Goal: Task Accomplishment & Management: Use online tool/utility

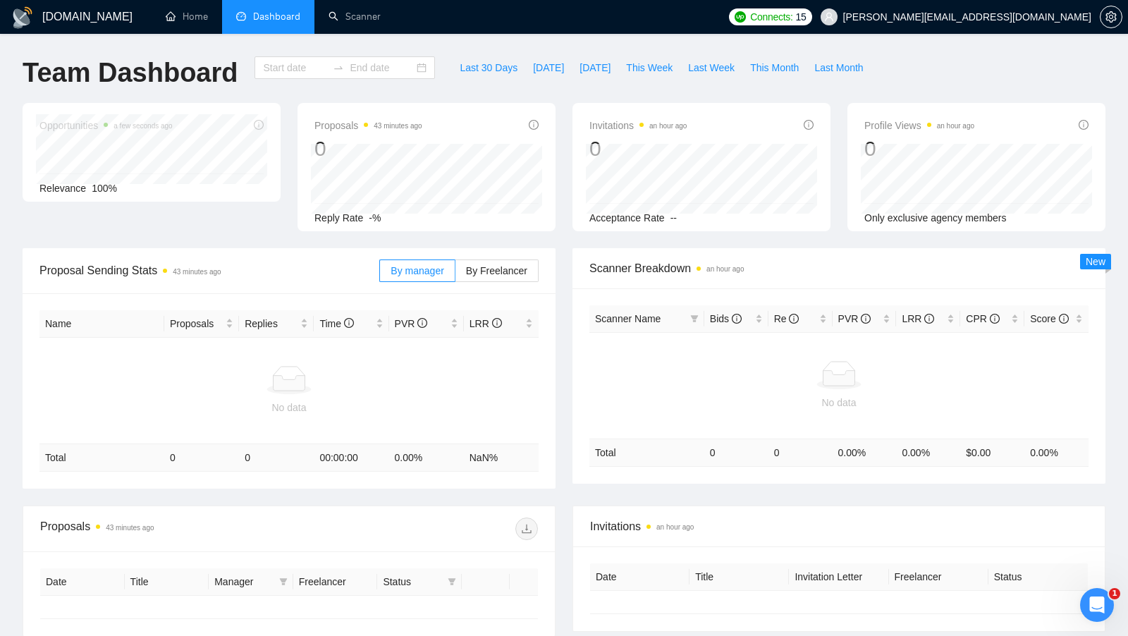
type input "2025-08-25"
type input "2025-10-07"
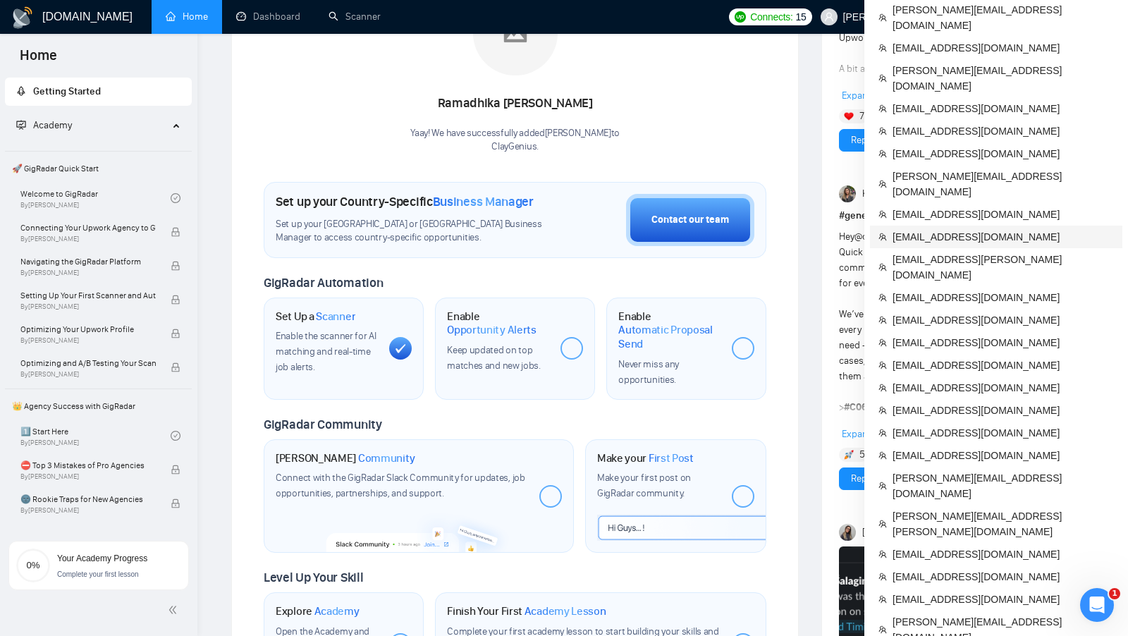
scroll to position [271, 0]
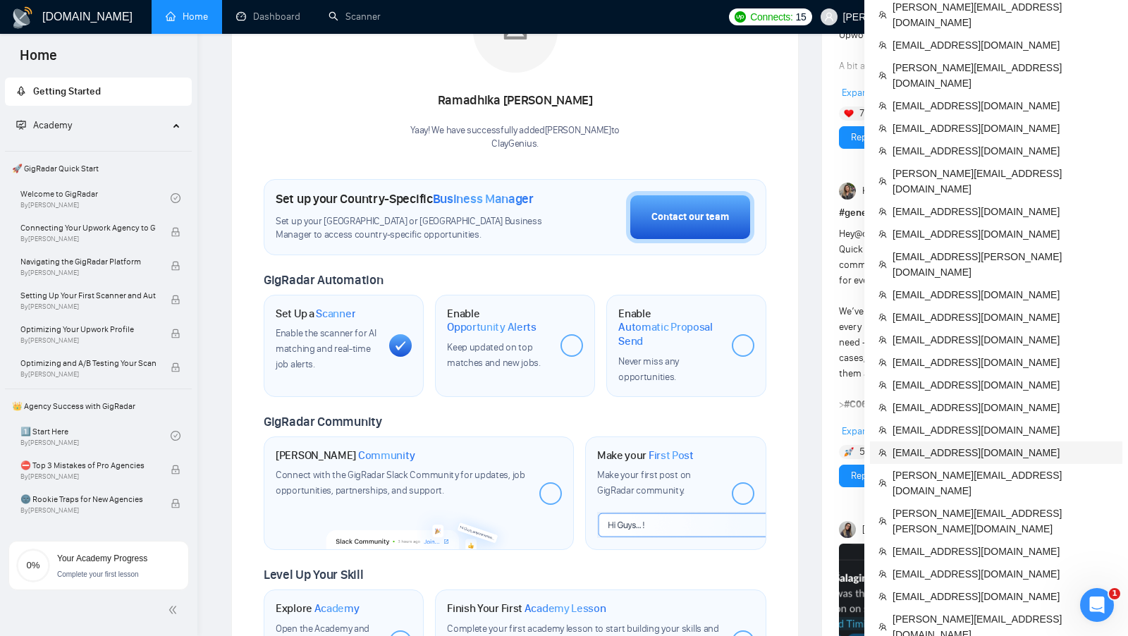
click at [945, 445] on span "ceo@grona.tech" at bounding box center [1002, 453] width 221 height 16
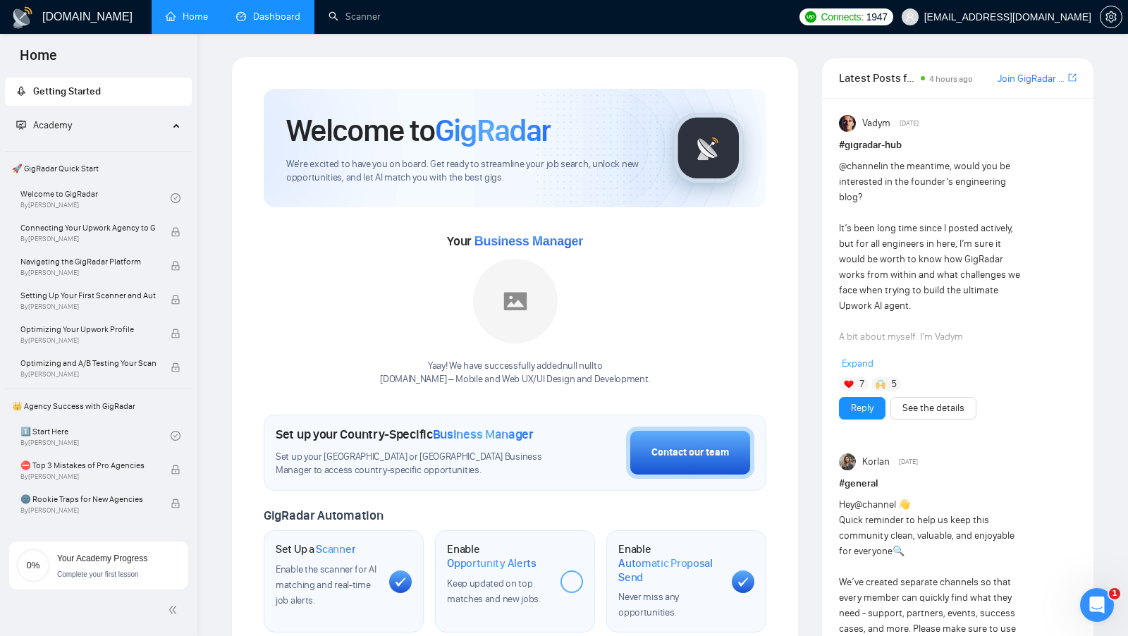
click at [273, 33] on li "Dashboard" at bounding box center [268, 17] width 92 height 34
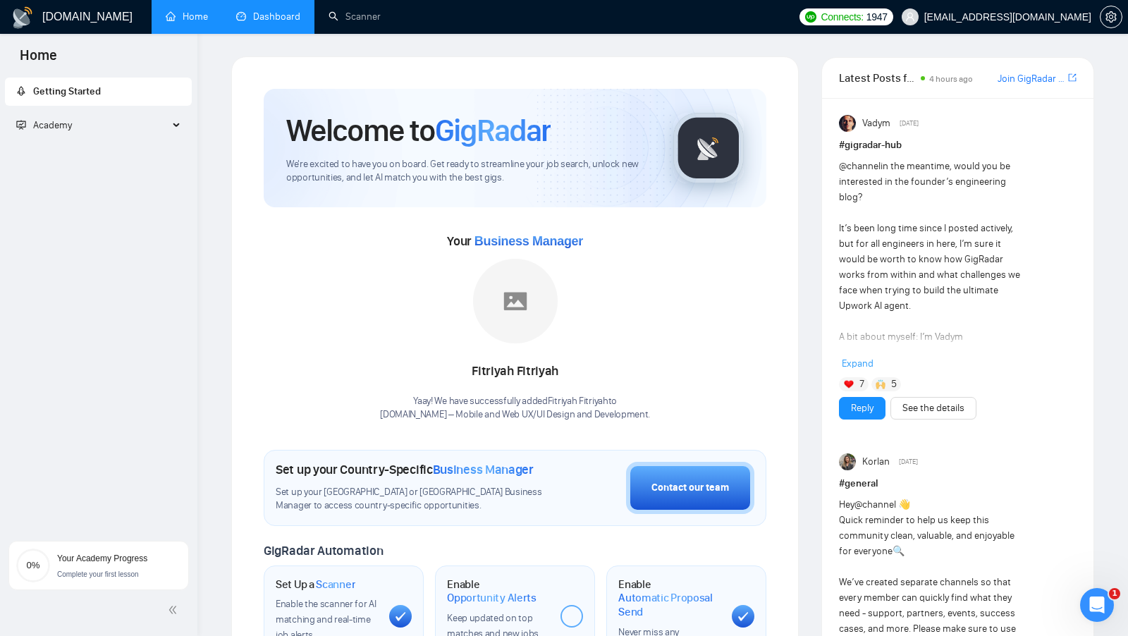
click at [272, 23] on link "Dashboard" at bounding box center [268, 17] width 64 height 12
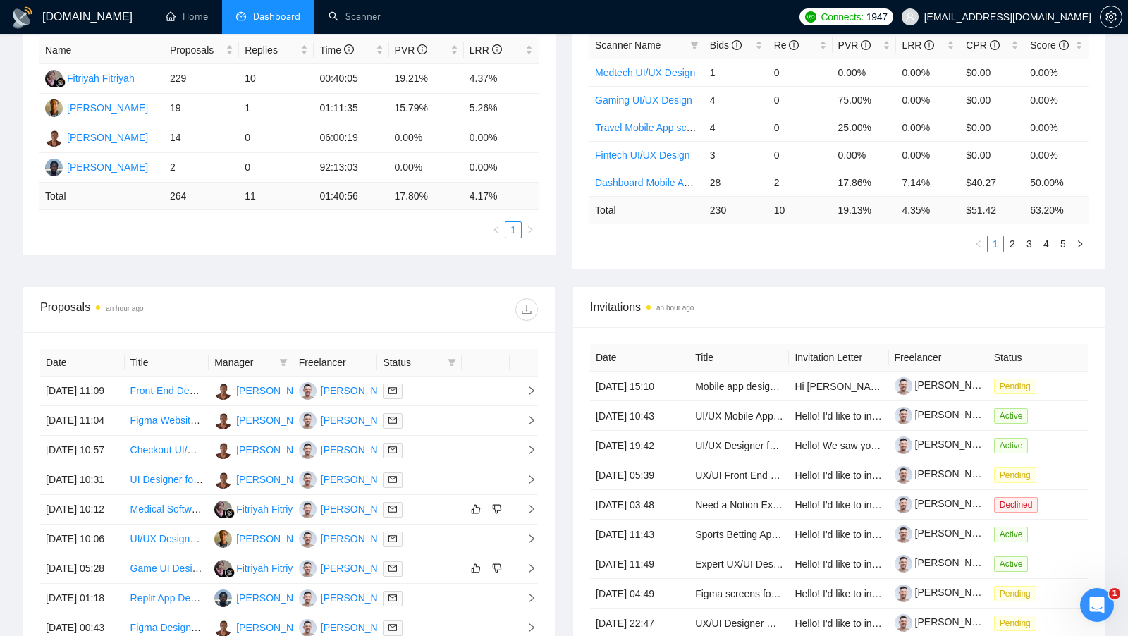
scroll to position [293, 0]
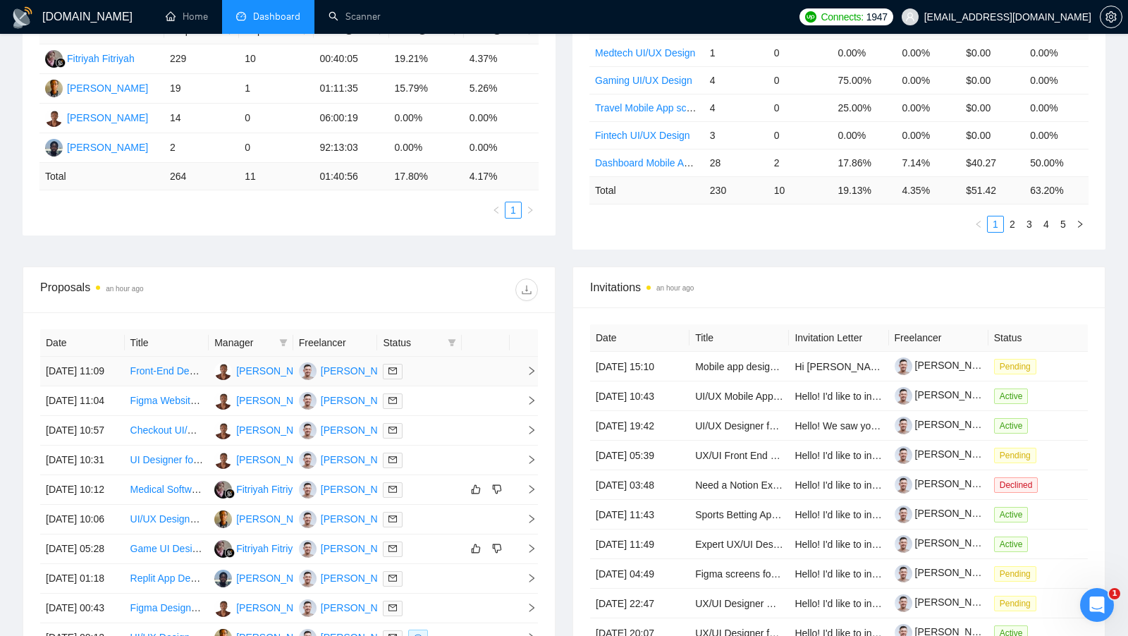
click at [438, 367] on div at bounding box center [419, 371] width 73 height 16
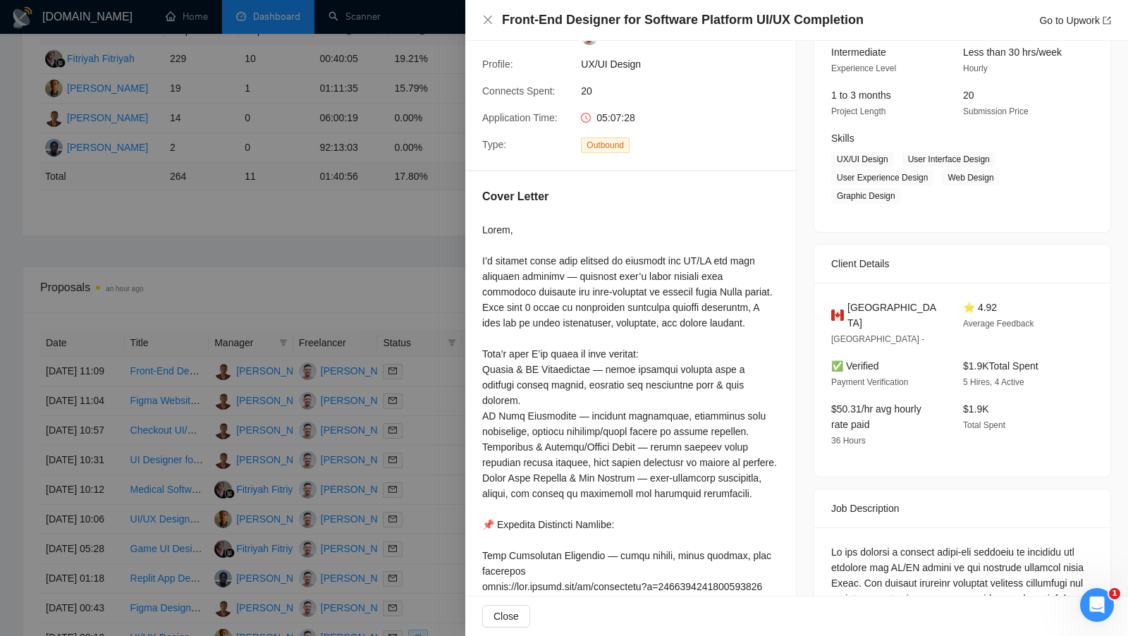
scroll to position [144, 0]
click at [357, 386] on div at bounding box center [564, 318] width 1128 height 636
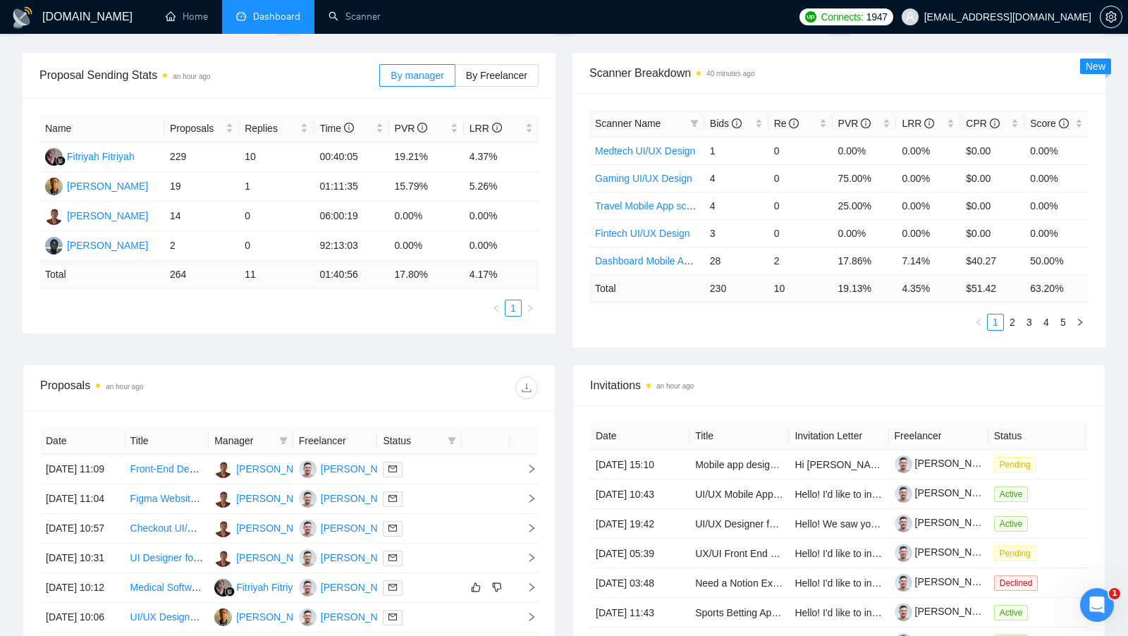
scroll to position [87, 0]
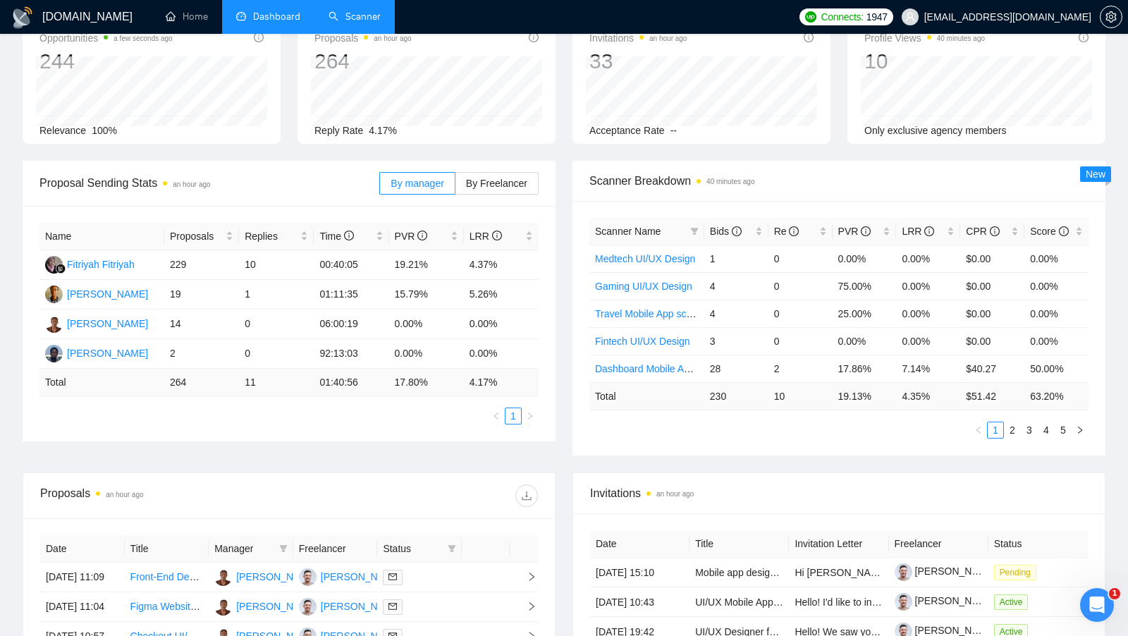
click at [368, 23] on link "Scanner" at bounding box center [354, 17] width 52 height 12
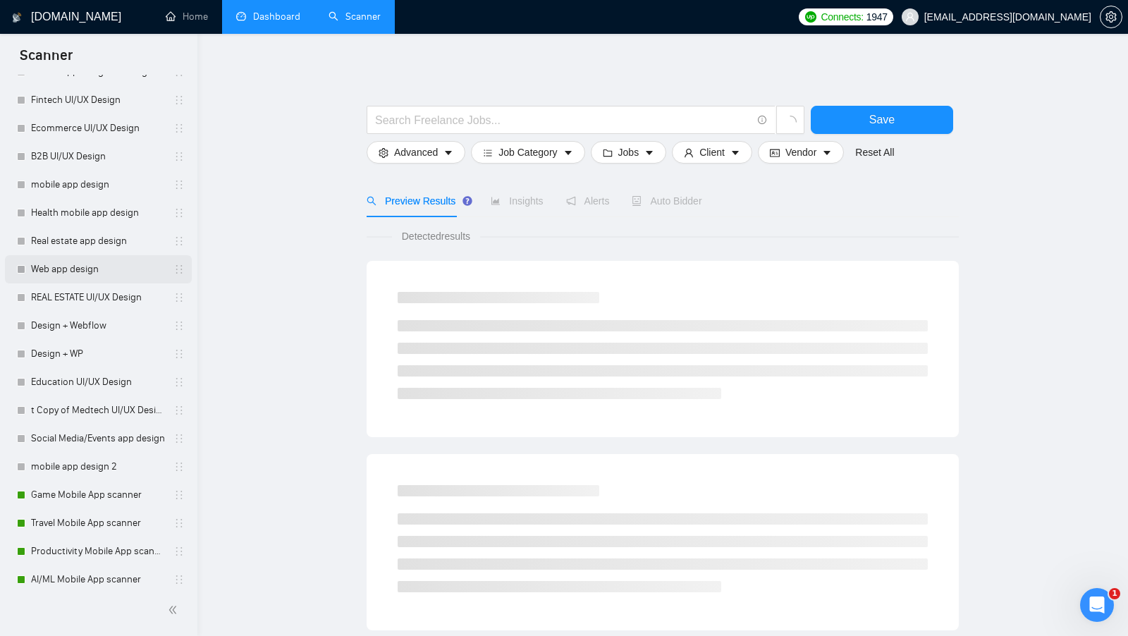
scroll to position [679, 0]
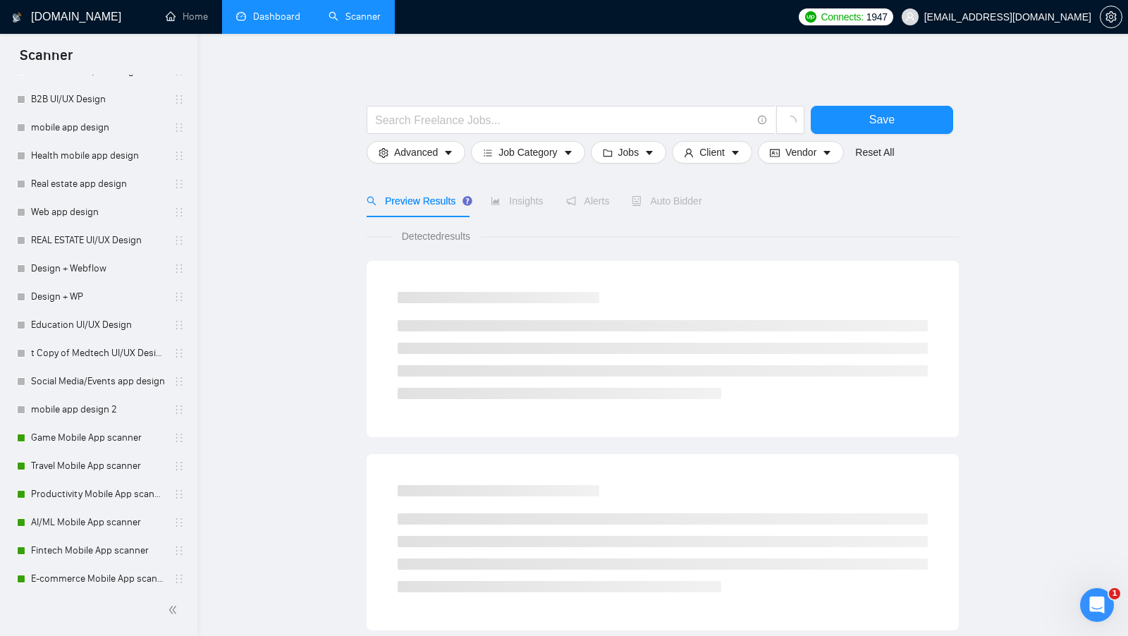
click at [270, 16] on link "Dashboard" at bounding box center [268, 17] width 64 height 12
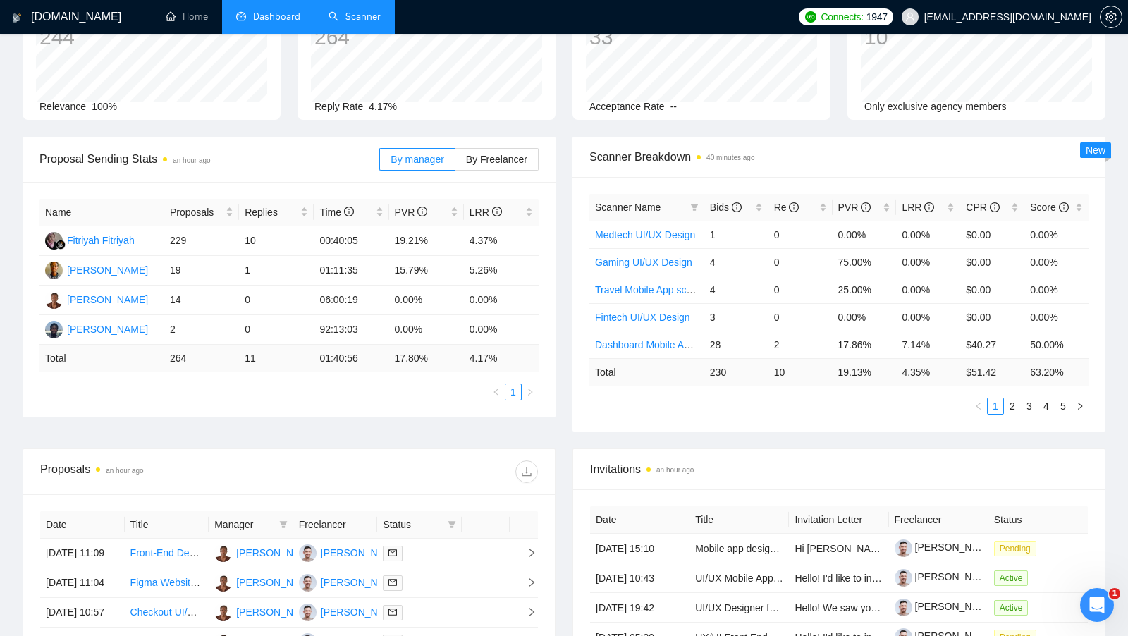
scroll to position [259, 0]
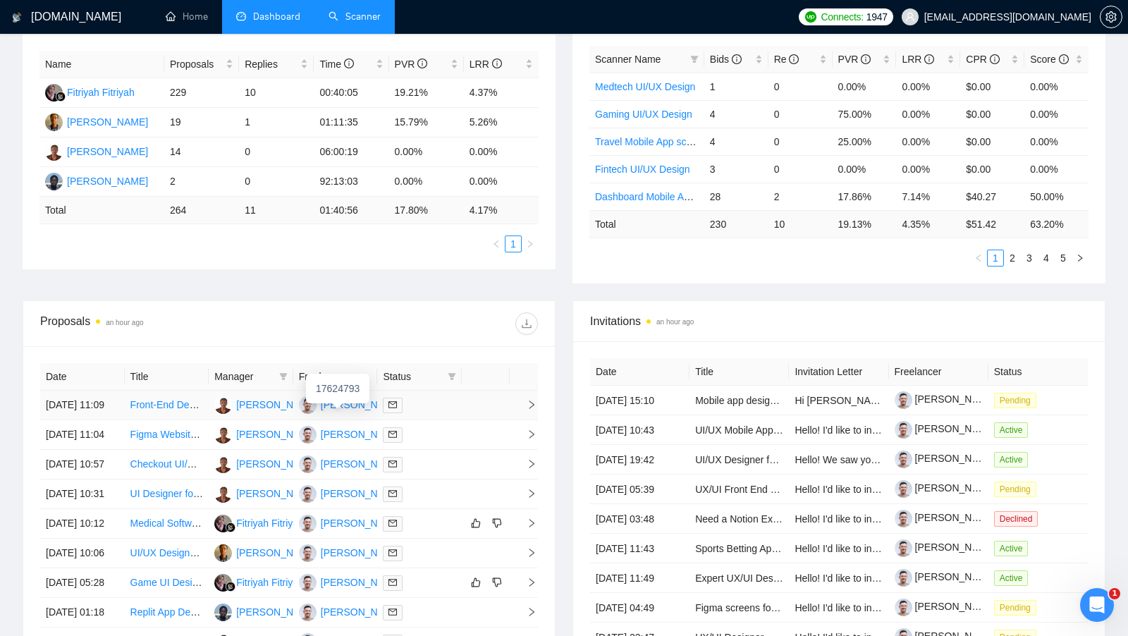
click at [359, 412] on div "Ivan Anisimov" at bounding box center [361, 405] width 81 height 16
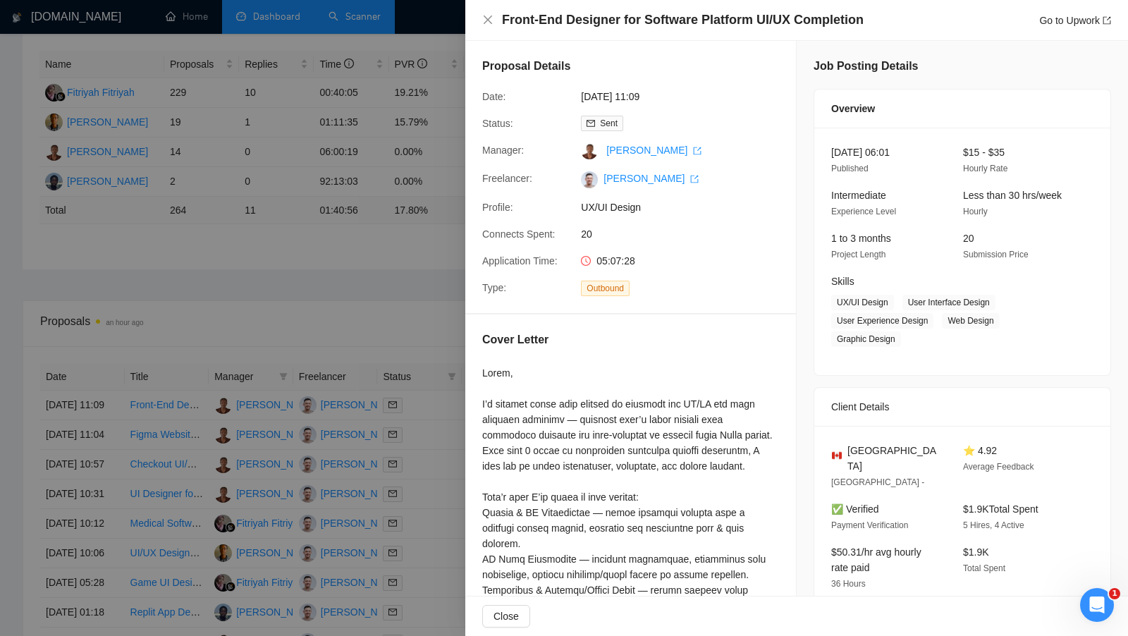
click at [441, 392] on div at bounding box center [564, 318] width 1128 height 636
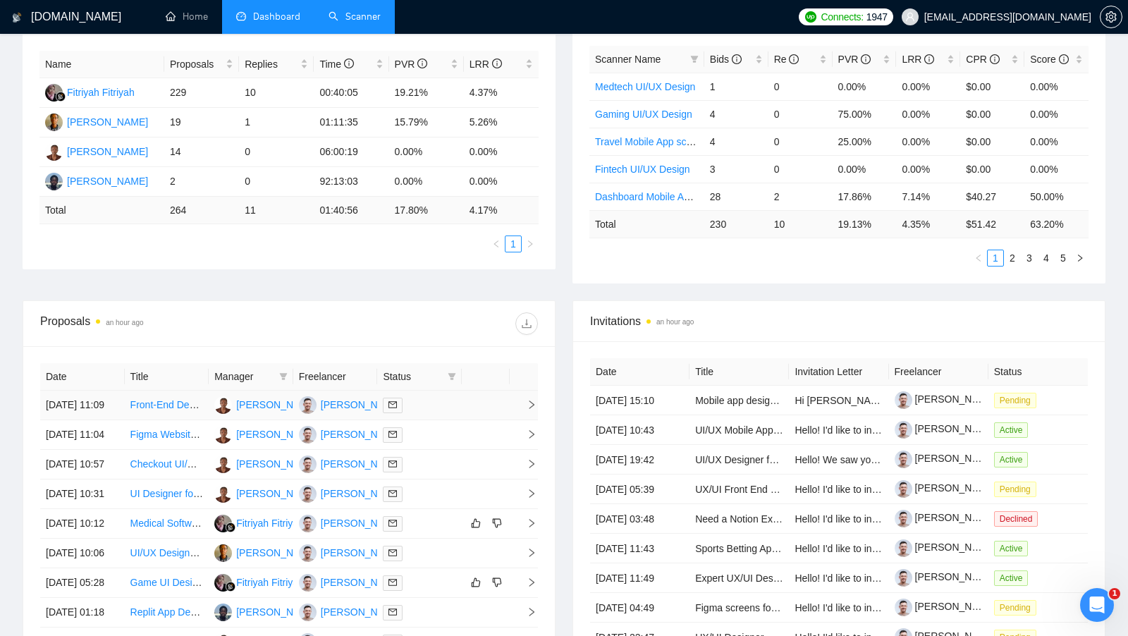
click at [436, 406] on div at bounding box center [419, 405] width 73 height 16
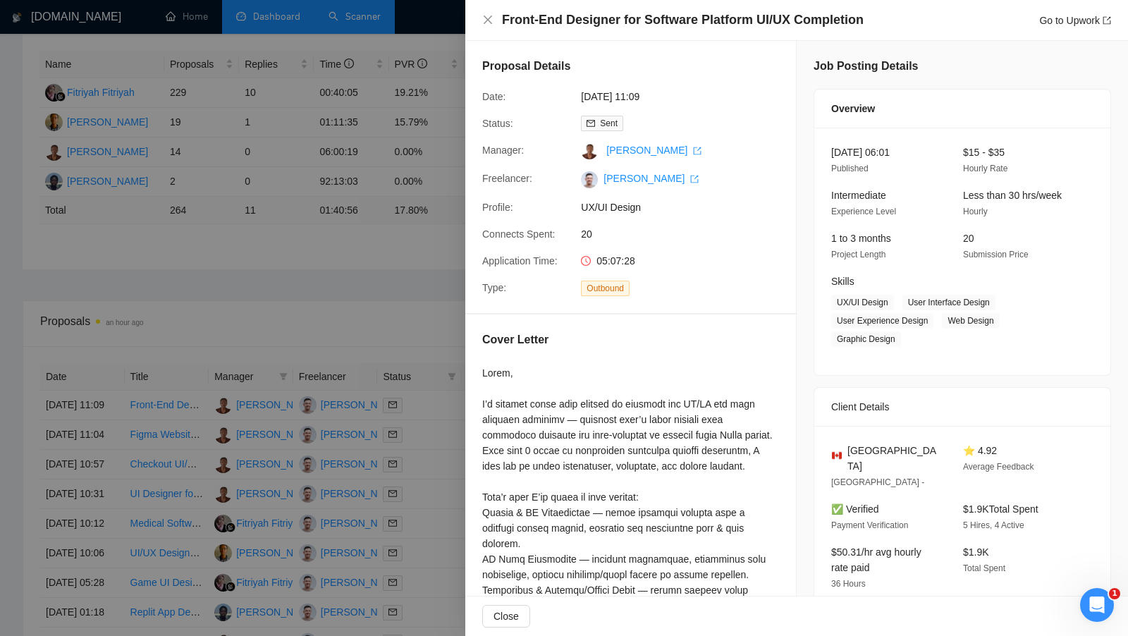
click at [434, 412] on div at bounding box center [564, 318] width 1128 height 636
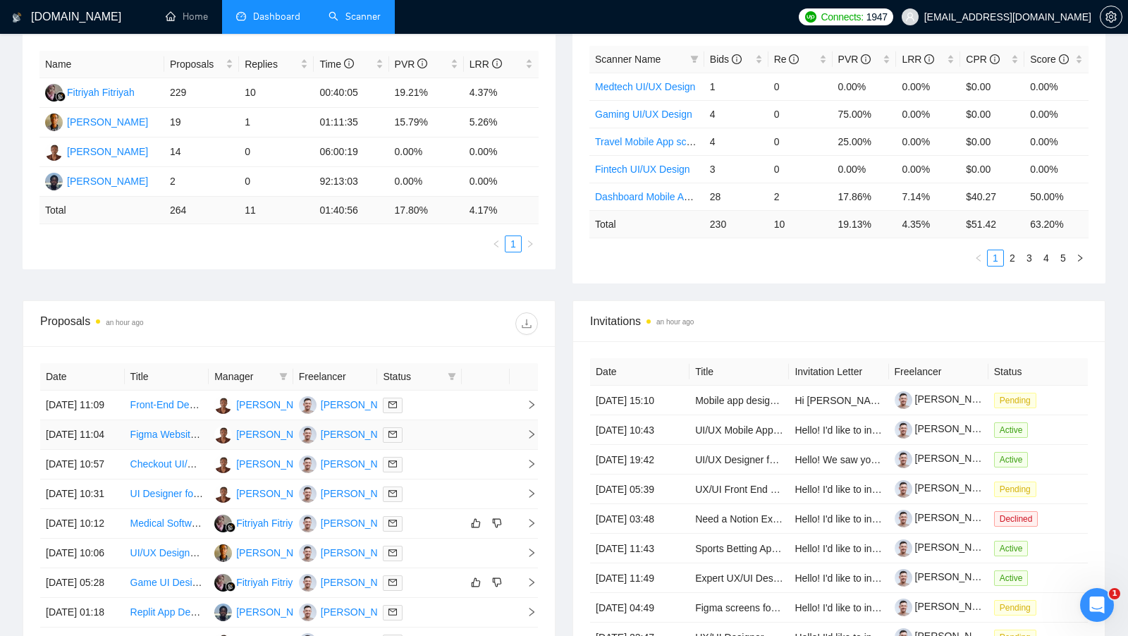
click at [431, 450] on td at bounding box center [419, 435] width 85 height 30
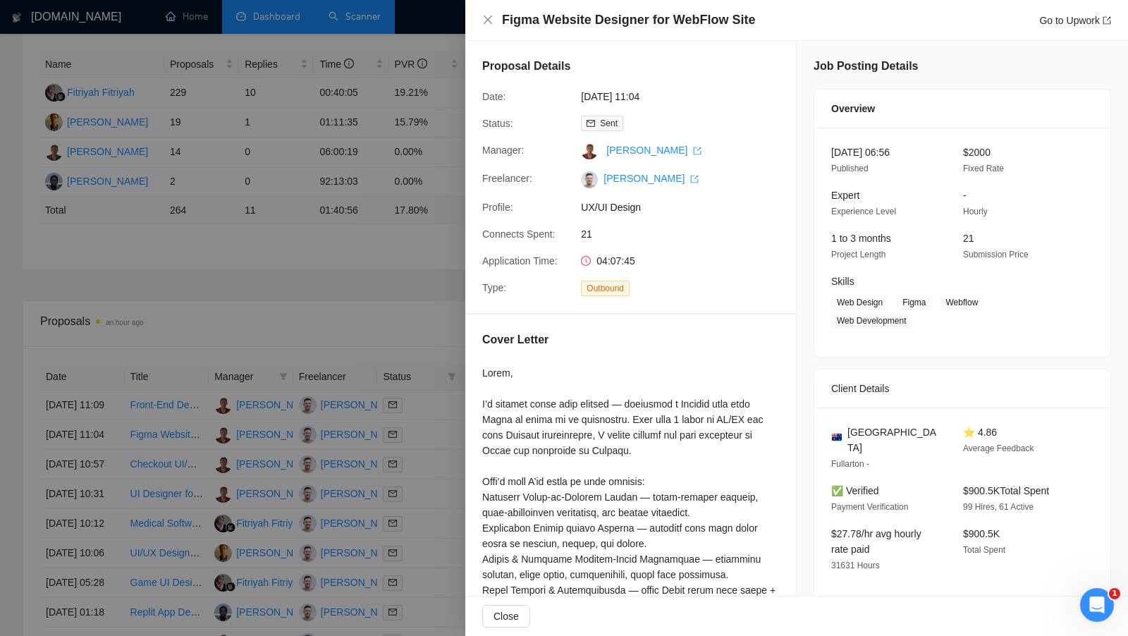
click at [430, 467] on div at bounding box center [564, 318] width 1128 height 636
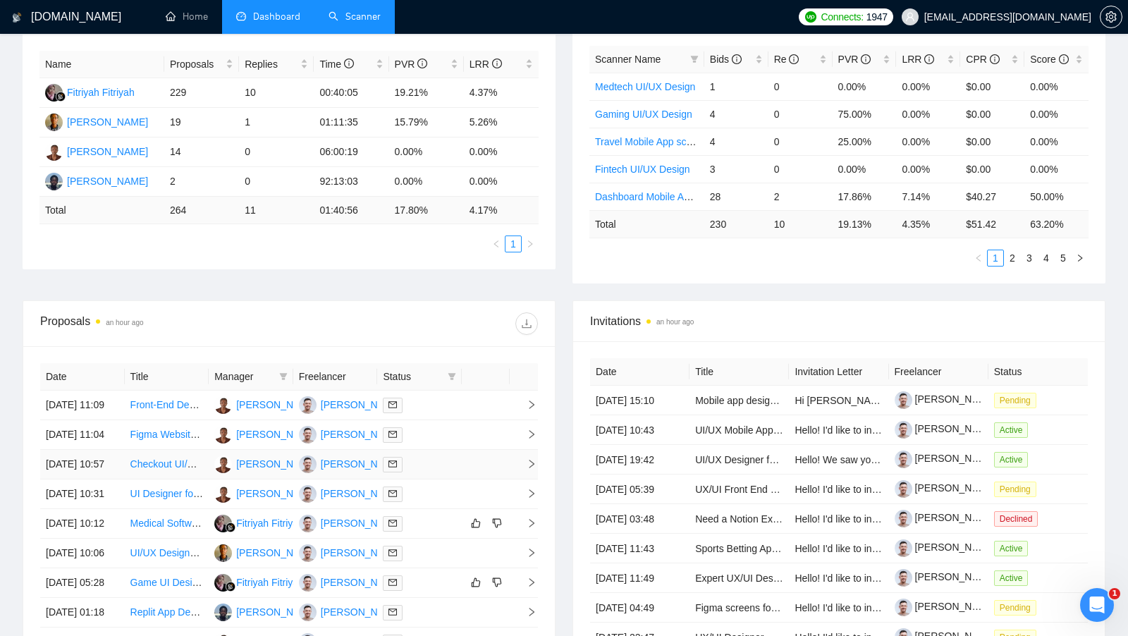
click at [430, 479] on td at bounding box center [419, 465] width 85 height 30
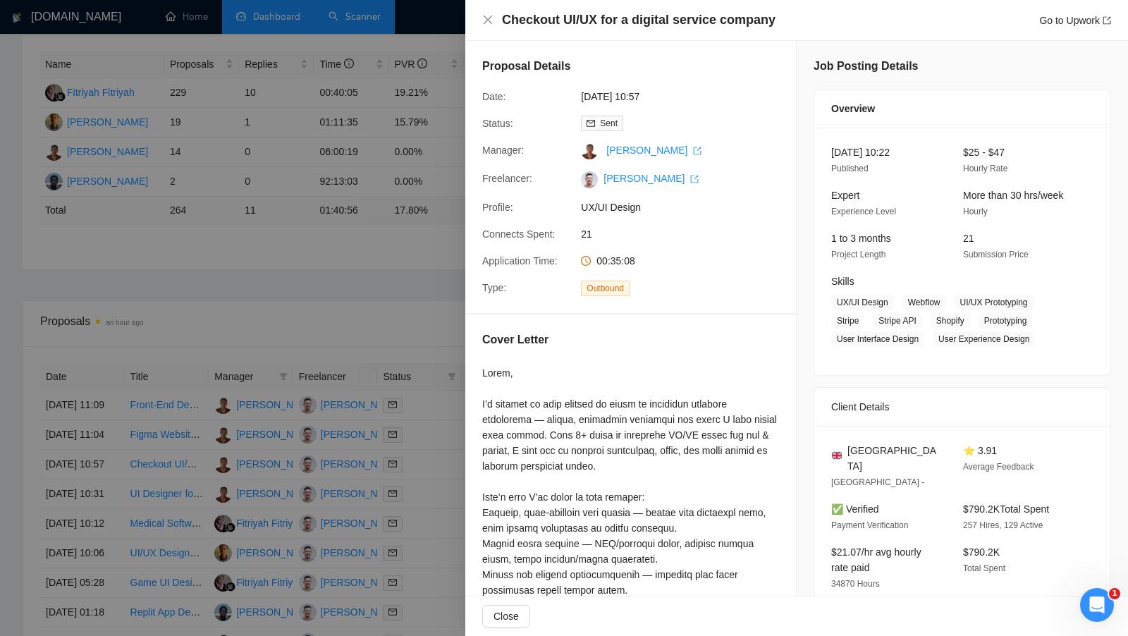
click at [426, 536] on div at bounding box center [564, 318] width 1128 height 636
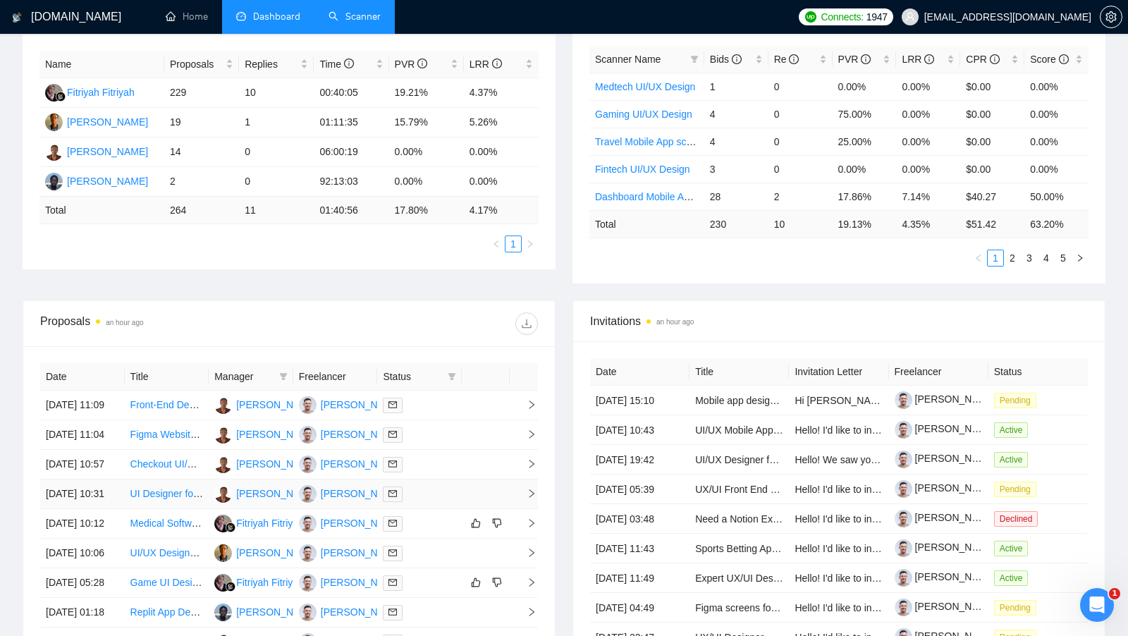
click at [426, 502] on div at bounding box center [419, 494] width 73 height 16
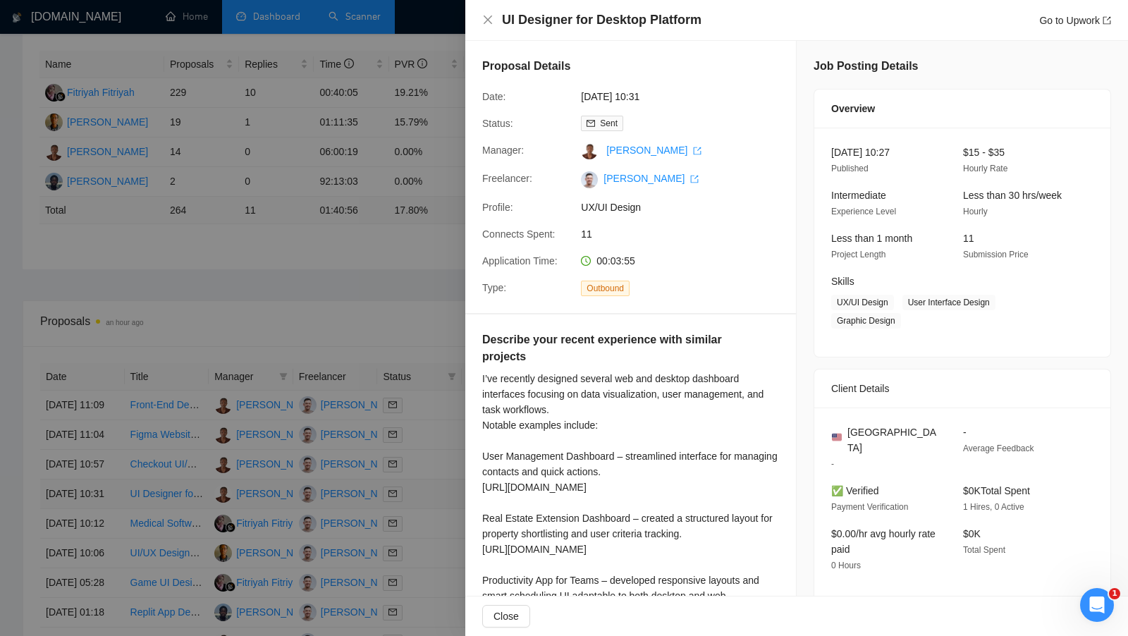
click at [426, 536] on div at bounding box center [564, 318] width 1128 height 636
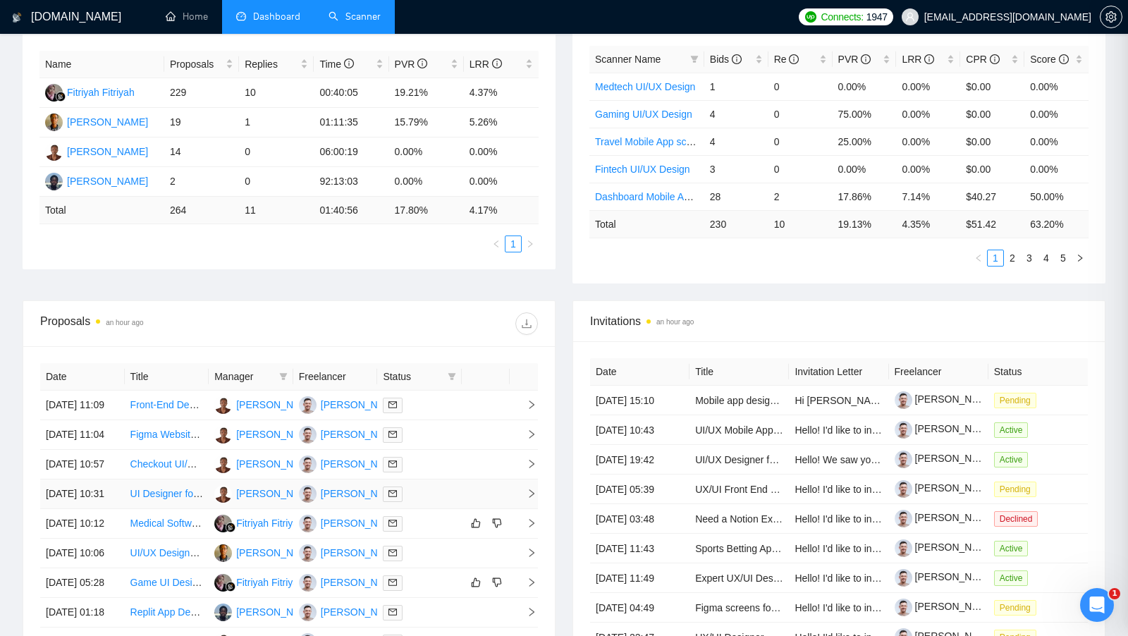
click at [426, 502] on div at bounding box center [419, 494] width 73 height 16
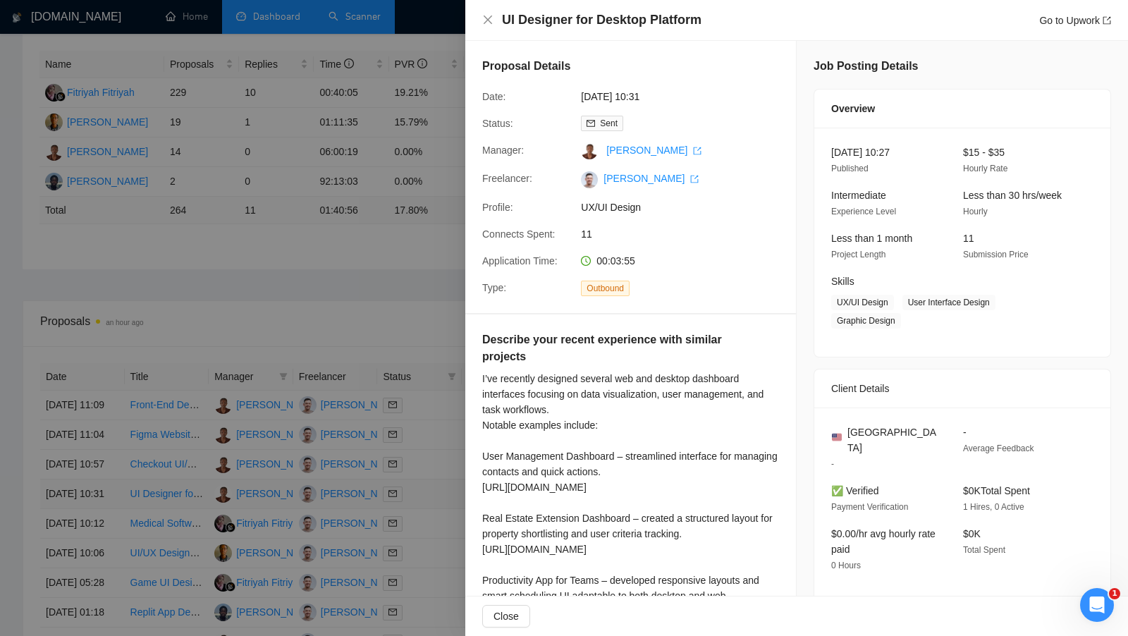
click at [426, 536] on div at bounding box center [564, 318] width 1128 height 636
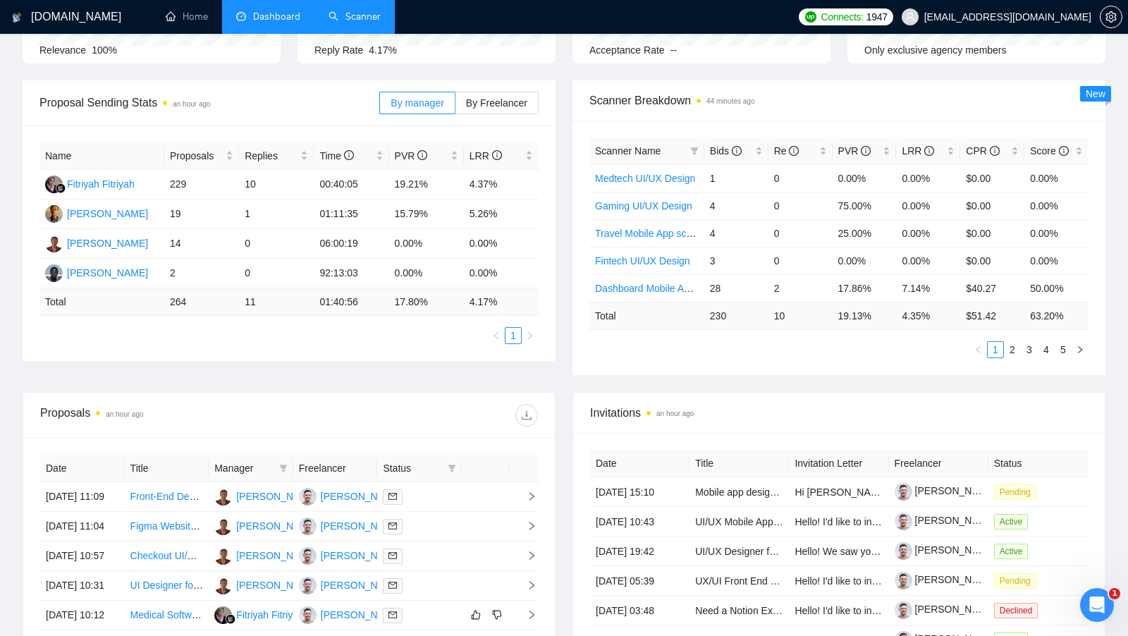
scroll to position [163, 0]
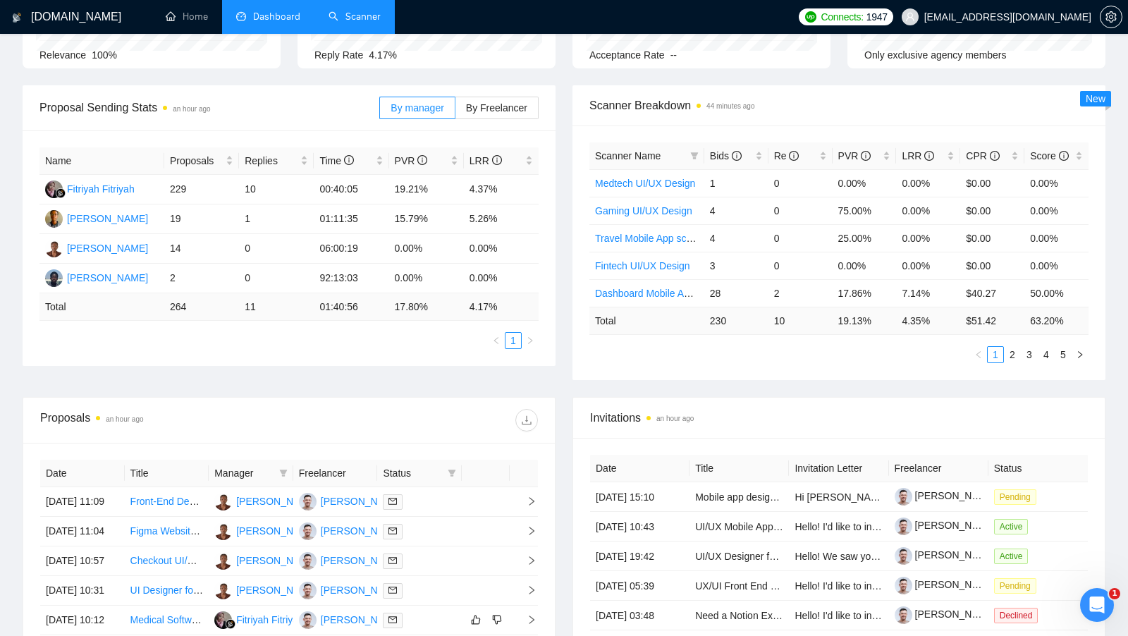
click at [331, 11] on link "Scanner" at bounding box center [354, 17] width 52 height 12
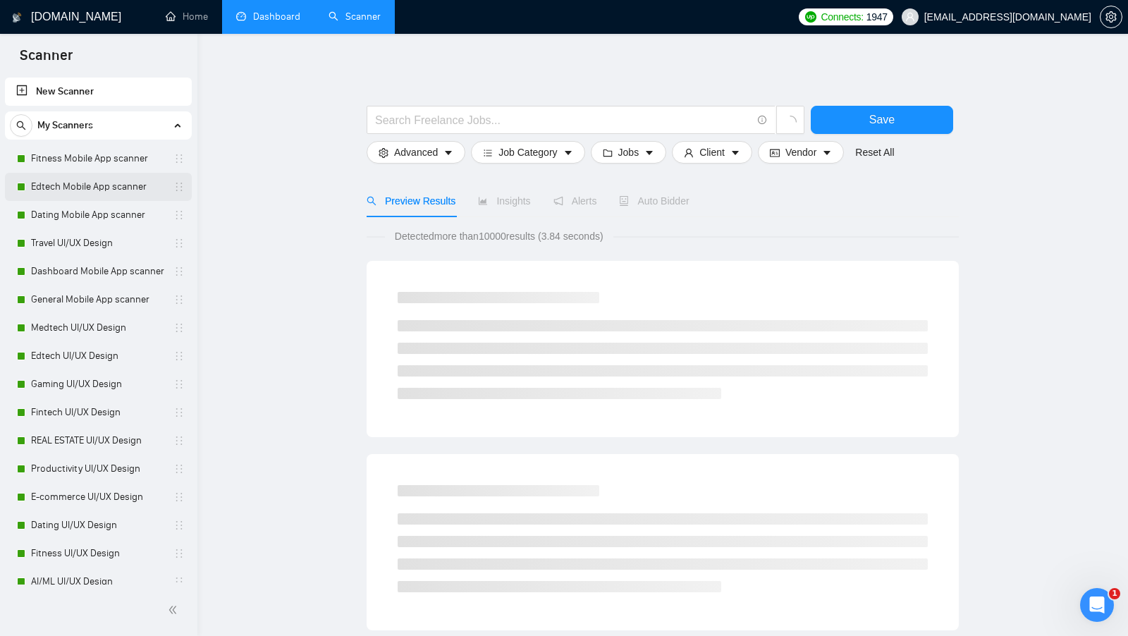
click at [99, 173] on link "Edtech Mobile App scanner" at bounding box center [98, 187] width 134 height 28
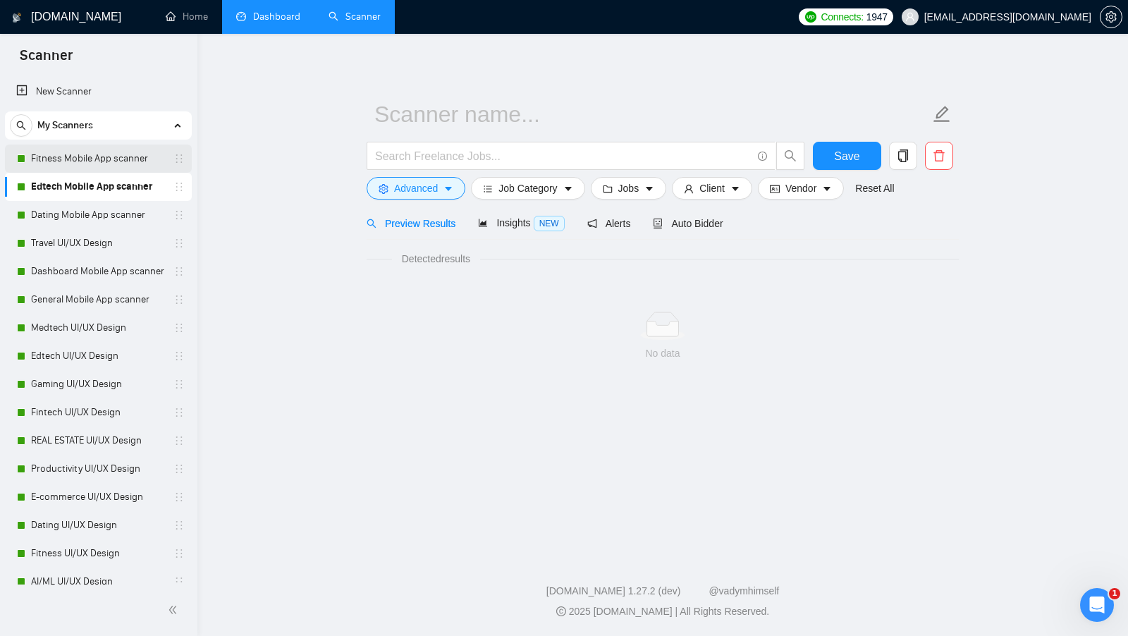
click at [99, 168] on link "Fitness Mobile App scanner" at bounding box center [98, 158] width 134 height 28
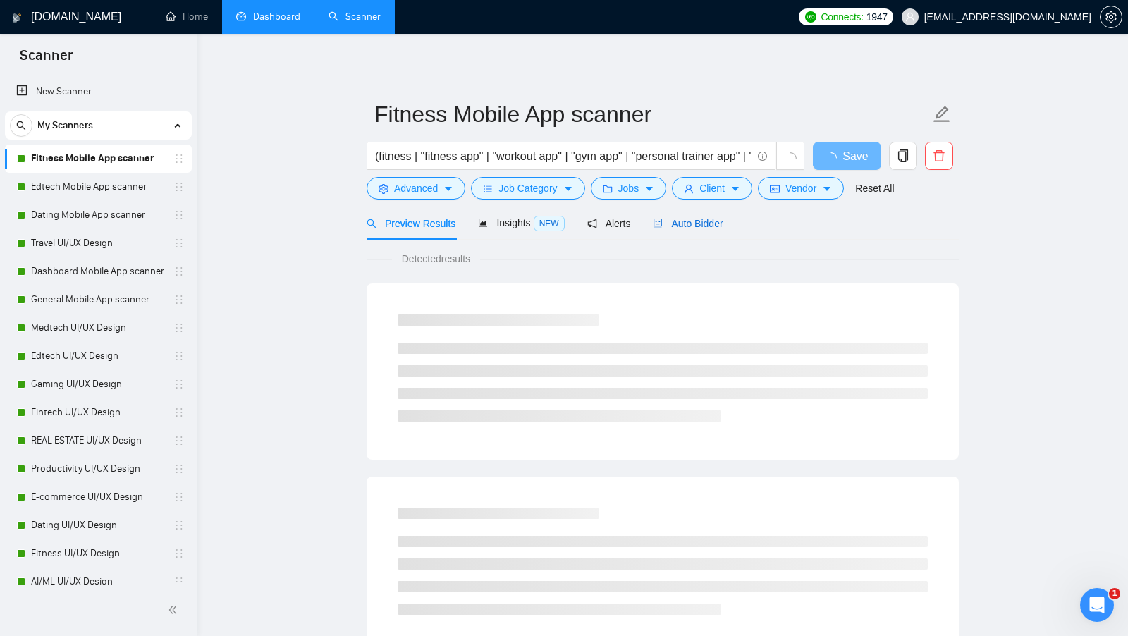
click at [684, 218] on span "Auto Bidder" at bounding box center [688, 223] width 70 height 11
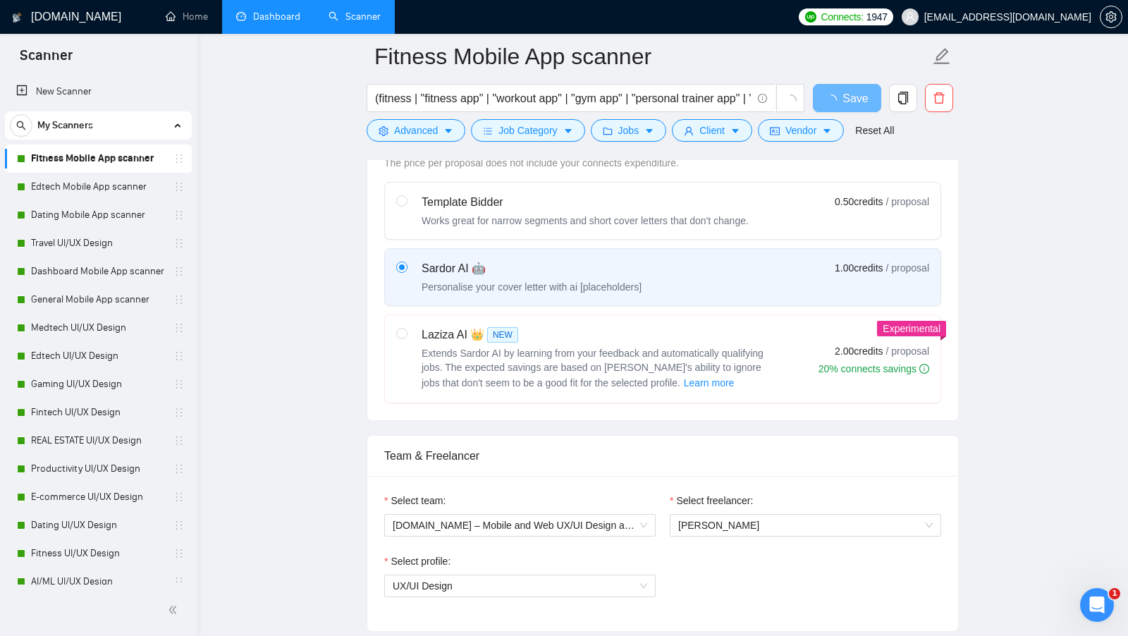
scroll to position [435, 0]
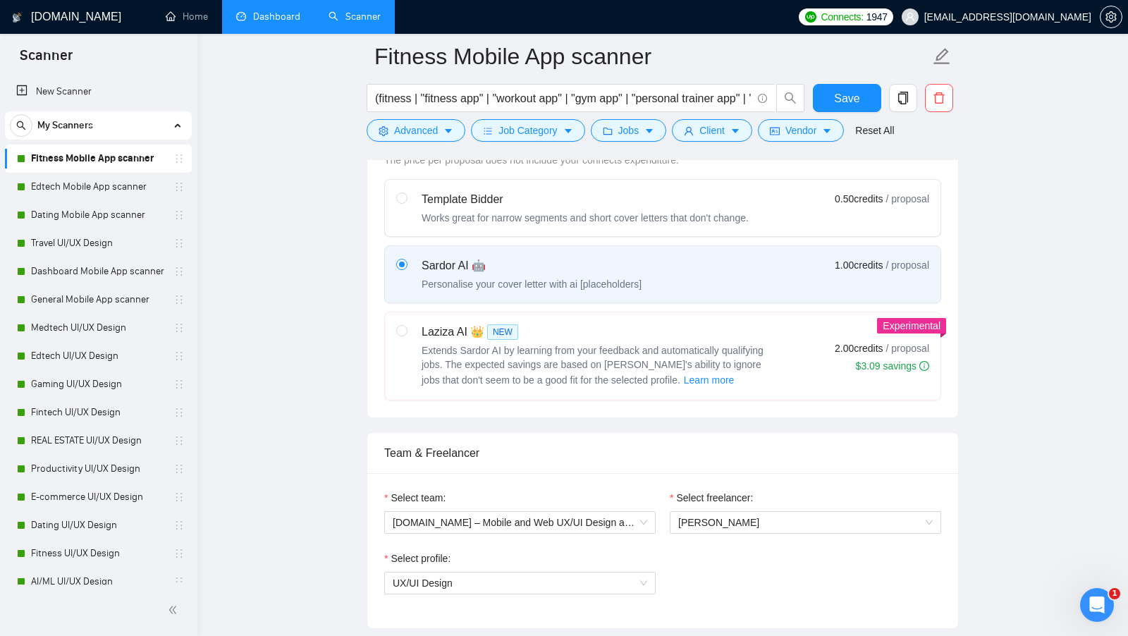
click at [258, 23] on link "Dashboard" at bounding box center [268, 17] width 64 height 12
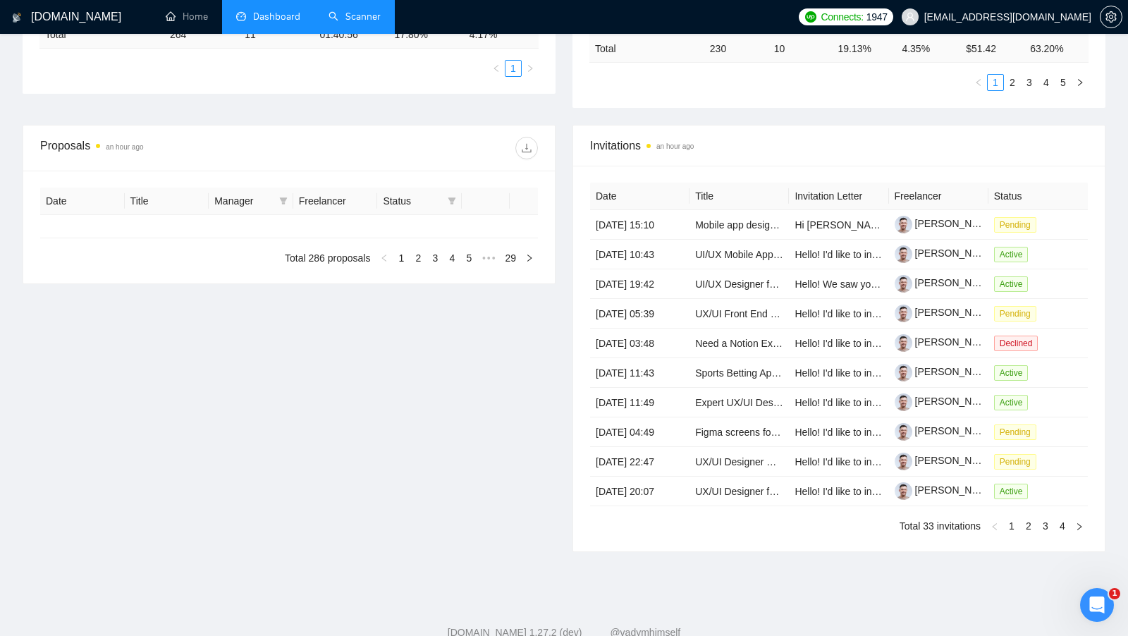
type input "2025-09-15"
type input "2025-10-15"
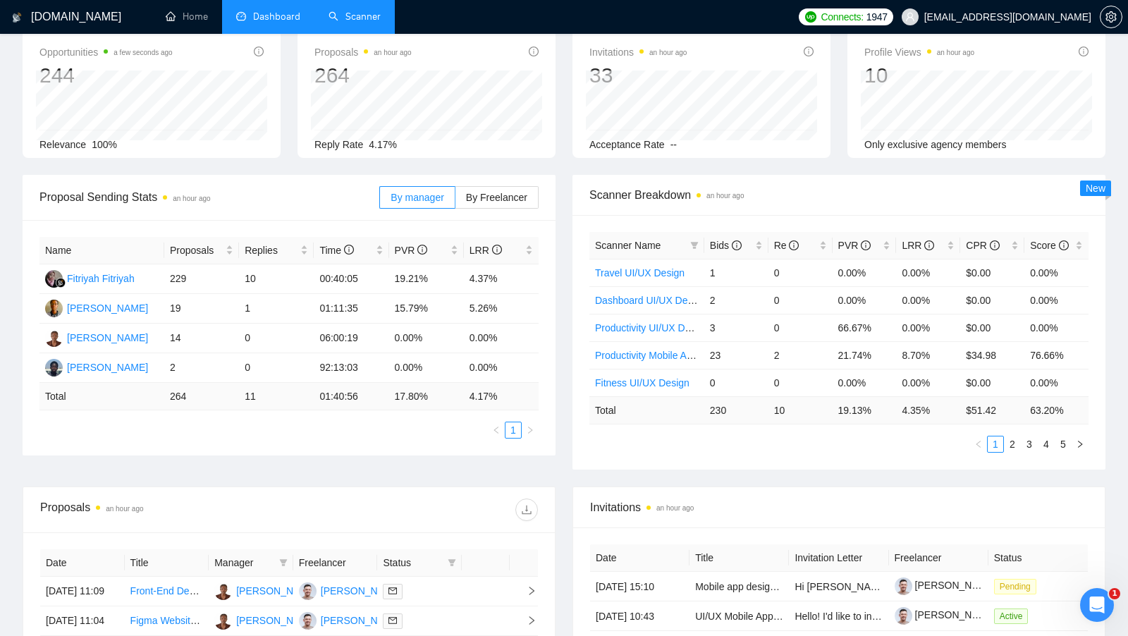
scroll to position [74, 0]
click at [345, 23] on link "Scanner" at bounding box center [354, 17] width 52 height 12
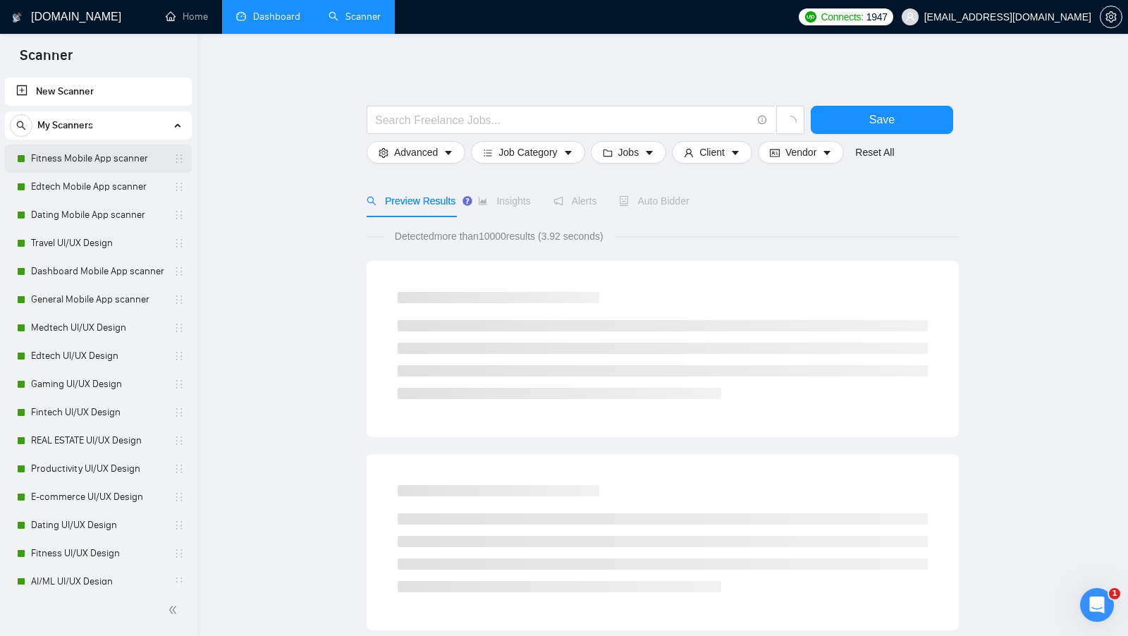
click at [116, 164] on link "Fitness Mobile App scanner" at bounding box center [98, 158] width 134 height 28
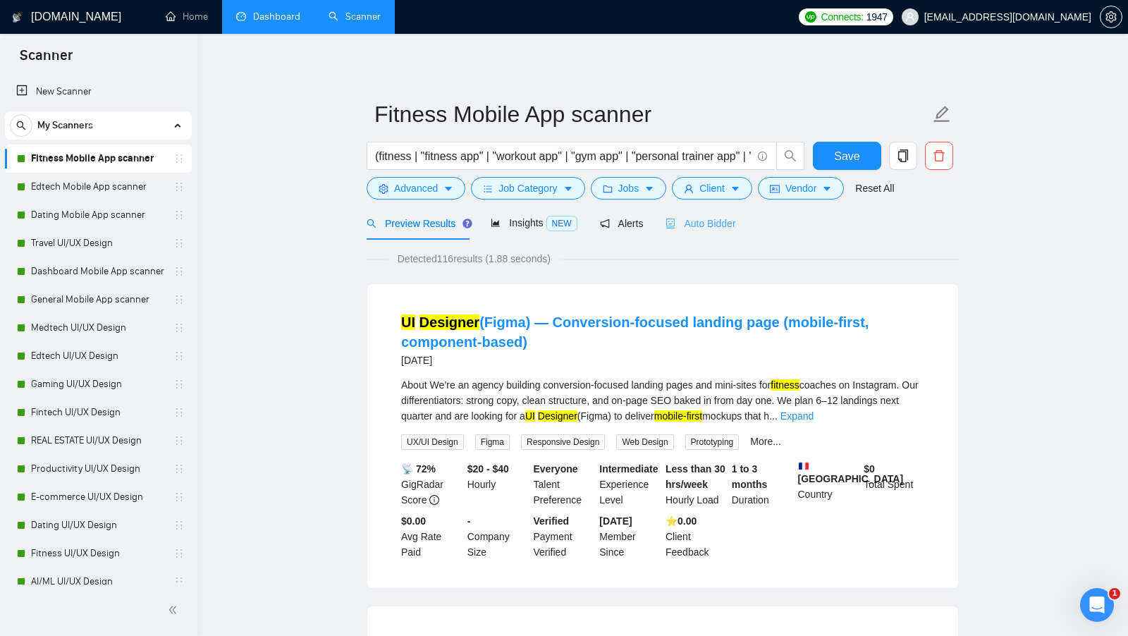
click at [709, 238] on div "Auto Bidder" at bounding box center [700, 223] width 70 height 33
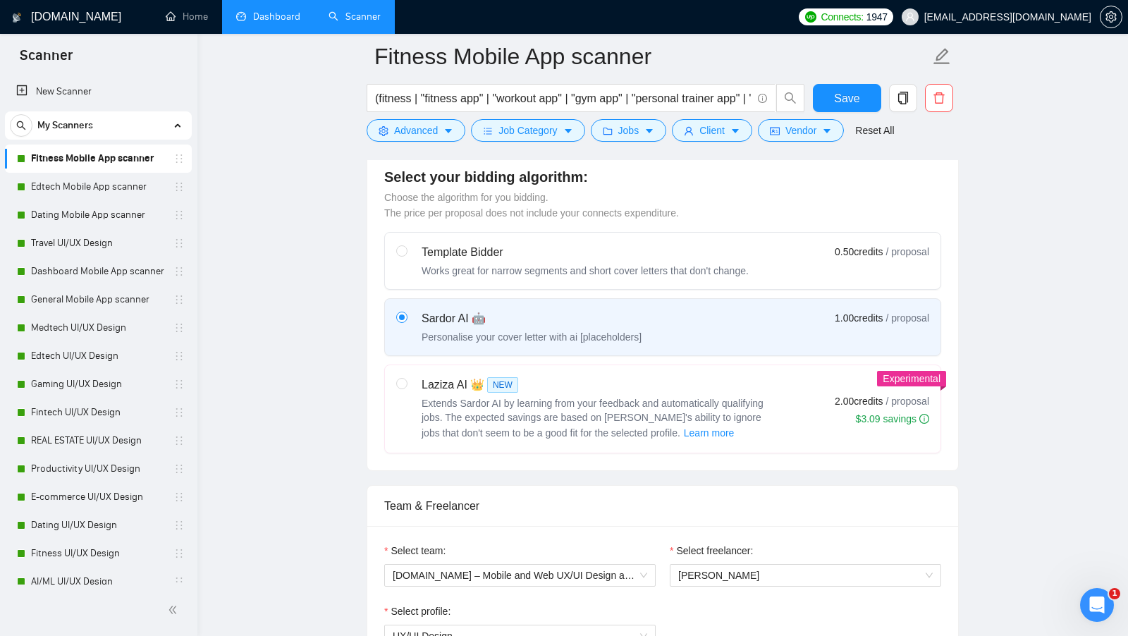
scroll to position [381, 0]
click at [694, 383] on div "Laziza AI 👑 NEW" at bounding box center [597, 385] width 352 height 17
click at [406, 383] on input "radio" at bounding box center [401, 383] width 10 height 10
radio input "true"
radio input "false"
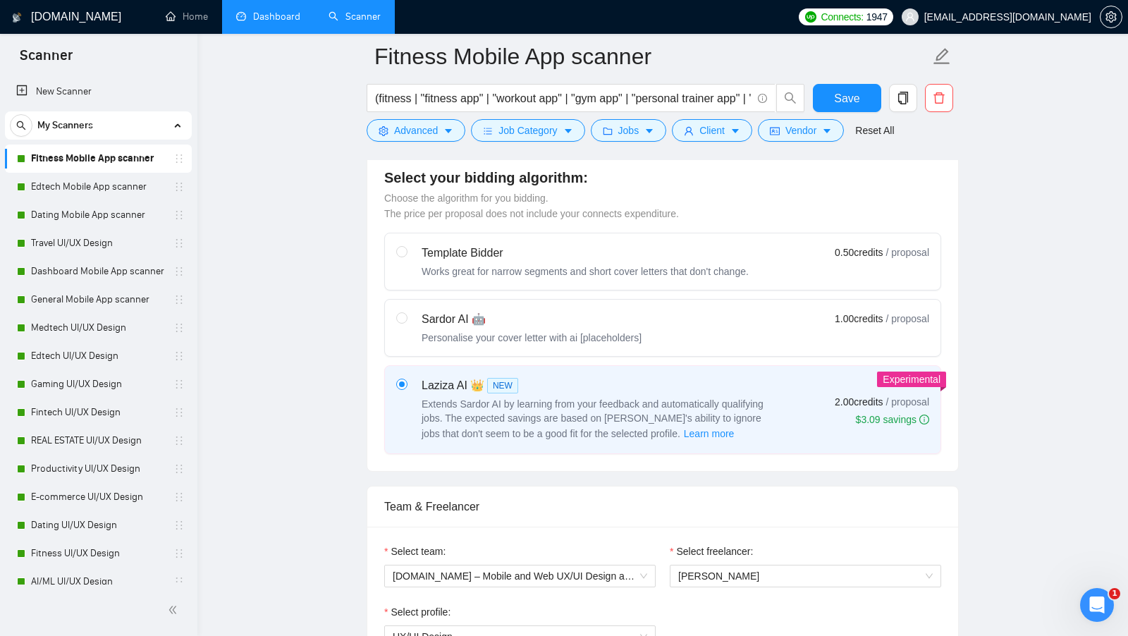
scroll to position [744, 0]
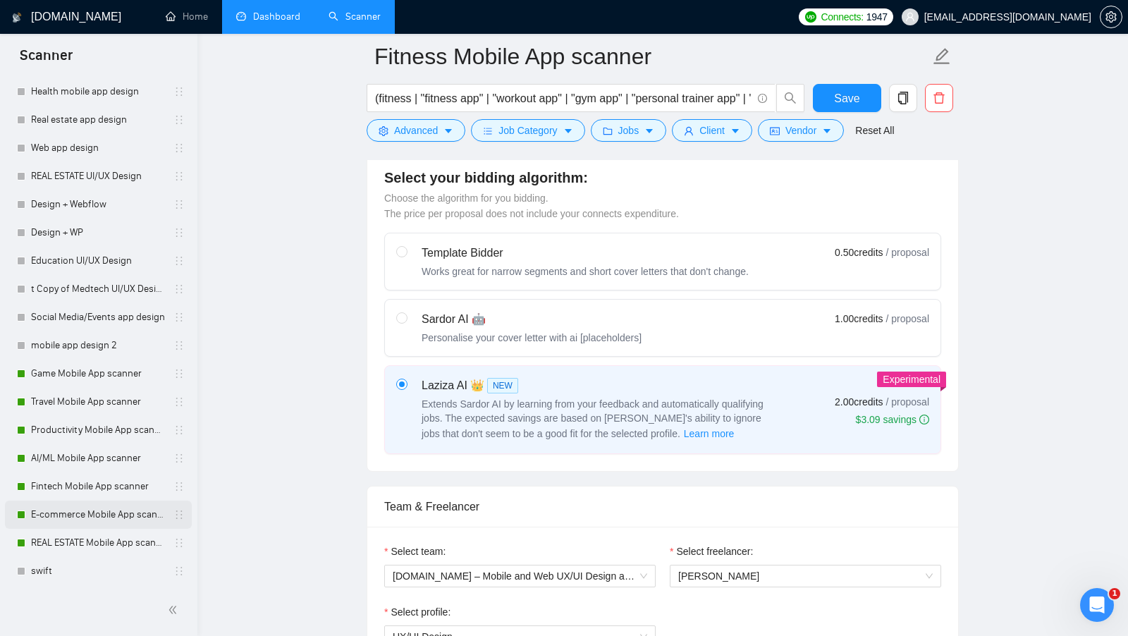
click at [85, 520] on link "E-commerce Mobile App scanner" at bounding box center [98, 514] width 134 height 28
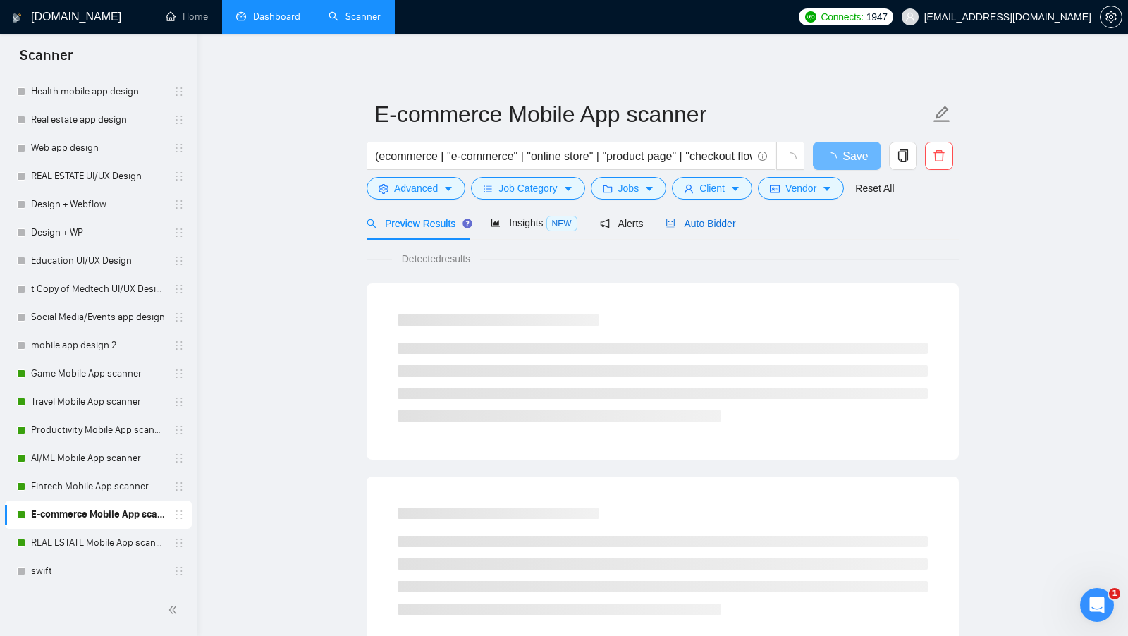
click at [720, 226] on span "Auto Bidder" at bounding box center [700, 223] width 70 height 11
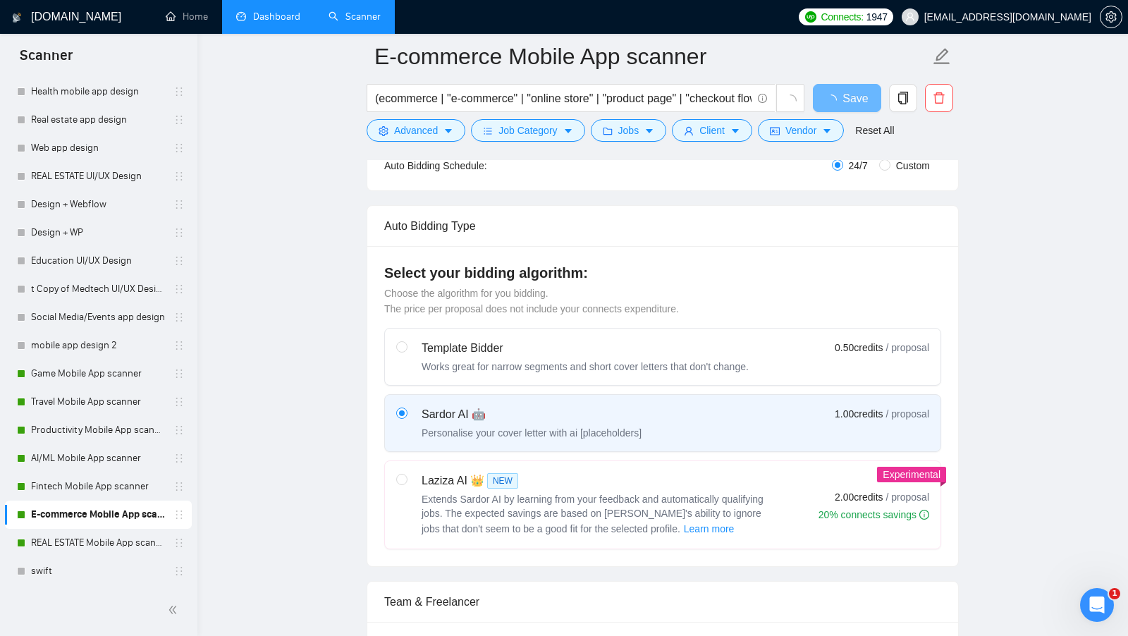
scroll to position [270, 0]
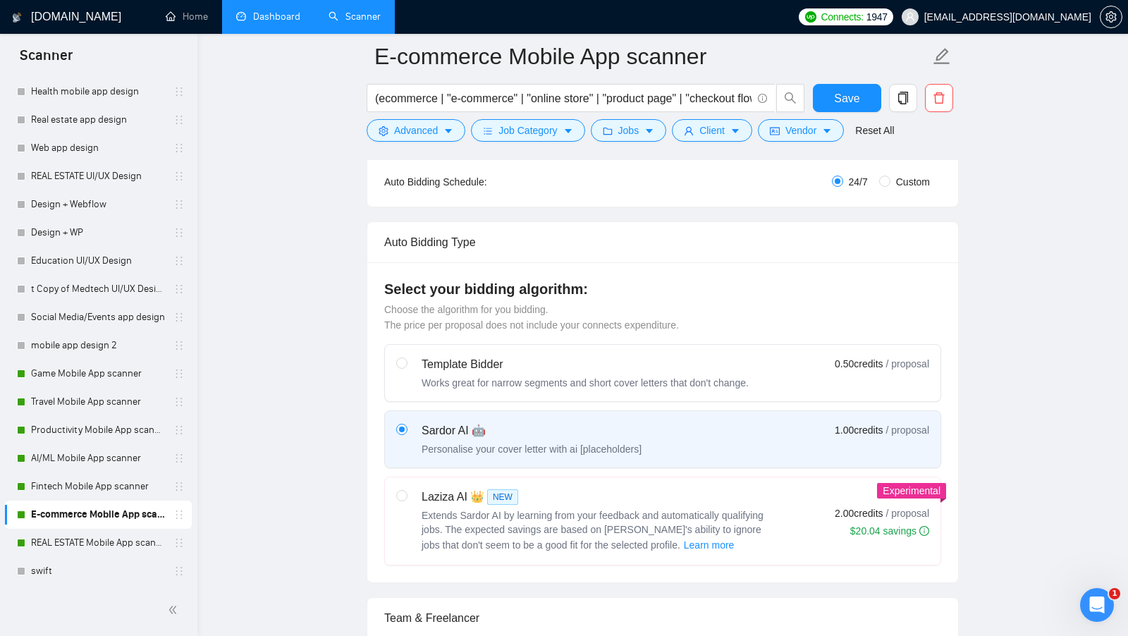
click at [776, 531] on div "Laziza AI 👑 NEW Extends Sardor AI by learning from your feedback and automatica…" at bounding box center [662, 520] width 533 height 65
click at [406, 500] on input "radio" at bounding box center [401, 495] width 10 height 10
radio input "true"
radio input "false"
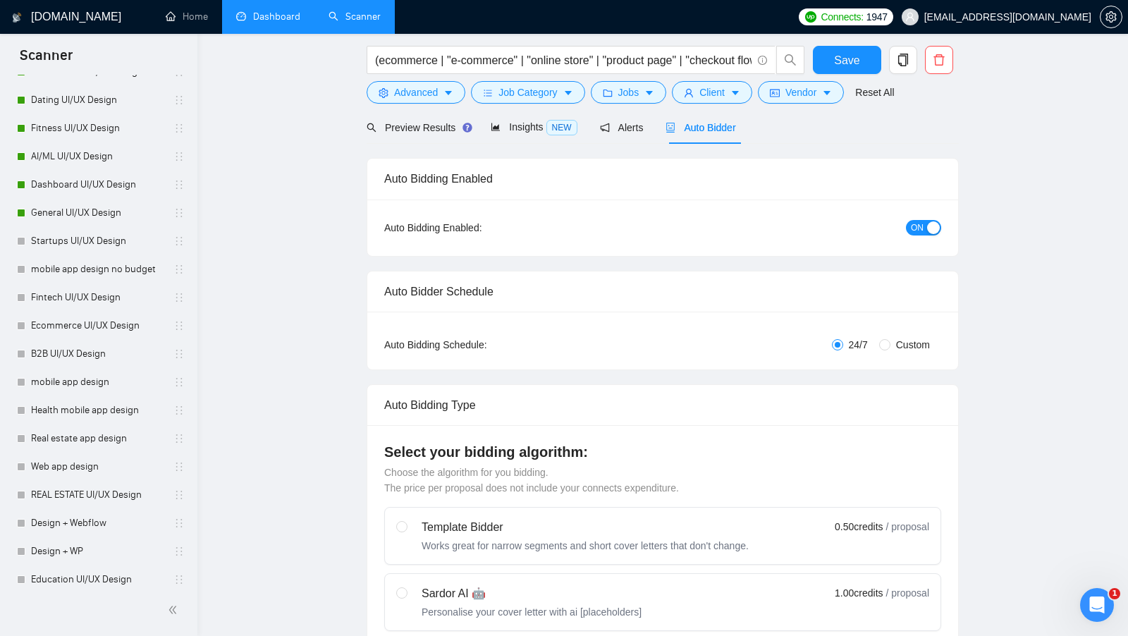
scroll to position [0, 0]
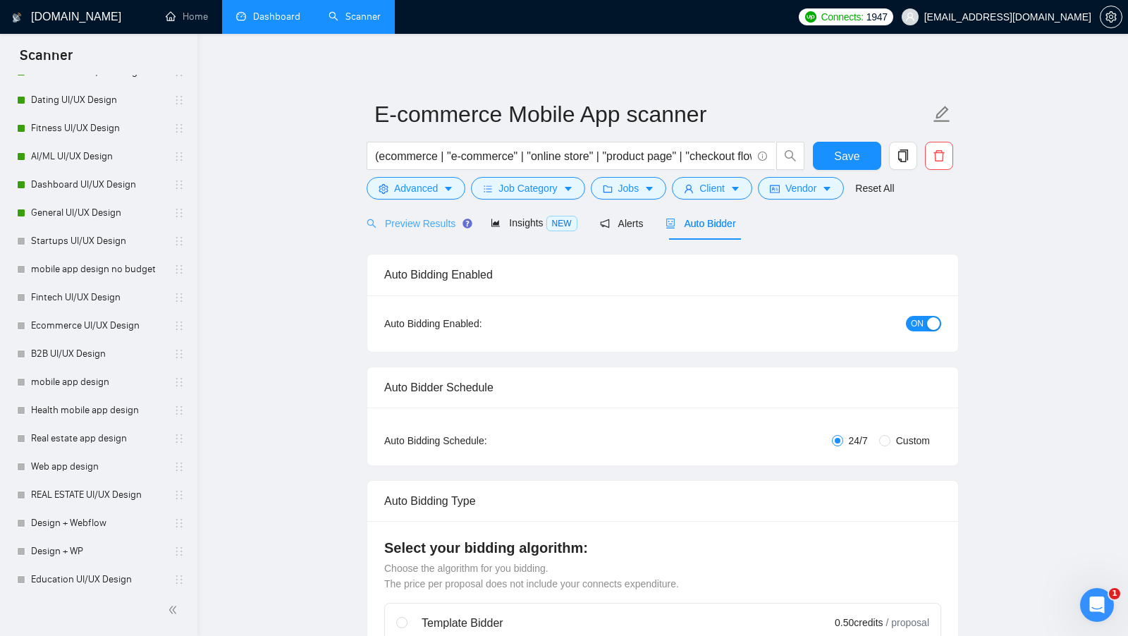
click at [416, 233] on div "Preview Results" at bounding box center [416, 223] width 101 height 33
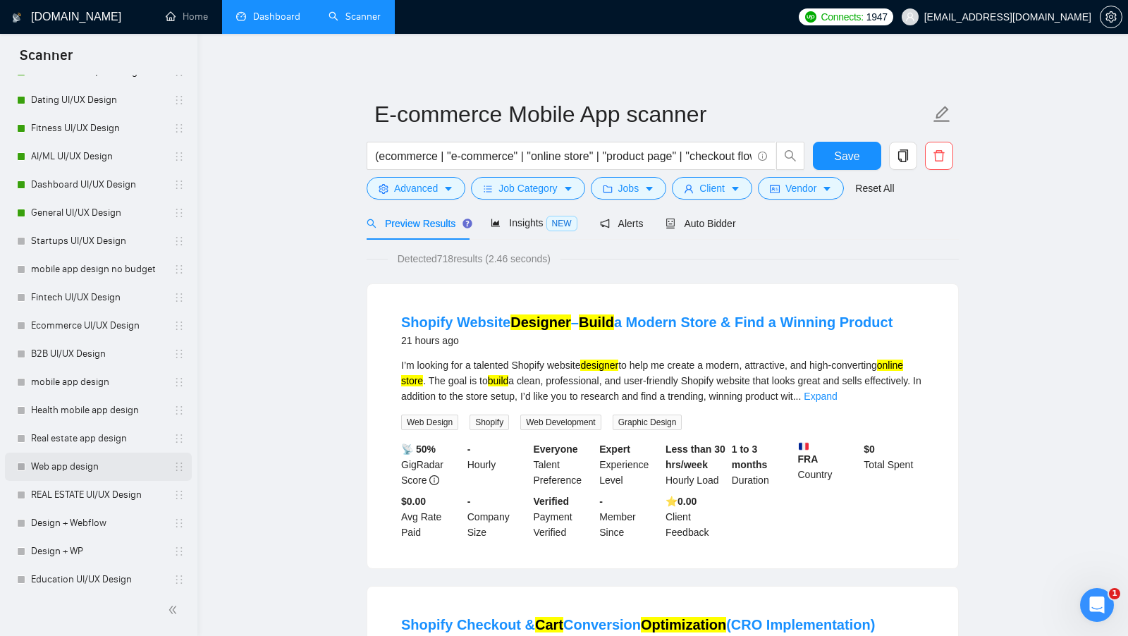
scroll to position [480, 0]
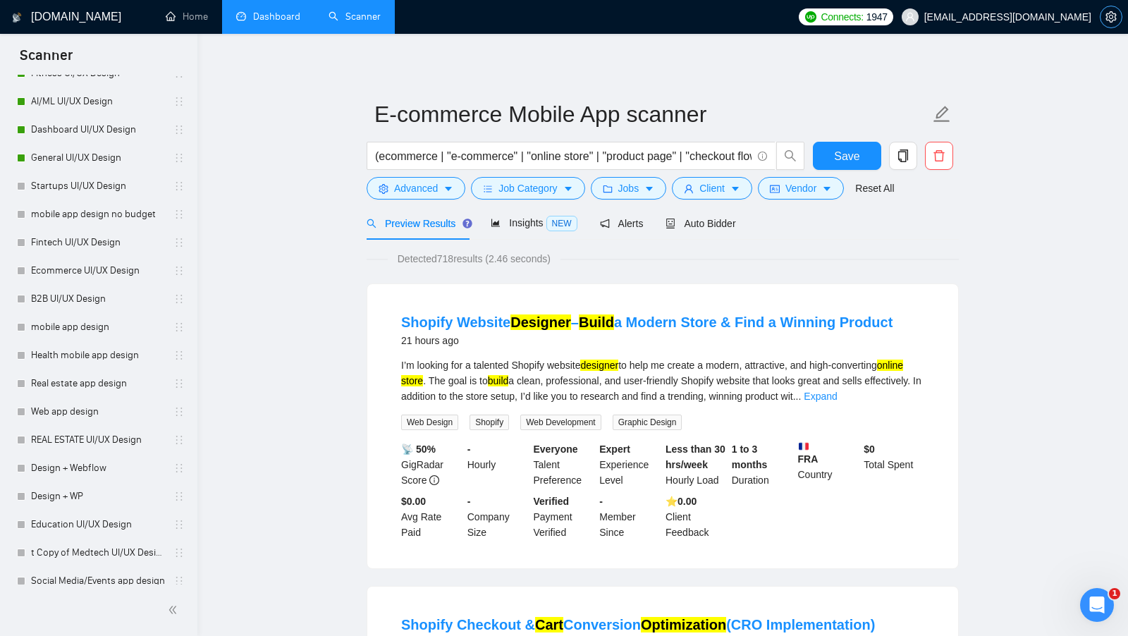
click at [1116, 23] on button "button" at bounding box center [1110, 17] width 23 height 23
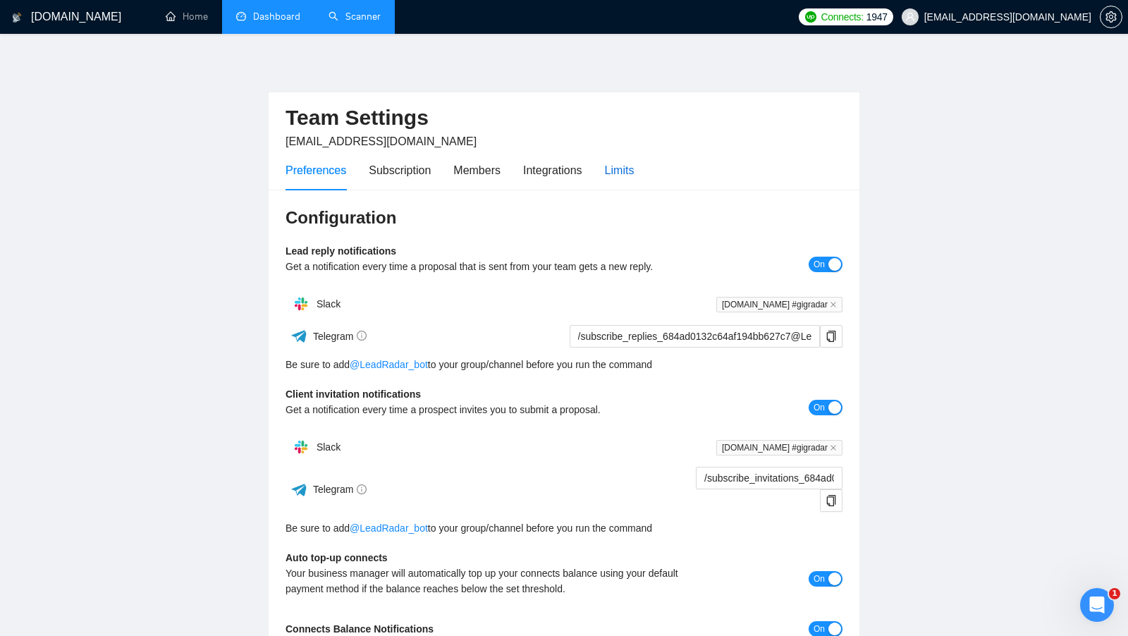
click at [633, 164] on div "Limits" at bounding box center [620, 170] width 30 height 18
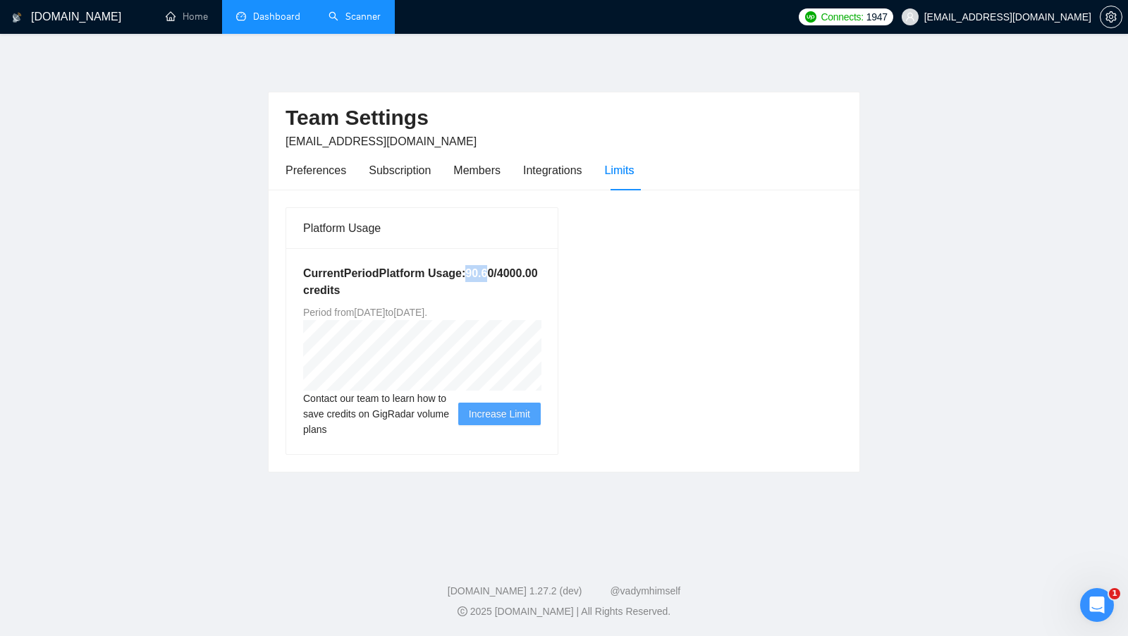
drag, startPoint x: 339, startPoint y: 289, endPoint x: 368, endPoint y: 287, distance: 29.0
click at [368, 287] on h5 "Current Period Platform Usage: 90.60 / 4000.00 credits" at bounding box center [422, 282] width 238 height 34
click at [369, 300] on div "Current Period Platform Usage: 90.60 / 4000.00 credits Period from Wed Sep 24 2…" at bounding box center [421, 351] width 271 height 206
drag, startPoint x: 372, startPoint y: 292, endPoint x: 340, endPoint y: 289, distance: 31.8
click at [340, 289] on h5 "Current Period Platform Usage: 90.60 / 4000.00 credits" at bounding box center [422, 282] width 238 height 34
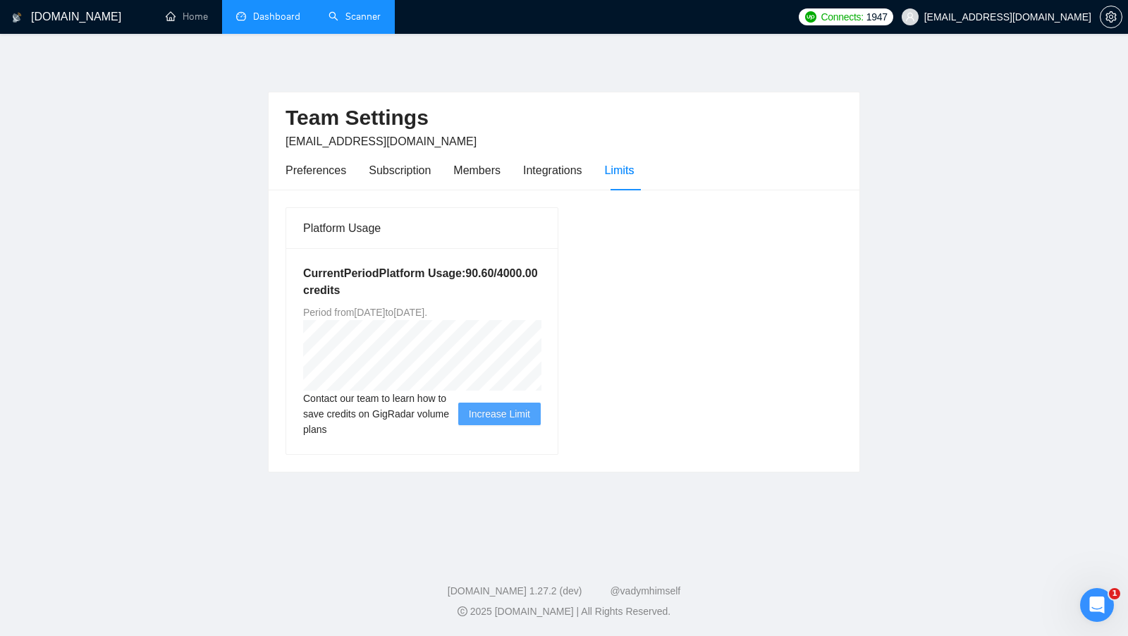
click at [468, 293] on h5 "Current Period Platform Usage: 90.60 / 4000.00 credits" at bounding box center [422, 282] width 238 height 34
drag, startPoint x: 341, startPoint y: 289, endPoint x: 370, endPoint y: 289, distance: 28.9
click at [369, 289] on h5 "Current Period Platform Usage: 90.60 / 4000.00 credits" at bounding box center [422, 282] width 238 height 34
click at [367, 290] on h5 "Current Period Platform Usage: 90.60 / 4000.00 credits" at bounding box center [422, 282] width 238 height 34
drag, startPoint x: 371, startPoint y: 289, endPoint x: 340, endPoint y: 290, distance: 31.0
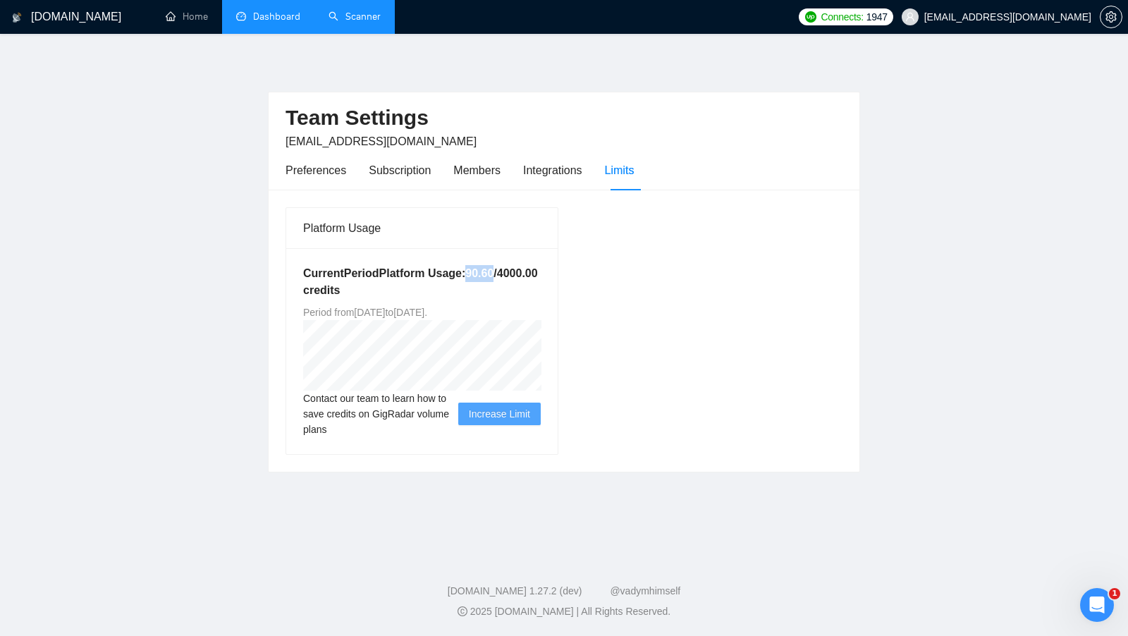
click at [340, 290] on h5 "Current Period Platform Usage: 90.60 / 4000.00 credits" at bounding box center [422, 282] width 238 height 34
click at [467, 290] on h5 "Current Period Platform Usage: 90.60 / 4000.00 credits" at bounding box center [422, 282] width 238 height 34
click at [292, 13] on link "Dashboard" at bounding box center [268, 17] width 64 height 12
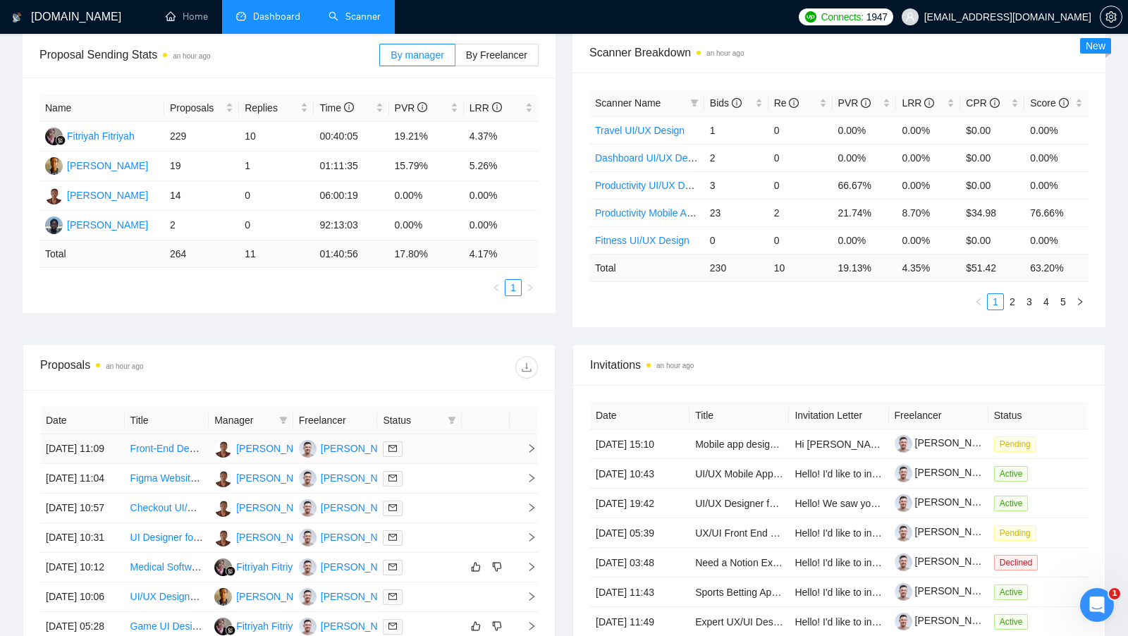
scroll to position [215, 0]
drag, startPoint x: 468, startPoint y: 252, endPoint x: 512, endPoint y: 252, distance: 43.7
click at [512, 252] on td "4.17 %" at bounding box center [501, 254] width 75 height 27
drag, startPoint x: 395, startPoint y: 251, endPoint x: 433, endPoint y: 252, distance: 38.8
click at [433, 252] on td "17.80 %" at bounding box center [426, 254] width 75 height 27
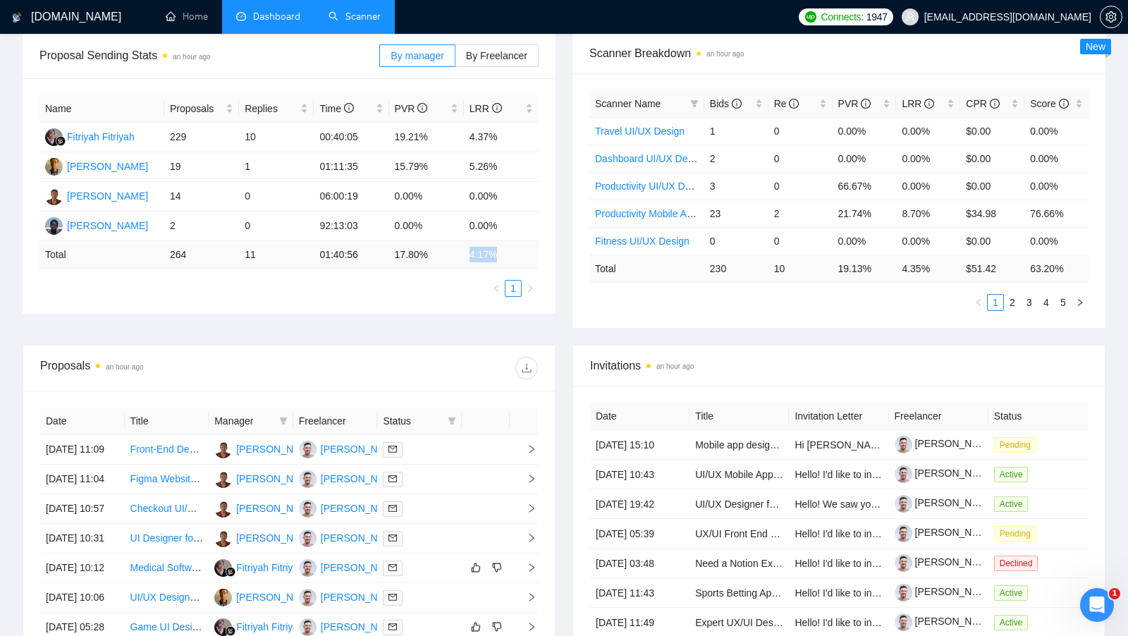
drag, startPoint x: 466, startPoint y: 252, endPoint x: 515, endPoint y: 252, distance: 49.3
click at [515, 252] on td "4.17 %" at bounding box center [501, 254] width 75 height 27
drag, startPoint x: 398, startPoint y: 254, endPoint x: 416, endPoint y: 254, distance: 17.6
click at [415, 254] on td "17.80 %" at bounding box center [426, 254] width 75 height 27
drag, startPoint x: 468, startPoint y: 252, endPoint x: 503, endPoint y: 252, distance: 35.2
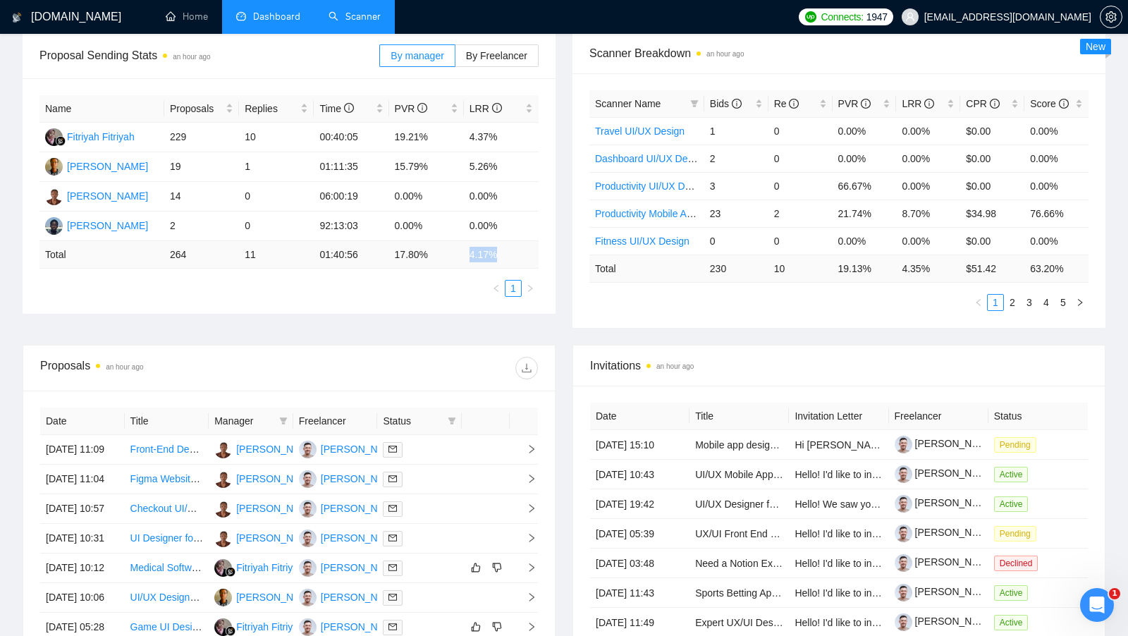
click at [503, 251] on td "4.17 %" at bounding box center [501, 254] width 75 height 27
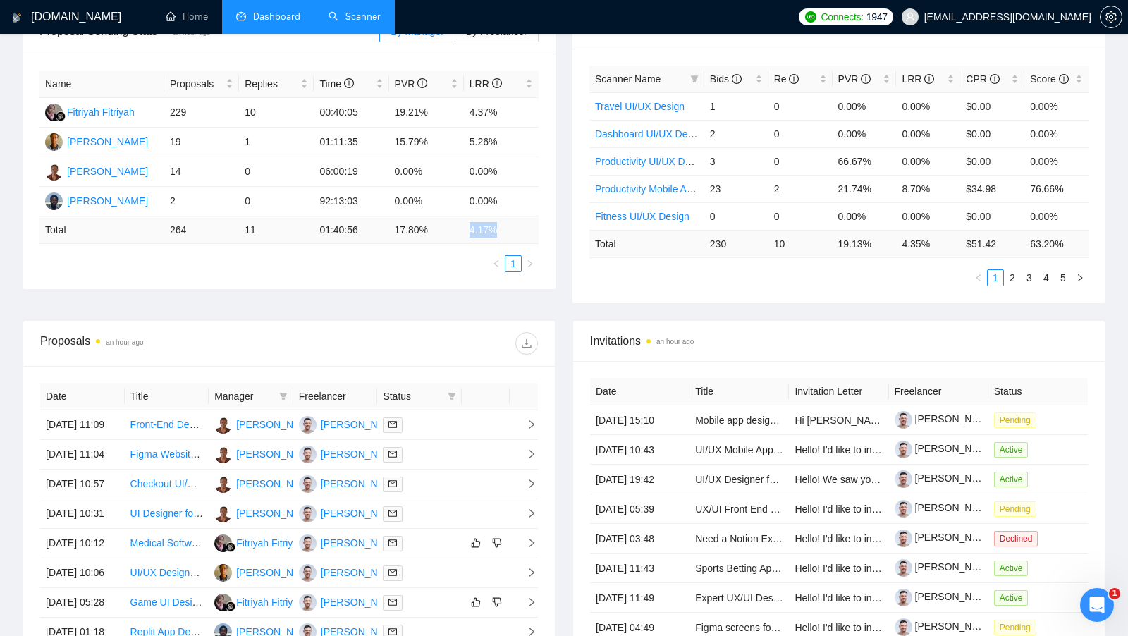
scroll to position [236, 0]
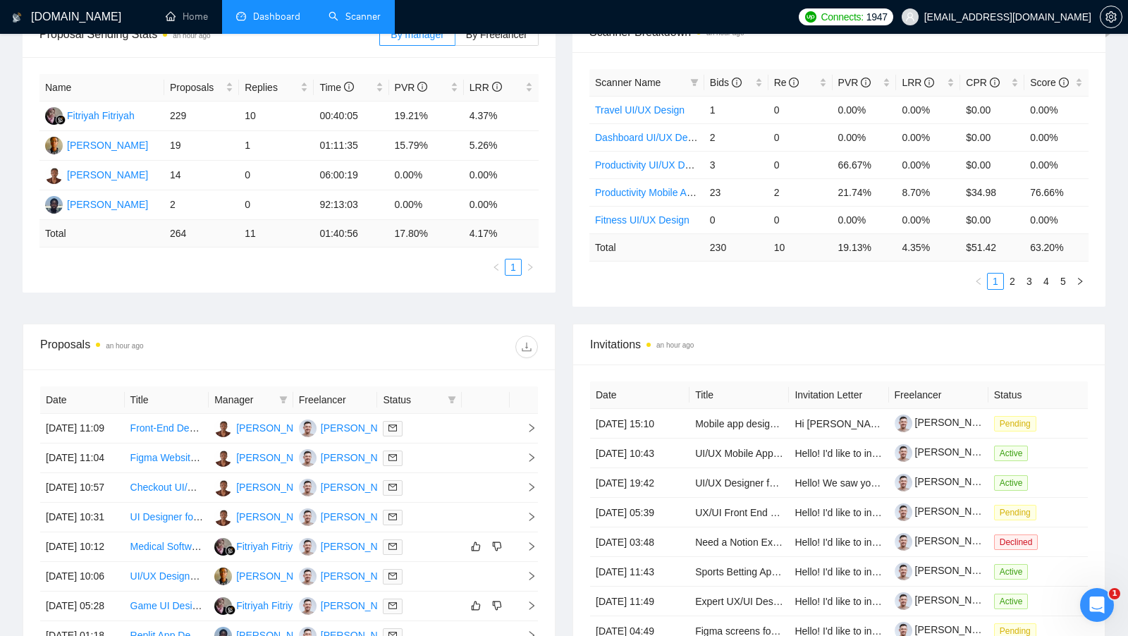
click at [493, 351] on div at bounding box center [413, 346] width 249 height 23
click at [465, 428] on td at bounding box center [486, 429] width 48 height 30
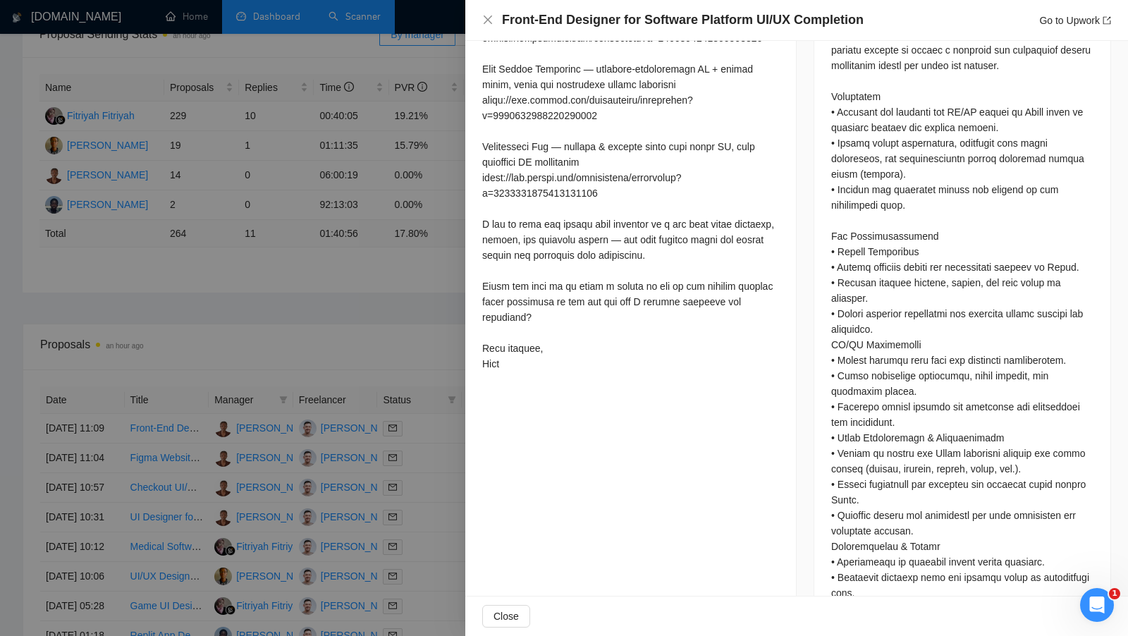
scroll to position [780, 0]
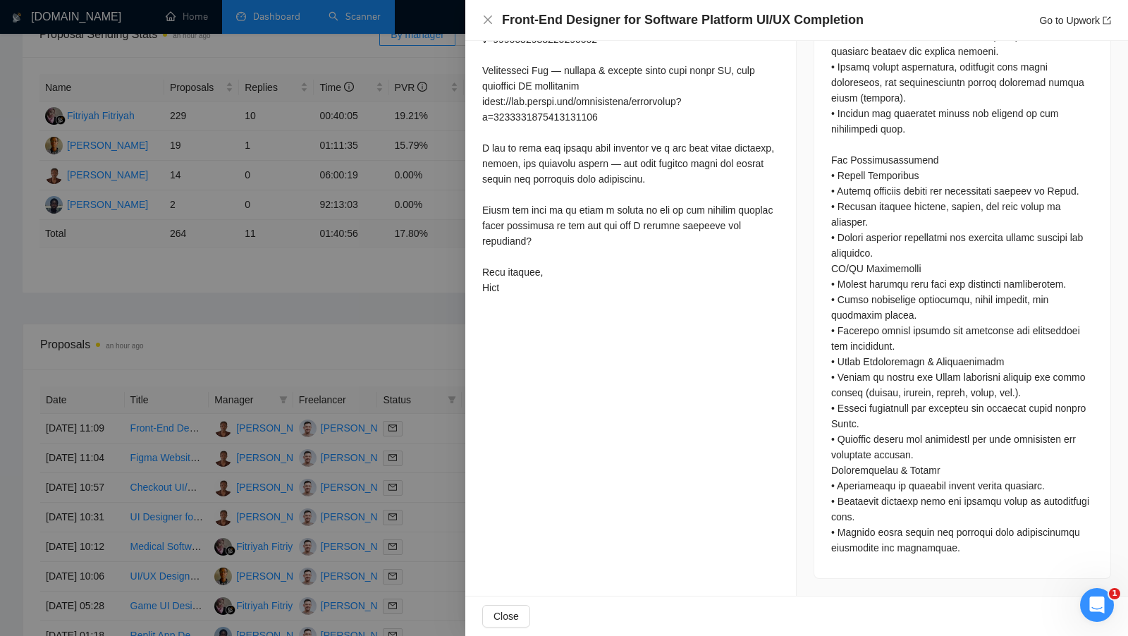
click at [436, 499] on div at bounding box center [564, 318] width 1128 height 636
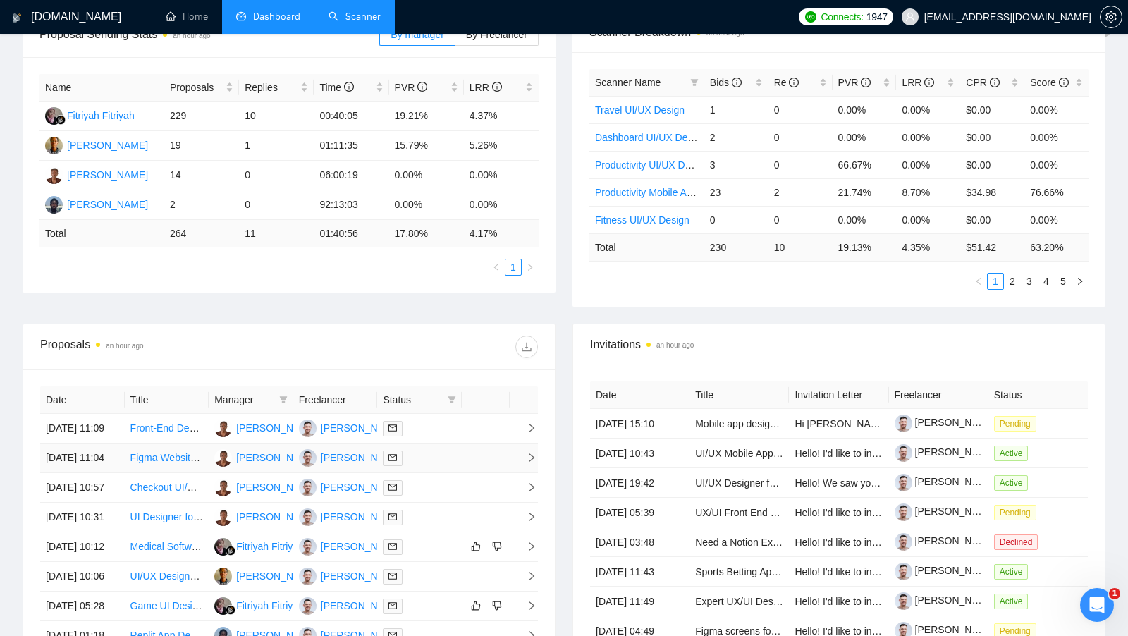
click at [436, 473] on td at bounding box center [419, 458] width 85 height 30
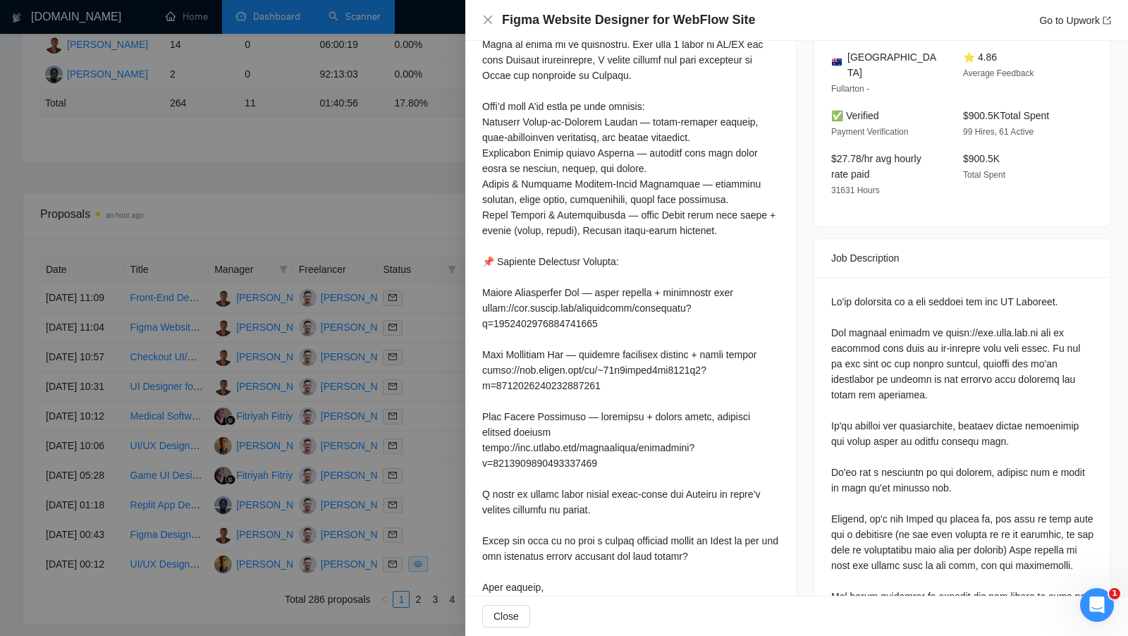
scroll to position [415, 0]
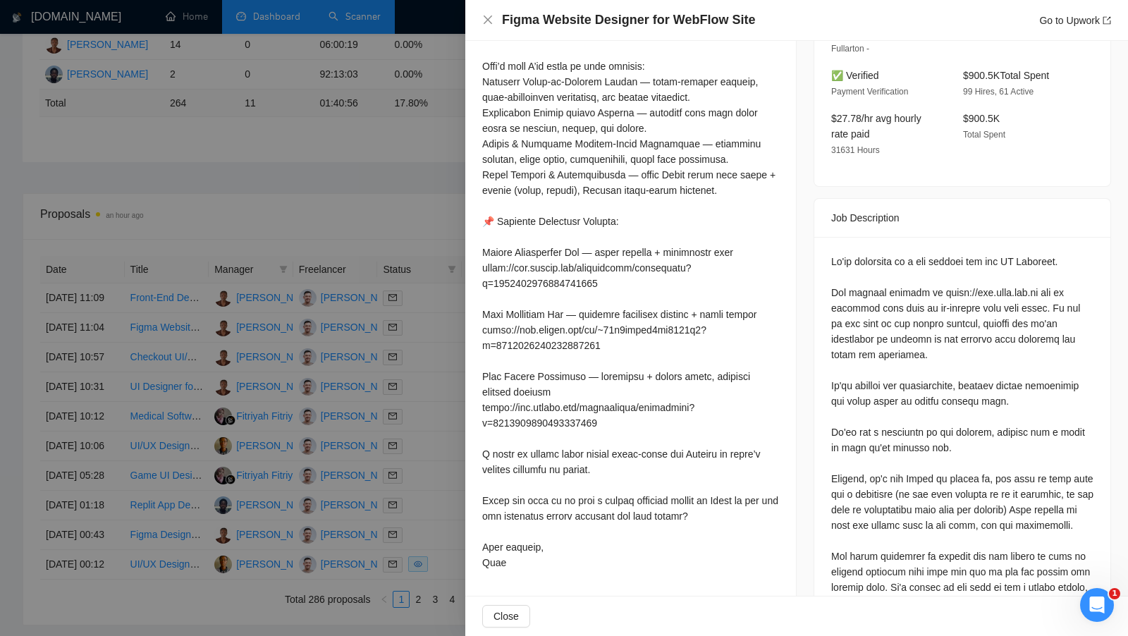
click at [431, 399] on div at bounding box center [564, 318] width 1128 height 636
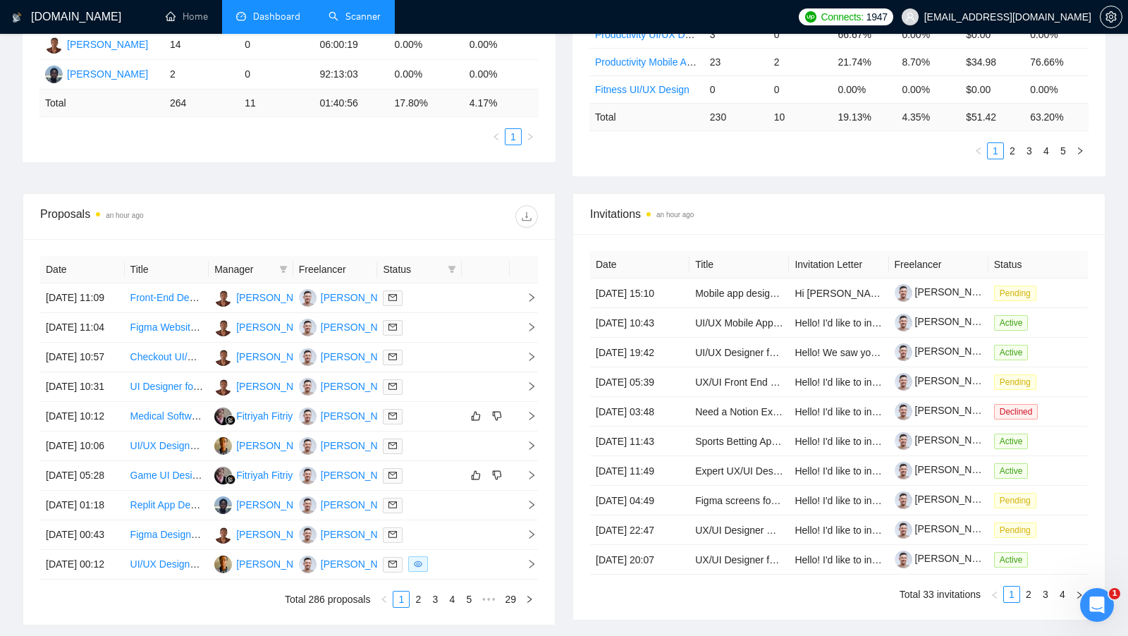
click at [431, 395] on div at bounding box center [419, 386] width 73 height 16
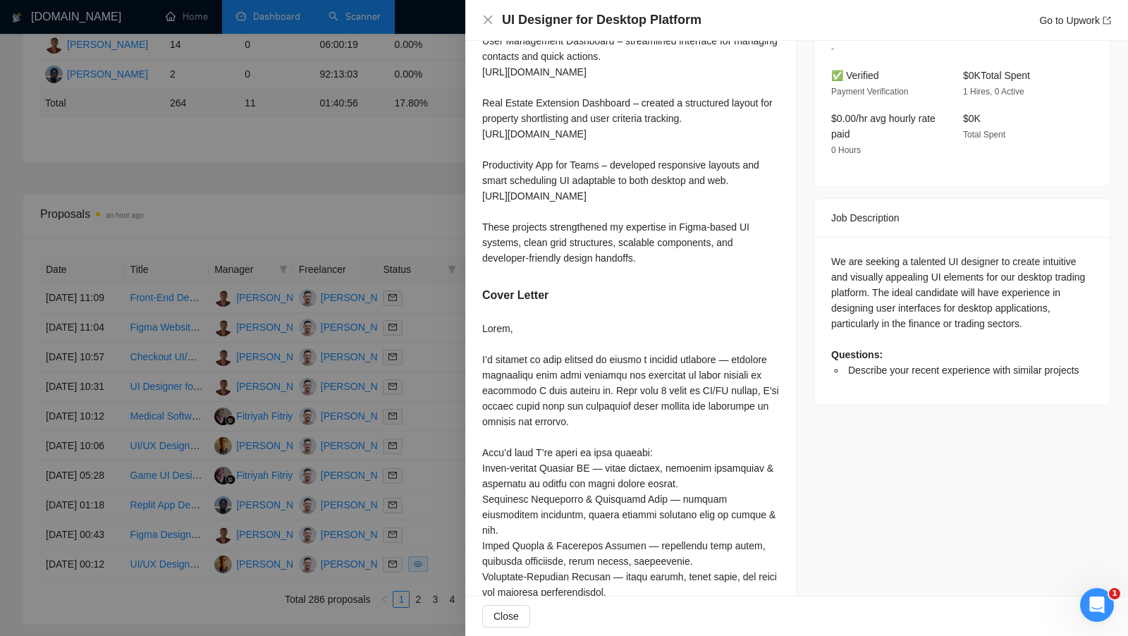
click at [431, 431] on div at bounding box center [564, 318] width 1128 height 636
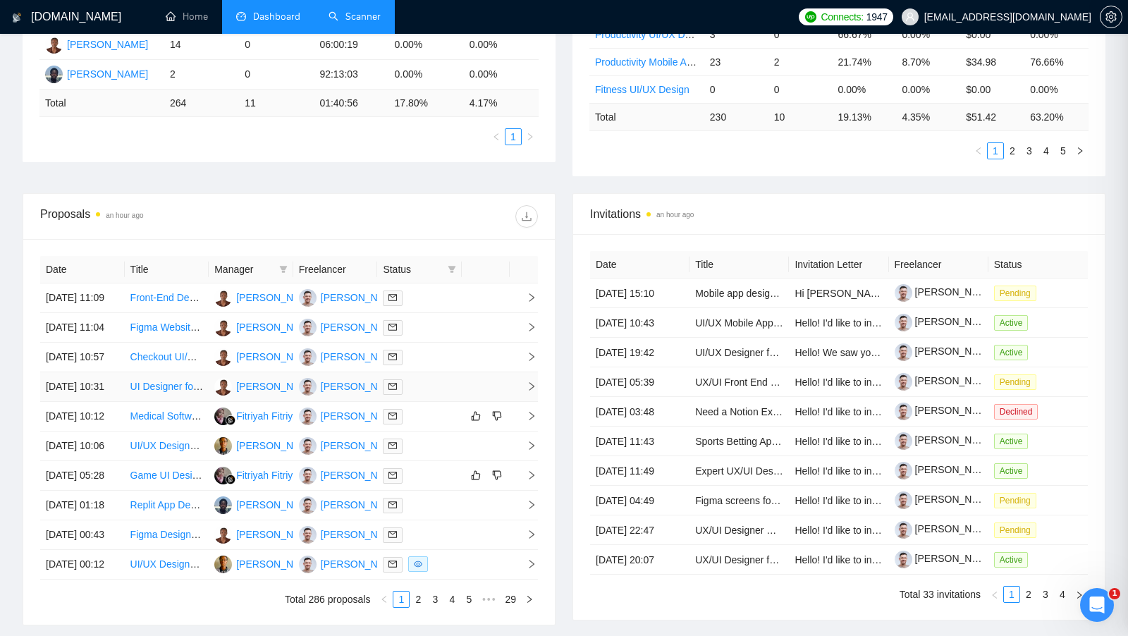
click at [431, 395] on div at bounding box center [419, 386] width 73 height 16
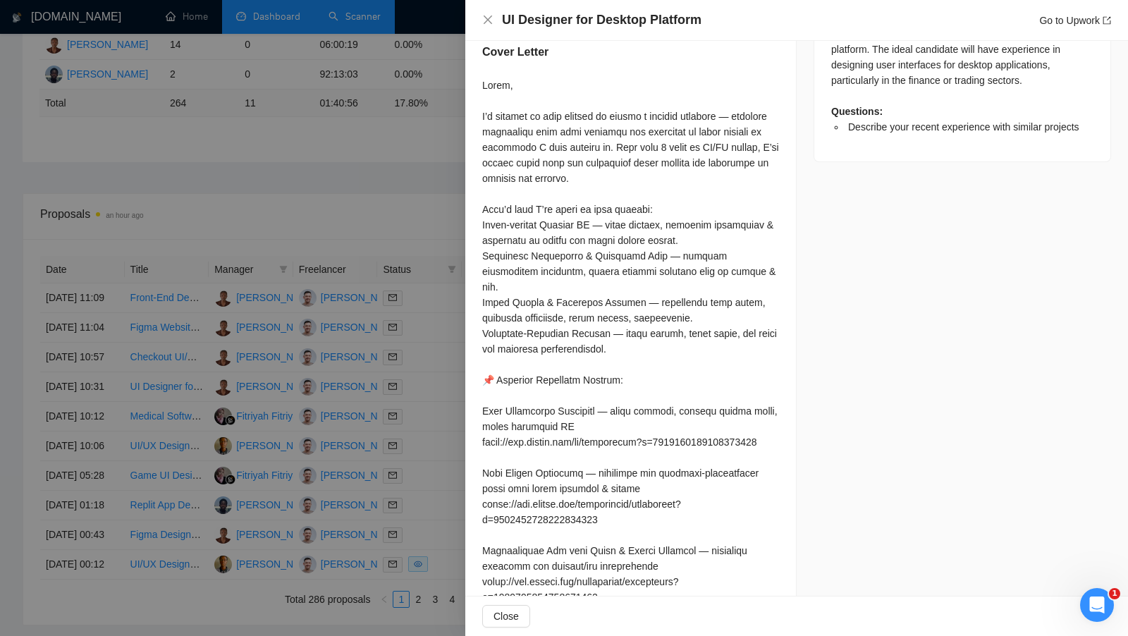
scroll to position [647, 0]
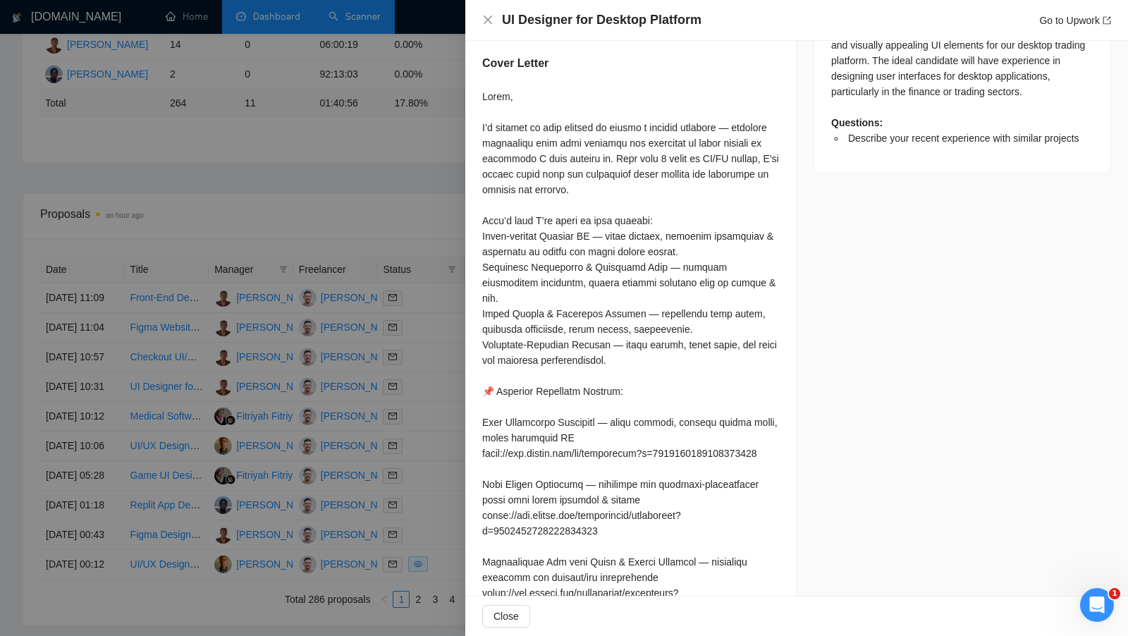
click at [443, 195] on div at bounding box center [564, 318] width 1128 height 636
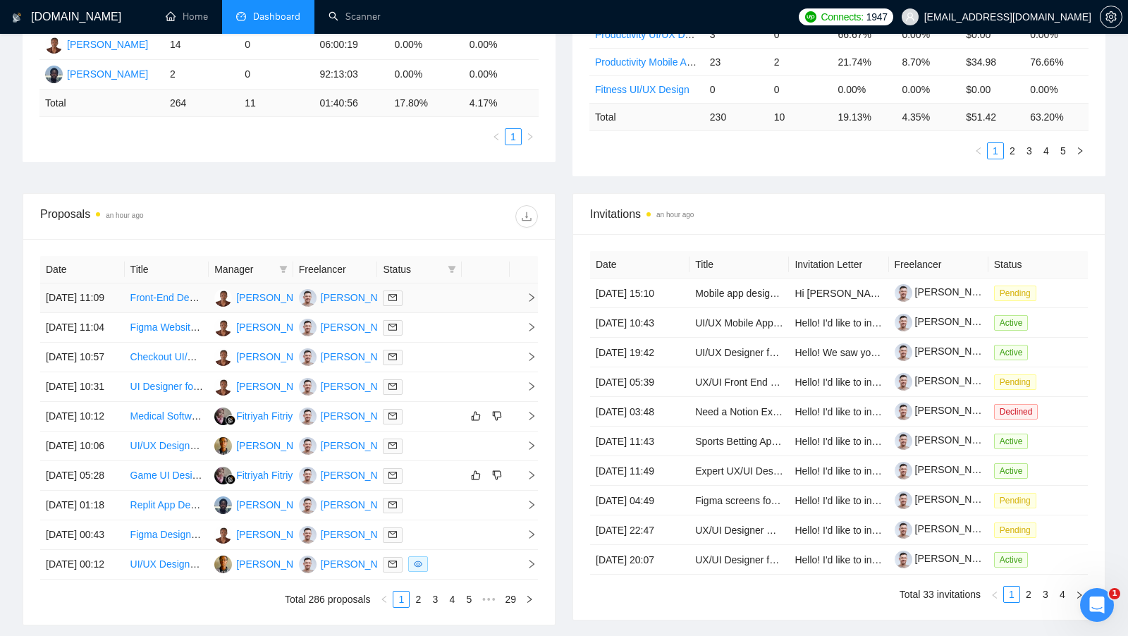
click at [445, 300] on div at bounding box center [419, 298] width 73 height 16
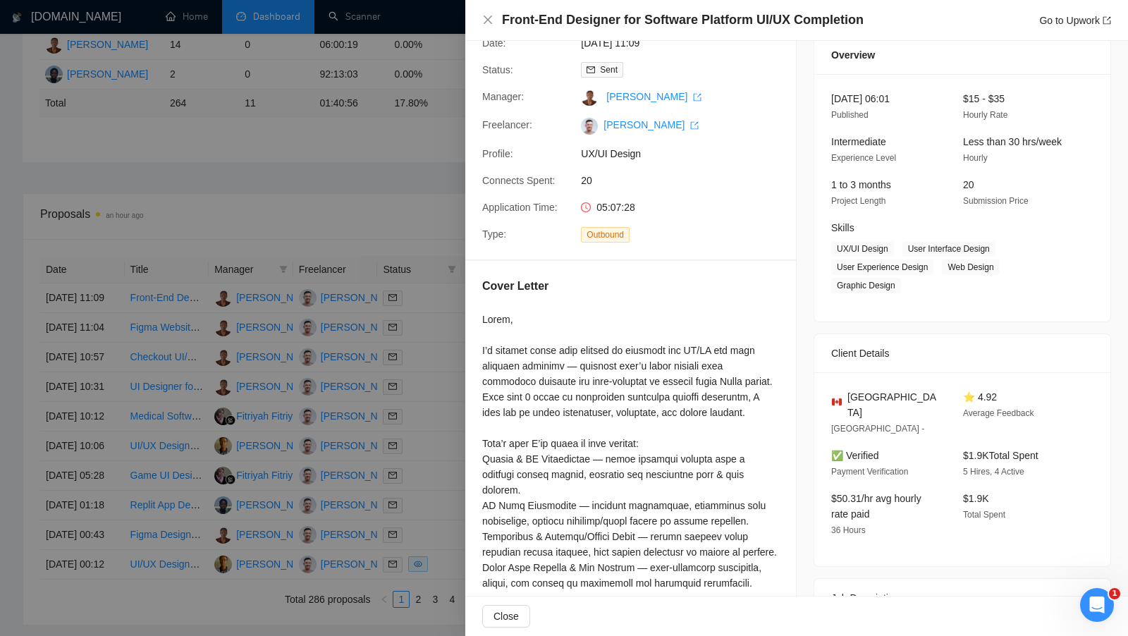
scroll to position [0, 0]
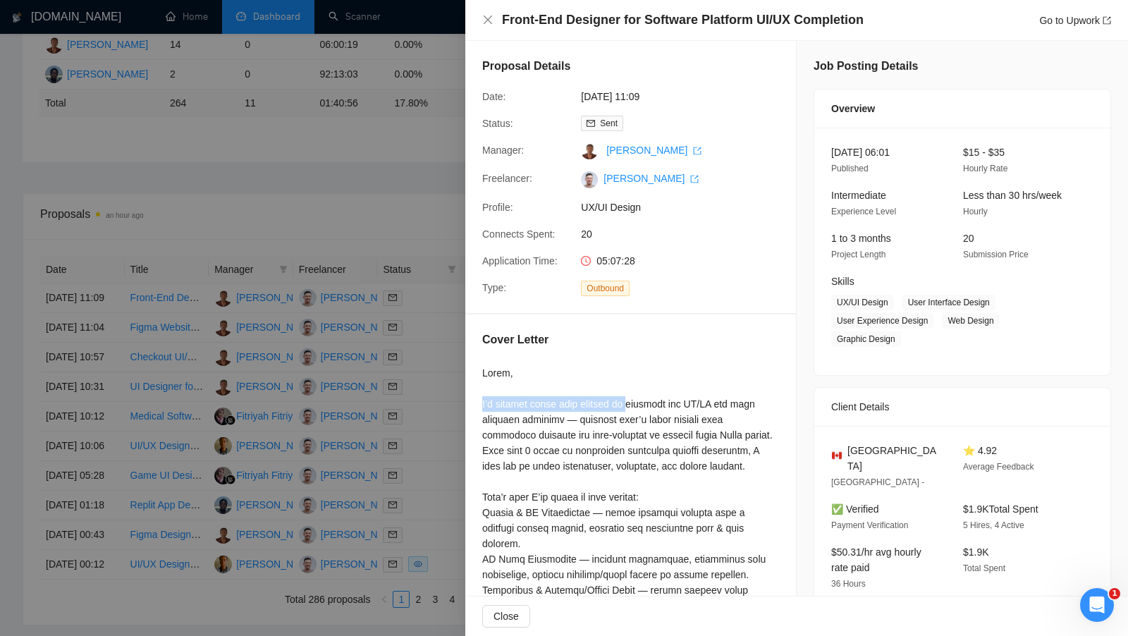
drag, startPoint x: 479, startPoint y: 398, endPoint x: 632, endPoint y: 406, distance: 153.2
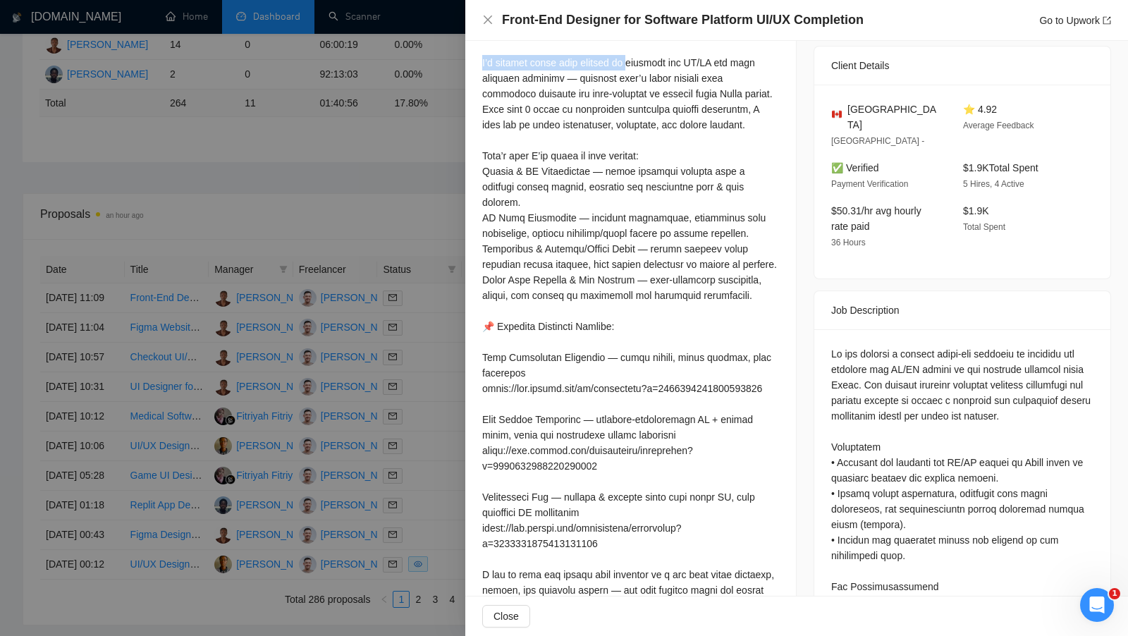
scroll to position [340, 0]
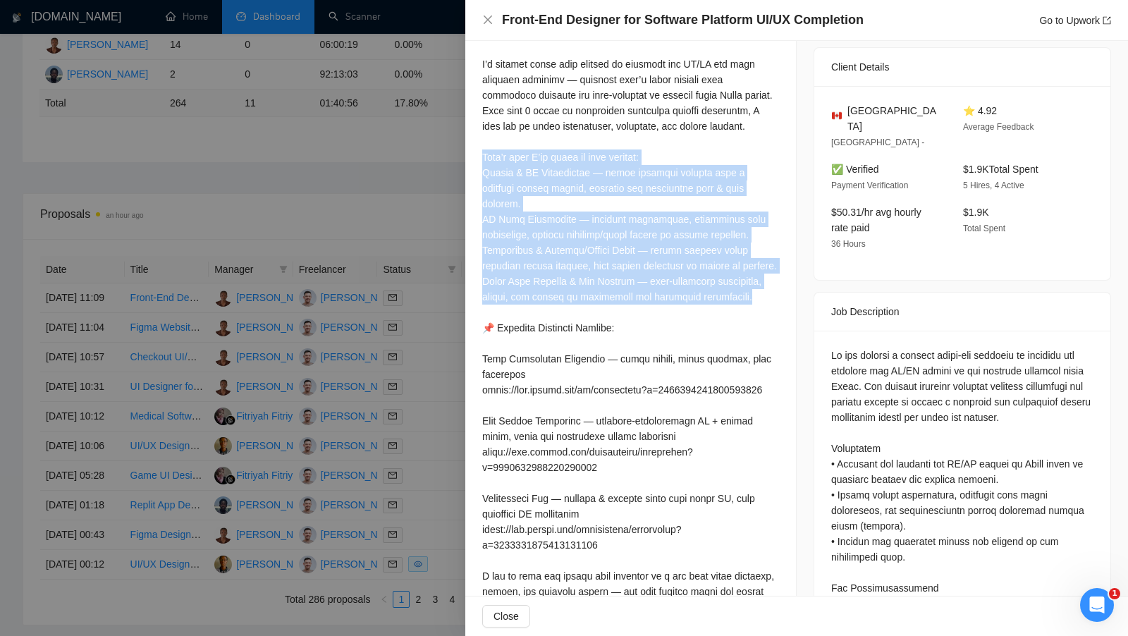
drag, startPoint x: 481, startPoint y: 158, endPoint x: 702, endPoint y: 312, distance: 269.4
click at [702, 312] on div "Cover Letter" at bounding box center [630, 360] width 331 height 771
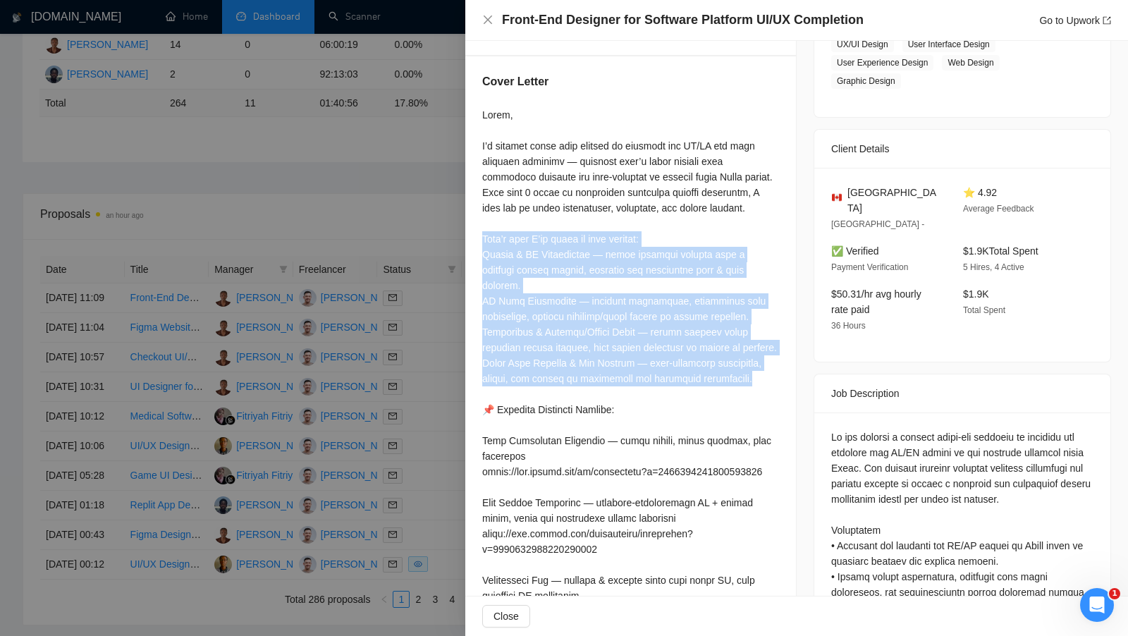
scroll to position [257, 0]
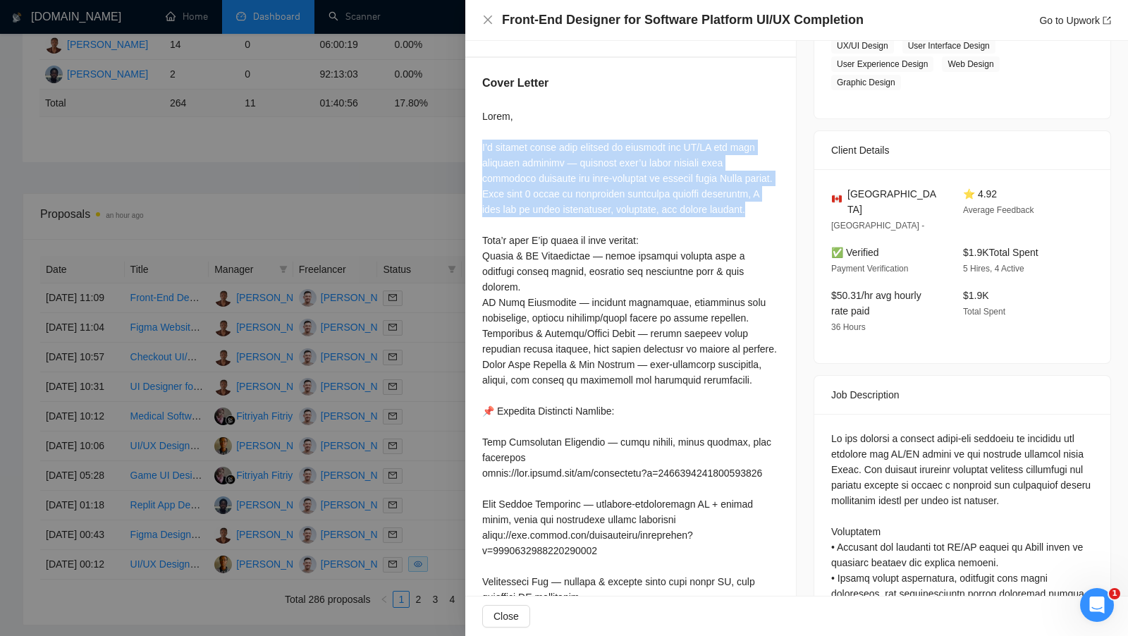
drag, startPoint x: 479, startPoint y: 144, endPoint x: 730, endPoint y: 203, distance: 257.6
click at [730, 203] on div "Cover Letter" at bounding box center [630, 443] width 331 height 771
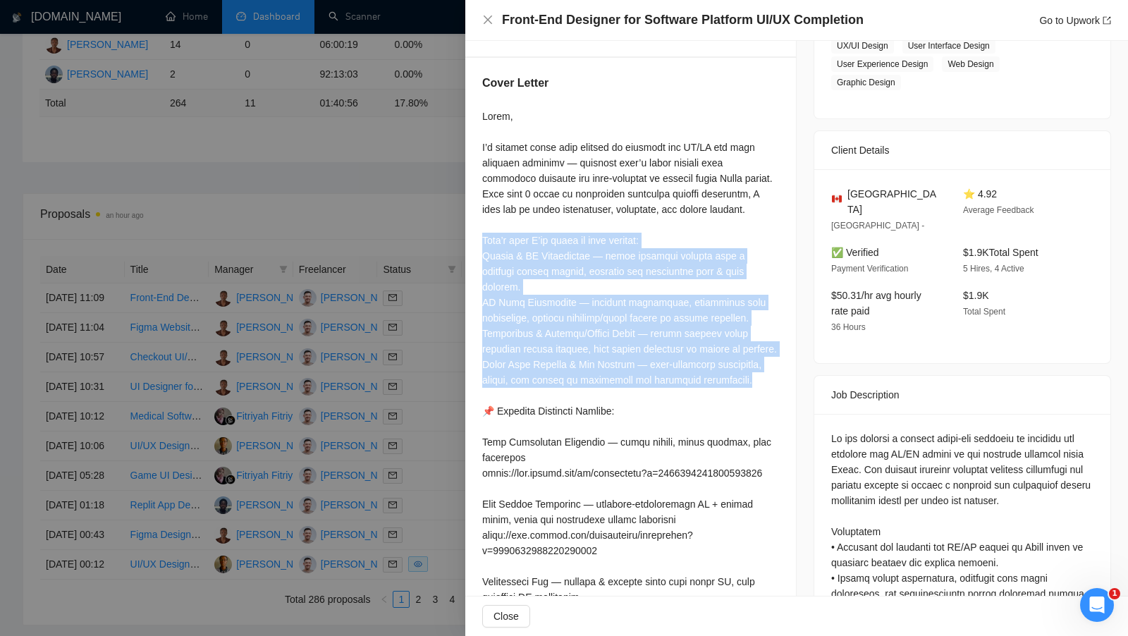
drag, startPoint x: 480, startPoint y: 240, endPoint x: 608, endPoint y: 388, distance: 194.9
click at [608, 388] on div "Cover Letter" at bounding box center [630, 443] width 331 height 771
click at [608, 388] on div at bounding box center [630, 458] width 297 height 698
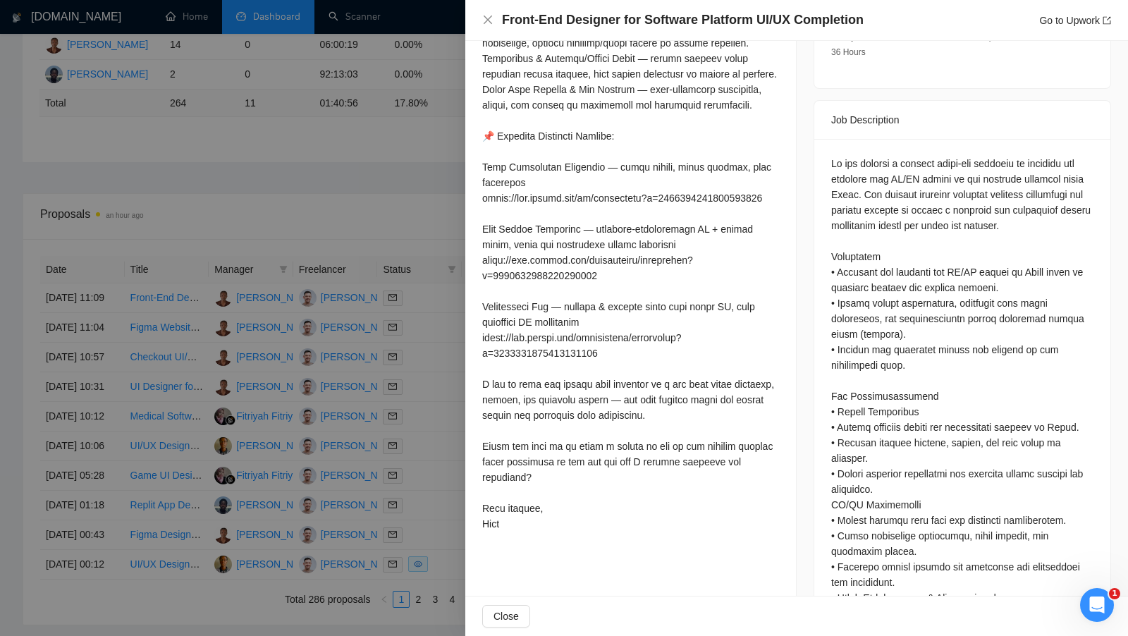
scroll to position [530, 0]
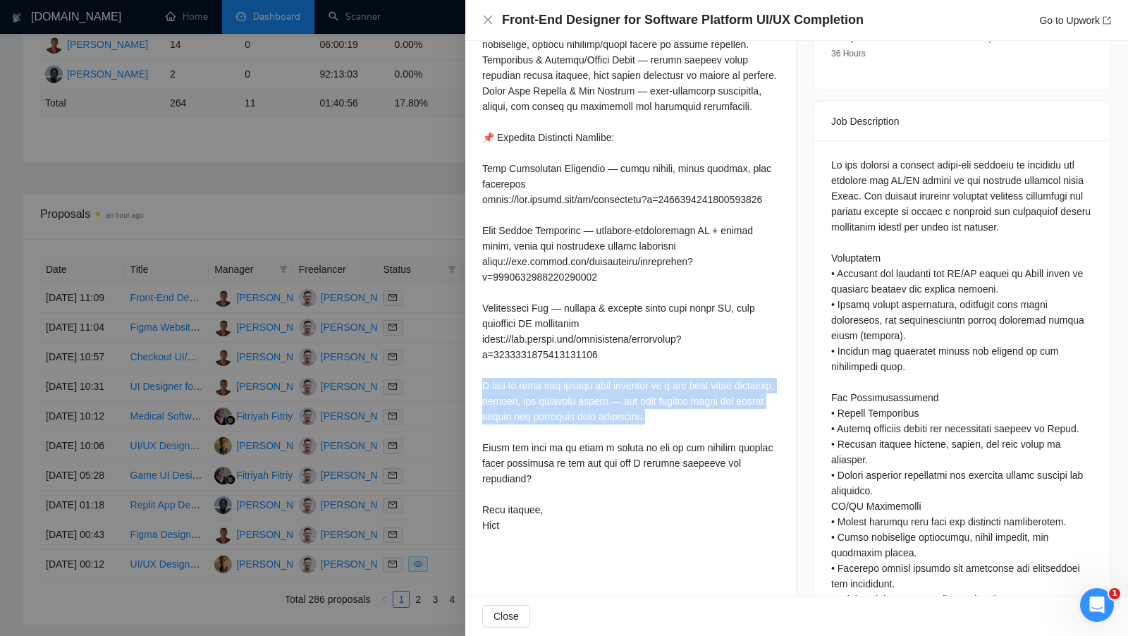
drag, startPoint x: 483, startPoint y: 416, endPoint x: 670, endPoint y: 441, distance: 189.1
click at [670, 441] on div at bounding box center [630, 184] width 297 height 698
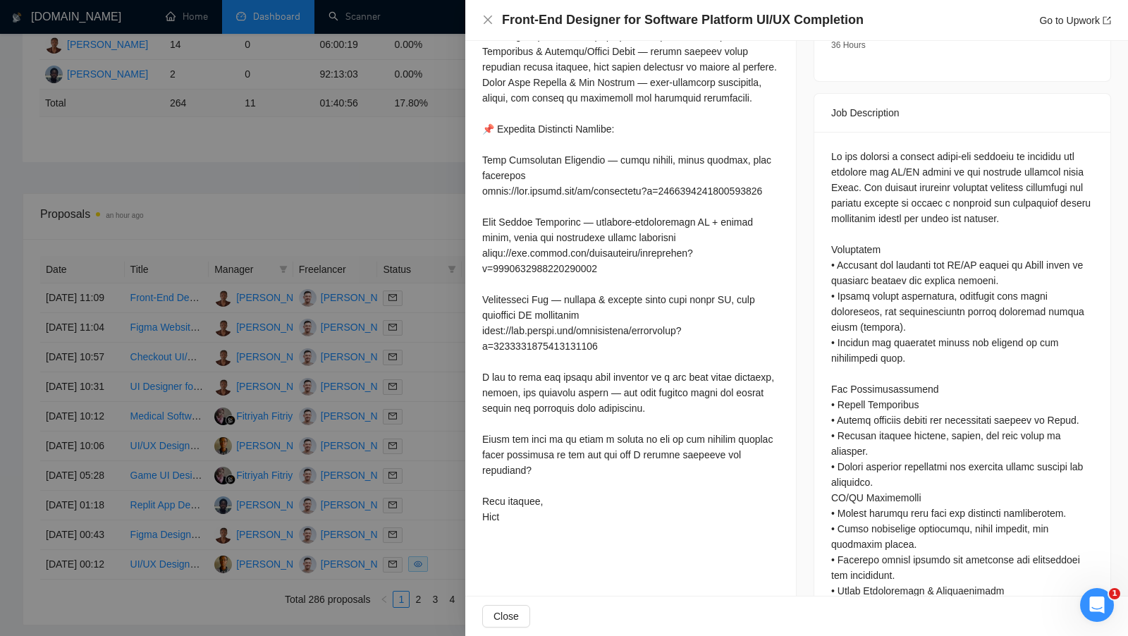
scroll to position [543, 0]
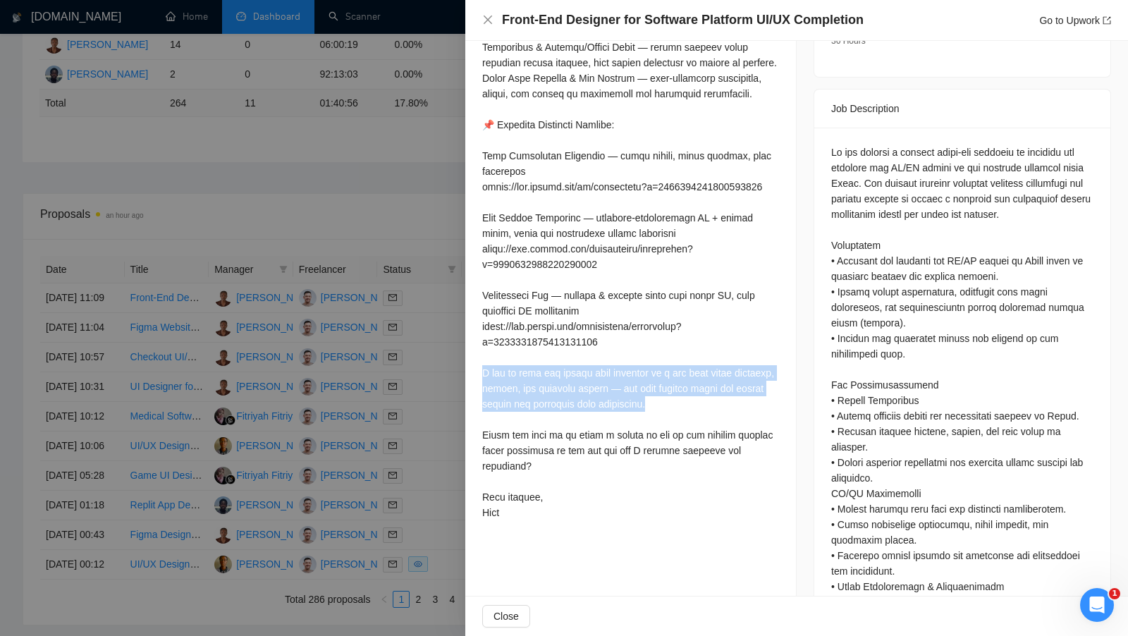
drag, startPoint x: 666, startPoint y: 438, endPoint x: 482, endPoint y: 405, distance: 186.9
click at [482, 405] on div at bounding box center [630, 171] width 297 height 698
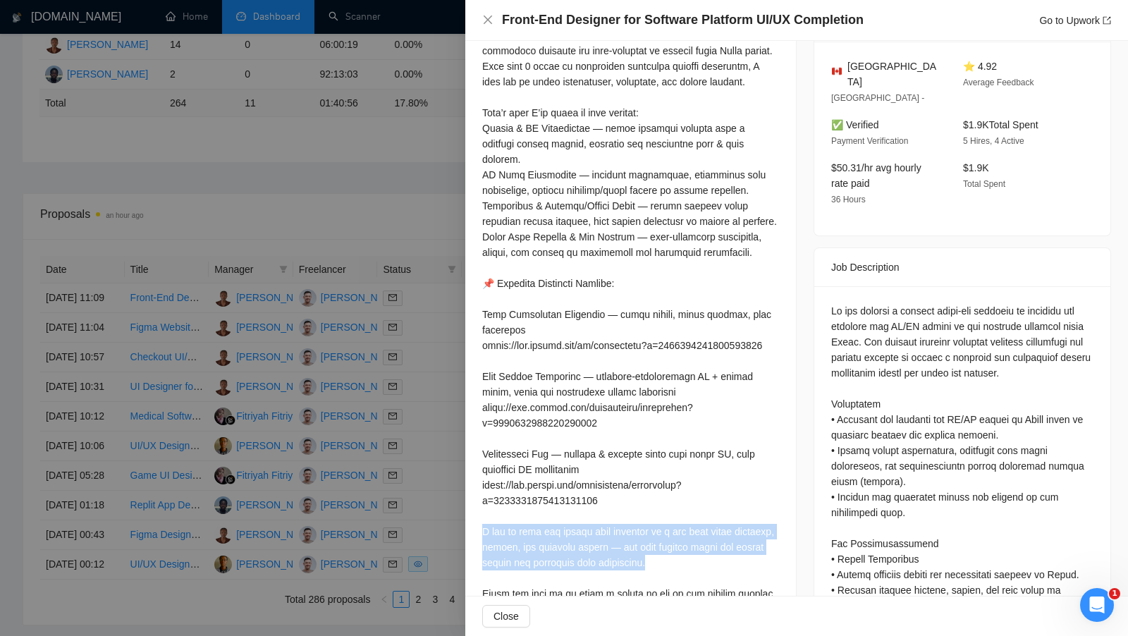
scroll to position [381, 0]
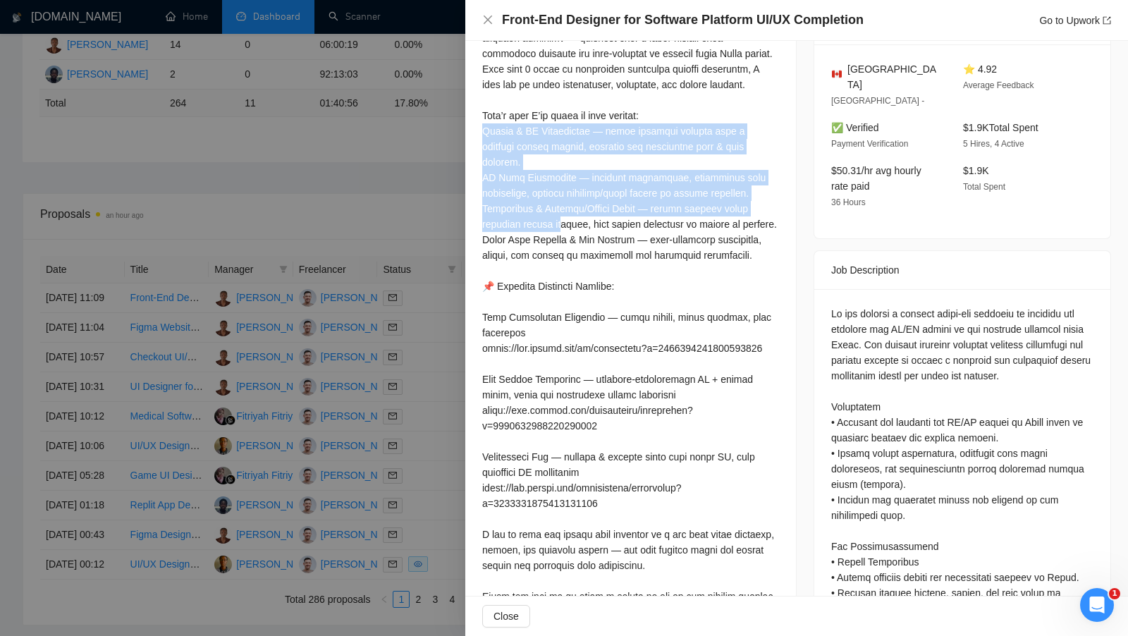
drag, startPoint x: 479, startPoint y: 124, endPoint x: 567, endPoint y: 206, distance: 120.2
click at [567, 205] on div "Cover Letter" at bounding box center [630, 318] width 331 height 771
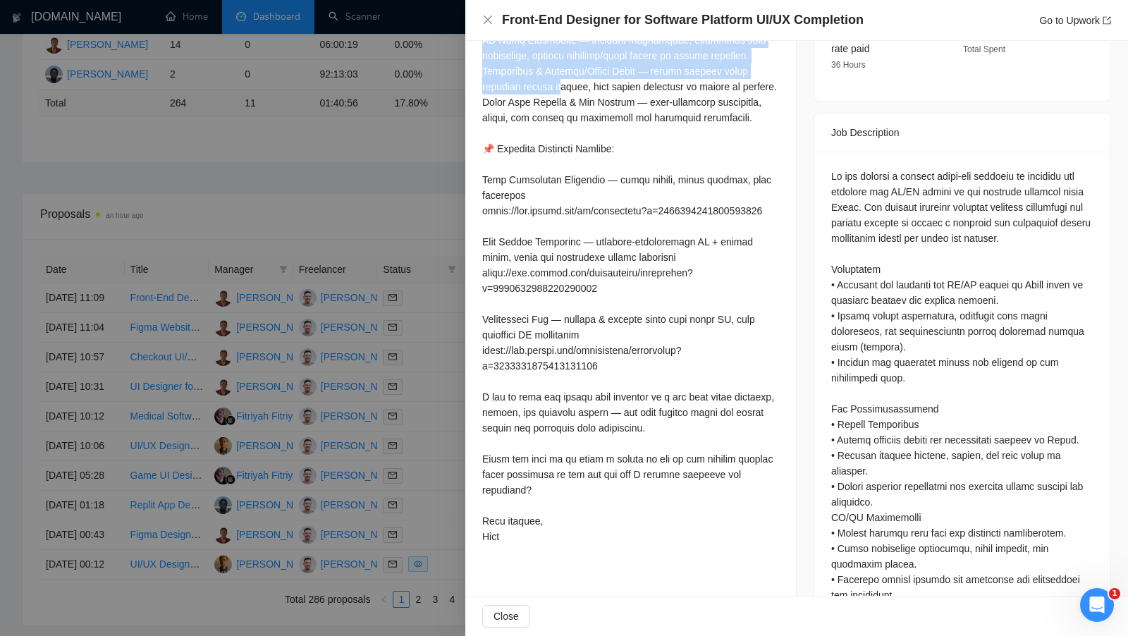
scroll to position [519, 0]
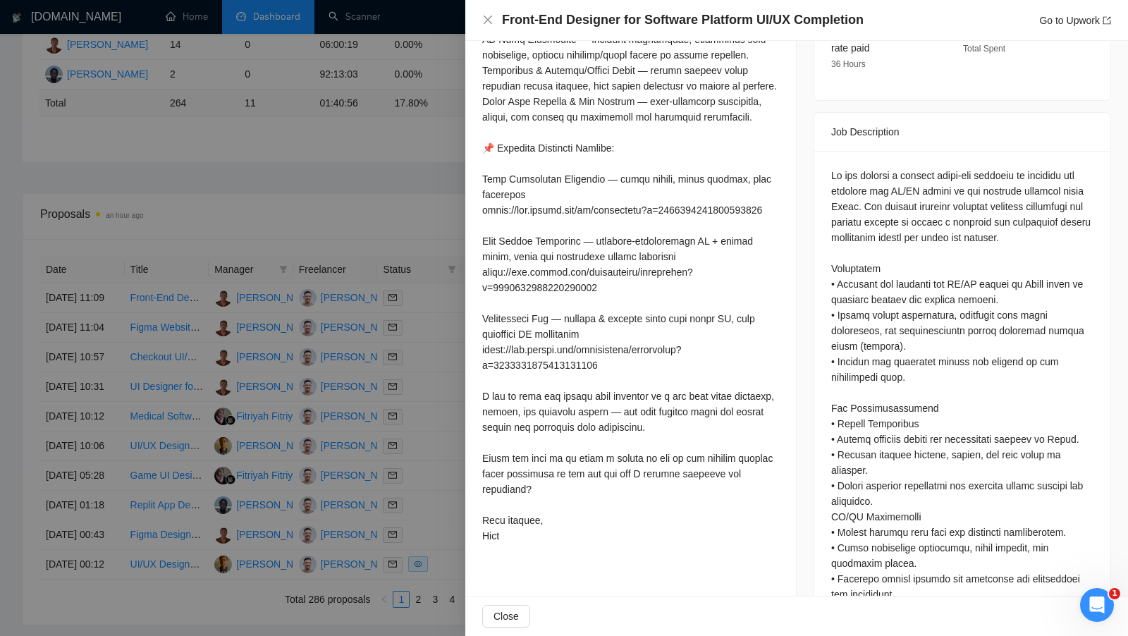
click at [494, 442] on div at bounding box center [630, 195] width 297 height 698
click at [501, 485] on div at bounding box center [630, 195] width 297 height 698
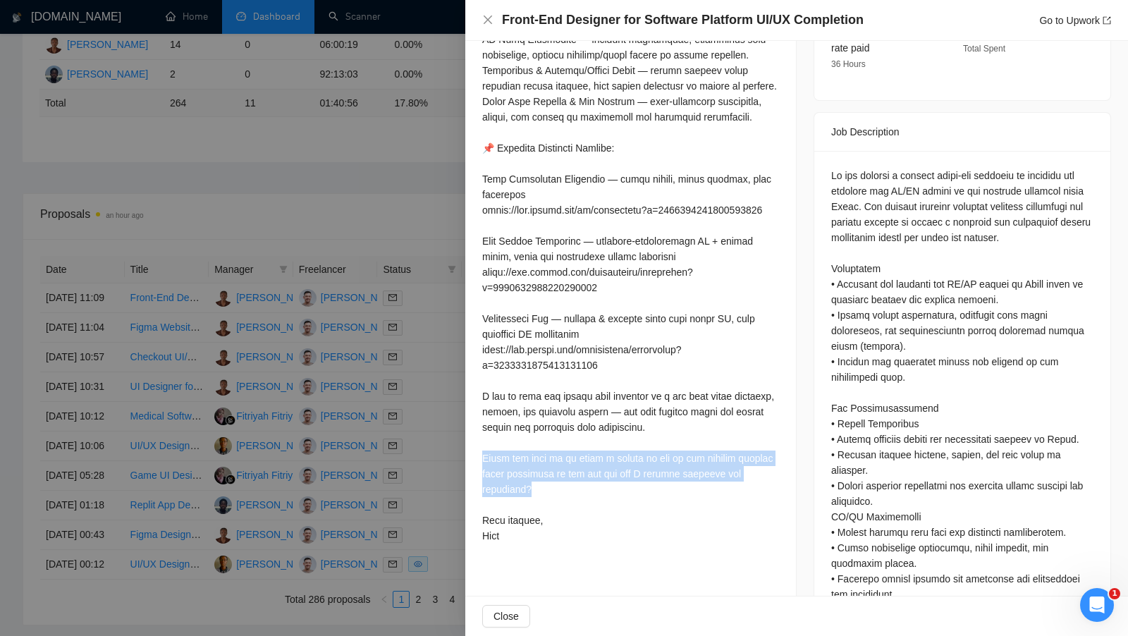
drag, startPoint x: 552, startPoint y: 518, endPoint x: 481, endPoint y: 490, distance: 76.6
click at [481, 490] on div "Cover Letter" at bounding box center [630, 180] width 331 height 771
click at [528, 508] on div at bounding box center [630, 195] width 297 height 698
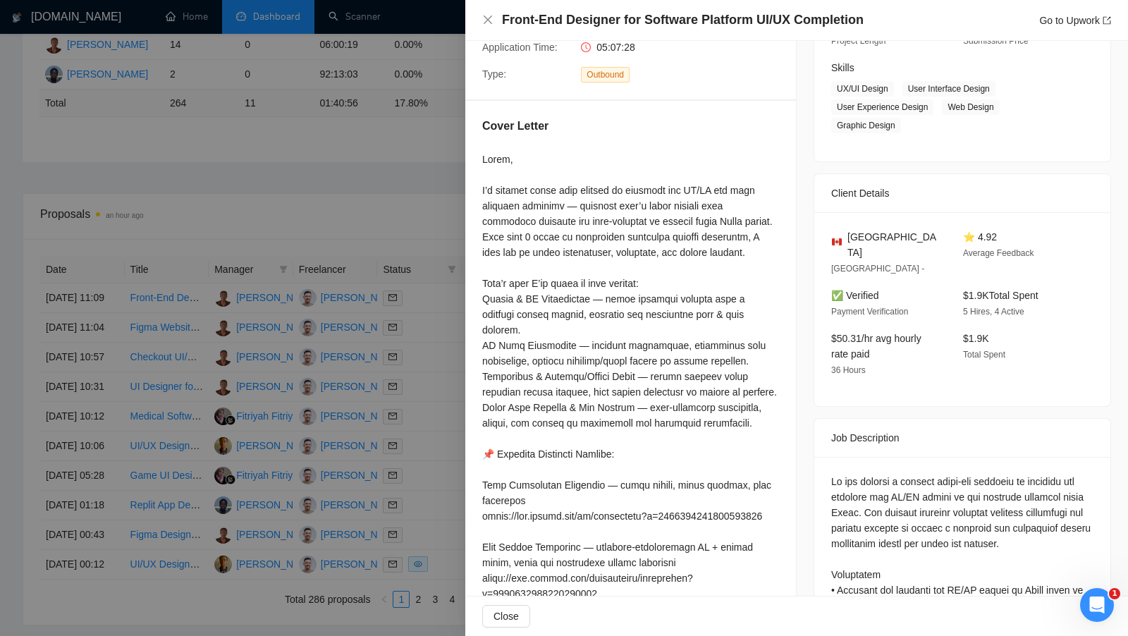
scroll to position [211, 0]
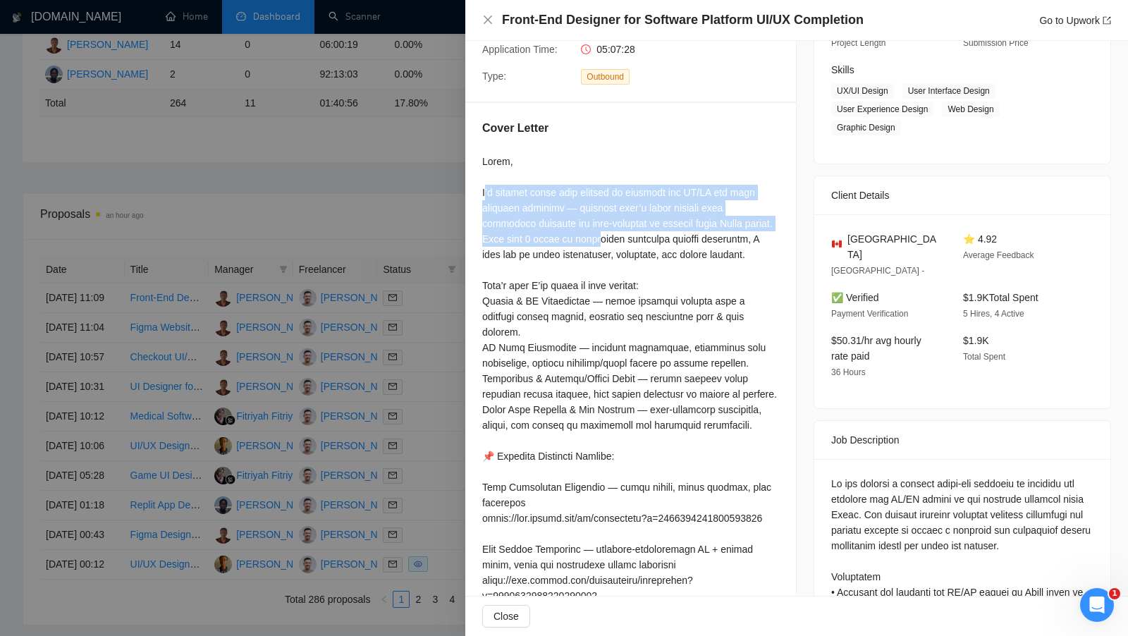
drag, startPoint x: 484, startPoint y: 185, endPoint x: 579, endPoint y: 242, distance: 110.7
click at [578, 242] on div at bounding box center [630, 503] width 297 height 698
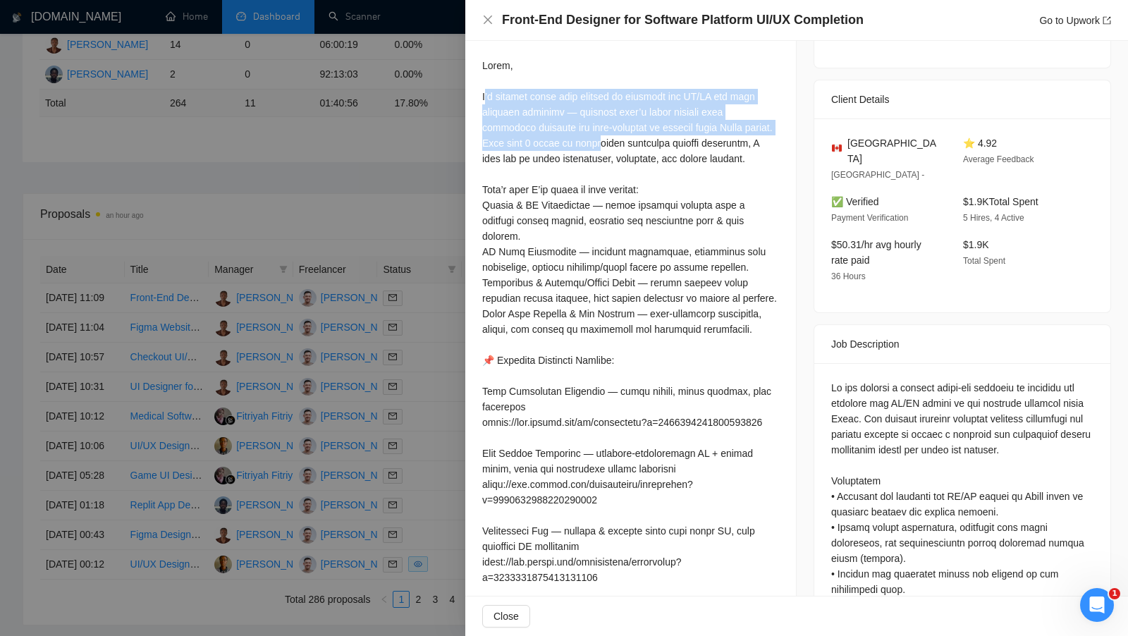
scroll to position [310, 0]
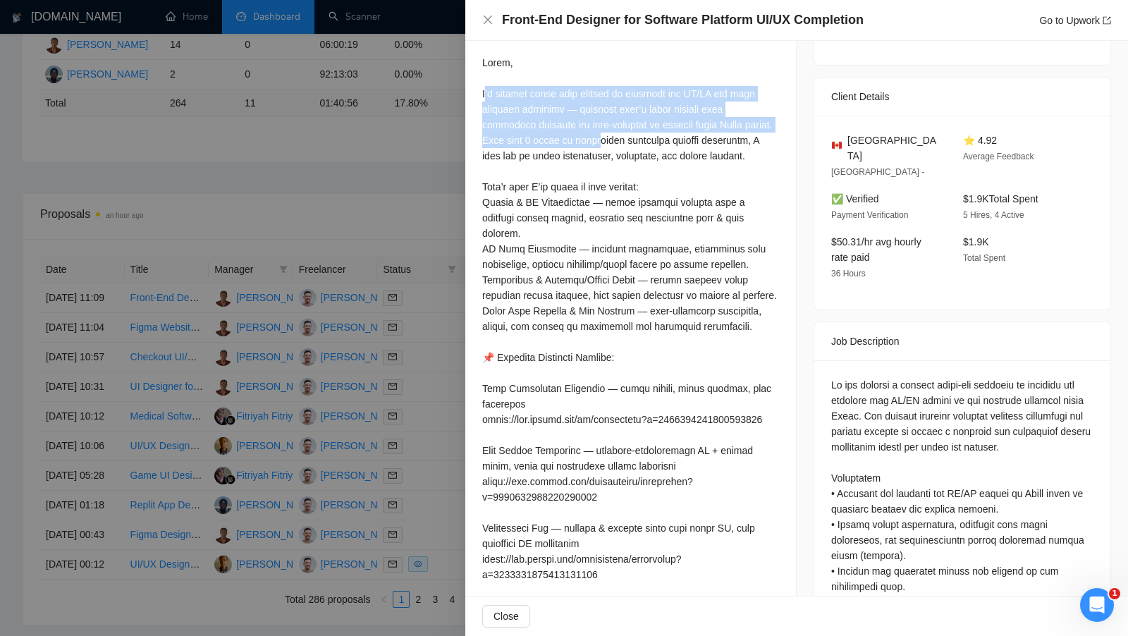
click at [429, 314] on div at bounding box center [564, 318] width 1128 height 636
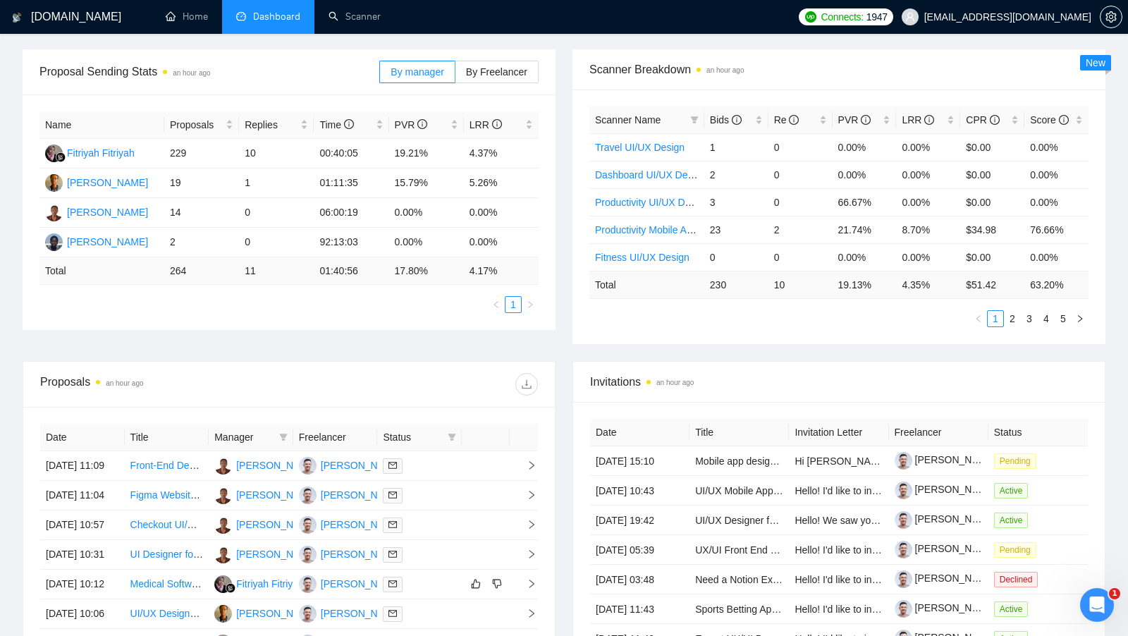
scroll to position [219, 0]
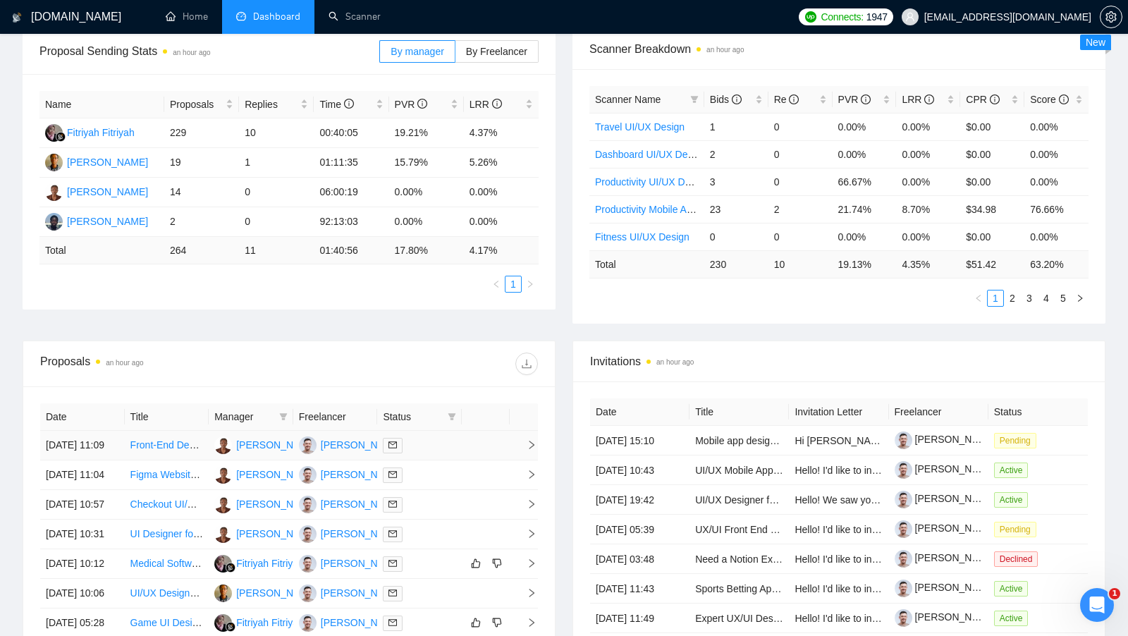
click at [417, 447] on div at bounding box center [419, 445] width 73 height 16
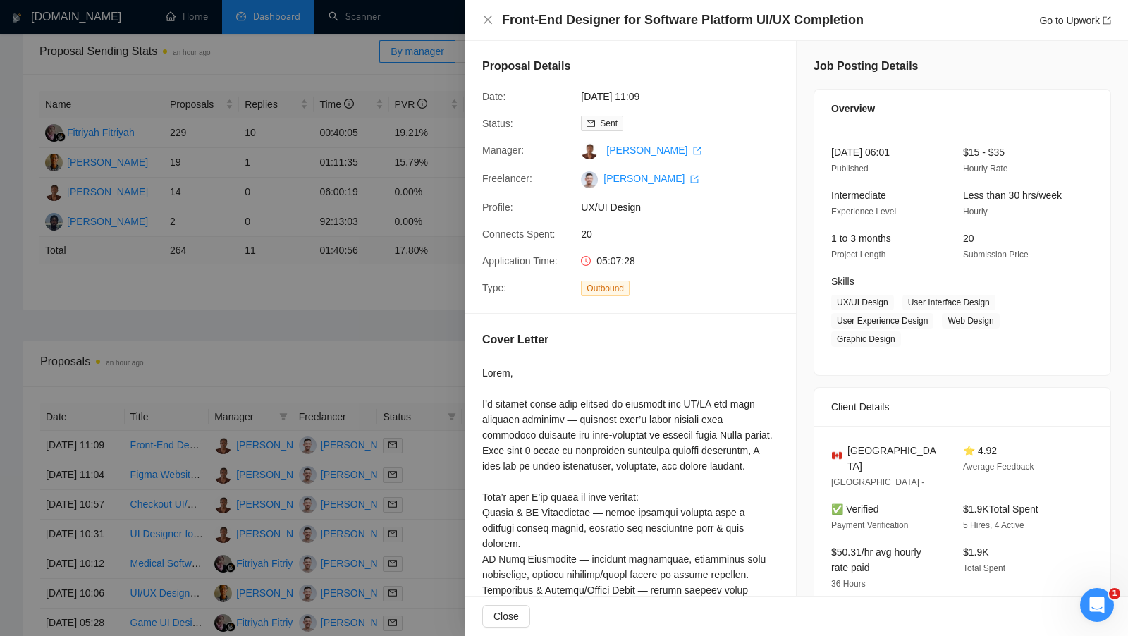
scroll to position [202, 0]
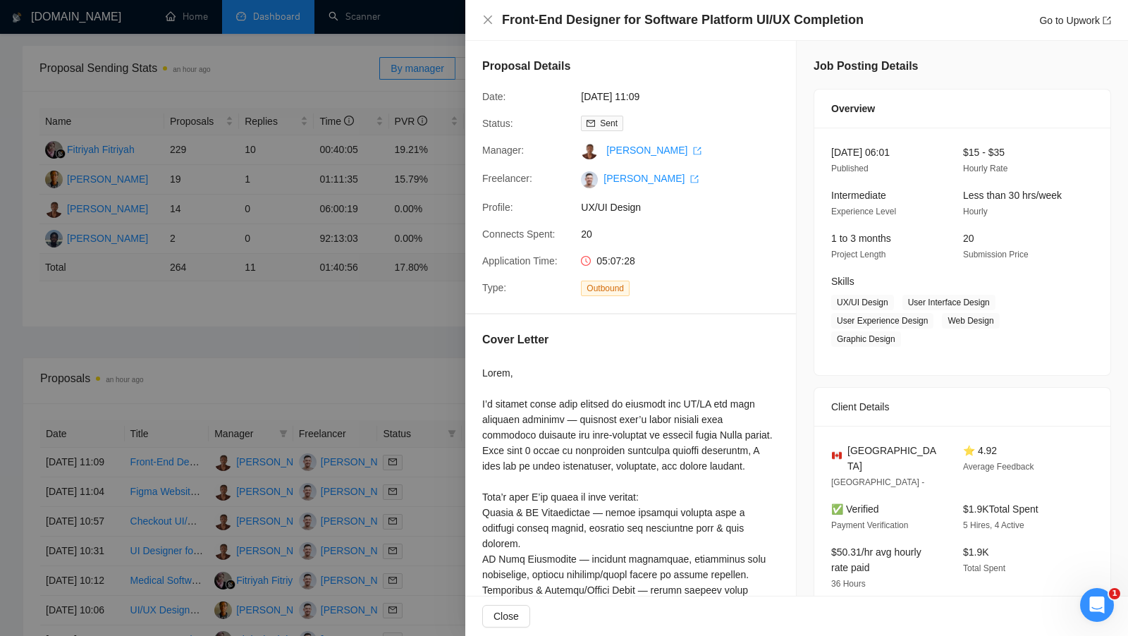
click at [382, 334] on div at bounding box center [564, 318] width 1128 height 636
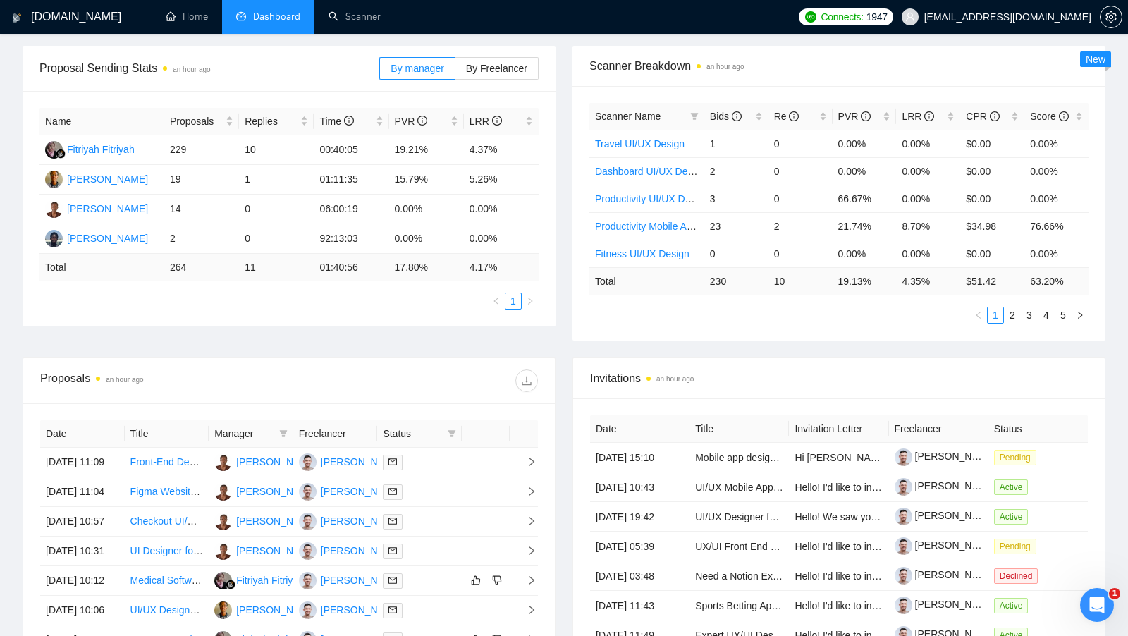
scroll to position [178, 0]
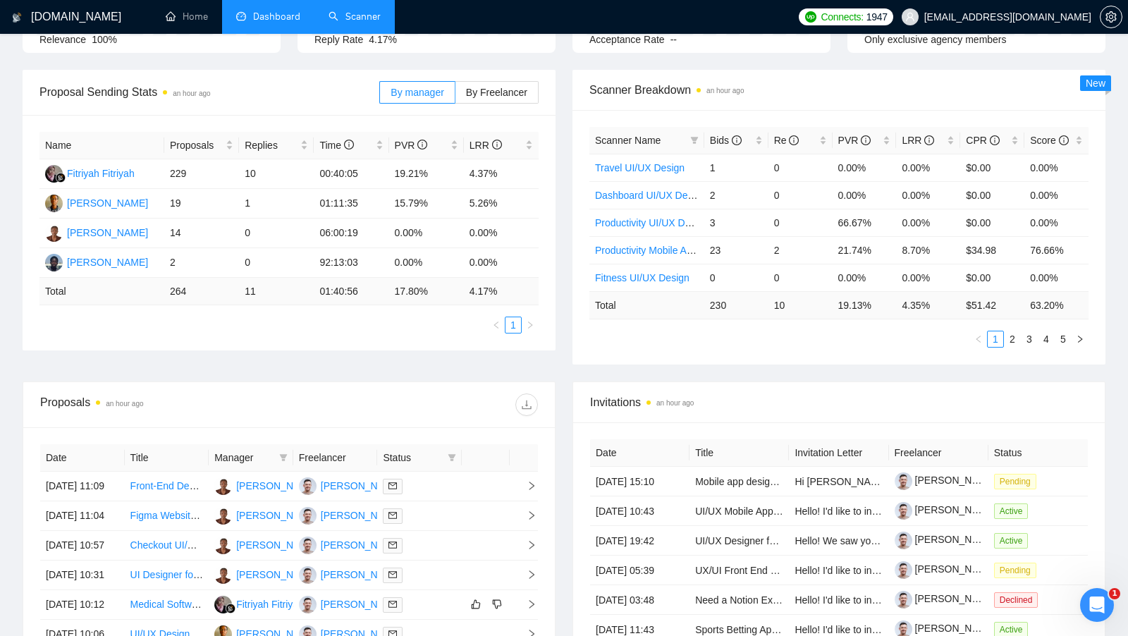
click at [336, 12] on link "Scanner" at bounding box center [354, 17] width 52 height 12
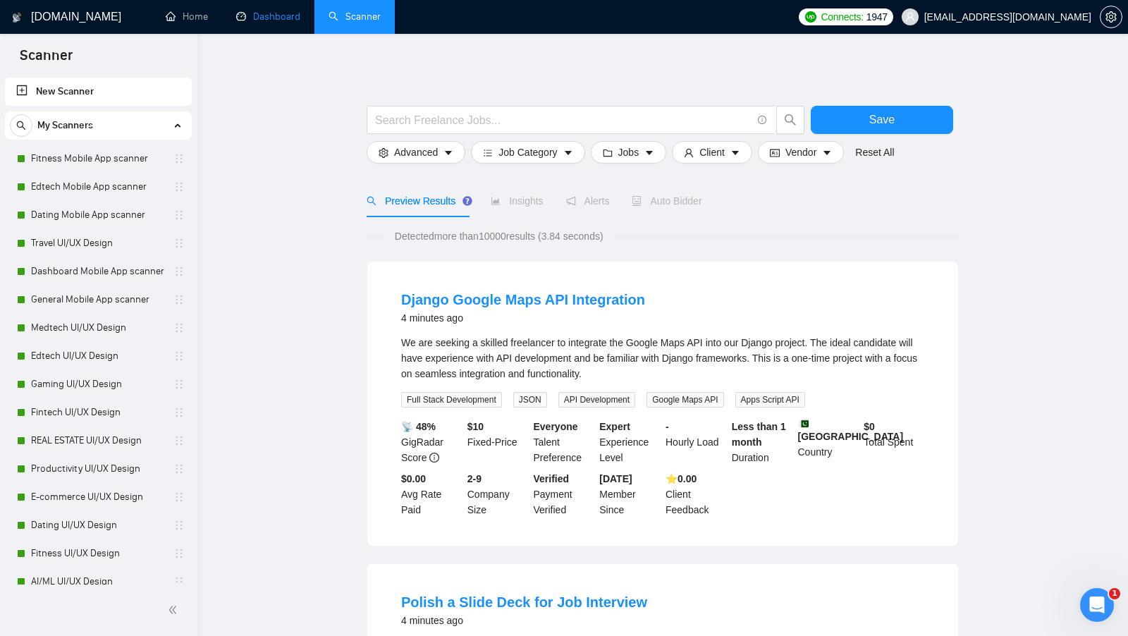
click at [299, 11] on link "Dashboard" at bounding box center [268, 17] width 64 height 12
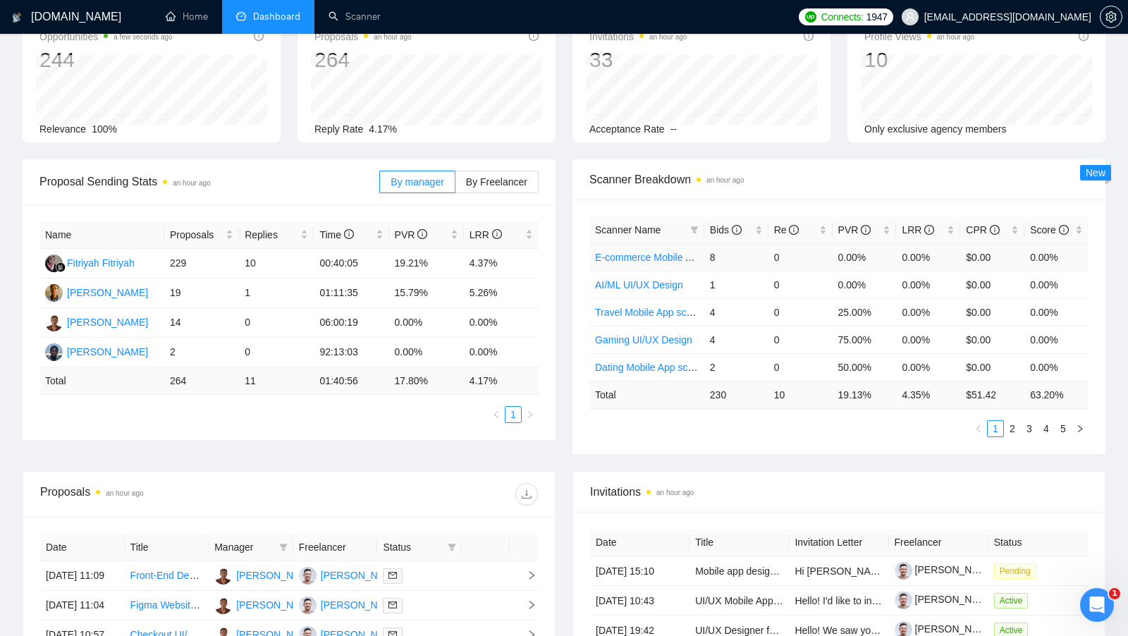
scroll to position [92, 0]
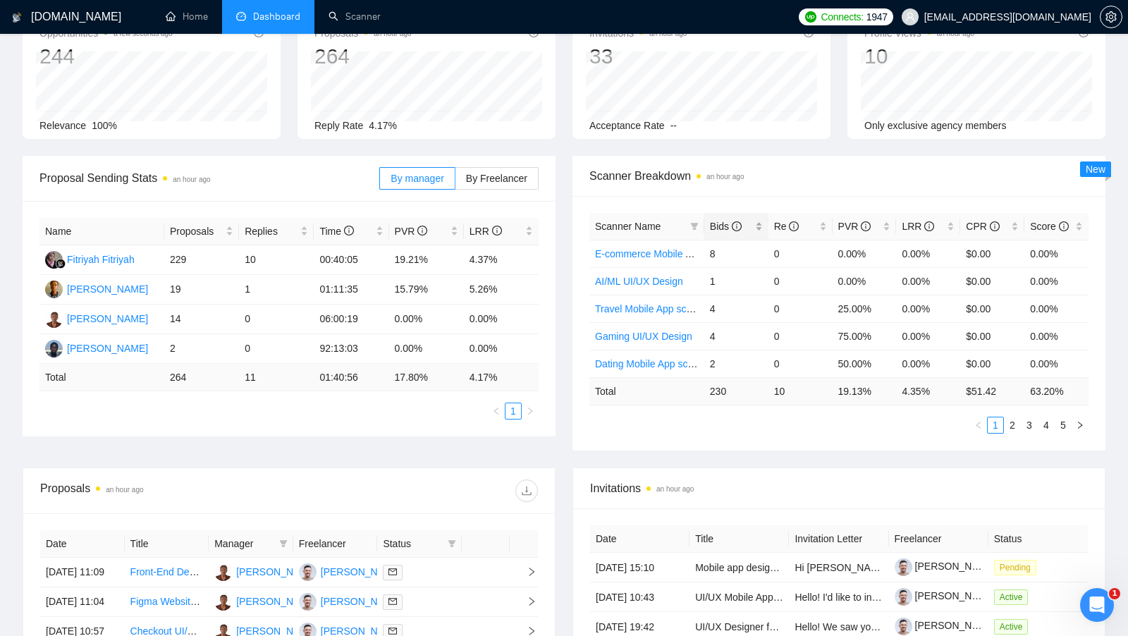
click at [761, 223] on div "Bids" at bounding box center [736, 226] width 53 height 16
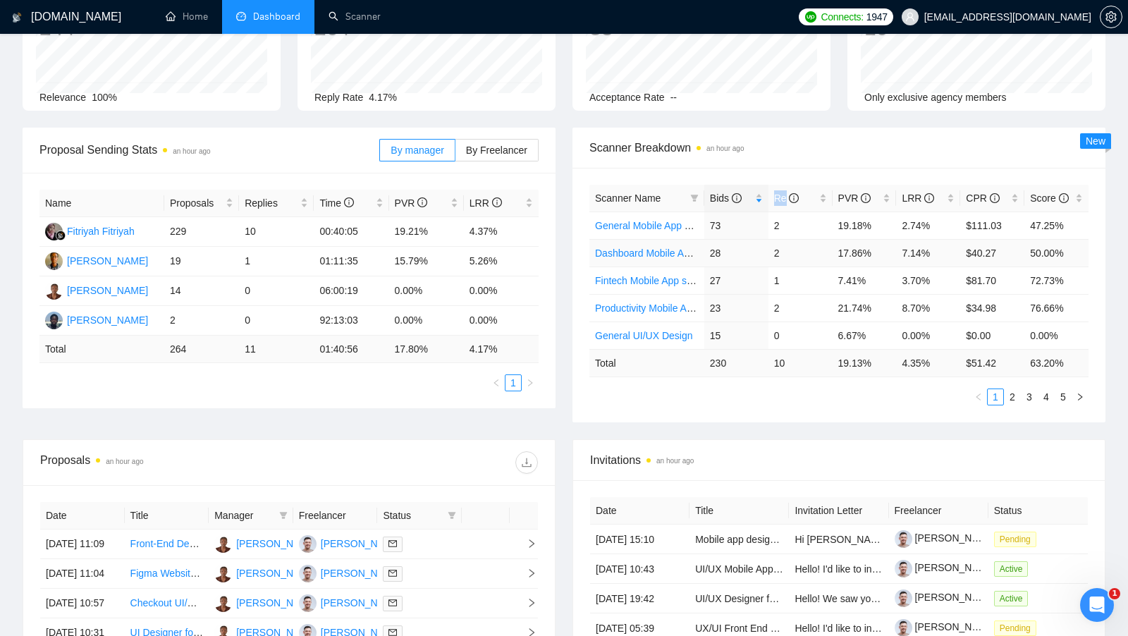
scroll to position [121, 0]
drag, startPoint x: 905, startPoint y: 218, endPoint x: 922, endPoint y: 218, distance: 16.9
click at [922, 218] on td "2.74%" at bounding box center [928, 224] width 64 height 27
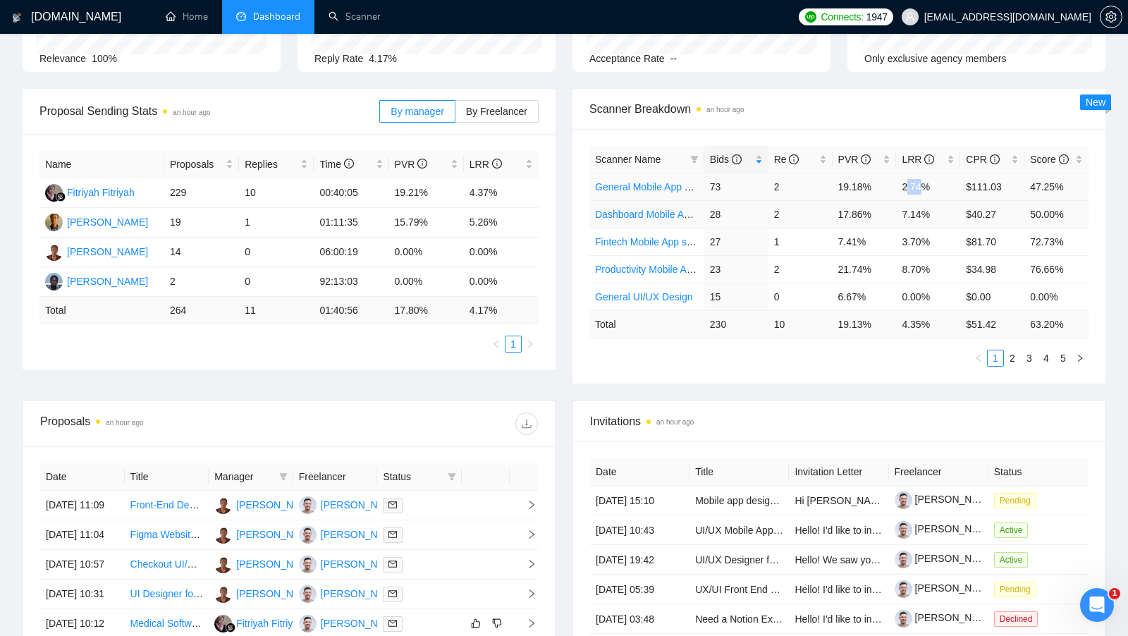
scroll to position [160, 0]
drag, startPoint x: 932, startPoint y: 211, endPoint x: 902, endPoint y: 213, distance: 30.4
click at [902, 213] on td "7.14%" at bounding box center [928, 212] width 64 height 27
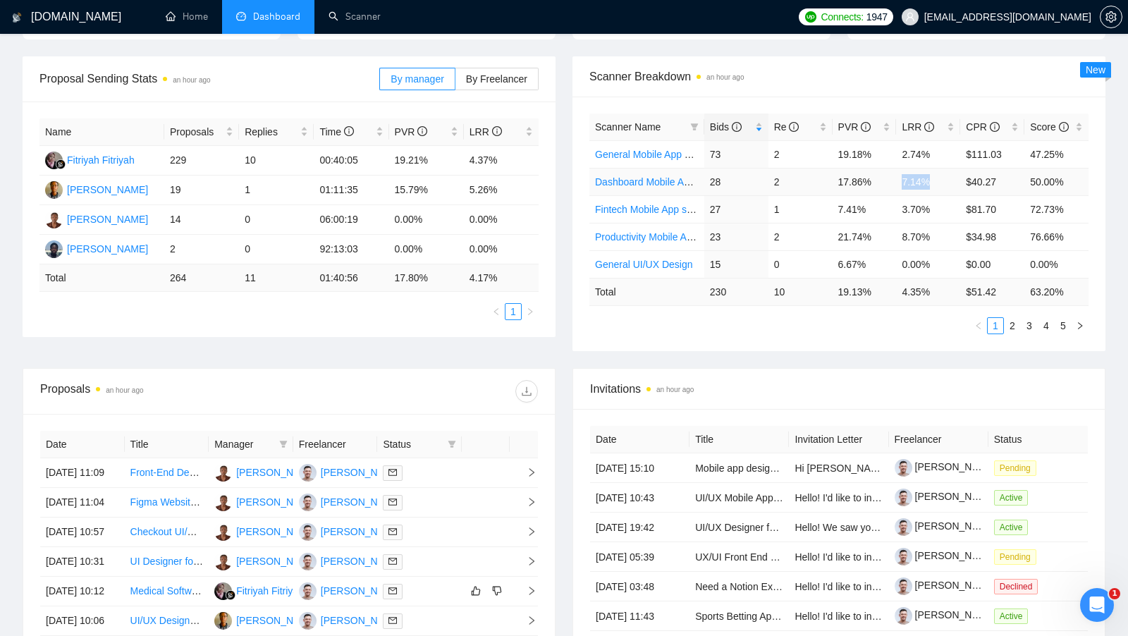
scroll to position [192, 0]
drag, startPoint x: 901, startPoint y: 207, endPoint x: 921, endPoint y: 206, distance: 19.8
click at [915, 207] on td "3.70%" at bounding box center [928, 208] width 64 height 27
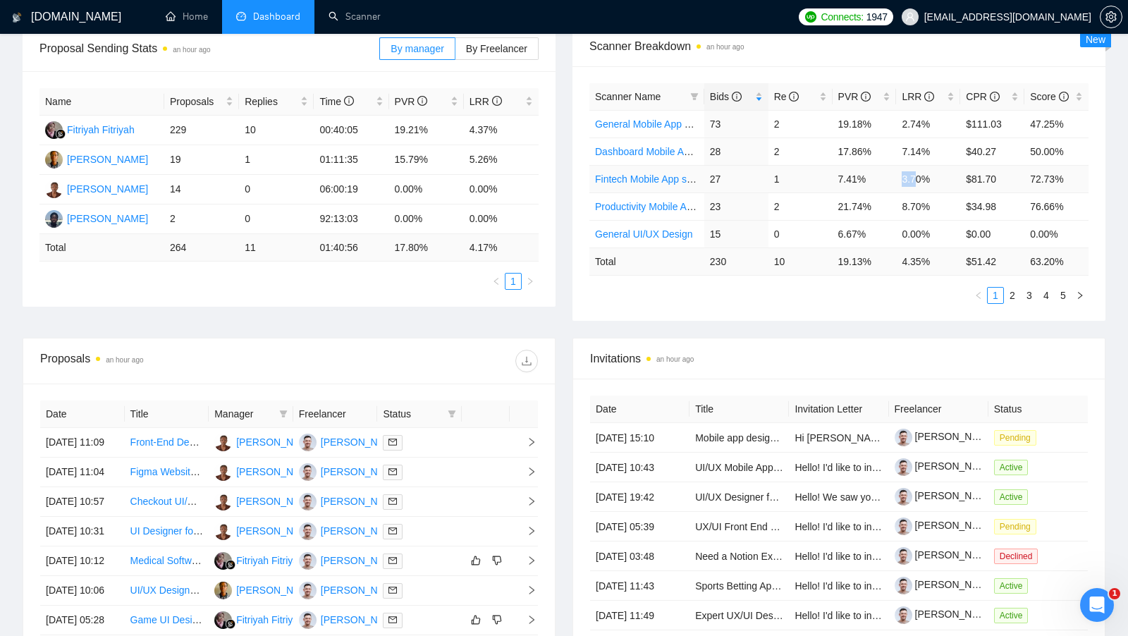
scroll to position [224, 0]
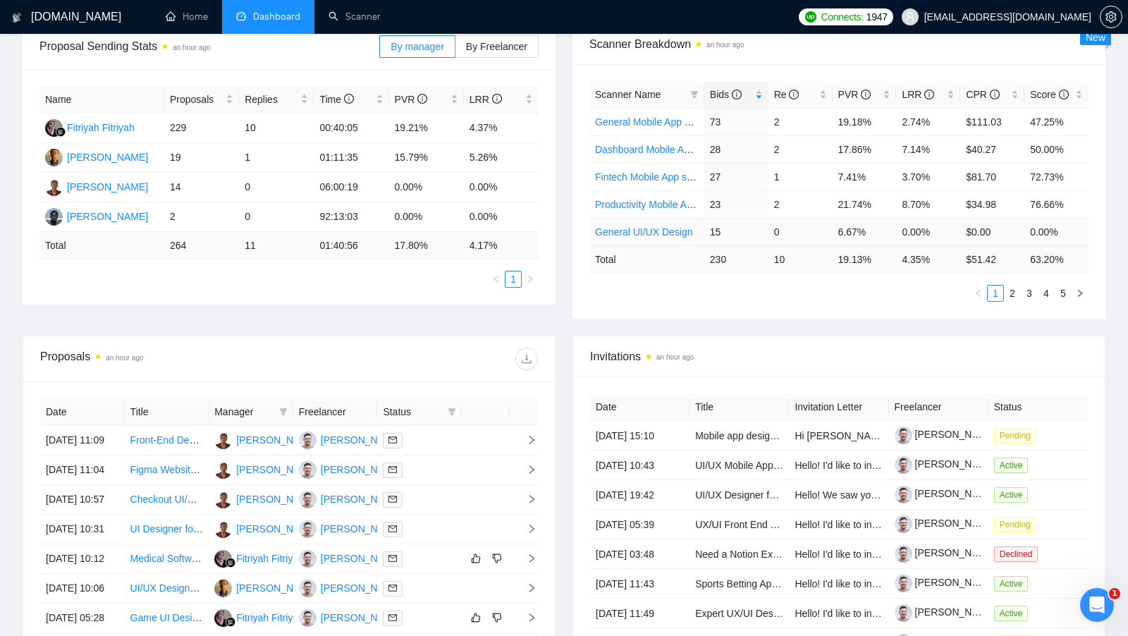
click at [906, 223] on td "0.00%" at bounding box center [928, 231] width 64 height 27
drag, startPoint x: 709, startPoint y: 230, endPoint x: 737, endPoint y: 230, distance: 27.5
click at [736, 230] on td "15" at bounding box center [736, 231] width 64 height 27
click at [895, 225] on td "6.67%" at bounding box center [864, 231] width 64 height 27
drag, startPoint x: 897, startPoint y: 123, endPoint x: 928, endPoint y: 122, distance: 31.7
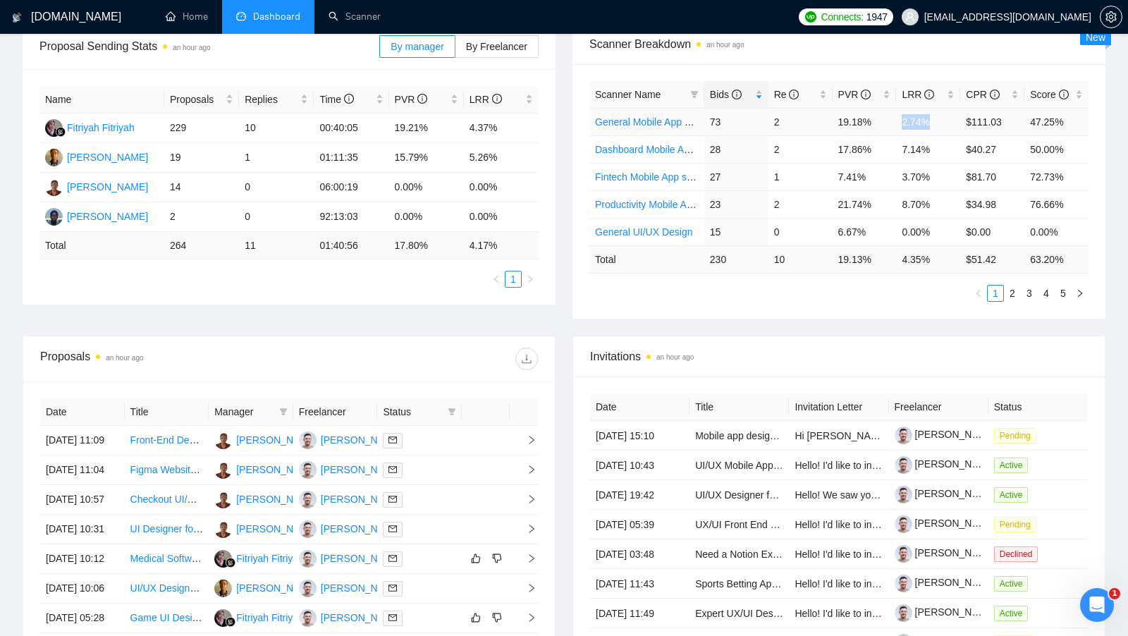
click at [928, 122] on td "2.74%" at bounding box center [928, 121] width 64 height 27
drag, startPoint x: 939, startPoint y: 144, endPoint x: 903, endPoint y: 147, distance: 36.7
click at [903, 147] on td "7.14%" at bounding box center [928, 148] width 64 height 27
drag, startPoint x: 934, startPoint y: 196, endPoint x: 899, endPoint y: 198, distance: 35.3
click at [899, 198] on td "8.70%" at bounding box center [928, 203] width 64 height 27
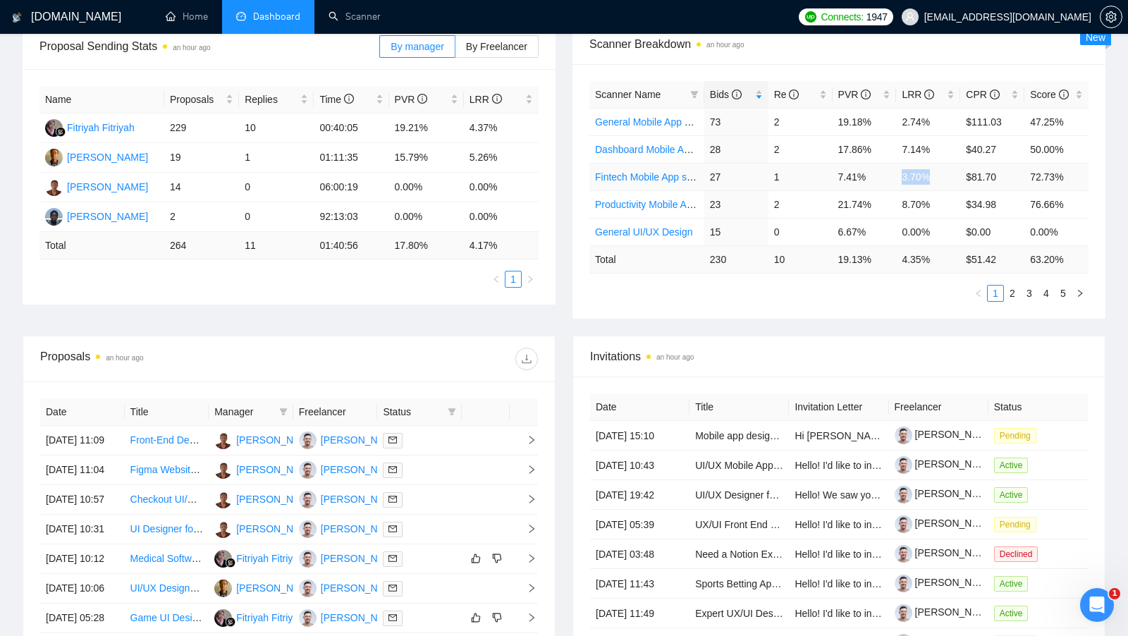
drag, startPoint x: 899, startPoint y: 173, endPoint x: 930, endPoint y: 173, distance: 31.0
click at [930, 173] on td "3.70%" at bounding box center [928, 176] width 64 height 27
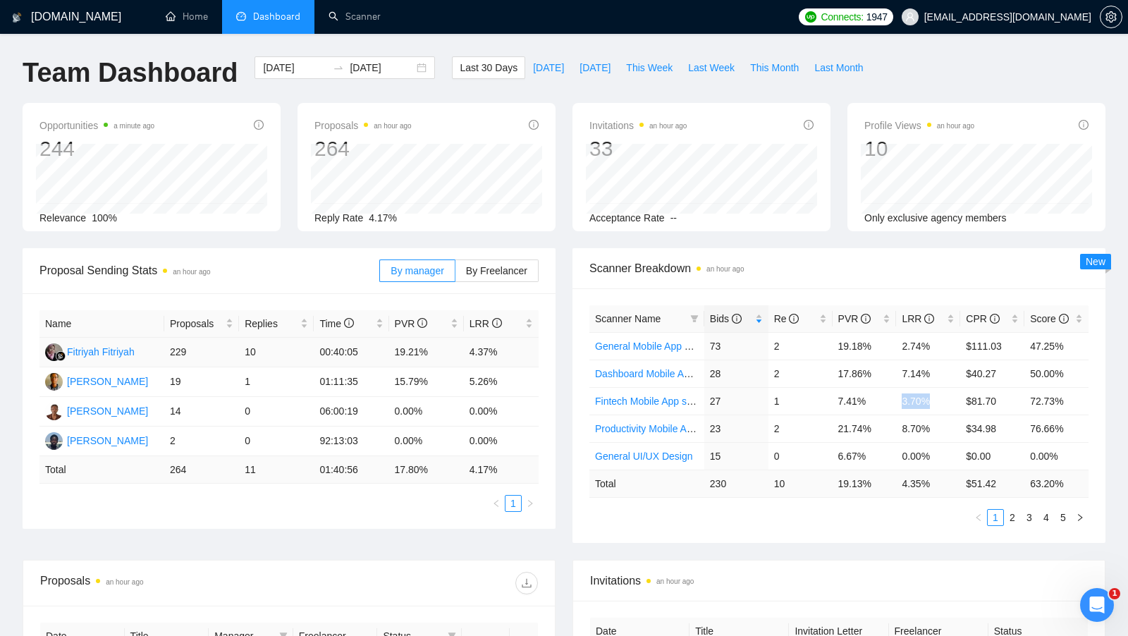
scroll to position [332, 0]
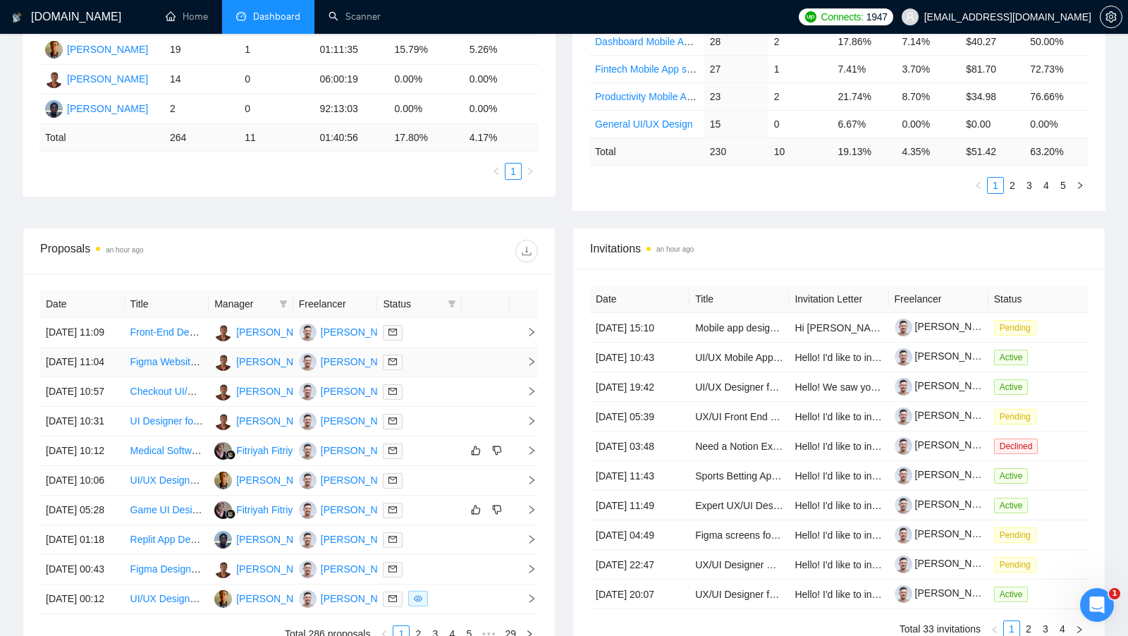
click at [441, 366] on td at bounding box center [419, 362] width 85 height 30
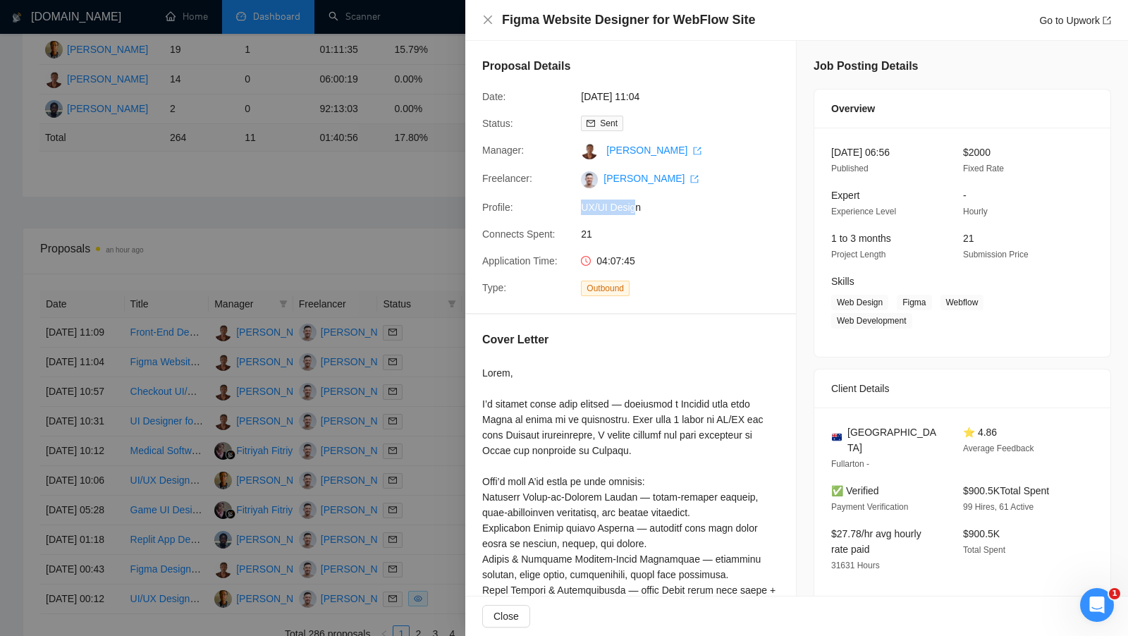
drag, startPoint x: 639, startPoint y: 208, endPoint x: 582, endPoint y: 208, distance: 56.4
click at [582, 208] on span "UX/UI Design" at bounding box center [686, 207] width 211 height 16
click at [442, 242] on div at bounding box center [564, 318] width 1128 height 636
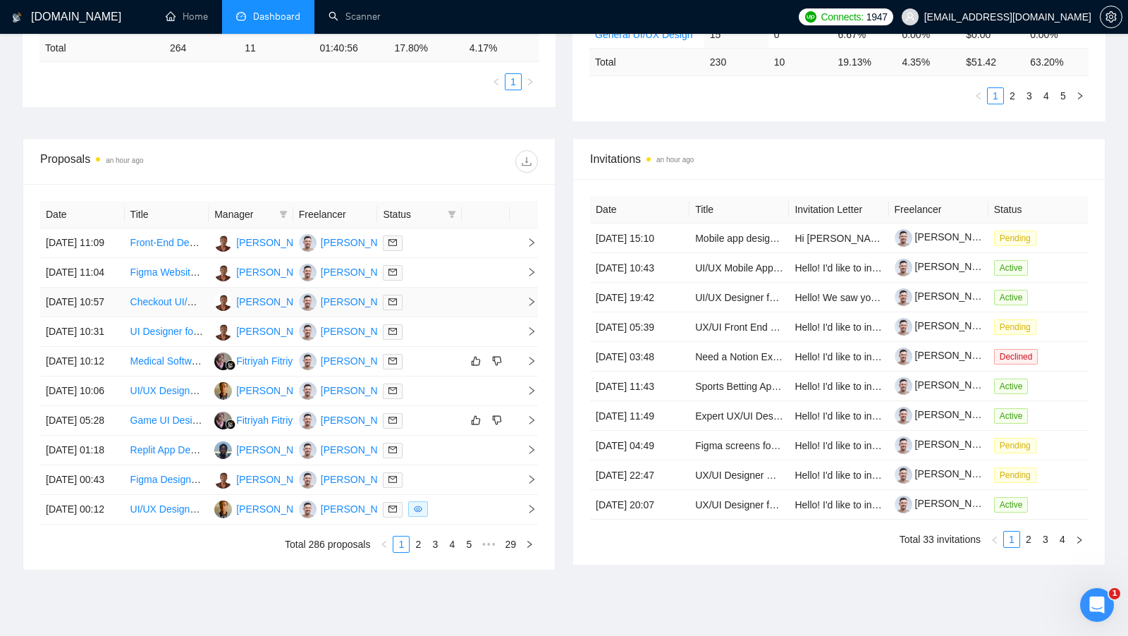
scroll to position [488, 0]
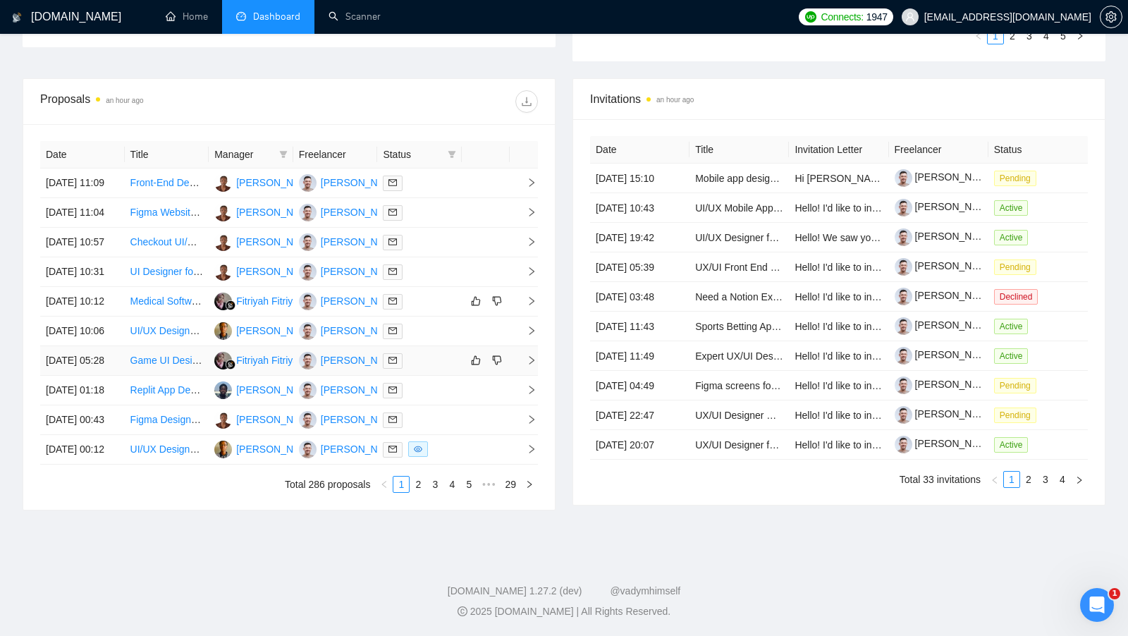
click at [452, 369] on div at bounding box center [419, 360] width 73 height 16
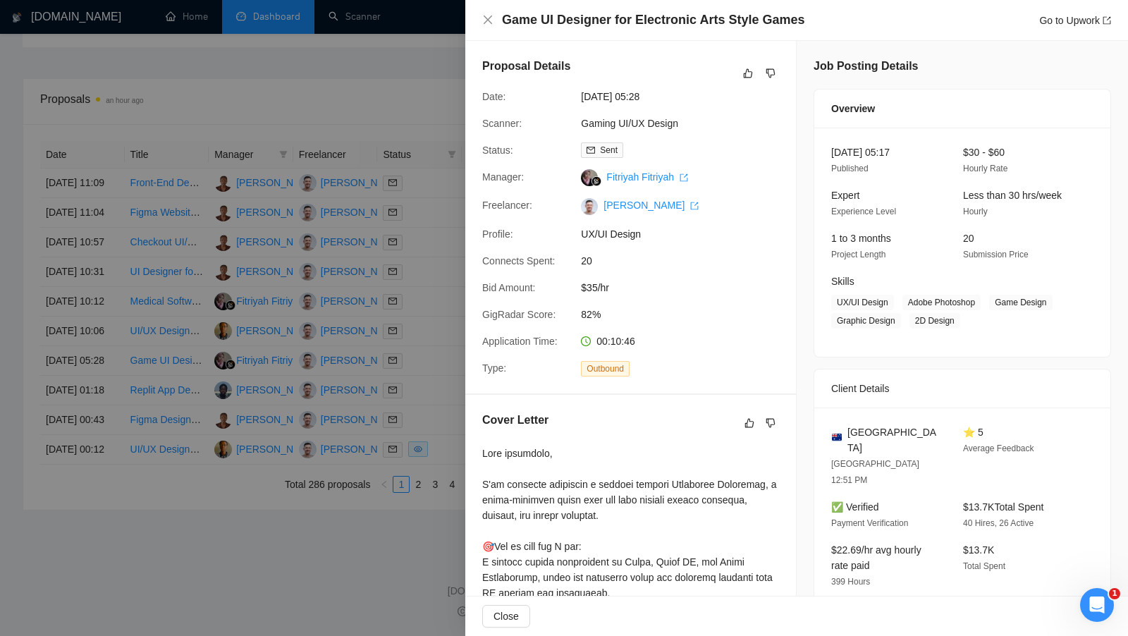
click at [439, 317] on div at bounding box center [564, 318] width 1128 height 636
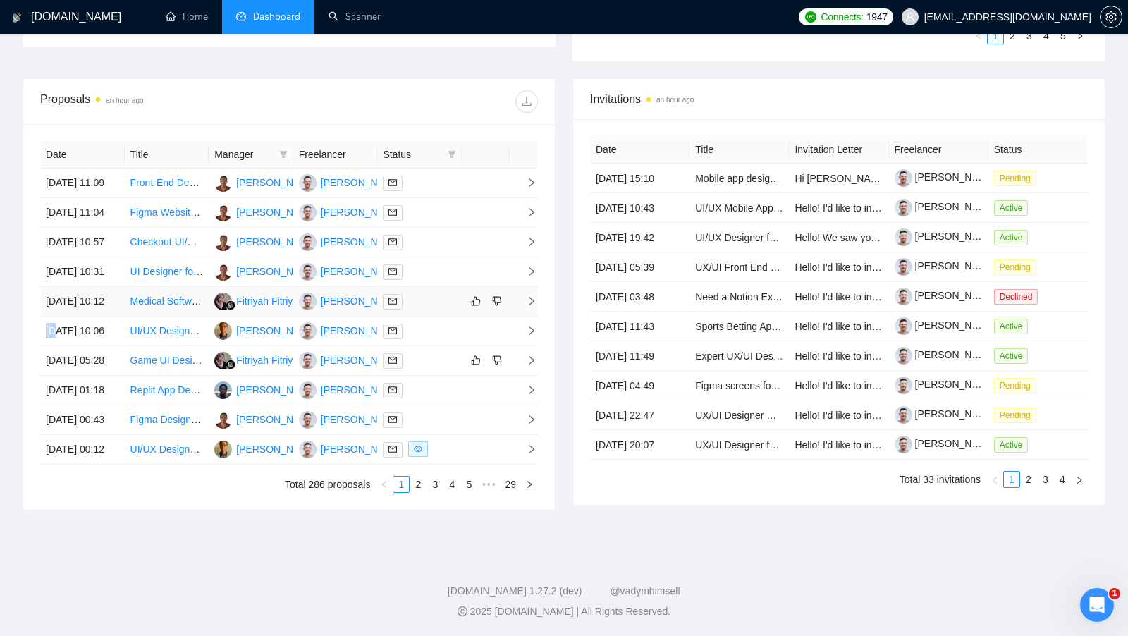
click at [438, 316] on td at bounding box center [419, 302] width 85 height 30
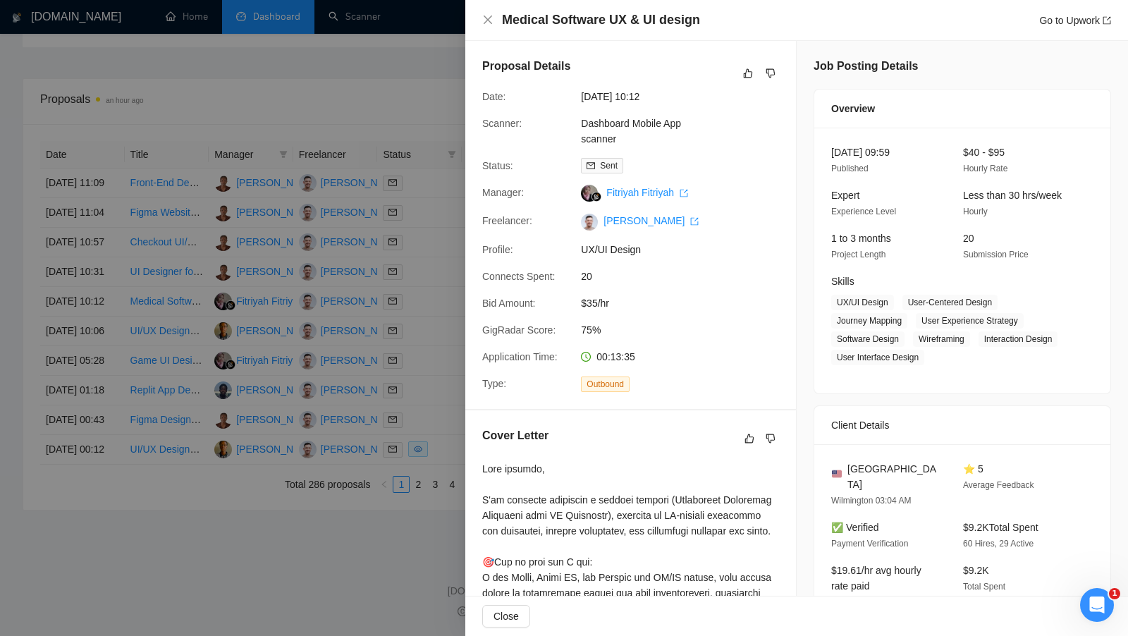
click at [435, 364] on div at bounding box center [564, 318] width 1128 height 636
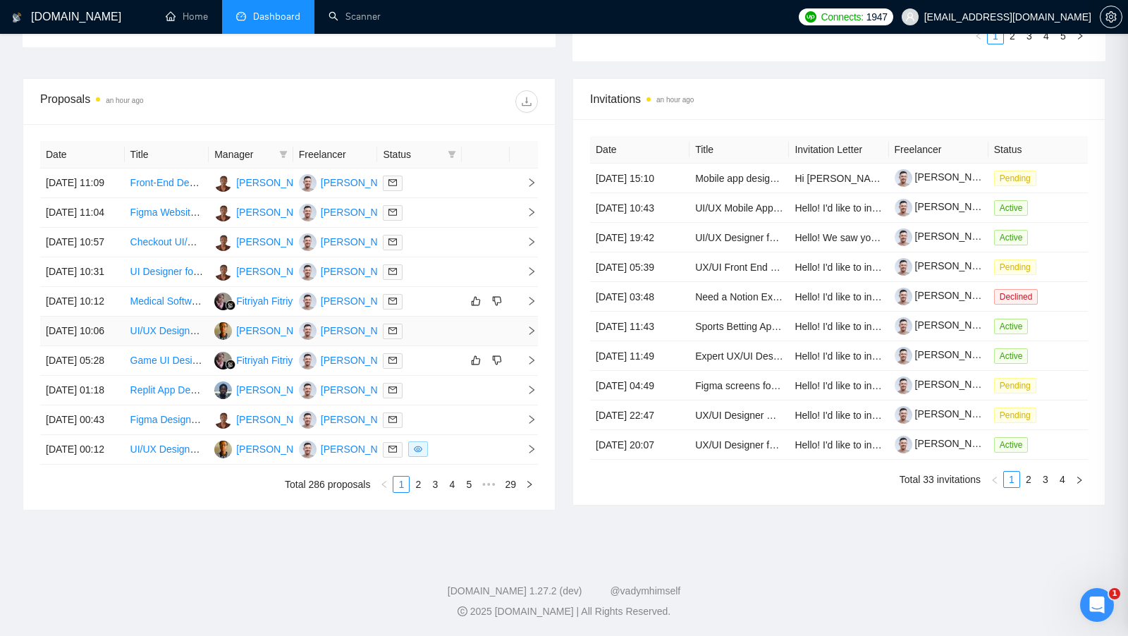
click at [434, 346] on td at bounding box center [419, 331] width 85 height 30
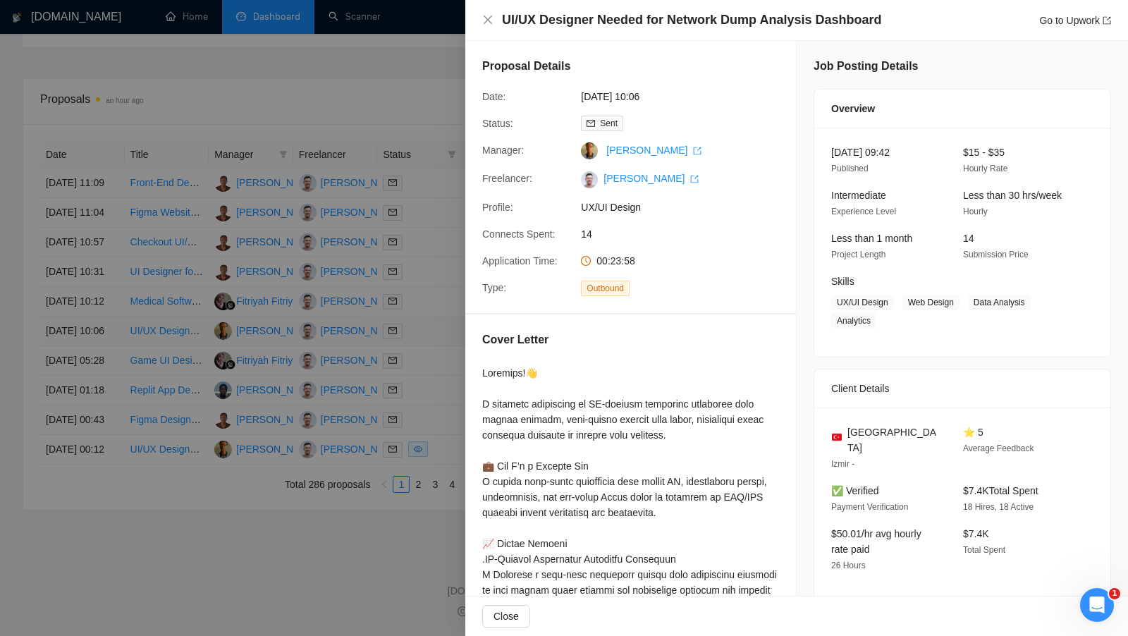
click at [434, 381] on div at bounding box center [564, 318] width 1128 height 636
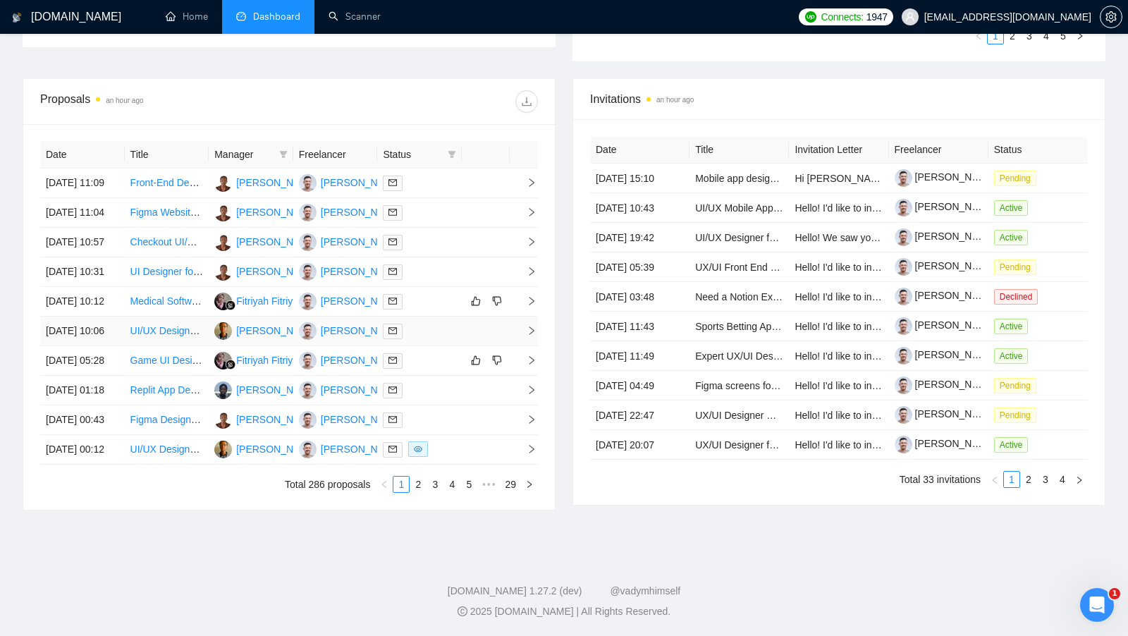
click at [434, 346] on td at bounding box center [419, 331] width 85 height 30
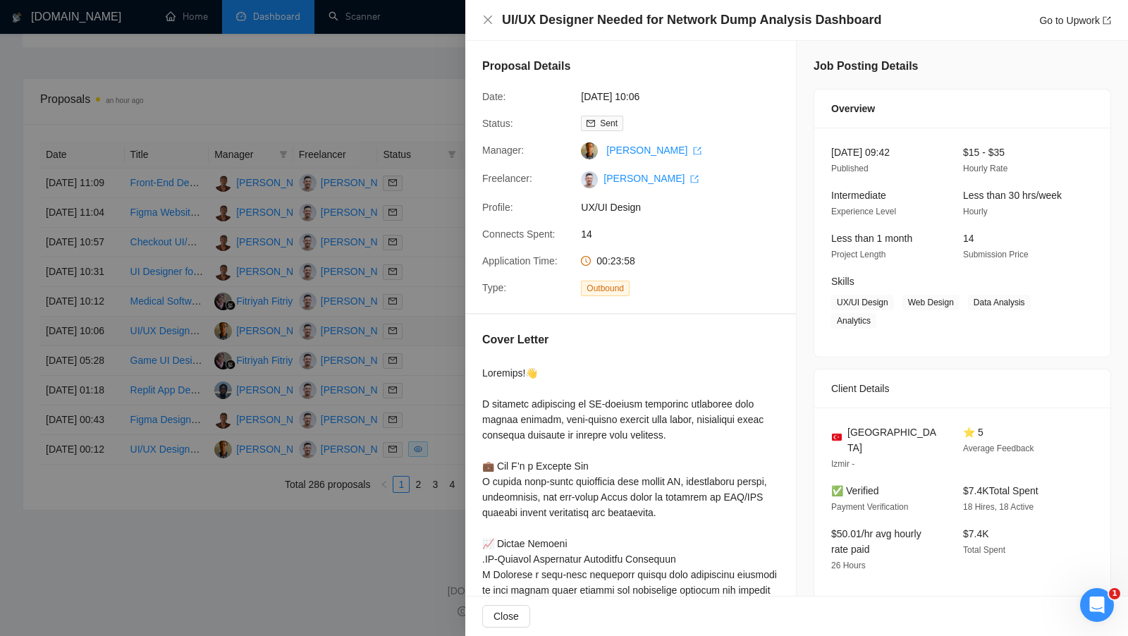
click at [434, 381] on div at bounding box center [564, 318] width 1128 height 636
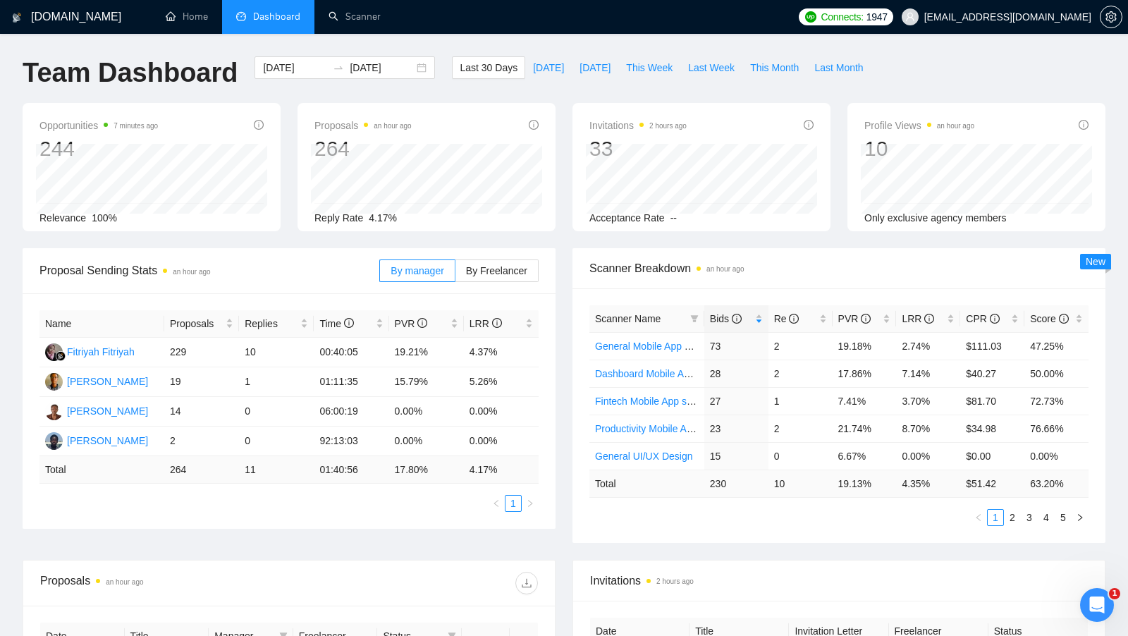
scroll to position [61, 0]
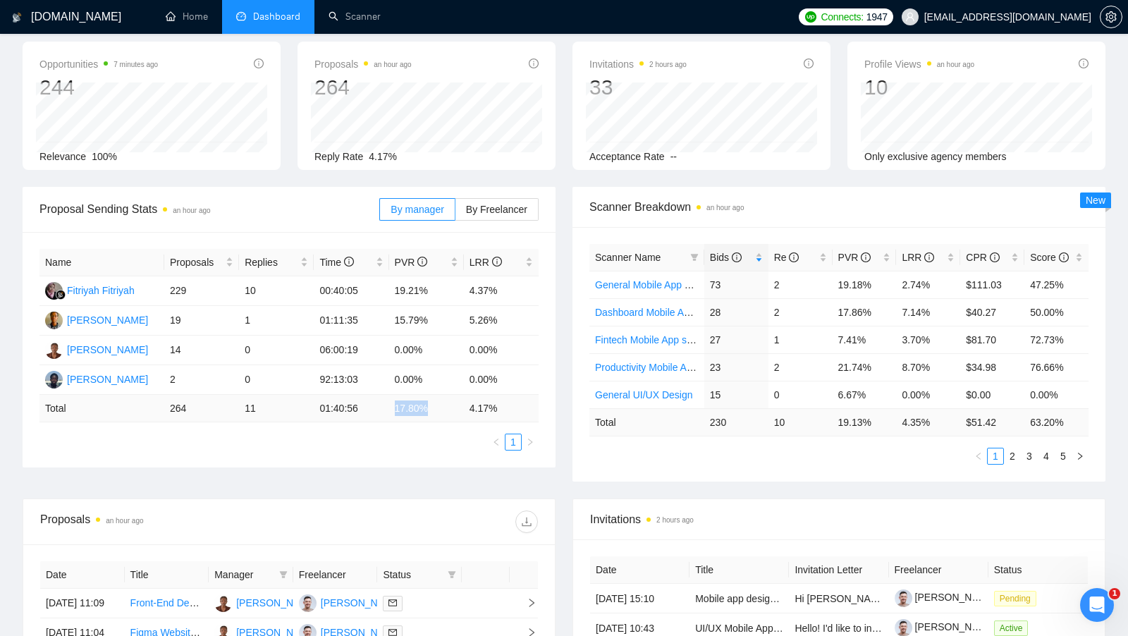
drag, startPoint x: 395, startPoint y: 400, endPoint x: 436, endPoint y: 404, distance: 41.8
click at [436, 404] on td "17.80 %" at bounding box center [426, 408] width 75 height 27
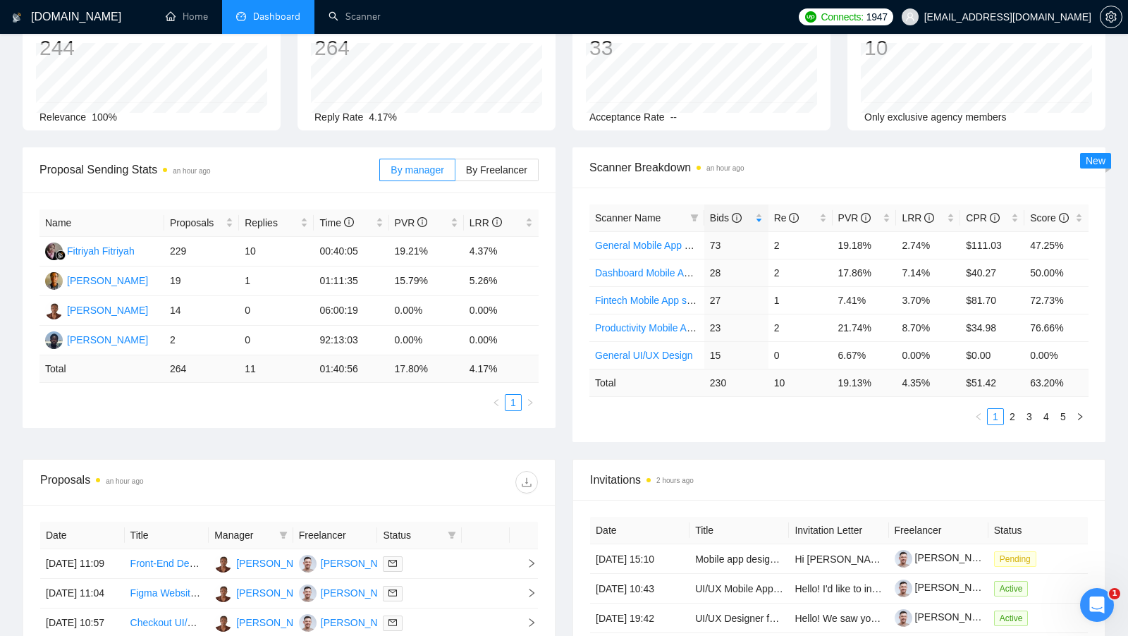
scroll to position [101, 0]
click at [374, 16] on link "Scanner" at bounding box center [354, 17] width 52 height 12
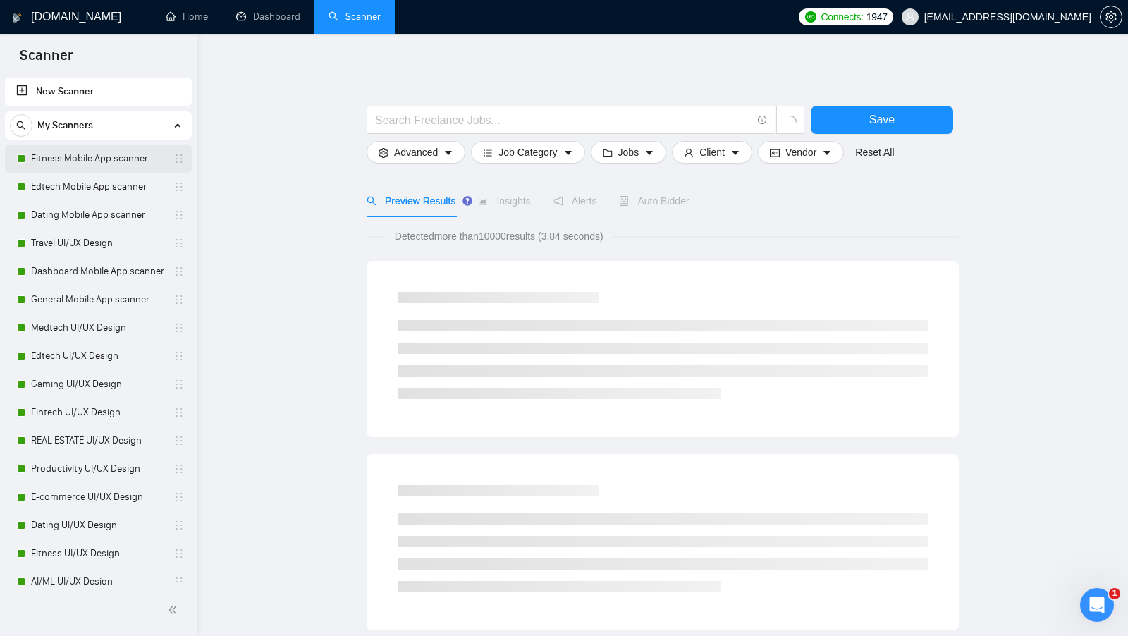
click at [92, 168] on link "Fitness Mobile App scanner" at bounding box center [98, 158] width 134 height 28
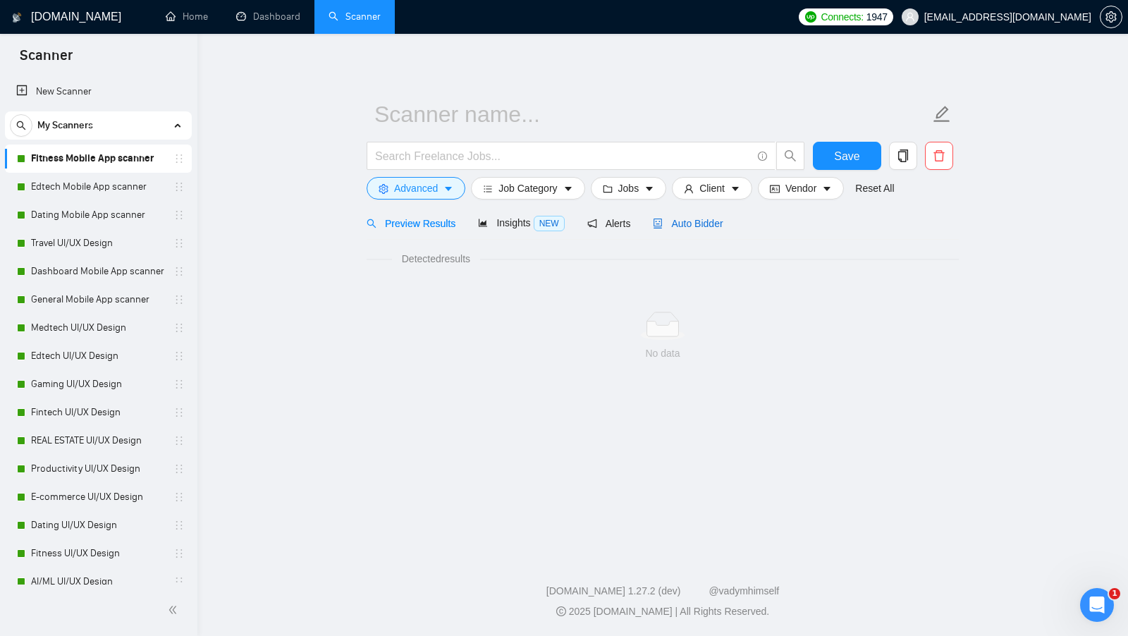
click at [698, 216] on div "Auto Bidder" at bounding box center [688, 224] width 70 height 16
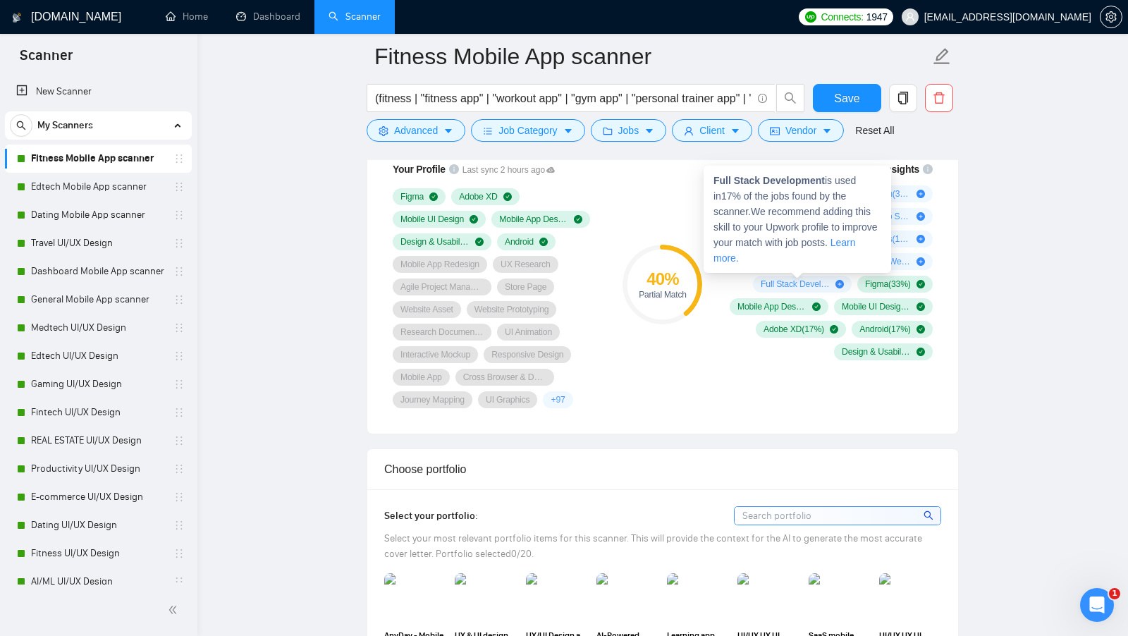
scroll to position [969, 0]
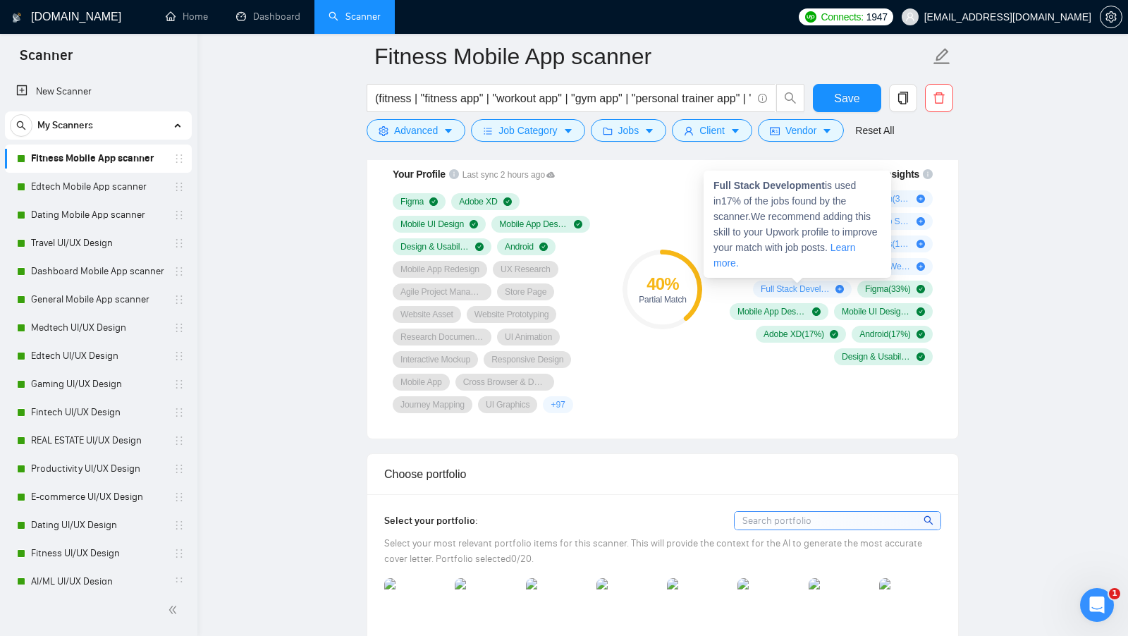
click at [740, 287] on div "Mobile Design ( 33 %) UX/UI Design ( 33 %) Amazon EC2 ( 17 %) Amazon Web Servic…" at bounding box center [828, 277] width 209 height 175
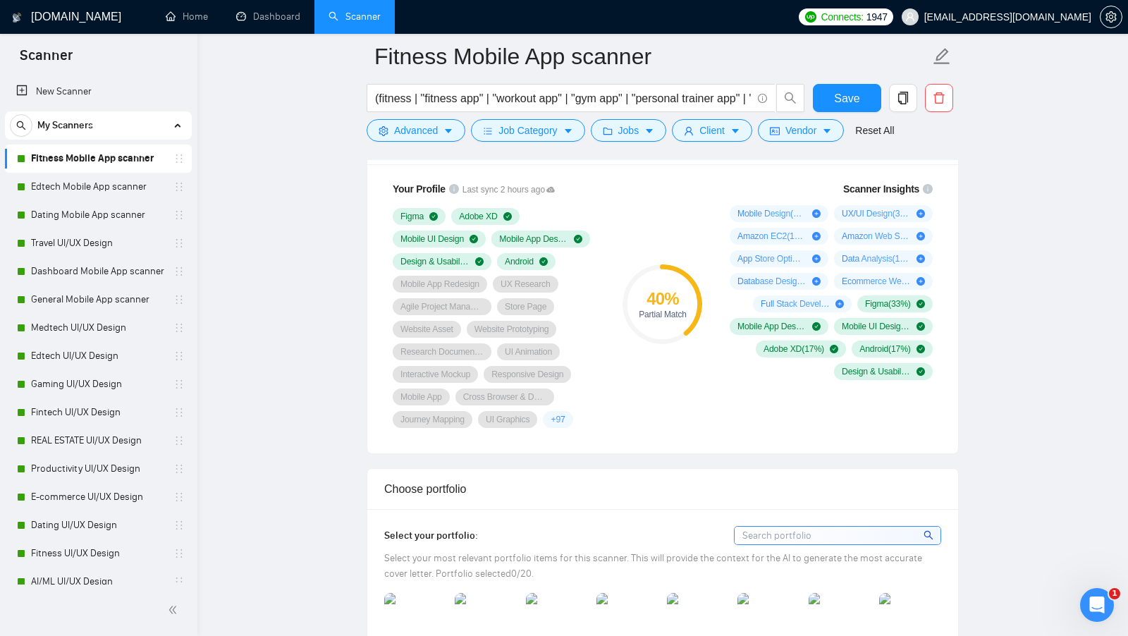
scroll to position [951, 0]
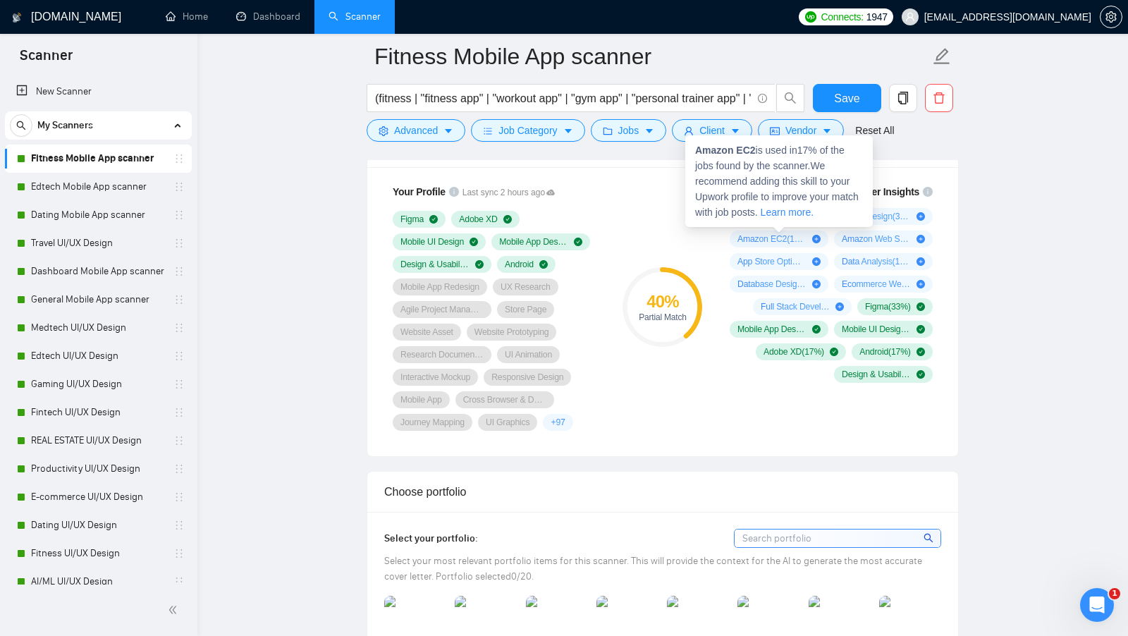
click at [715, 236] on div "Scanner Insights Mobile Design ( 33 %) UX/UI Design ( 33 %) Amazon EC2 ( 17 %) …" at bounding box center [828, 283] width 226 height 216
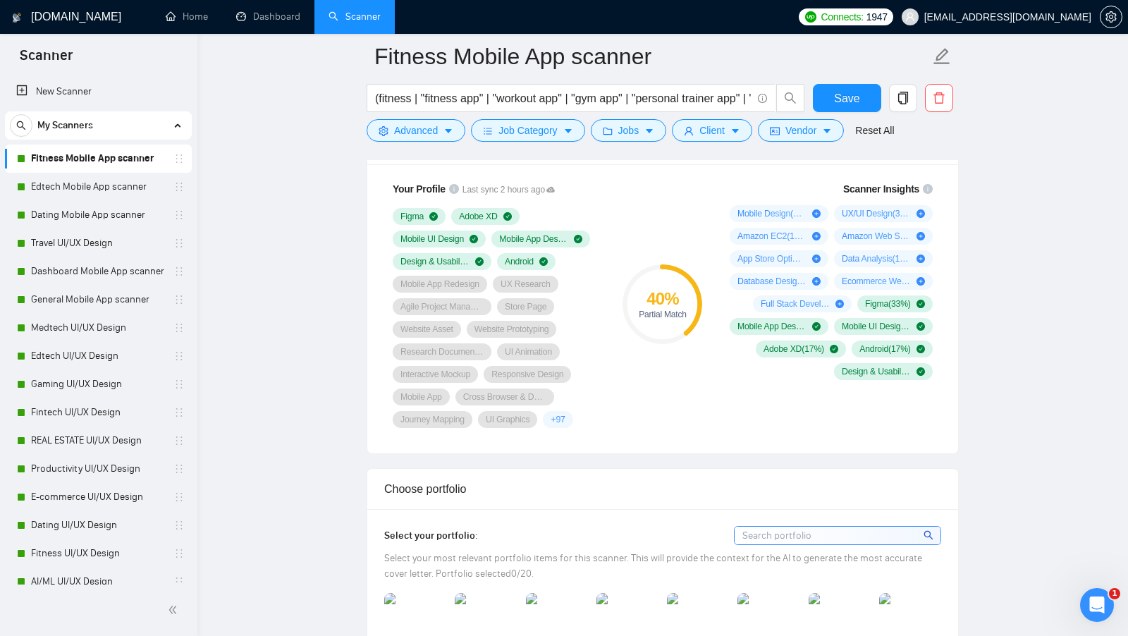
scroll to position [953, 0]
click at [701, 245] on div "40 % Partial Match" at bounding box center [662, 306] width 94 height 264
click at [45, 185] on link "Edtech Mobile App scanner" at bounding box center [98, 187] width 134 height 28
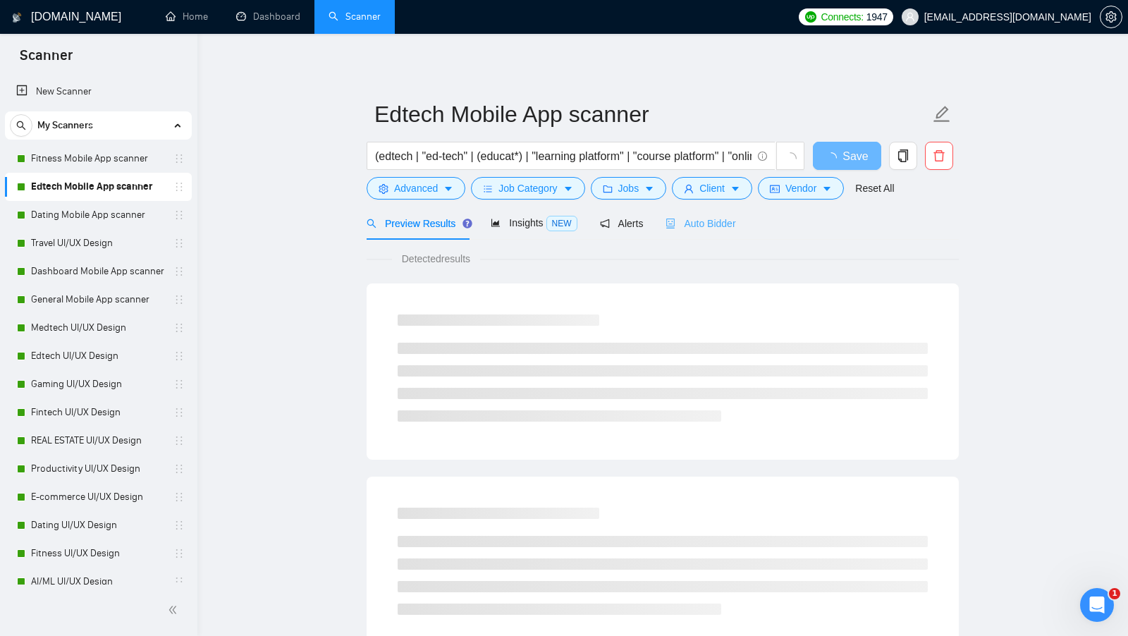
click at [718, 231] on div "Auto Bidder" at bounding box center [700, 223] width 70 height 33
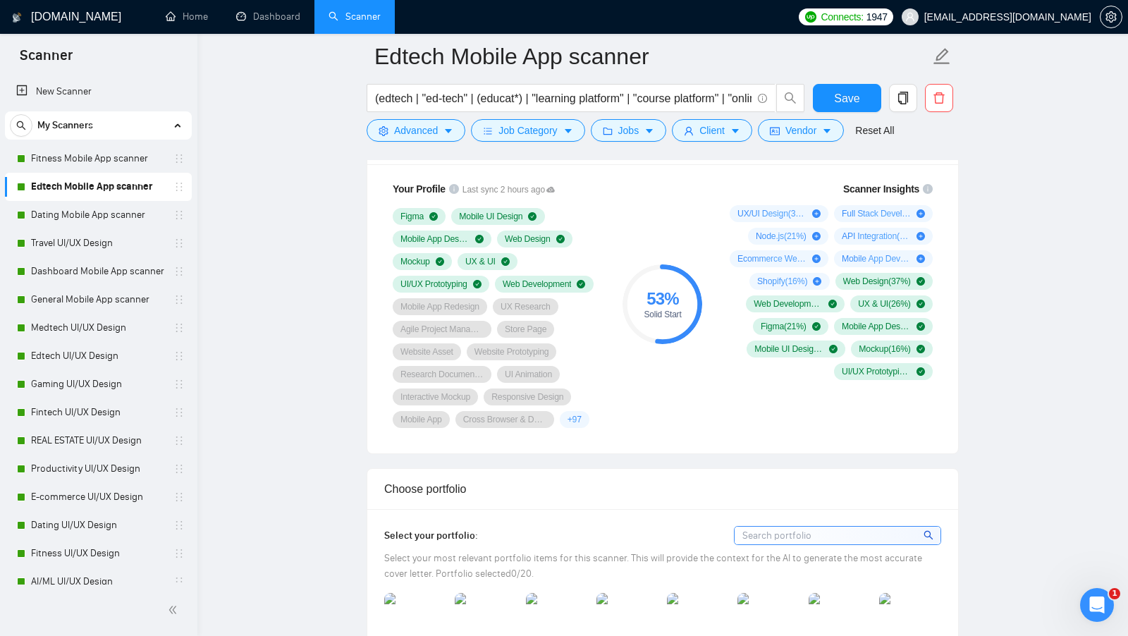
scroll to position [955, 0]
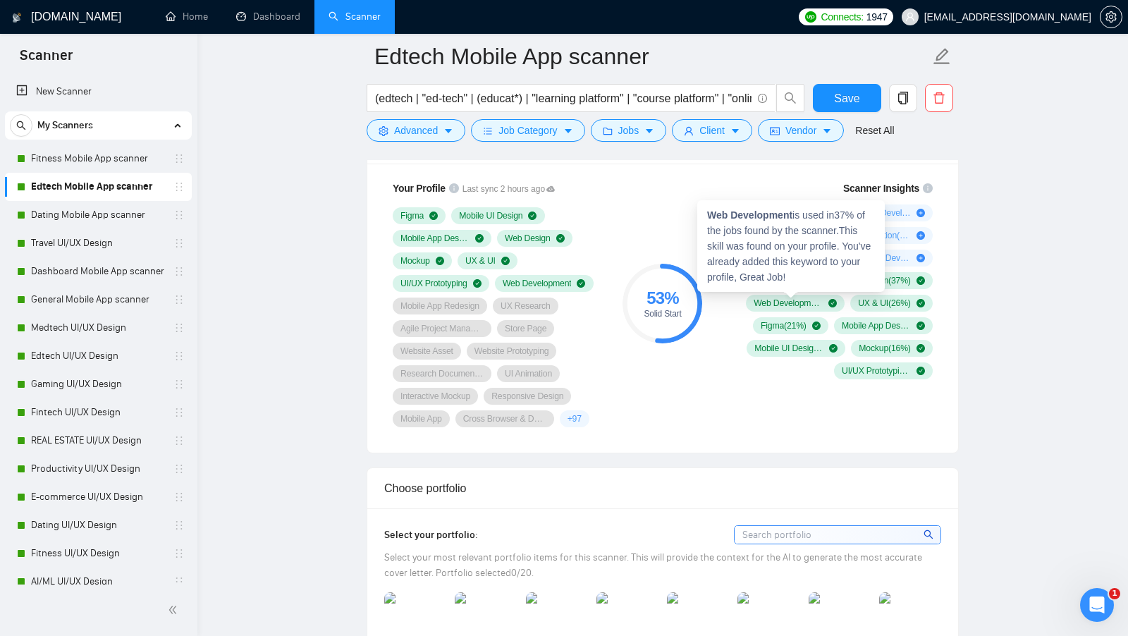
click at [705, 297] on div "53 % Solid Start" at bounding box center [662, 304] width 94 height 264
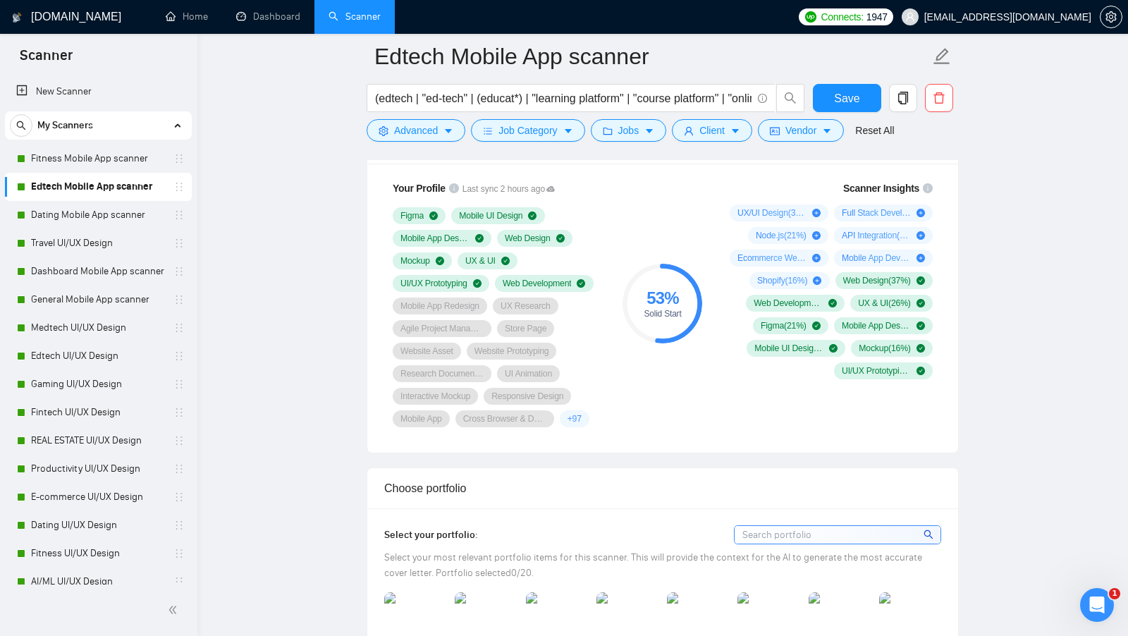
click at [725, 268] on div "UX/UI Design ( 32 %) Full Stack Development ( 26 %) Node.js ( 21 %) API Integra…" at bounding box center [828, 291] width 209 height 175
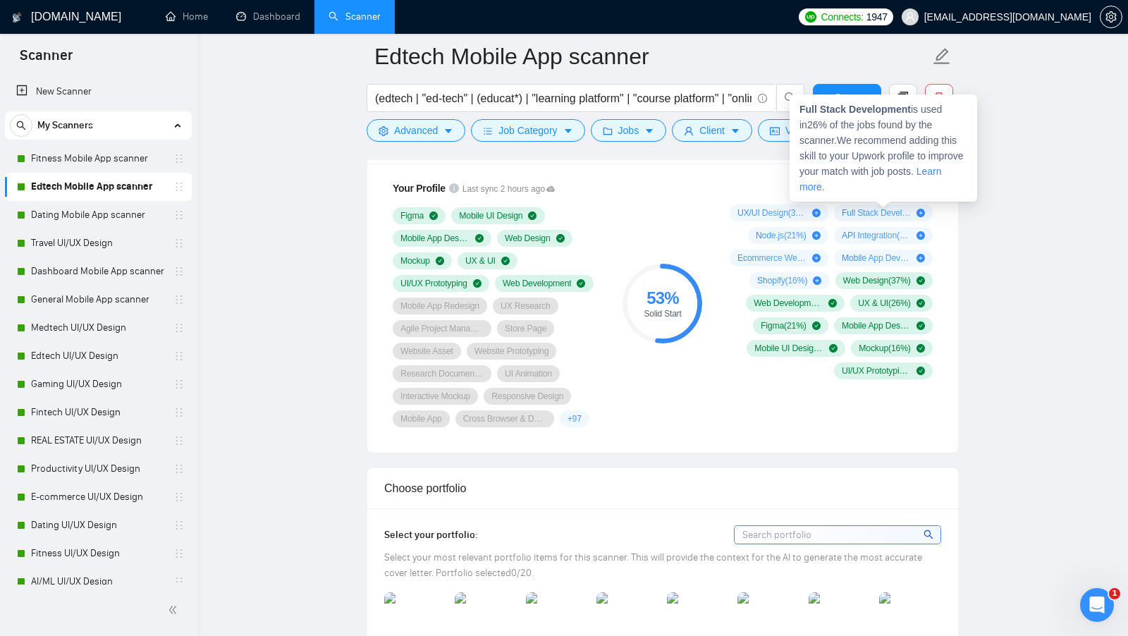
click at [688, 239] on div "53 % Solid Start" at bounding box center [662, 304] width 94 height 264
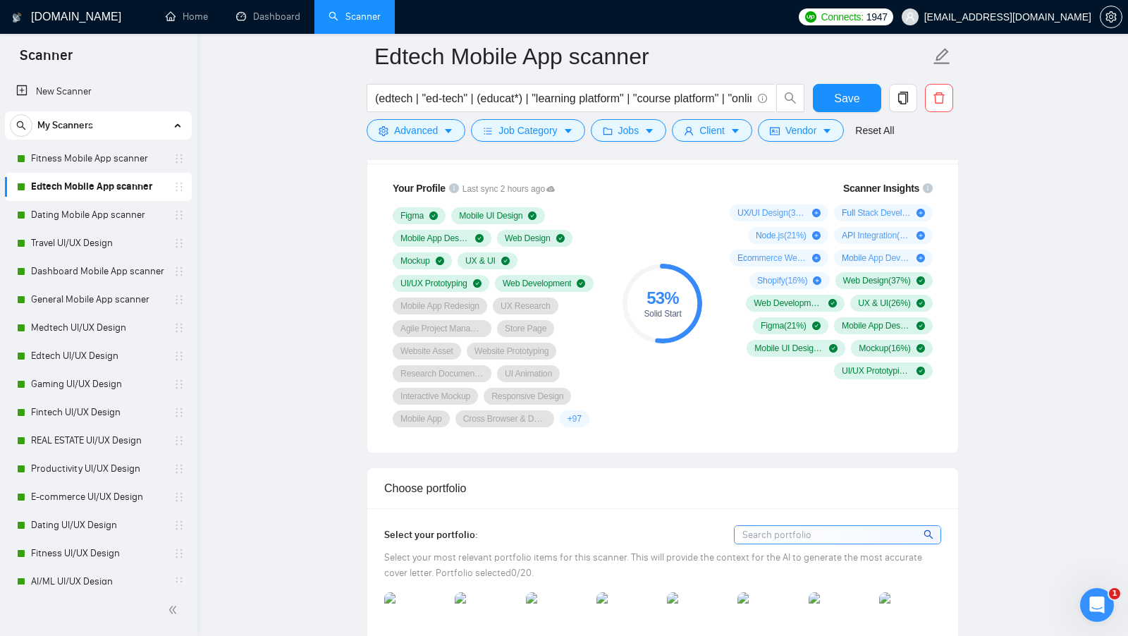
click at [735, 300] on div "UX/UI Design ( 32 %) Full Stack Development ( 26 %) Node.js ( 21 %) API Integra…" at bounding box center [828, 291] width 209 height 175
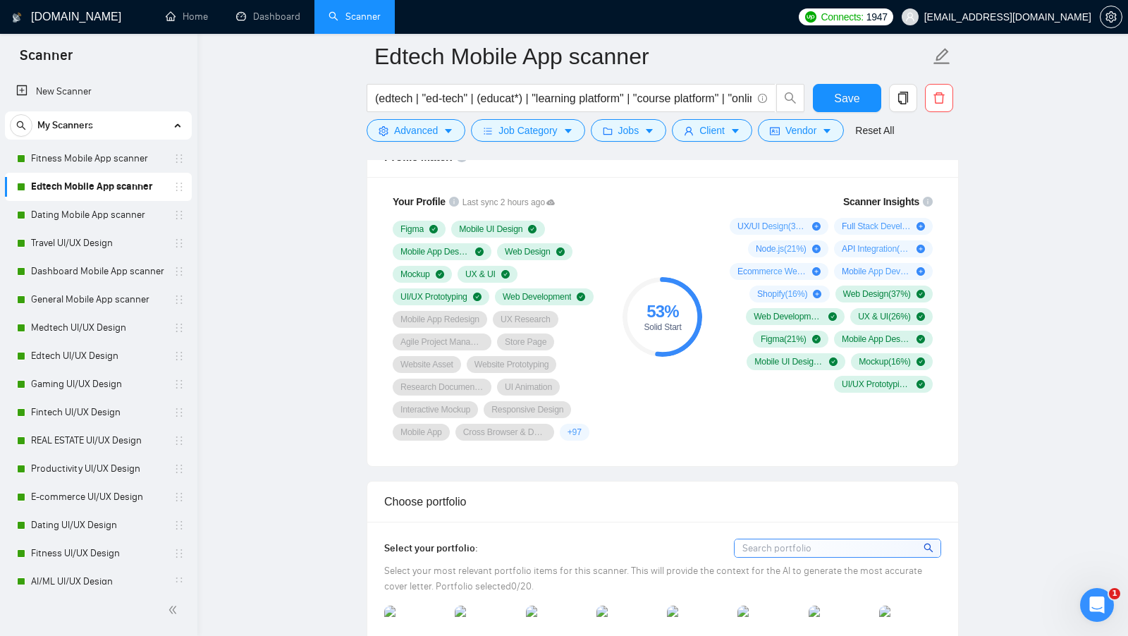
scroll to position [939, 0]
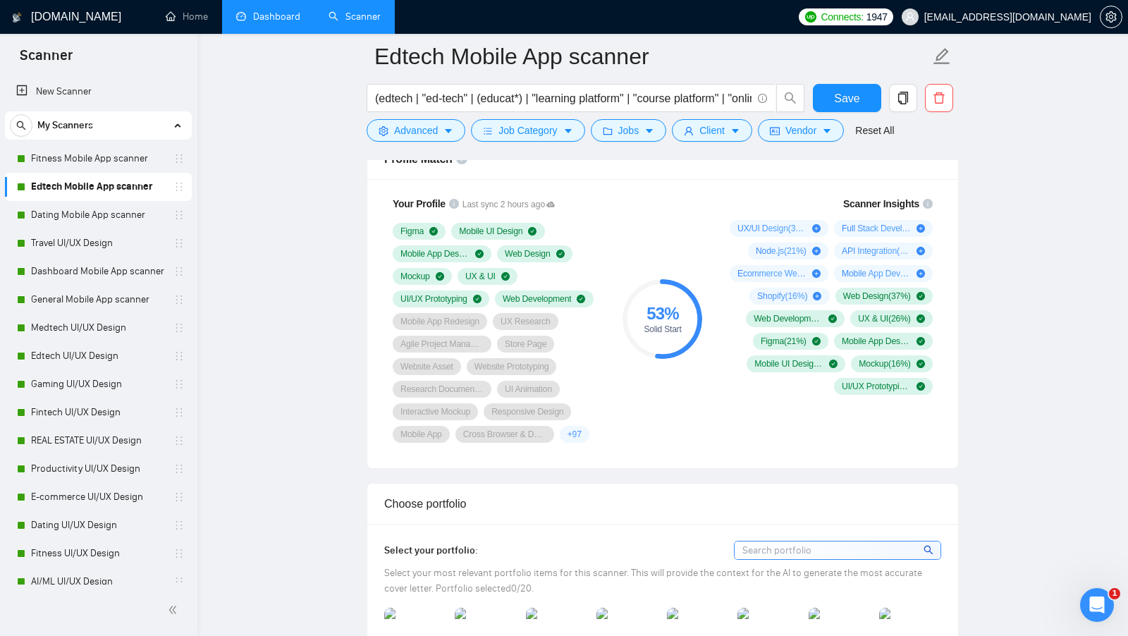
click at [269, 23] on link "Dashboard" at bounding box center [268, 17] width 64 height 12
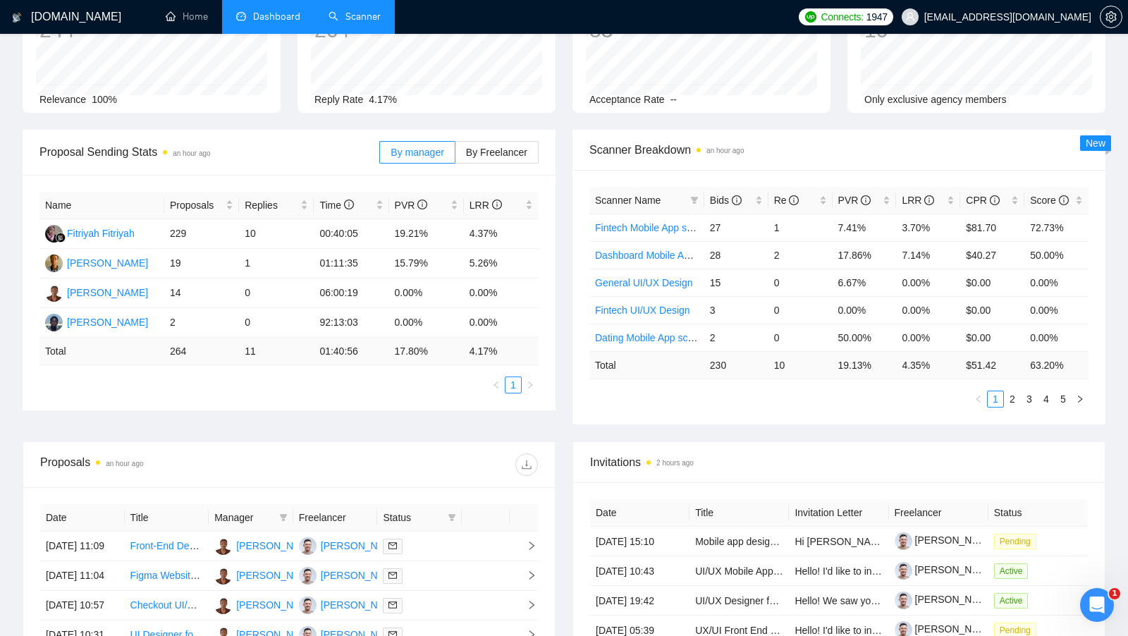
scroll to position [125, 0]
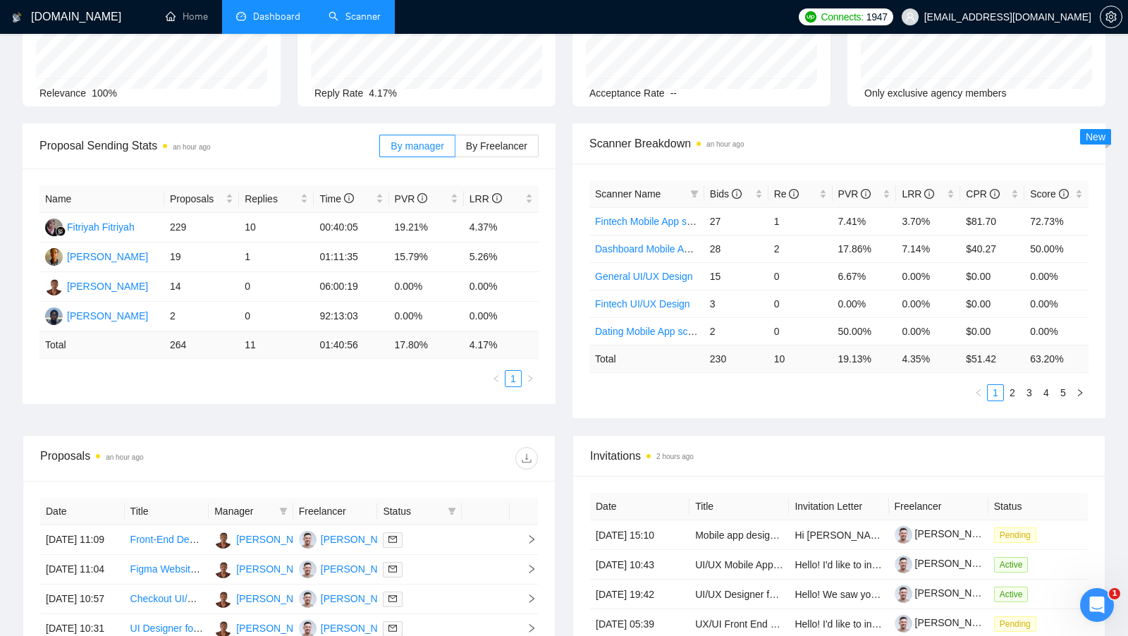
click at [451, 449] on div at bounding box center [413, 458] width 249 height 23
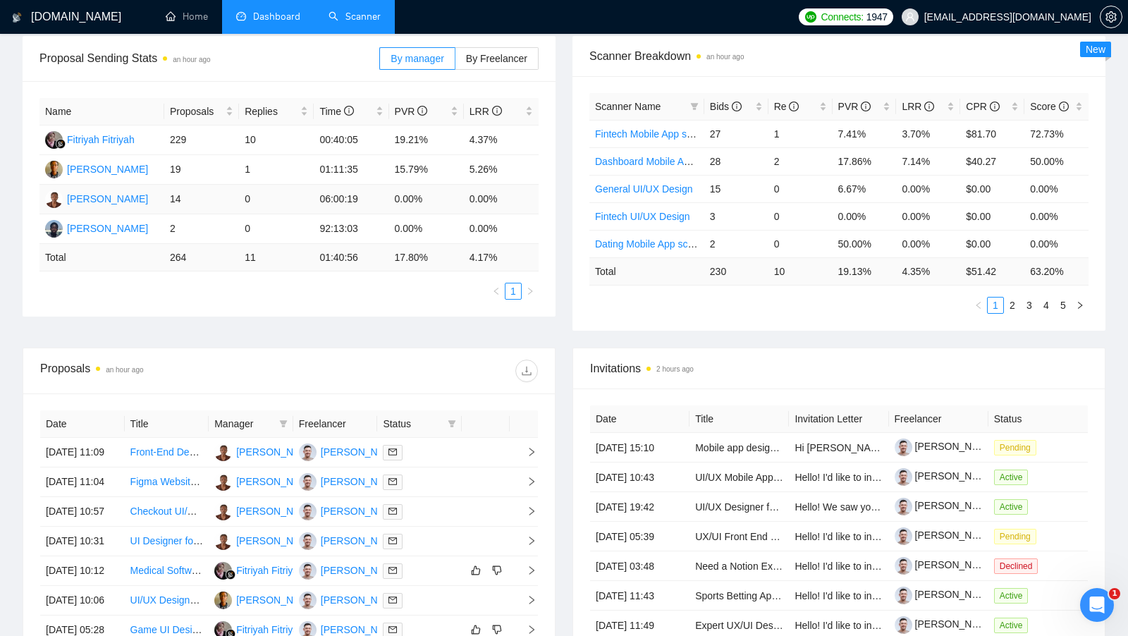
scroll to position [213, 0]
click at [354, 23] on link "Scanner" at bounding box center [354, 17] width 52 height 12
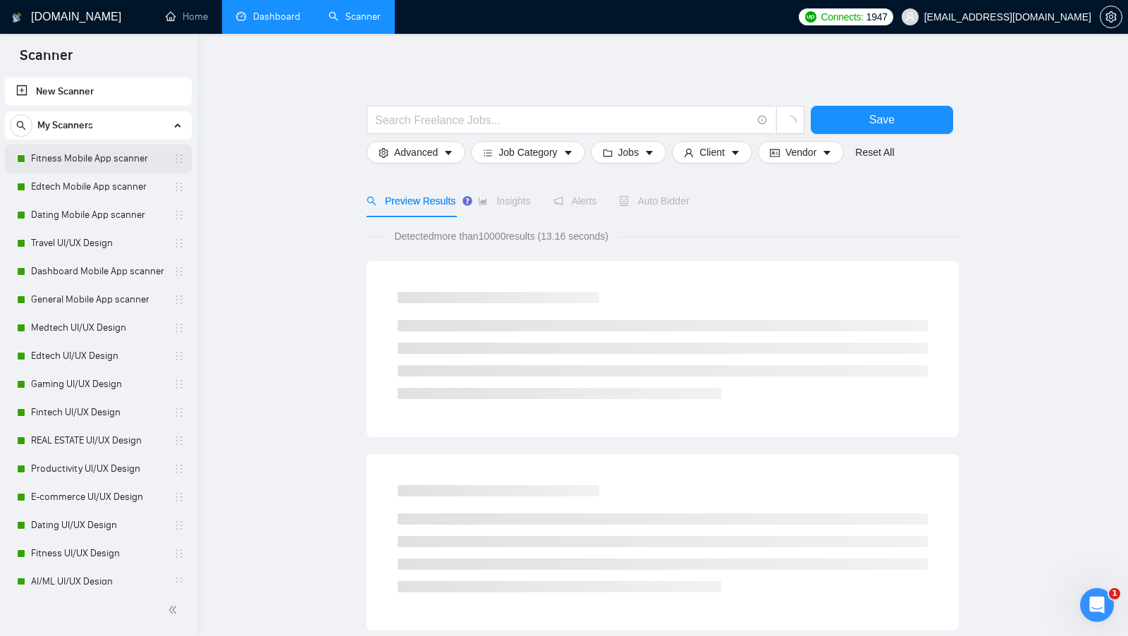
click at [99, 164] on link "Fitness Mobile App scanner" at bounding box center [98, 158] width 134 height 28
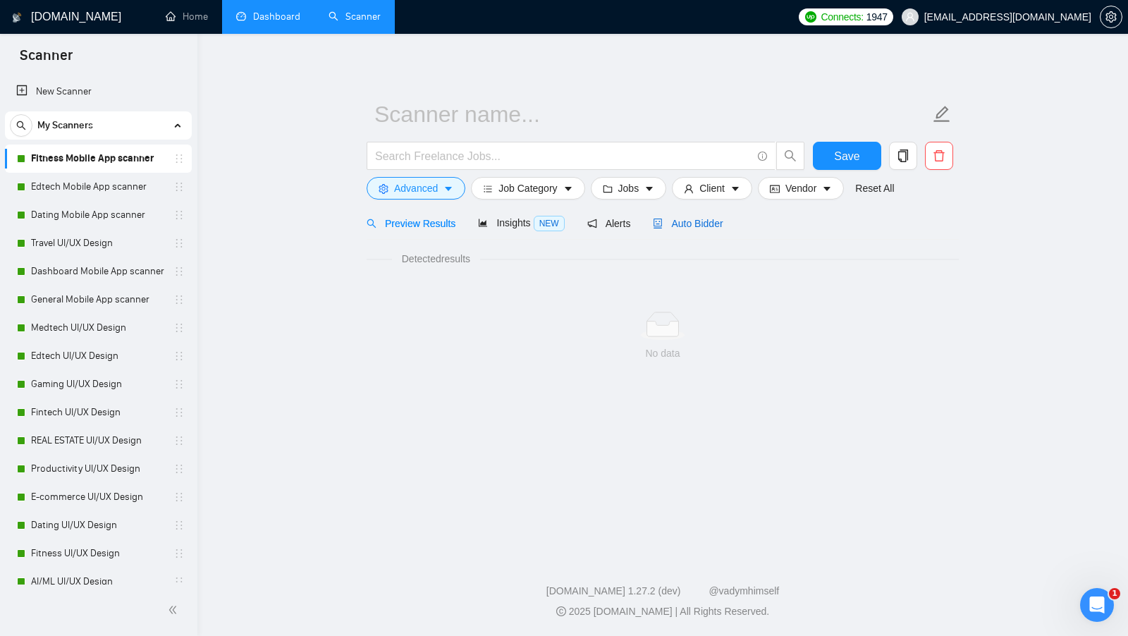
click at [667, 222] on span "Auto Bidder" at bounding box center [688, 223] width 70 height 11
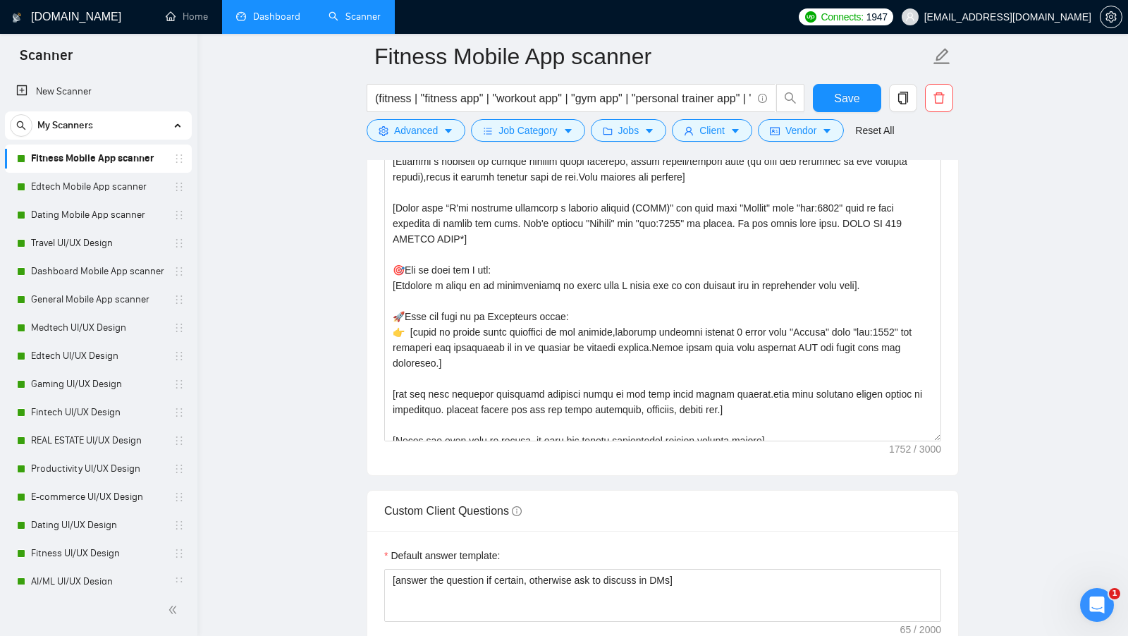
scroll to position [146, 0]
click at [660, 424] on textarea "Cover letter template:" at bounding box center [662, 282] width 557 height 317
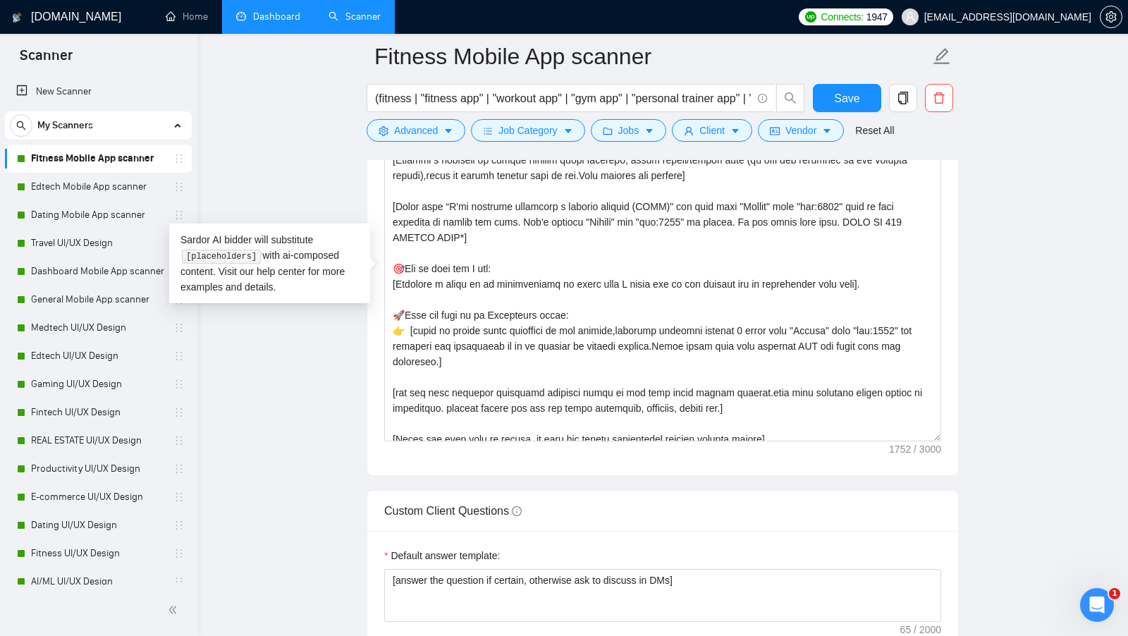
click at [612, 506] on div "Custom Client Questions" at bounding box center [662, 511] width 557 height 40
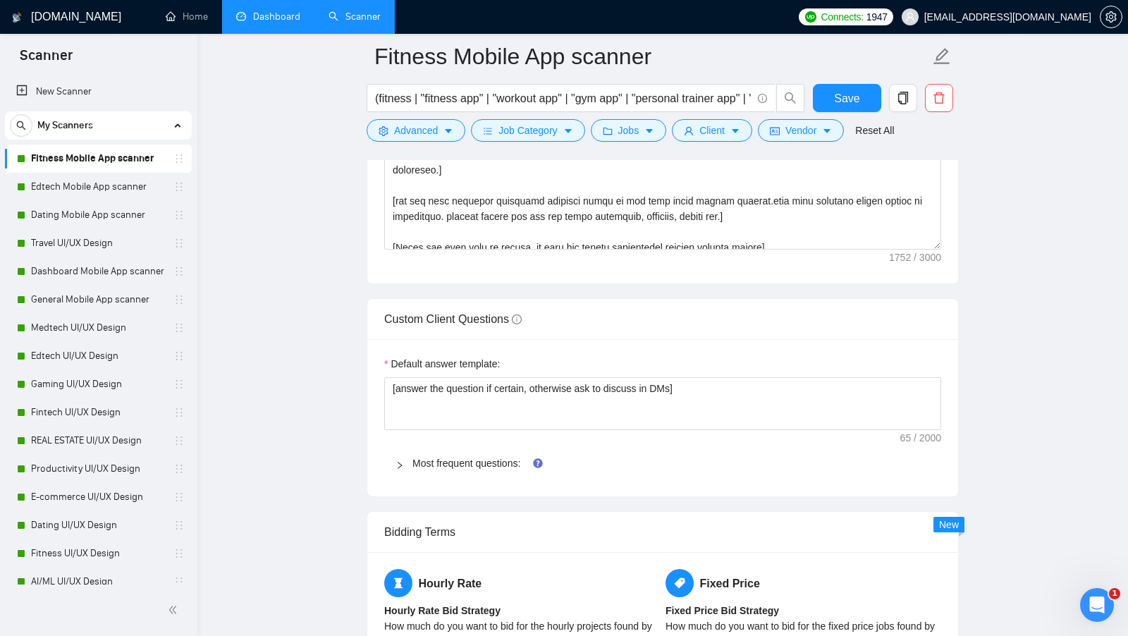
scroll to position [1938, 0]
click at [505, 457] on span "Most frequent questions:" at bounding box center [670, 461] width 517 height 16
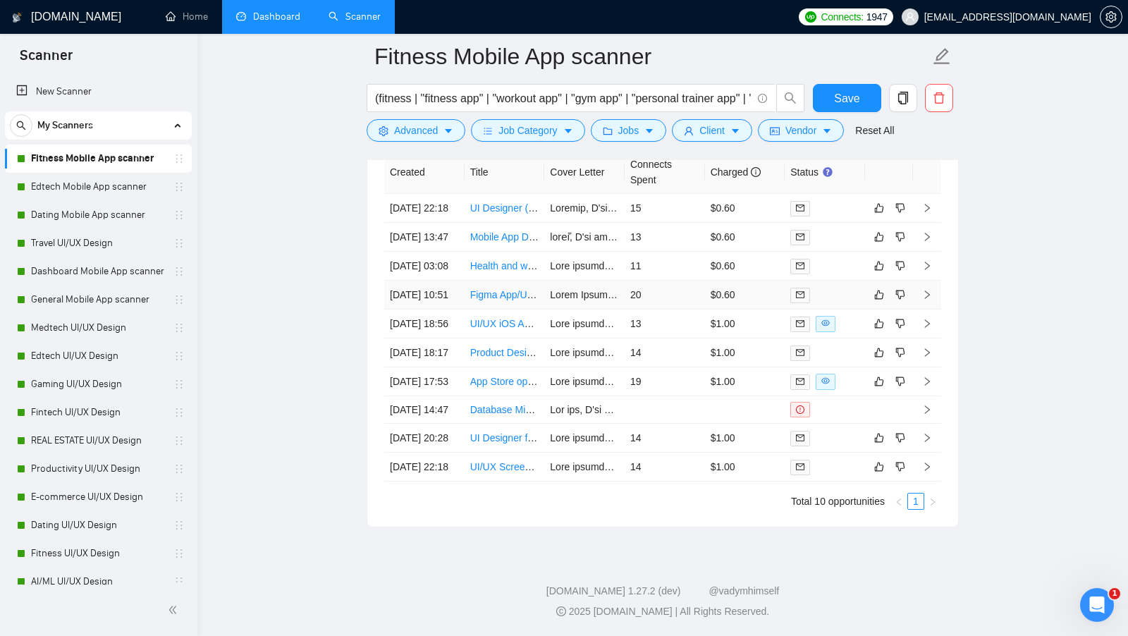
scroll to position [4272, 0]
click at [292, 32] on li "Dashboard" at bounding box center [268, 17] width 92 height 34
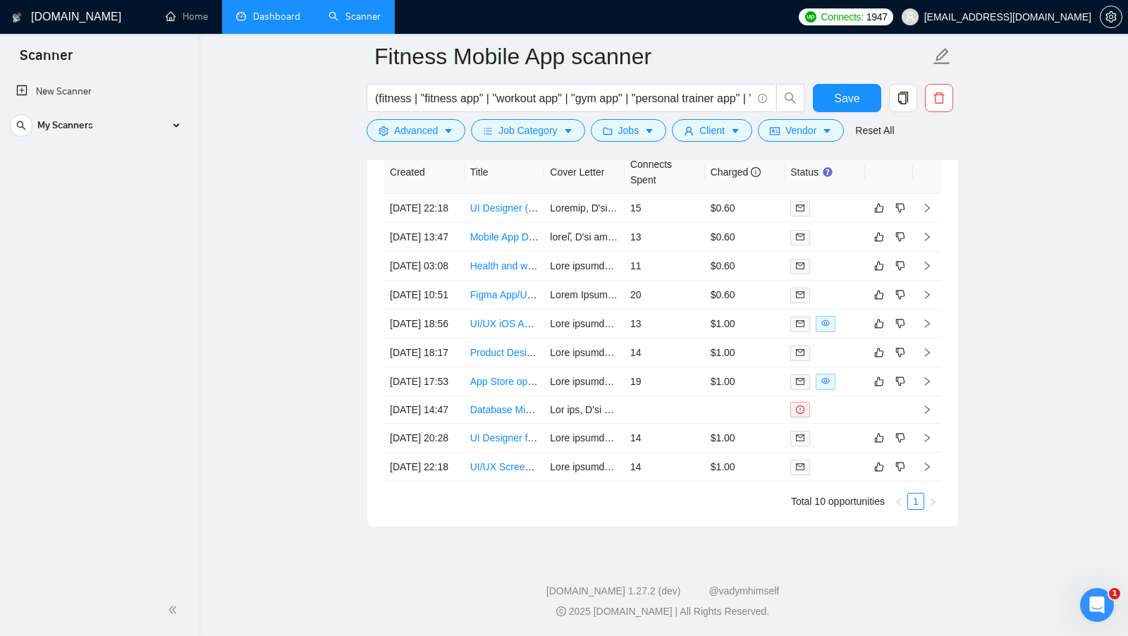
click at [259, 18] on link "Dashboard" at bounding box center [268, 17] width 64 height 12
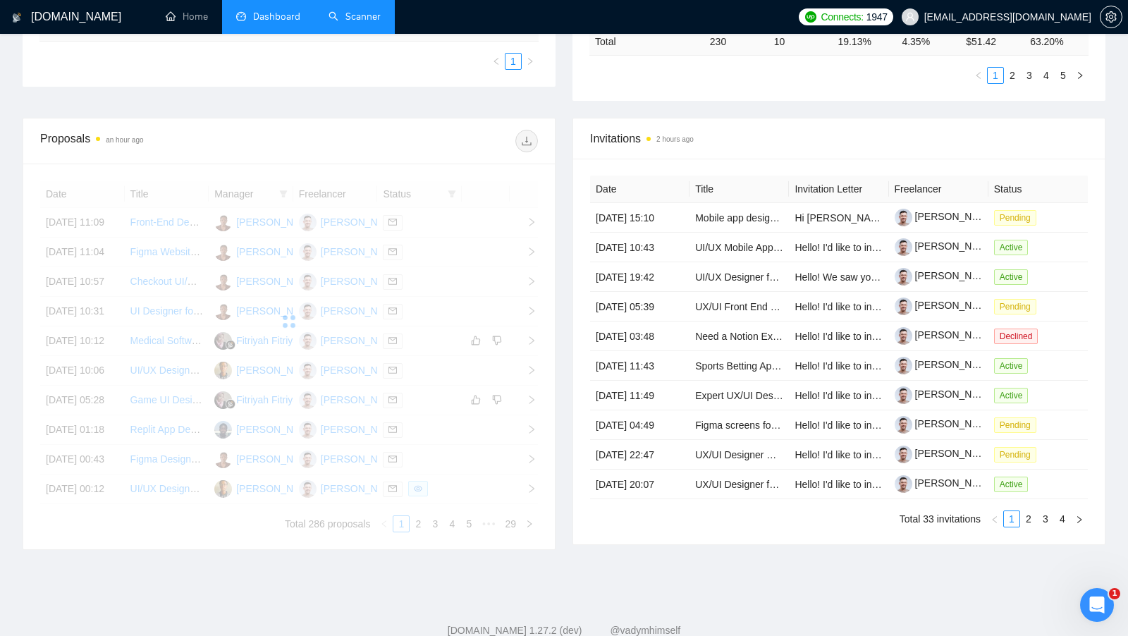
scroll to position [564, 0]
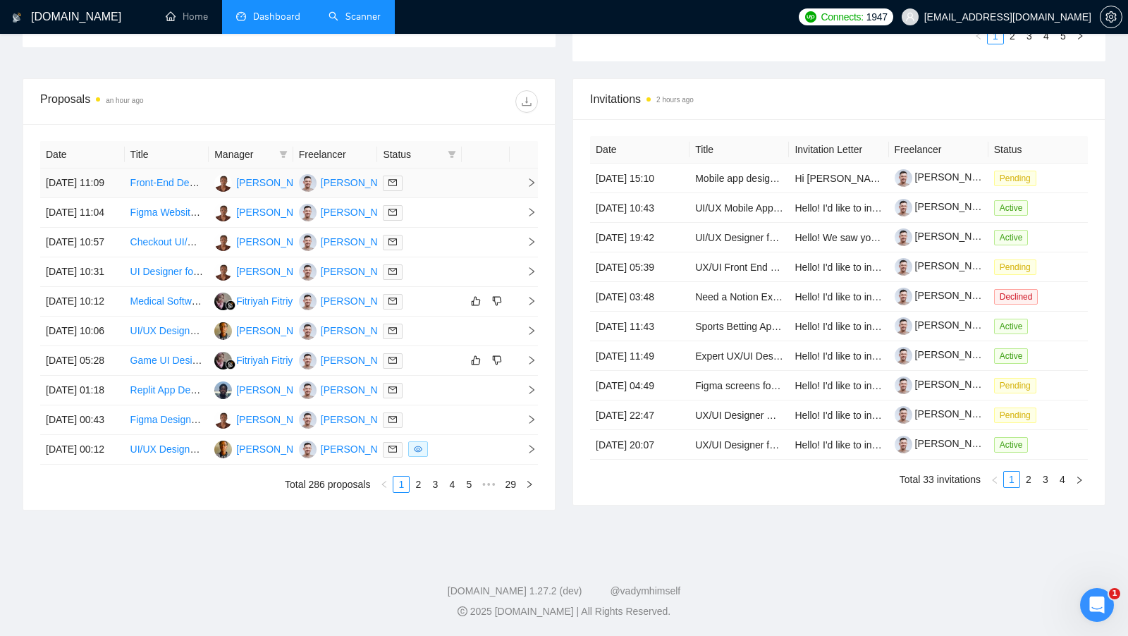
click at [440, 168] on td at bounding box center [419, 183] width 85 height 30
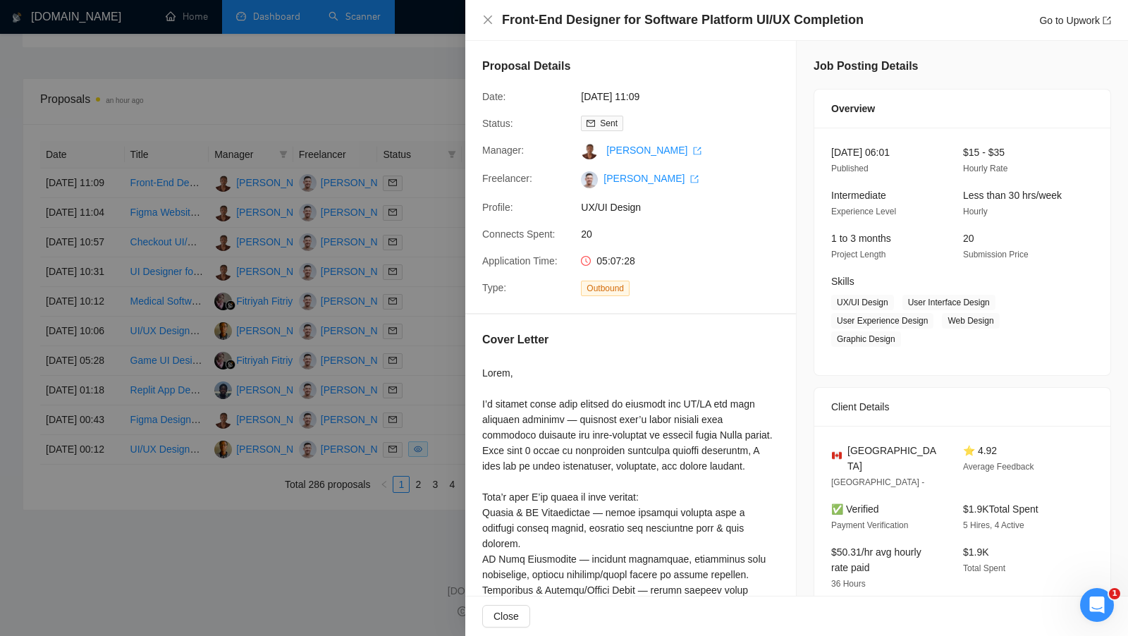
click at [426, 393] on div at bounding box center [564, 318] width 1128 height 636
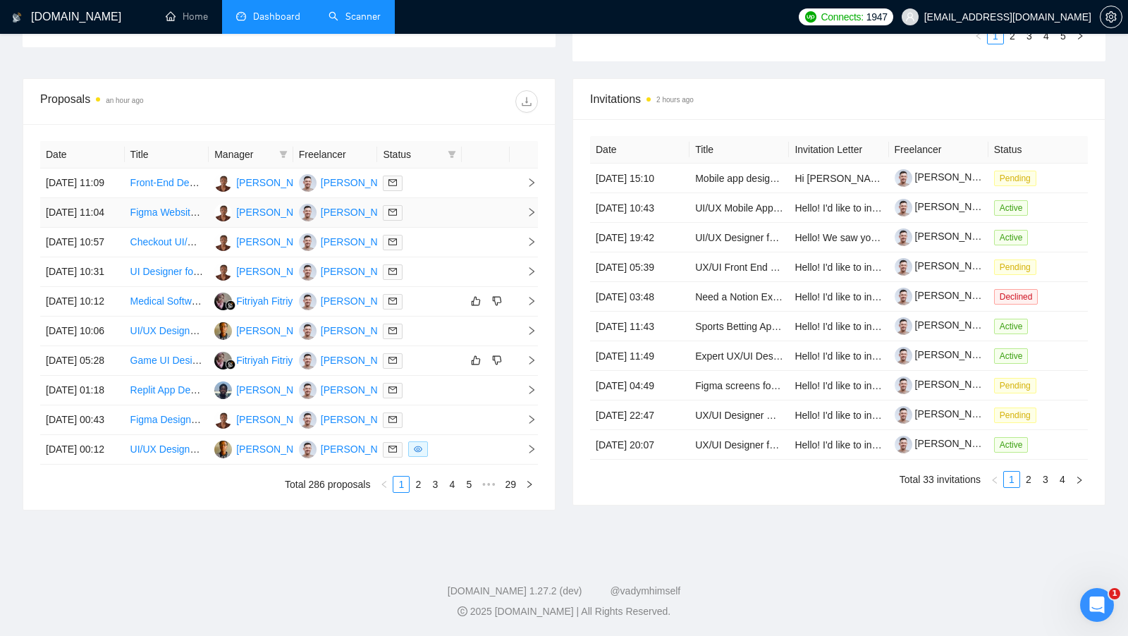
click at [433, 198] on td at bounding box center [419, 213] width 85 height 30
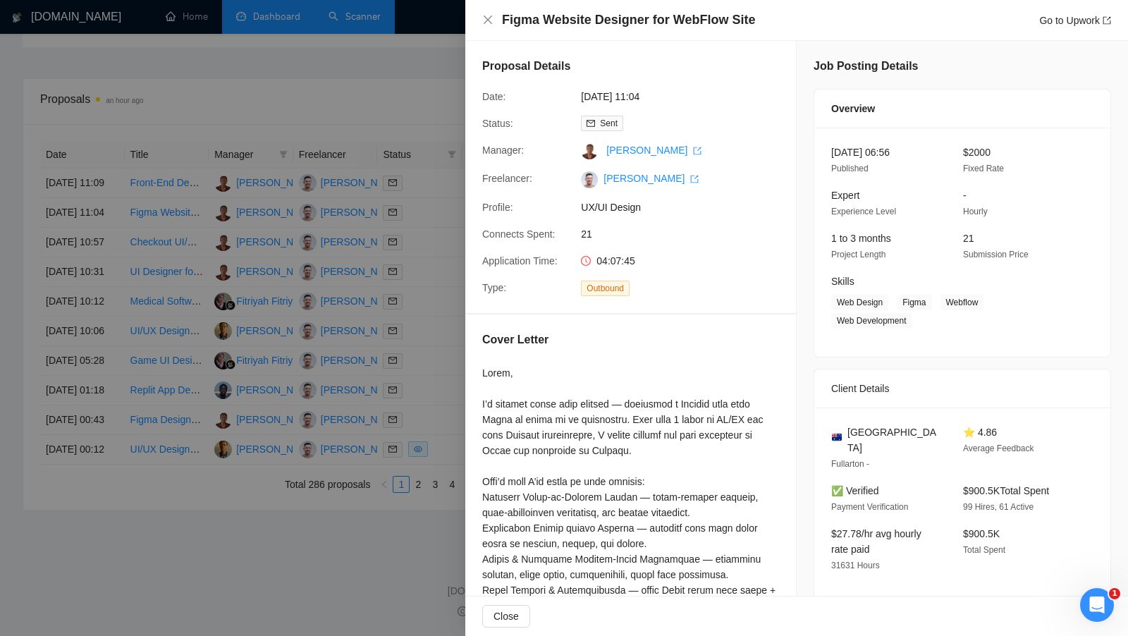
click at [416, 202] on div at bounding box center [564, 318] width 1128 height 636
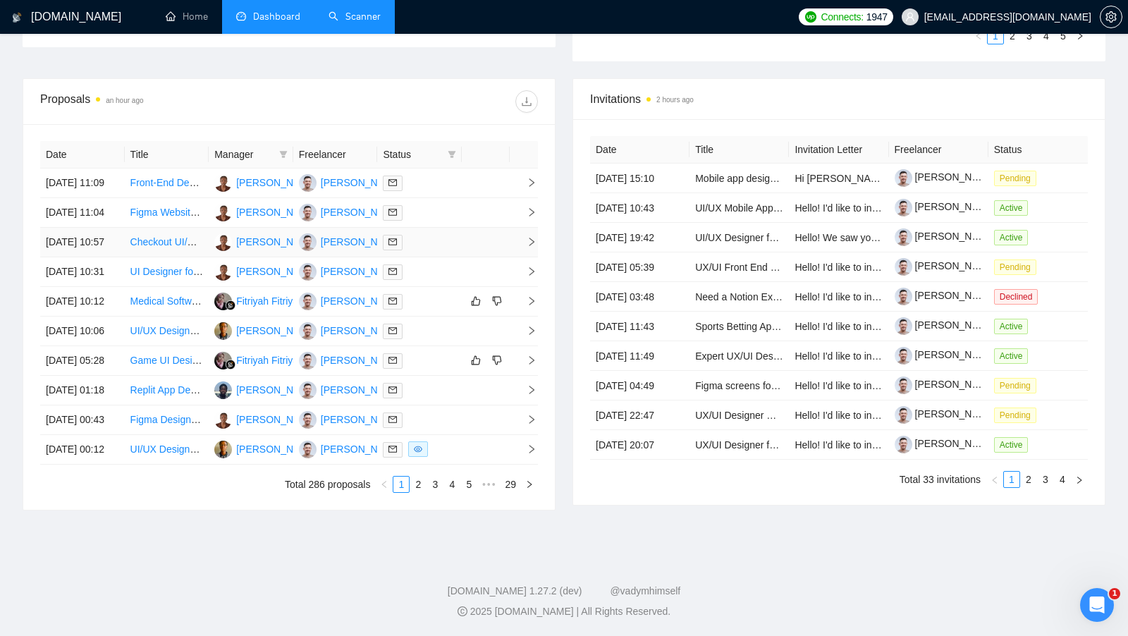
click at [418, 228] on td at bounding box center [419, 243] width 85 height 30
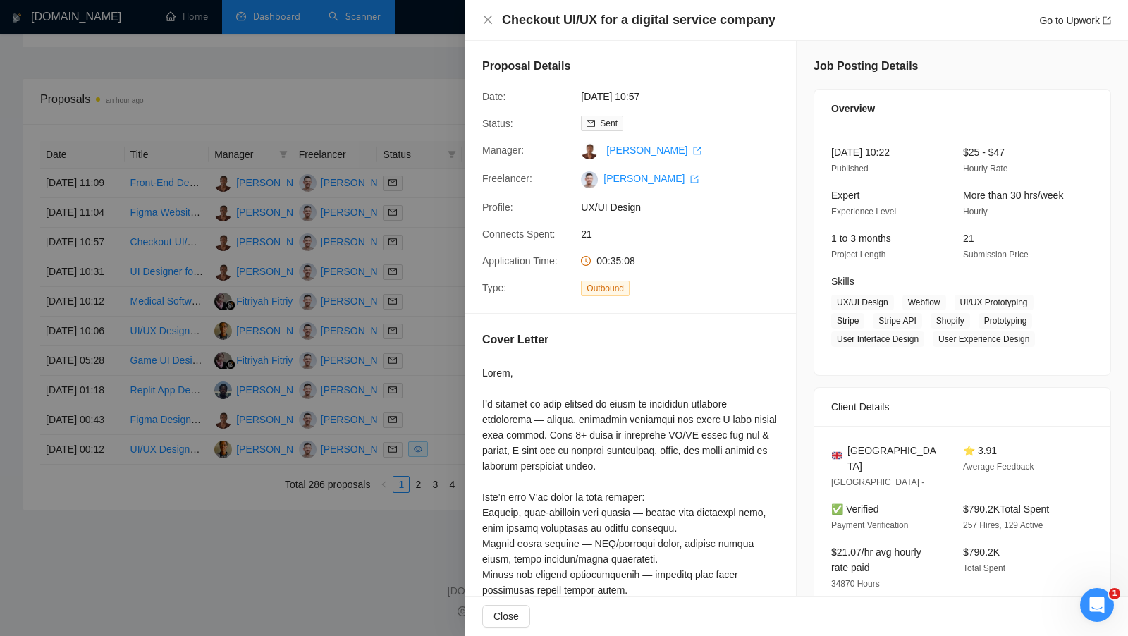
click at [413, 210] on div at bounding box center [564, 318] width 1128 height 636
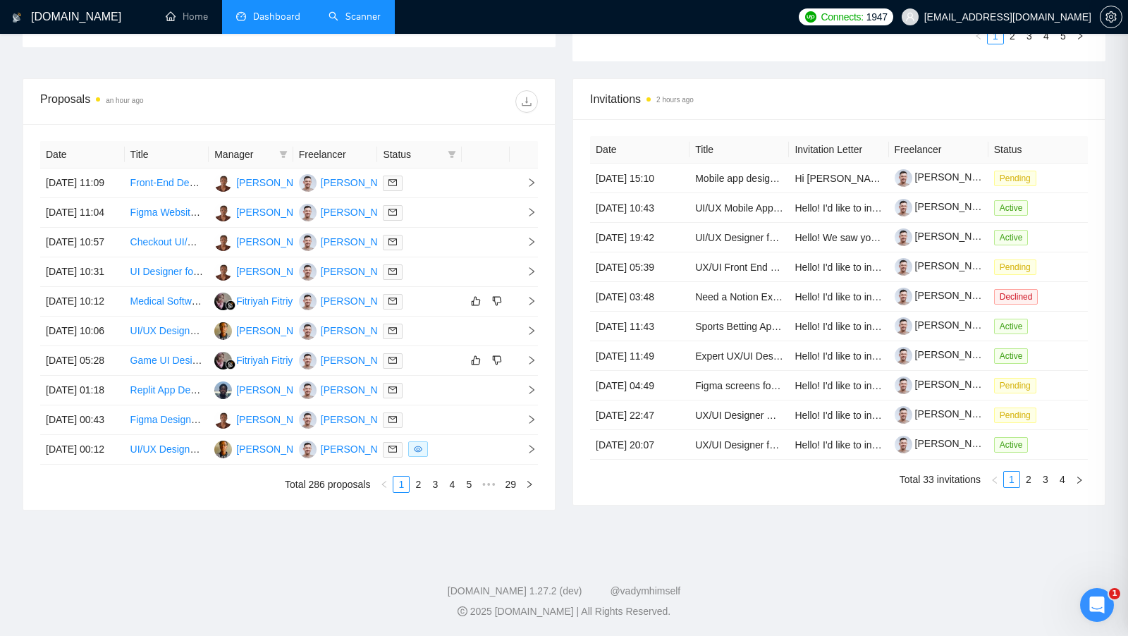
click at [435, 264] on div at bounding box center [419, 272] width 73 height 16
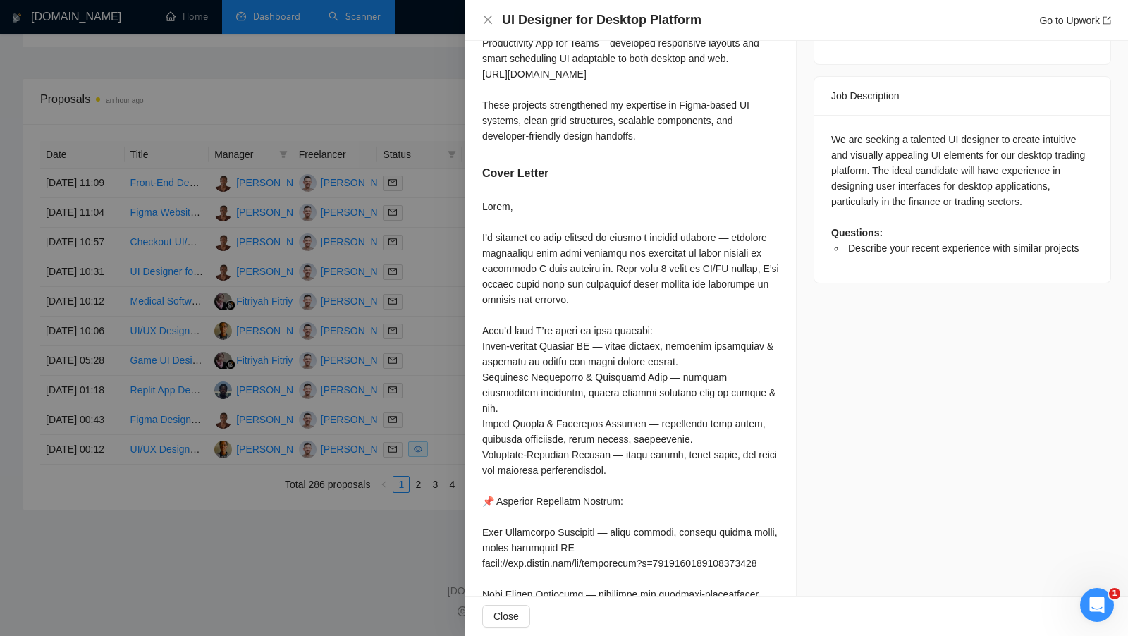
scroll to position [534, 0]
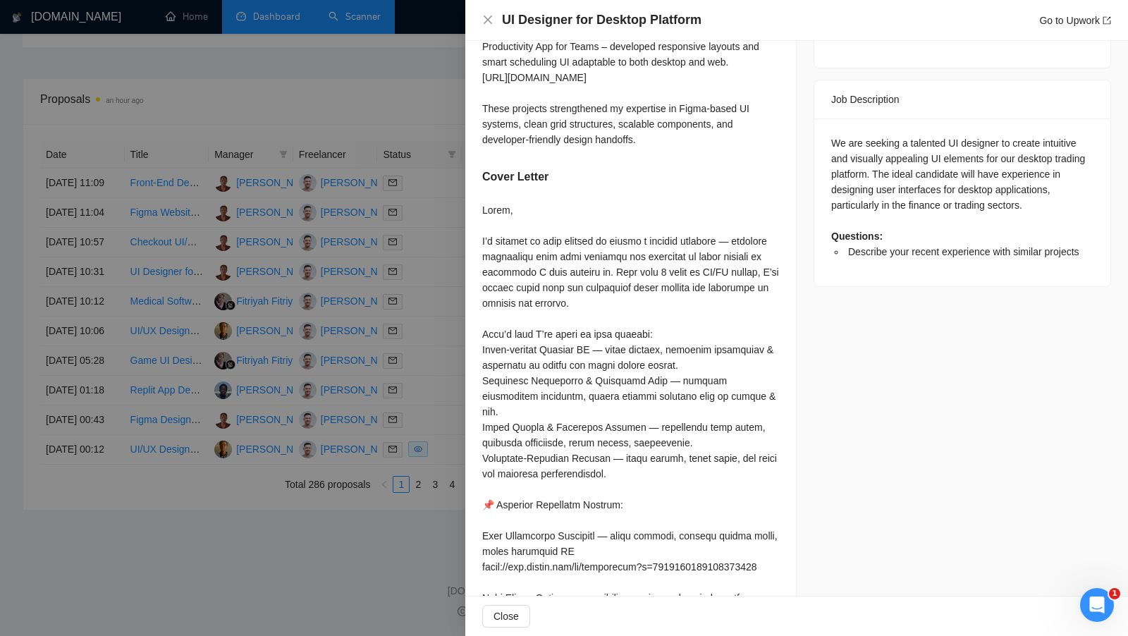
click at [396, 226] on div at bounding box center [564, 318] width 1128 height 636
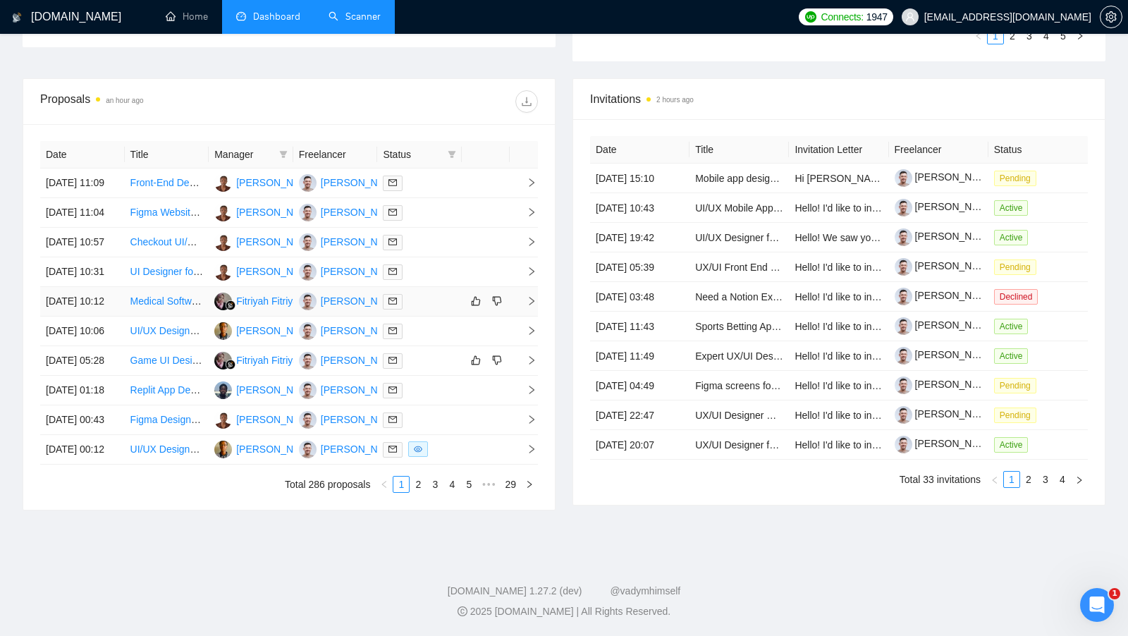
click at [424, 293] on div at bounding box center [419, 301] width 73 height 16
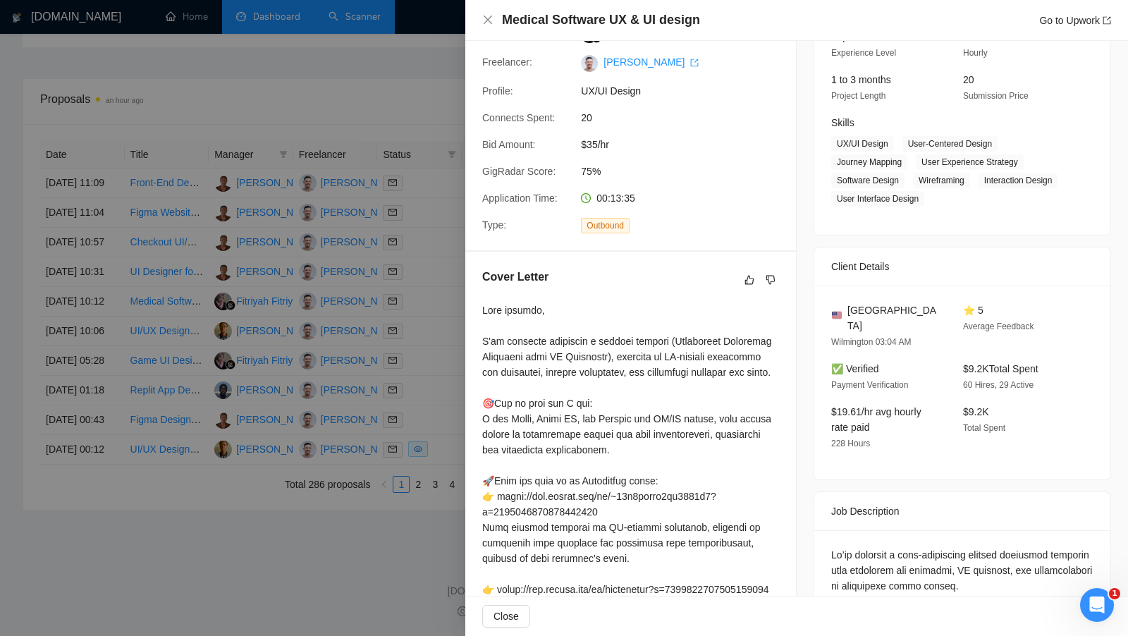
scroll to position [156, 0]
click at [443, 312] on div at bounding box center [564, 318] width 1128 height 636
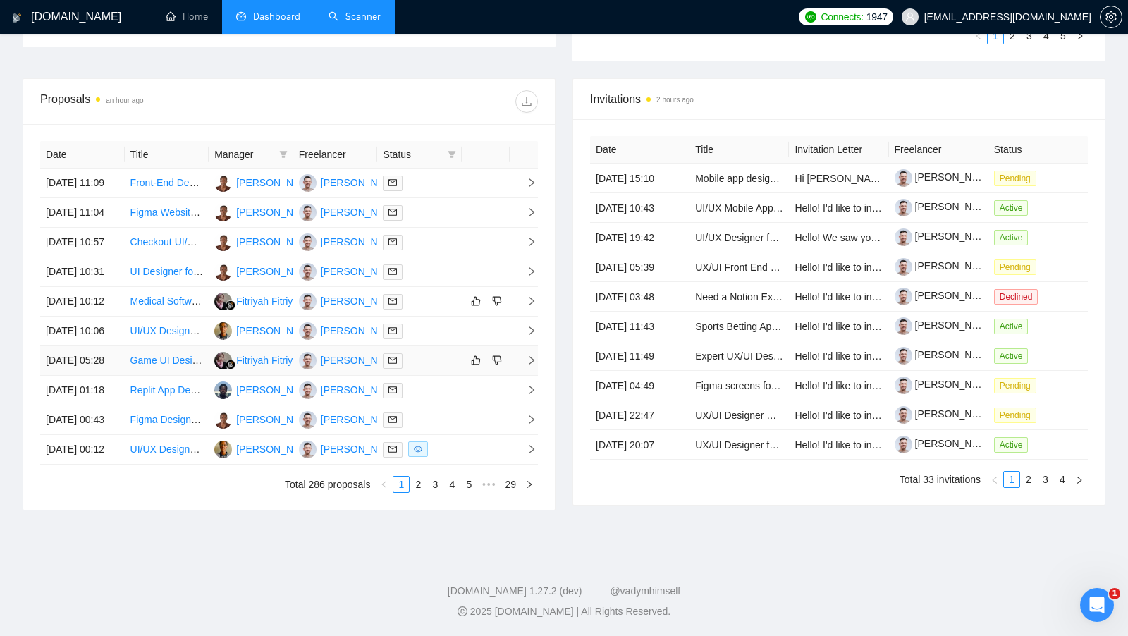
click at [438, 356] on div at bounding box center [419, 360] width 73 height 16
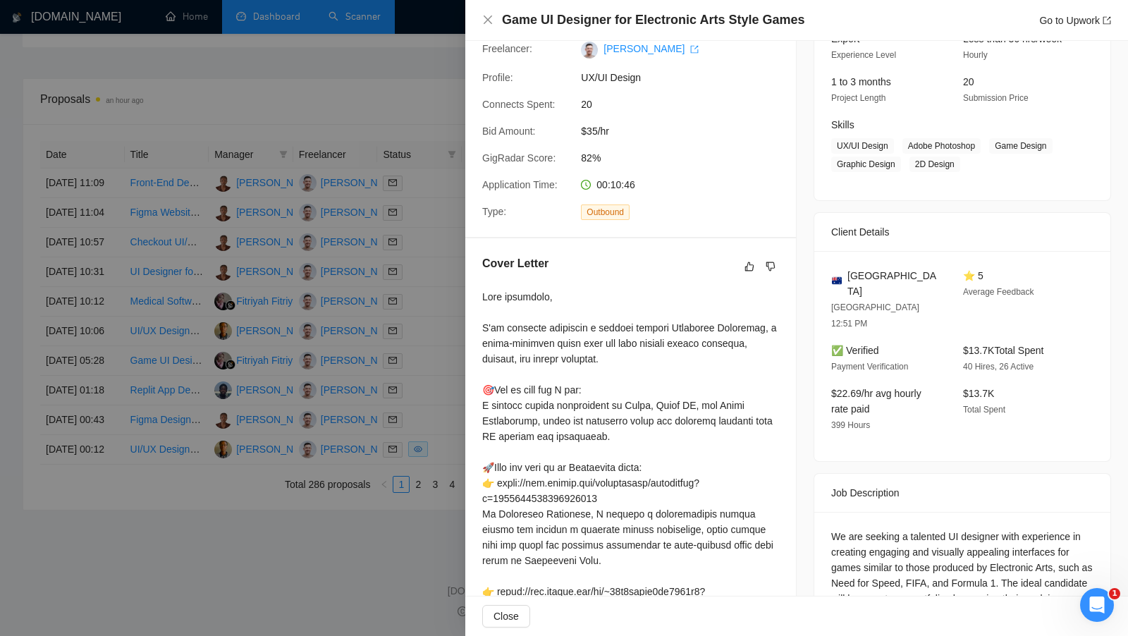
click at [413, 414] on div at bounding box center [564, 318] width 1128 height 636
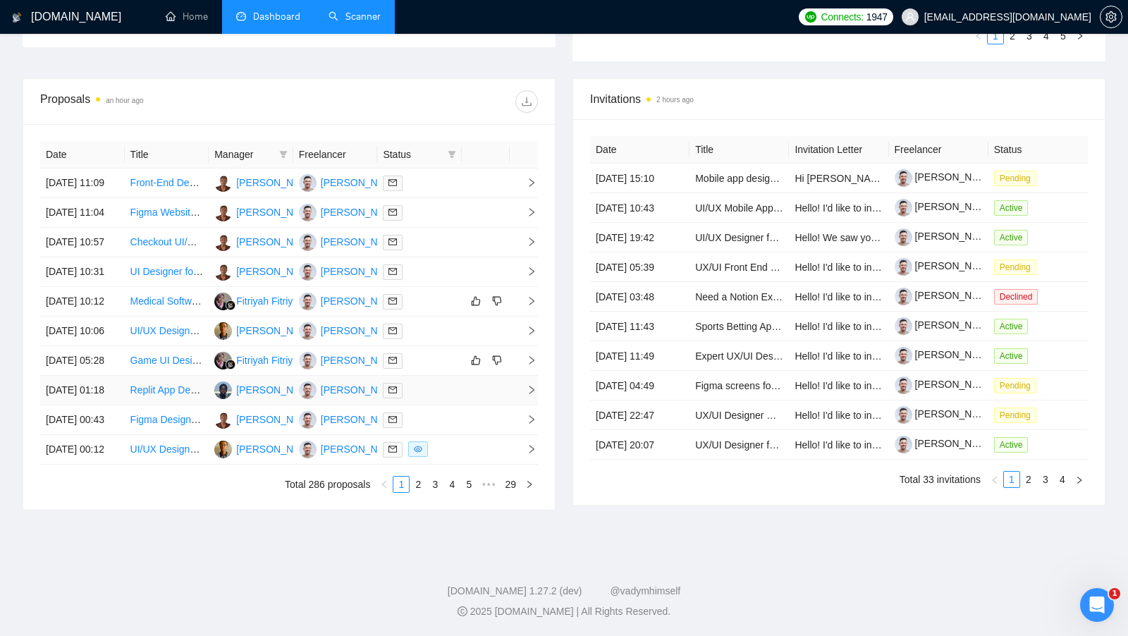
click at [415, 405] on td at bounding box center [419, 391] width 85 height 30
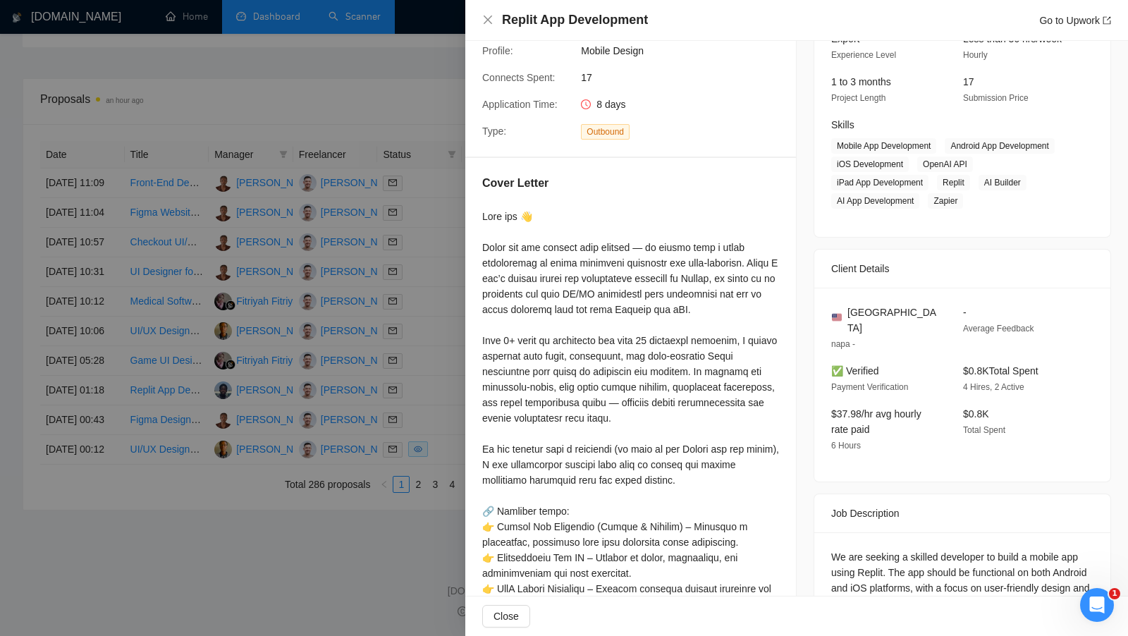
click at [436, 446] on div at bounding box center [564, 318] width 1128 height 636
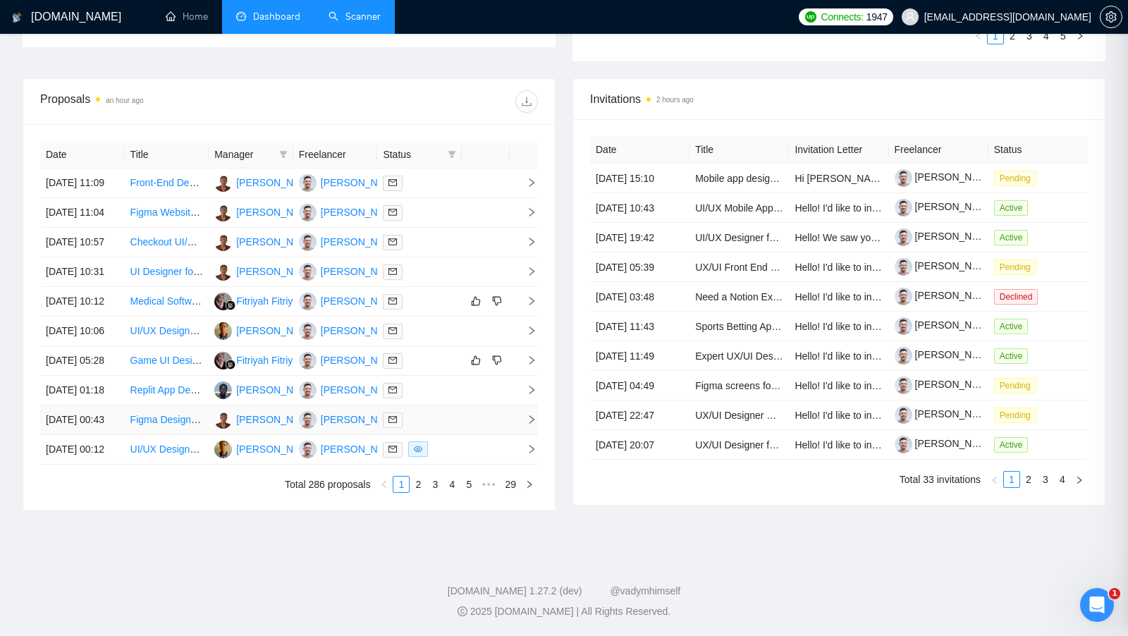
click at [436, 428] on div at bounding box center [419, 420] width 73 height 16
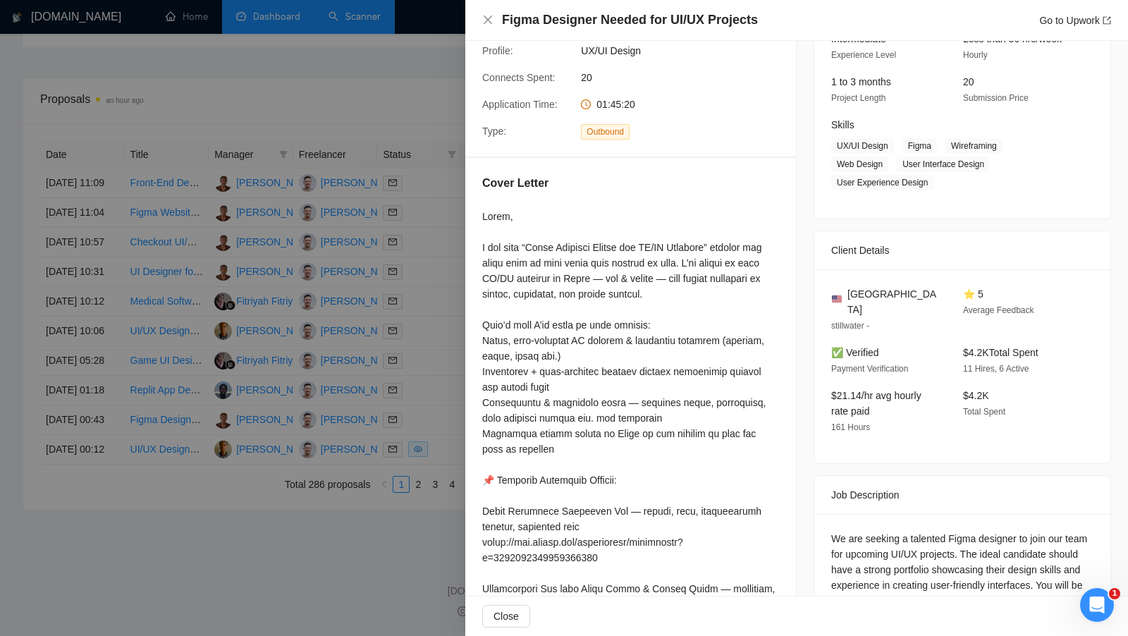
click at [436, 462] on div at bounding box center [564, 318] width 1128 height 636
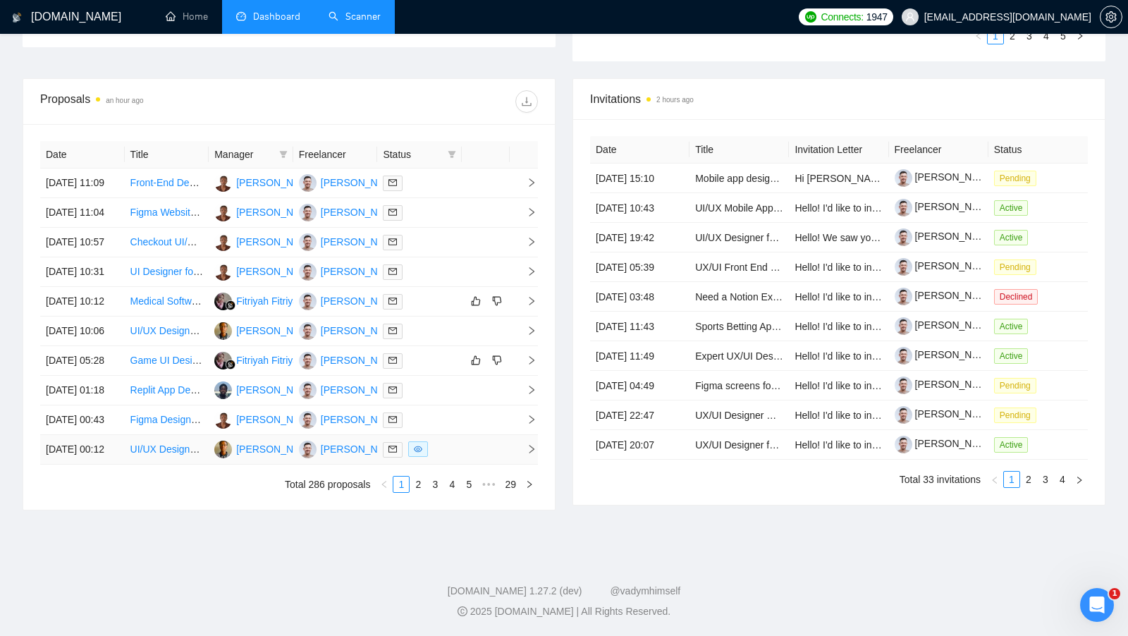
click at [458, 464] on td at bounding box center [419, 450] width 85 height 30
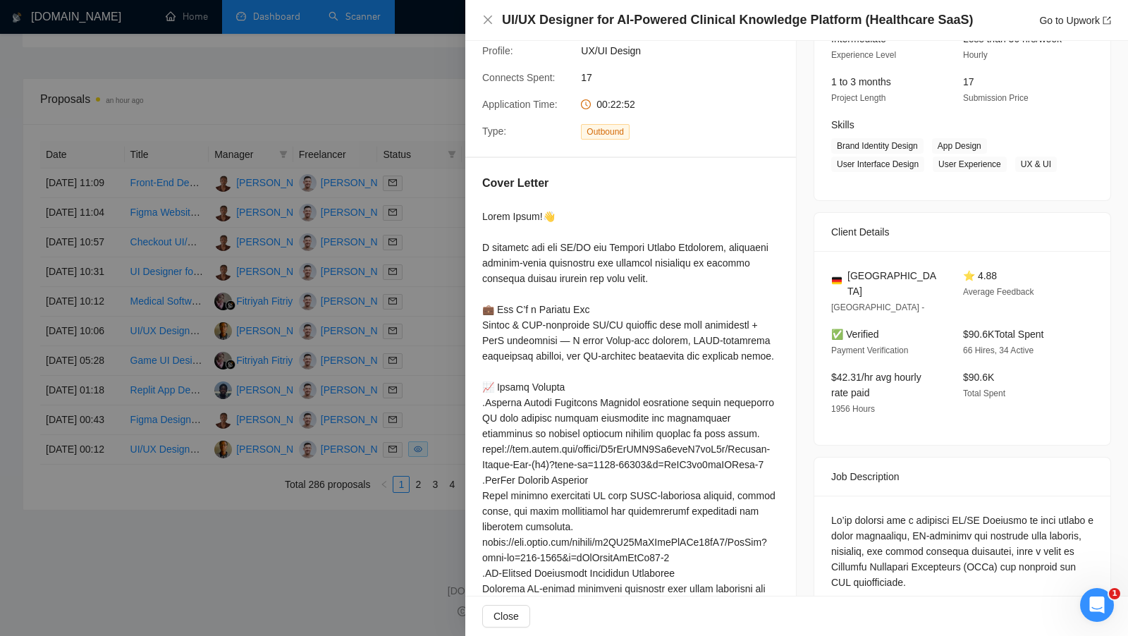
click at [457, 500] on div at bounding box center [564, 318] width 1128 height 636
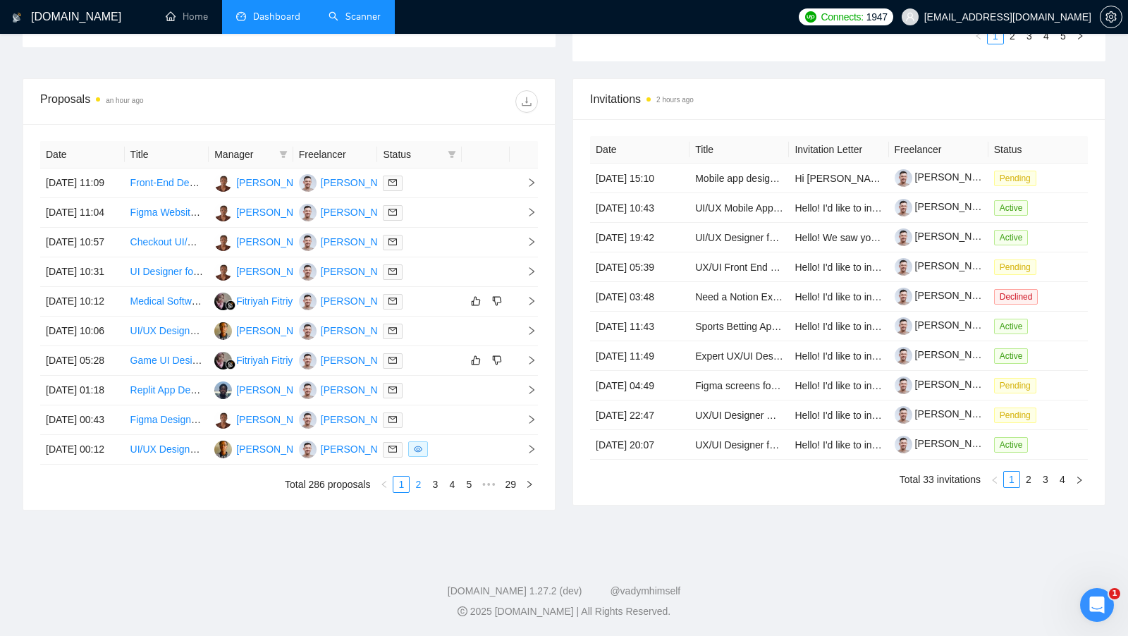
click at [410, 492] on link "2" at bounding box center [418, 484] width 16 height 16
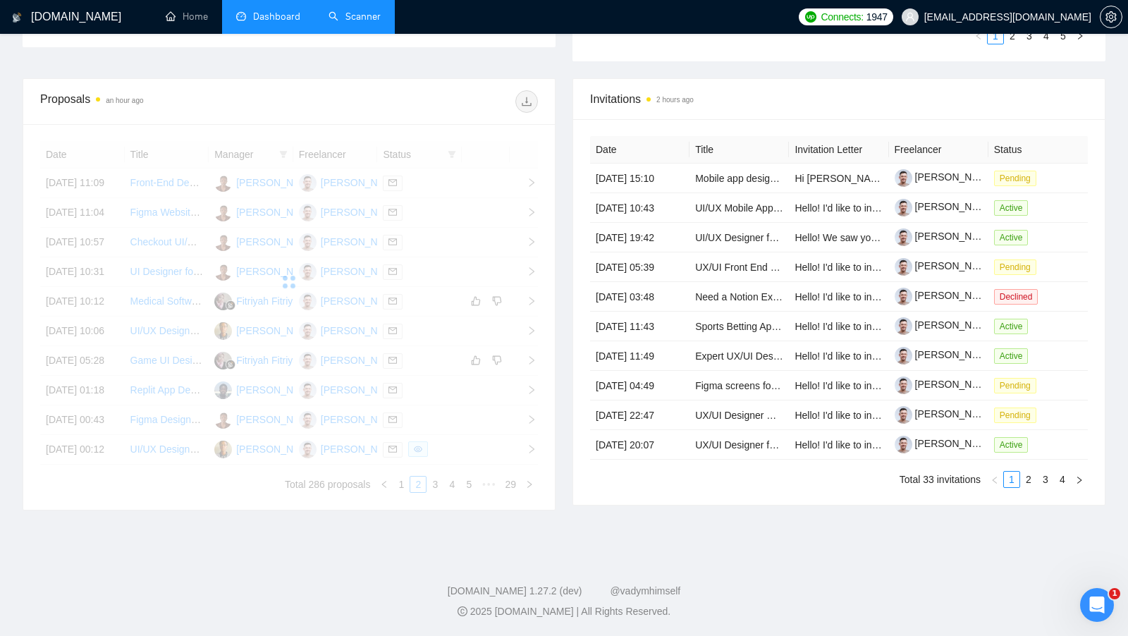
scroll to position [523, 0]
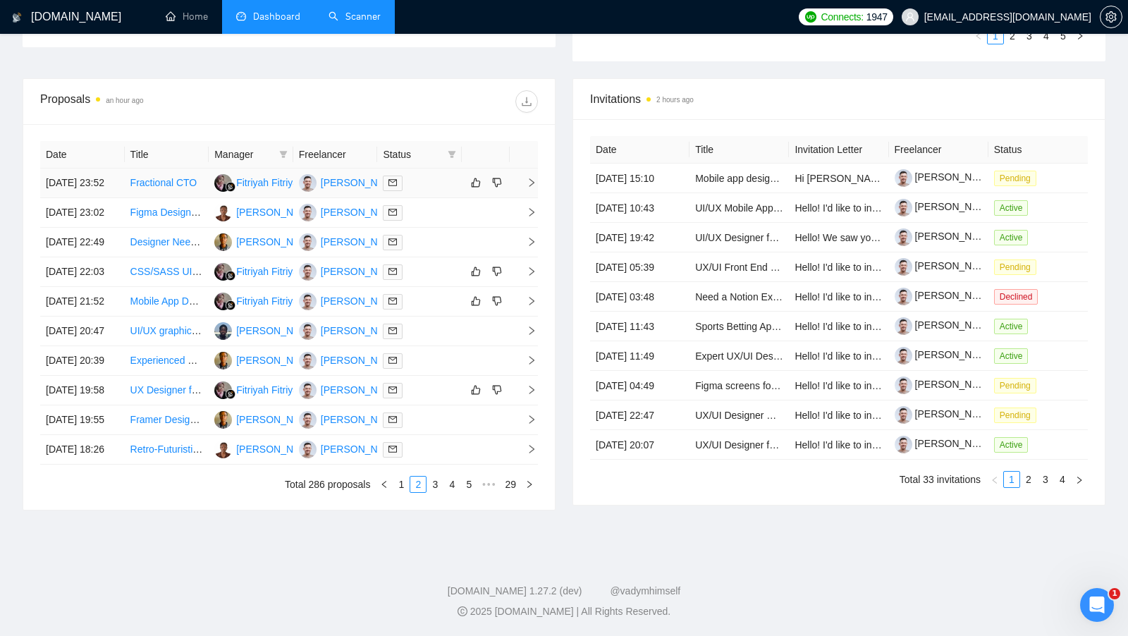
click at [436, 175] on div at bounding box center [419, 183] width 73 height 16
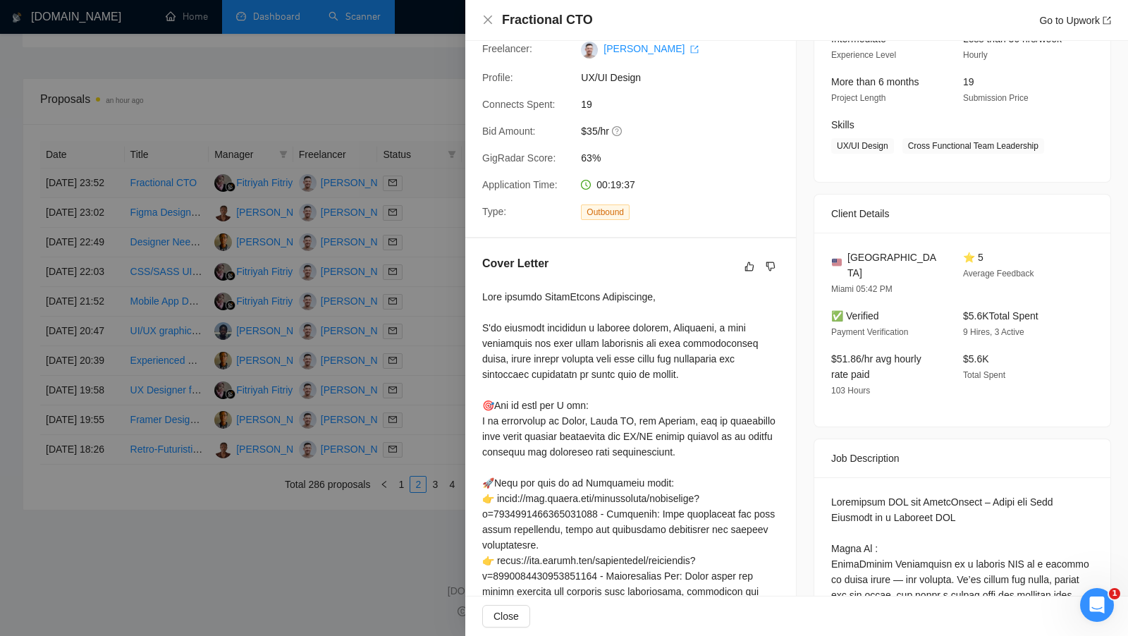
scroll to position [150, 0]
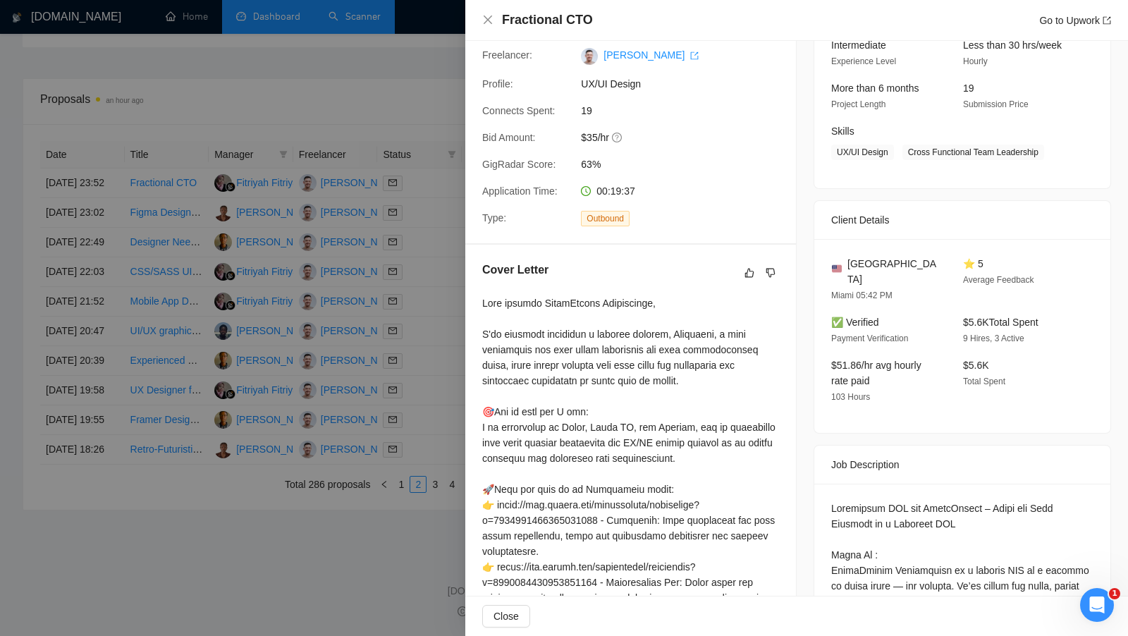
click at [438, 199] on div at bounding box center [564, 318] width 1128 height 636
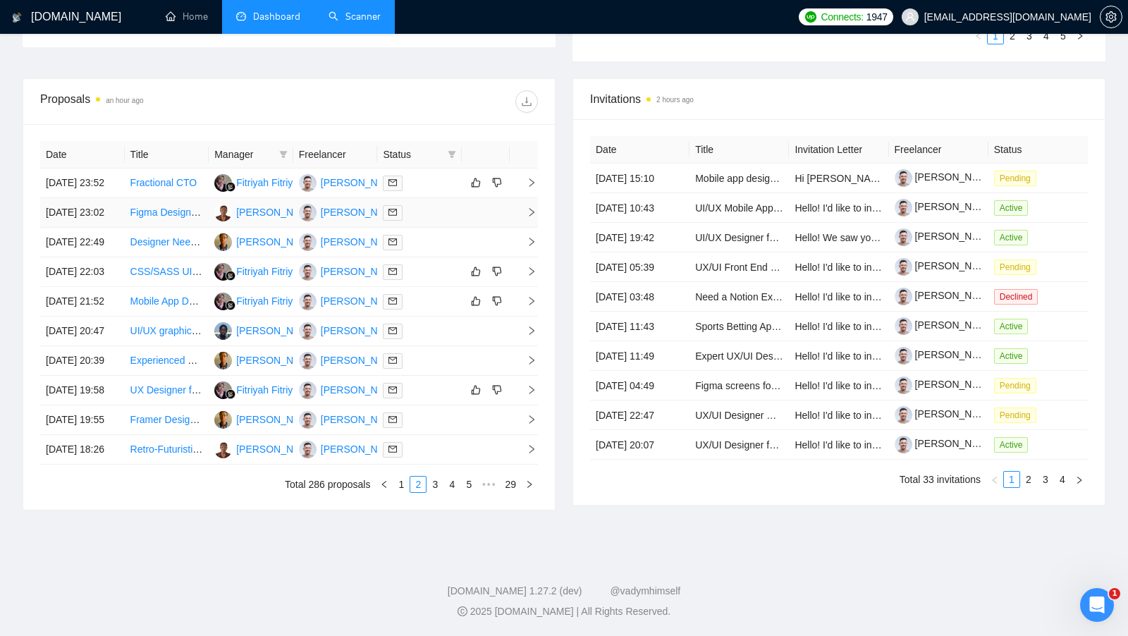
click at [438, 198] on td at bounding box center [419, 213] width 85 height 30
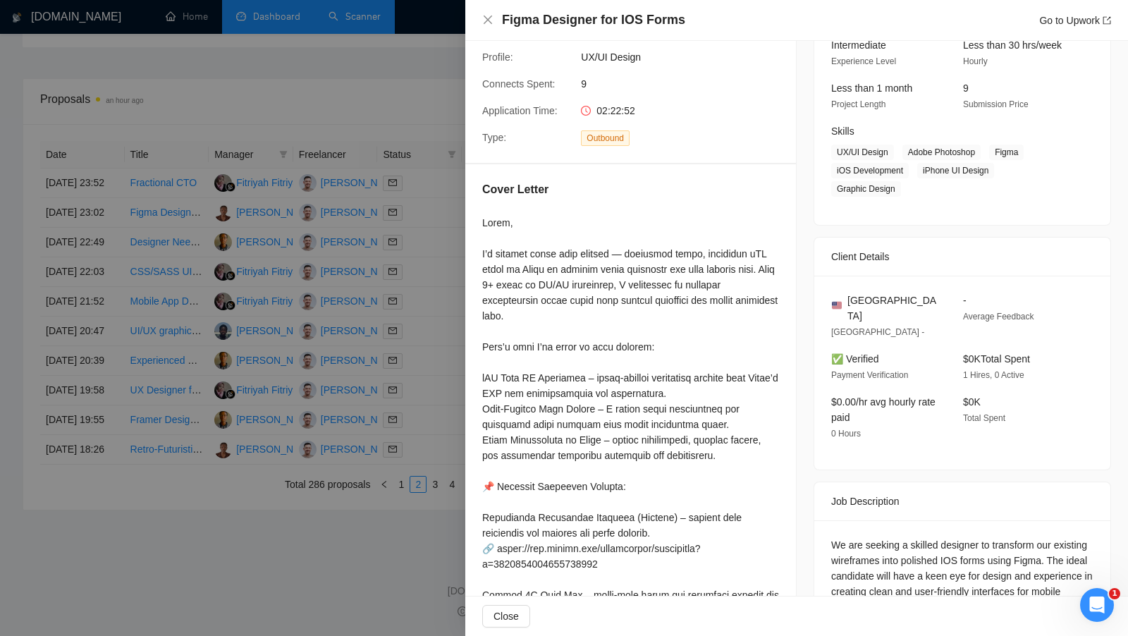
click at [431, 226] on div at bounding box center [564, 318] width 1128 height 636
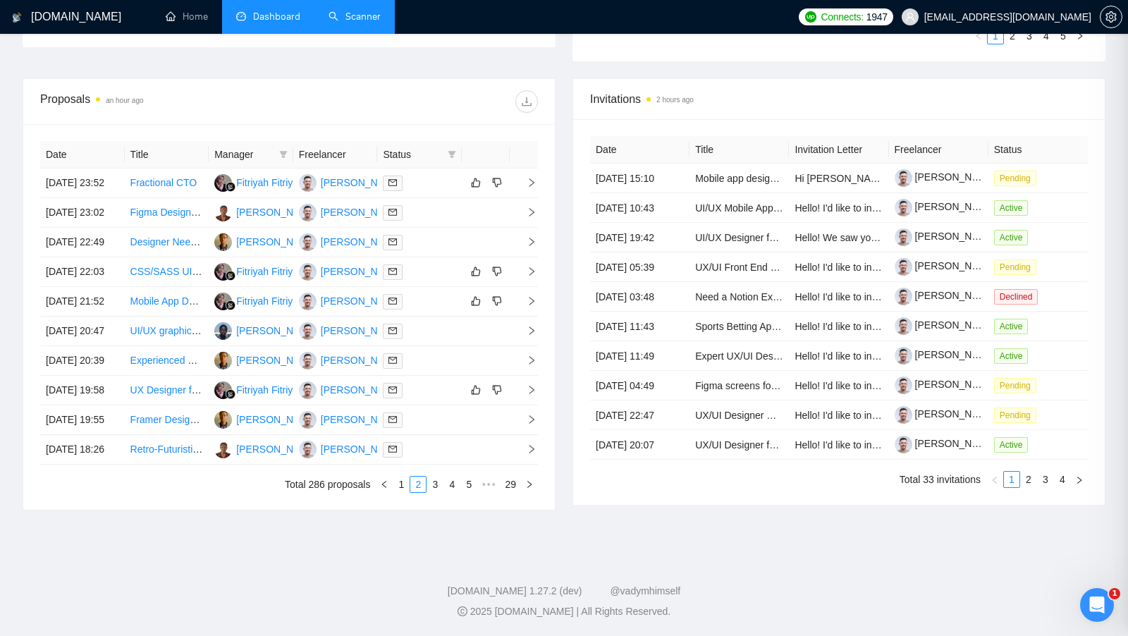
click at [431, 237] on div at bounding box center [419, 242] width 73 height 16
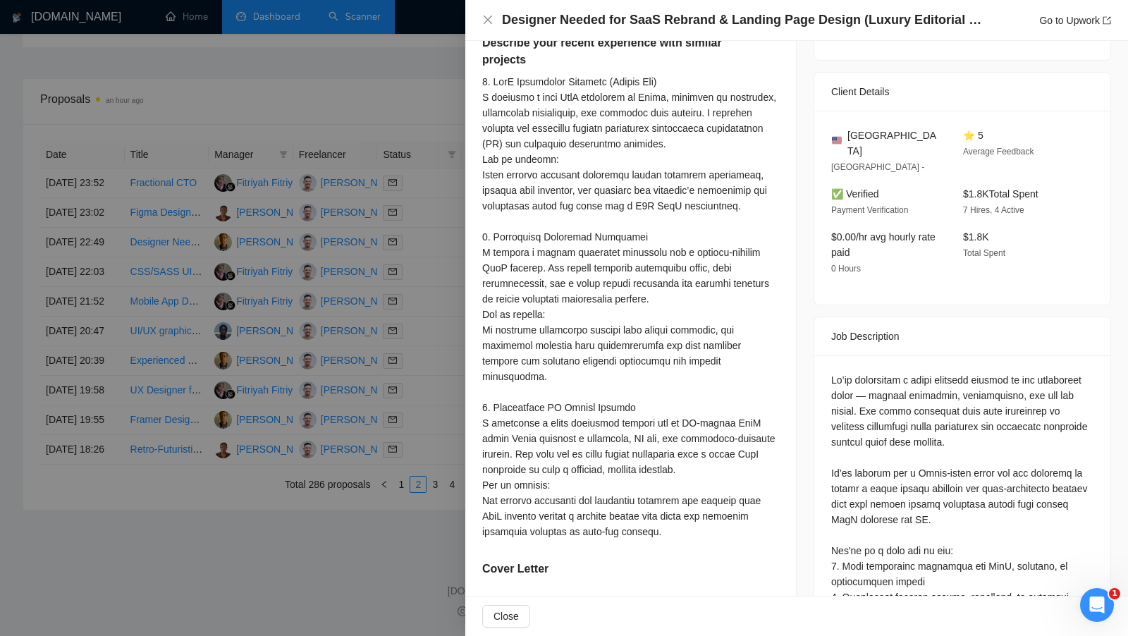
scroll to position [402, 0]
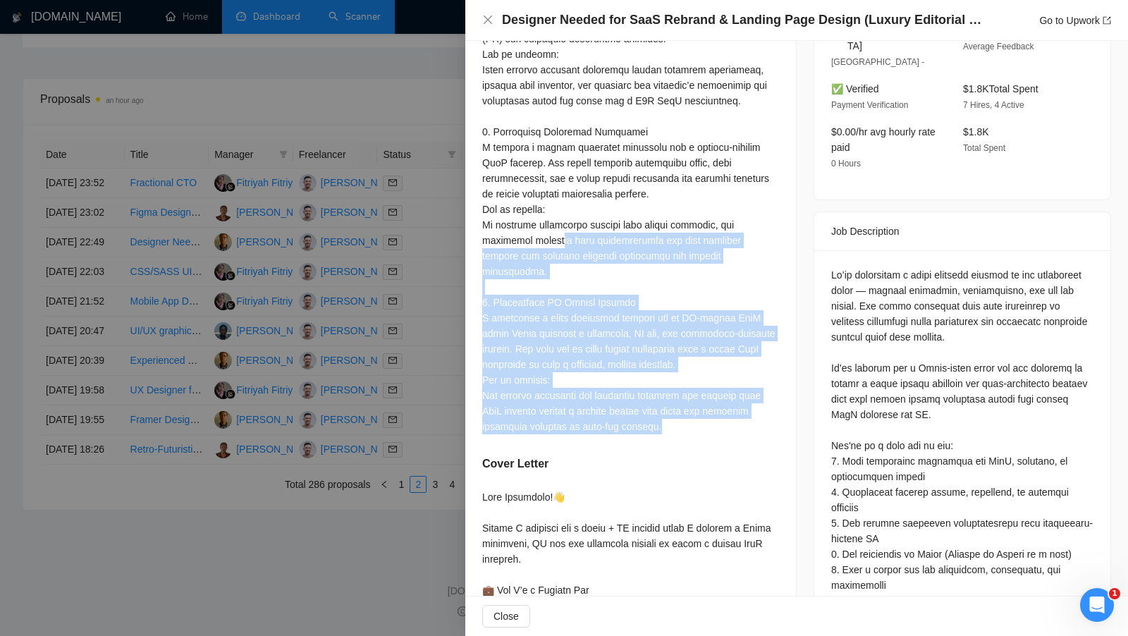
drag, startPoint x: 667, startPoint y: 424, endPoint x: 562, endPoint y: 238, distance: 213.9
click at [562, 238] on div at bounding box center [630, 201] width 297 height 465
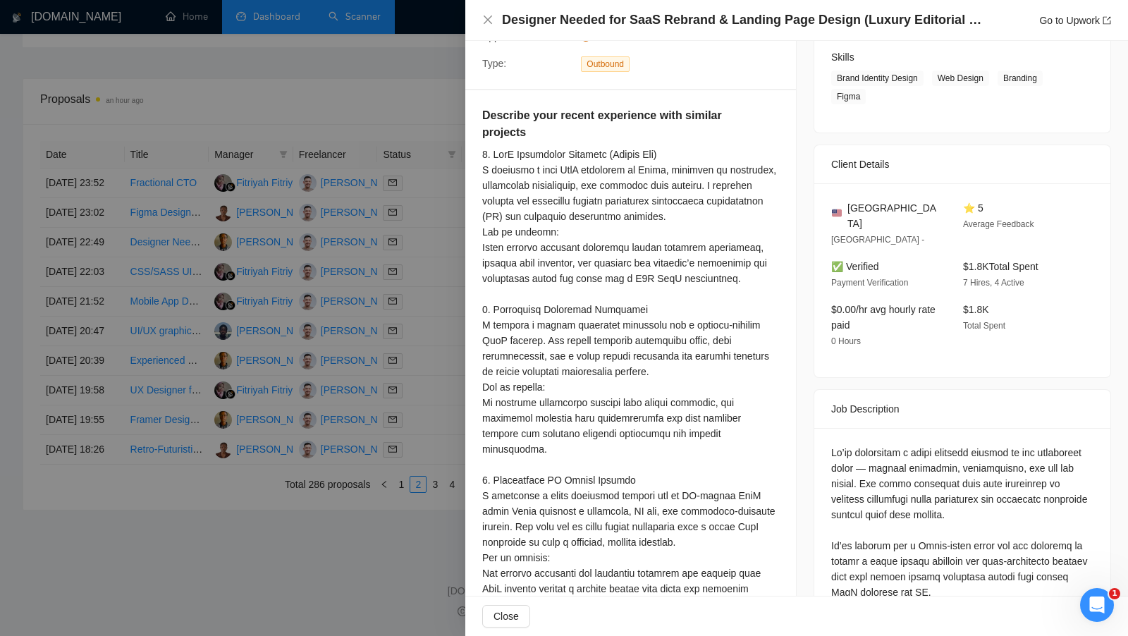
scroll to position [0, 0]
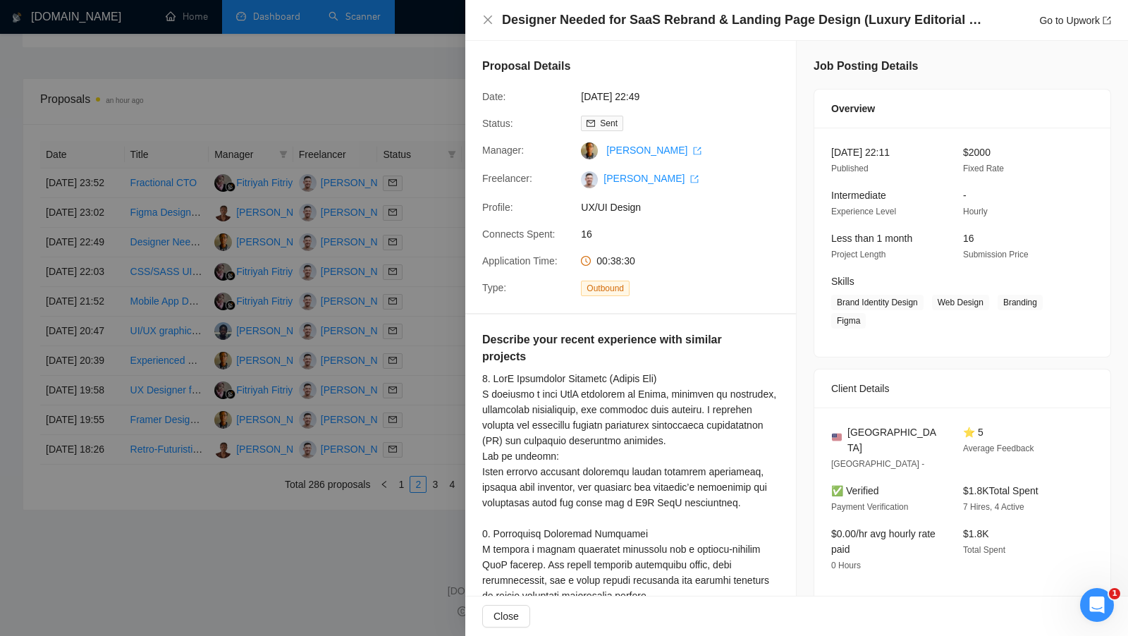
click at [444, 249] on div at bounding box center [564, 318] width 1128 height 636
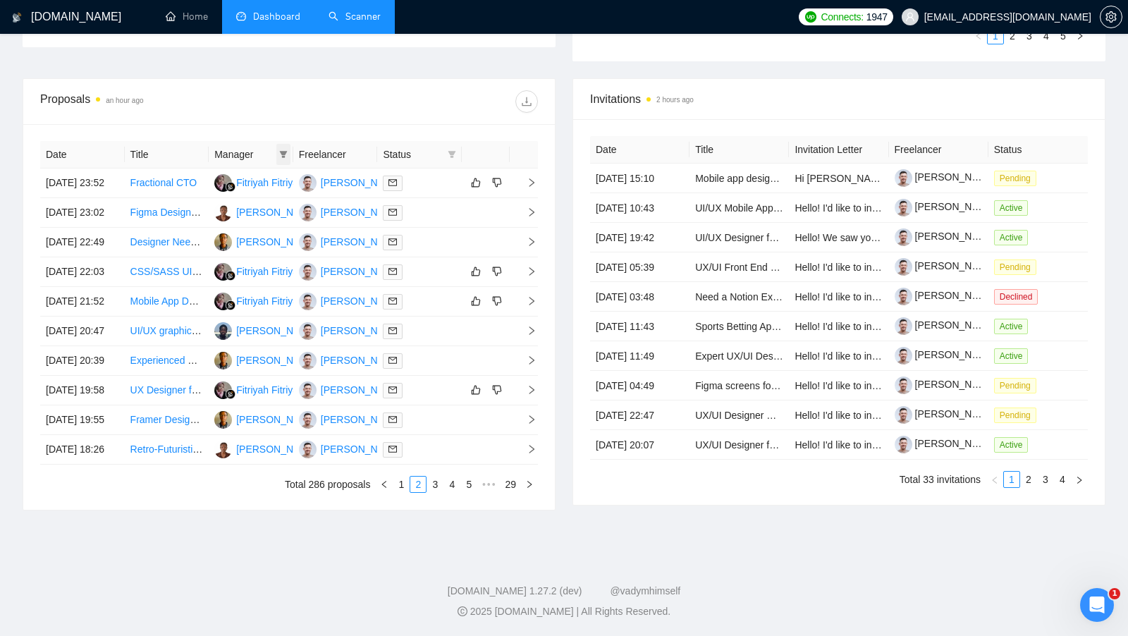
click at [287, 150] on icon "filter" at bounding box center [283, 154] width 8 height 8
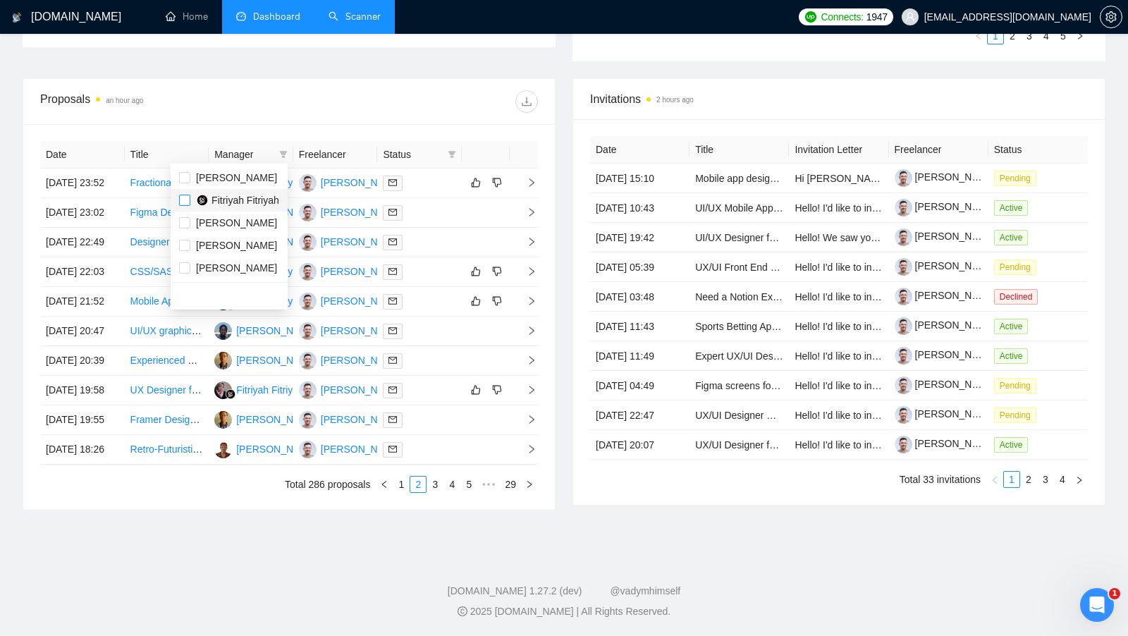
click at [185, 195] on input "checkbox" at bounding box center [184, 200] width 11 height 11
checkbox input "true"
click at [469, 124] on div "Date Title Manager Freelancer Status 14 Oct, 2025 23:52 Fractional CTO Fitriyah…" at bounding box center [288, 317] width 531 height 386
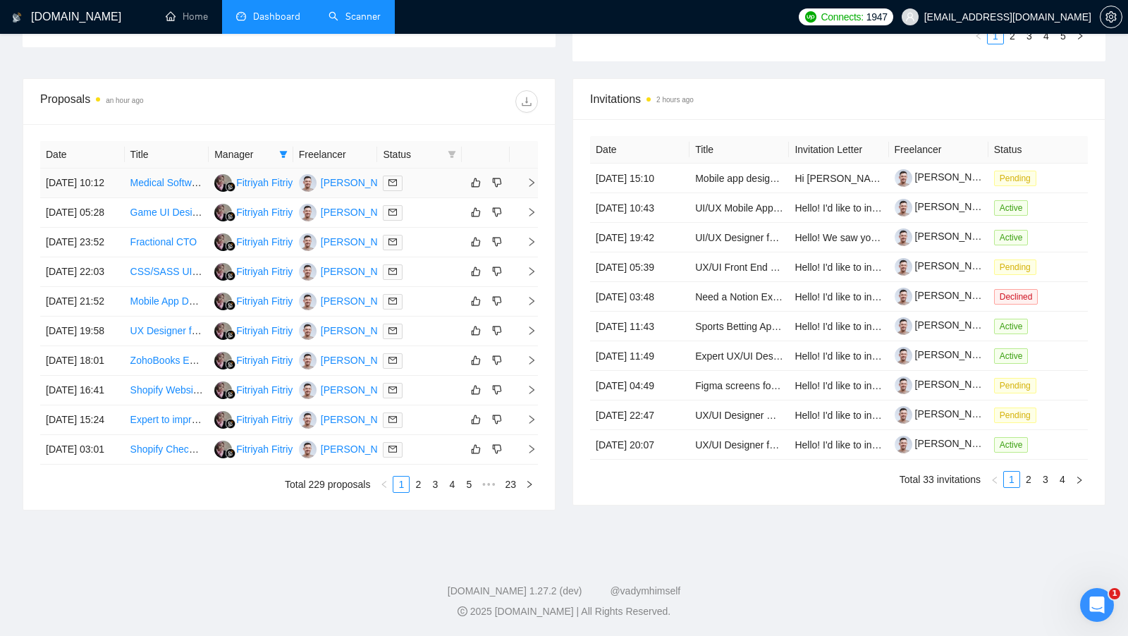
click at [429, 168] on td at bounding box center [419, 183] width 85 height 30
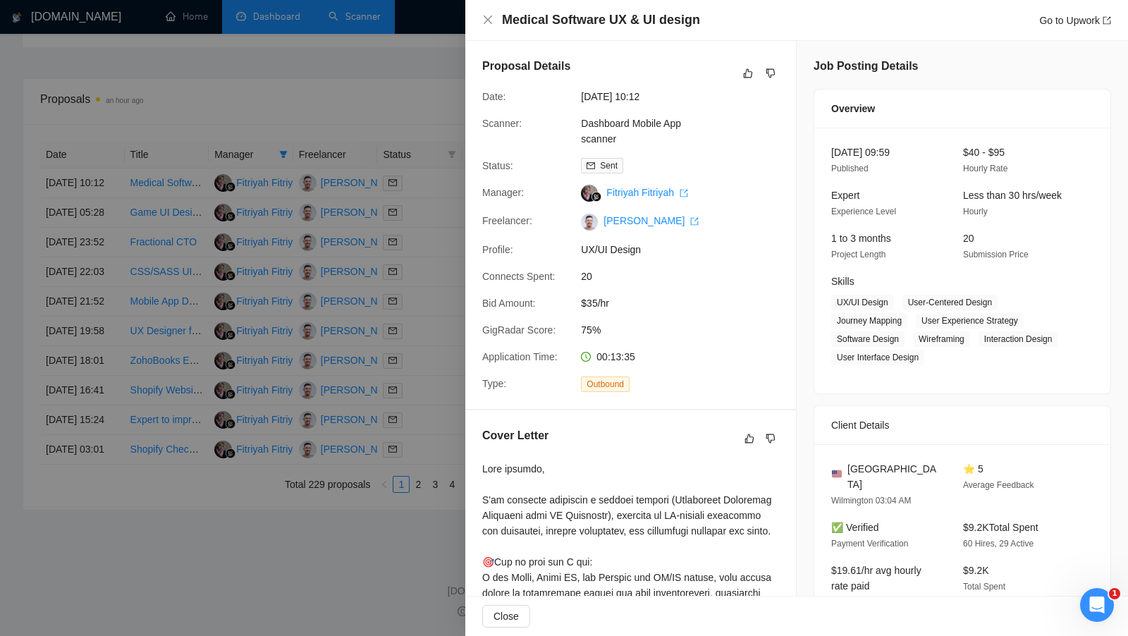
click at [418, 250] on div at bounding box center [564, 318] width 1128 height 636
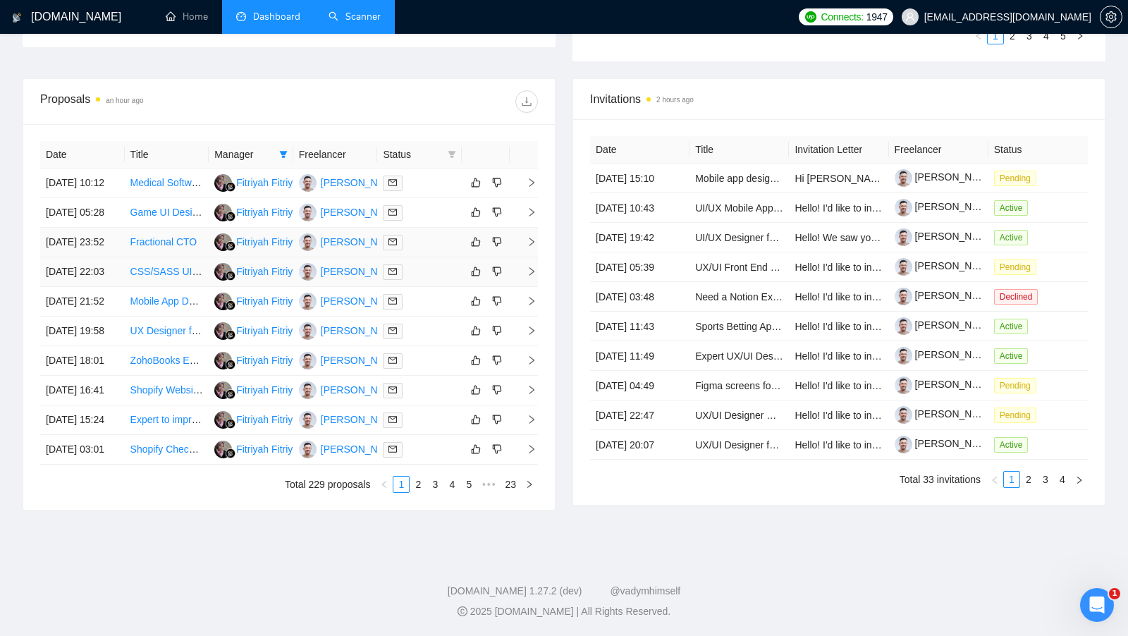
click at [419, 261] on td at bounding box center [419, 272] width 85 height 30
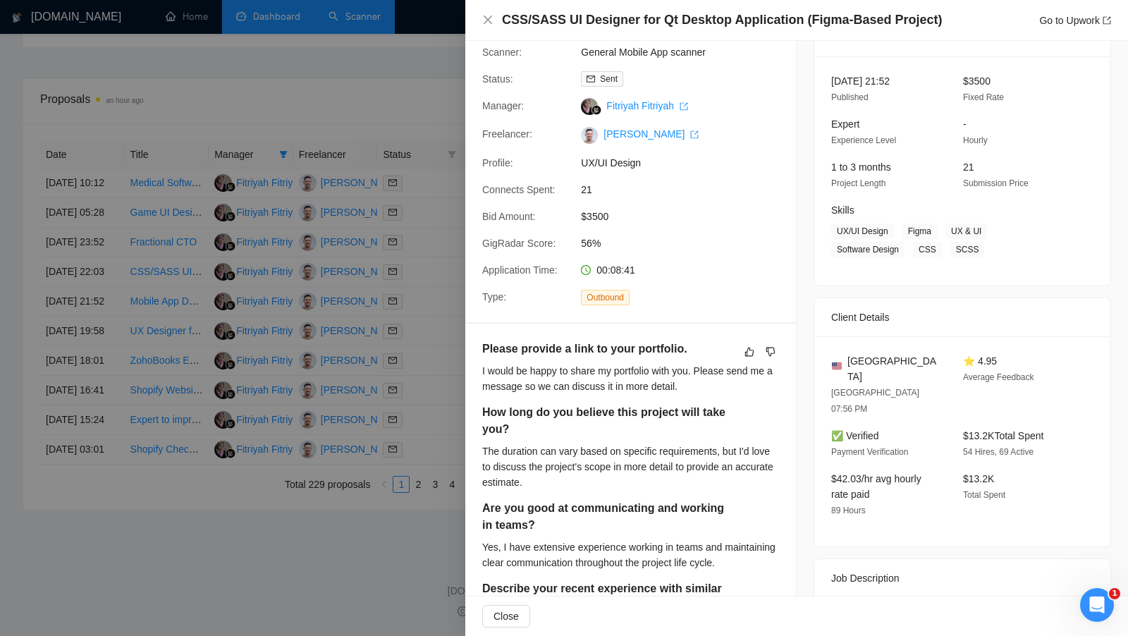
scroll to position [85, 0]
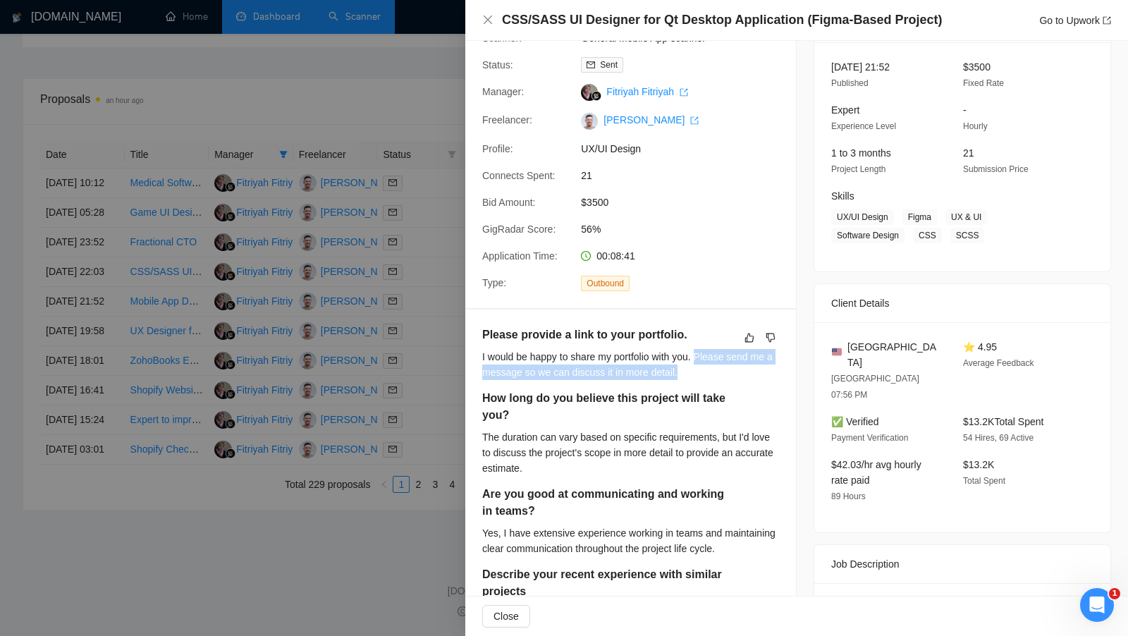
drag, startPoint x: 703, startPoint y: 357, endPoint x: 702, endPoint y: 370, distance: 12.8
click at [702, 369] on div "I would be happy to share my portfolio with you. Please send me a message so we…" at bounding box center [630, 364] width 297 height 31
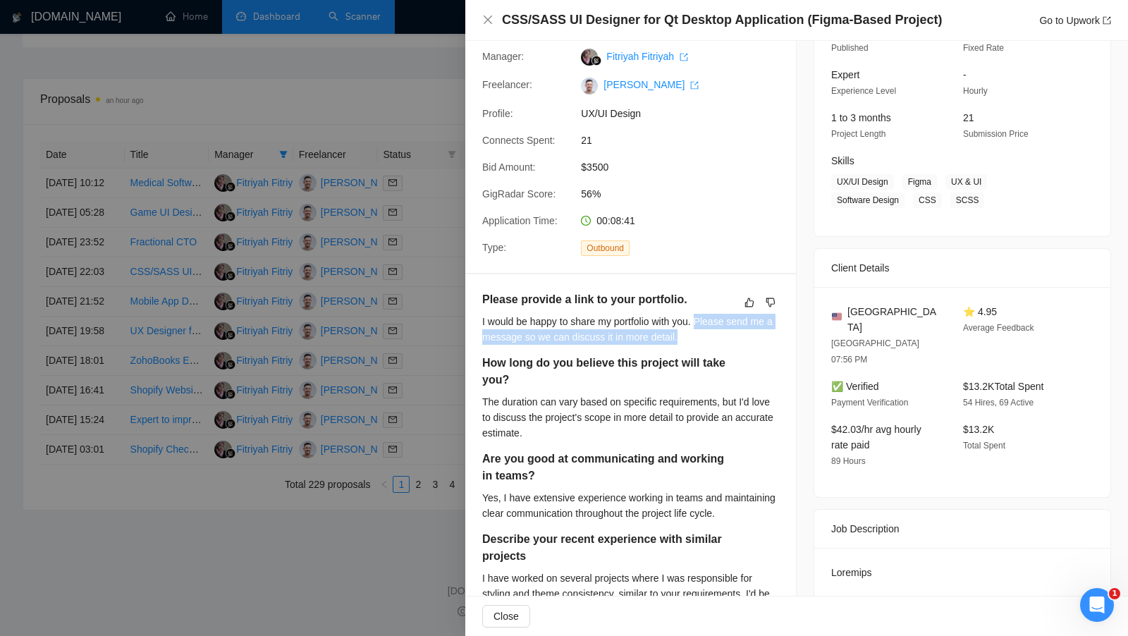
scroll to position [121, 0]
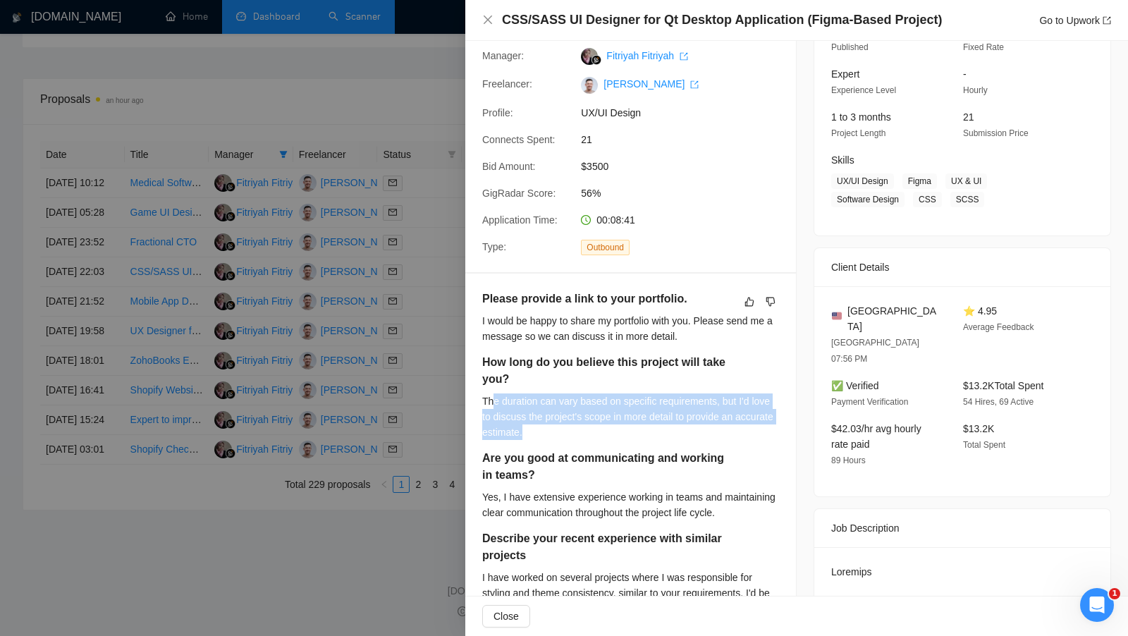
drag, startPoint x: 615, startPoint y: 424, endPoint x: 491, endPoint y: 402, distance: 125.3
click at [491, 402] on div "The duration can vary based on specific requirements, but I'd love to discuss t…" at bounding box center [630, 416] width 297 height 47
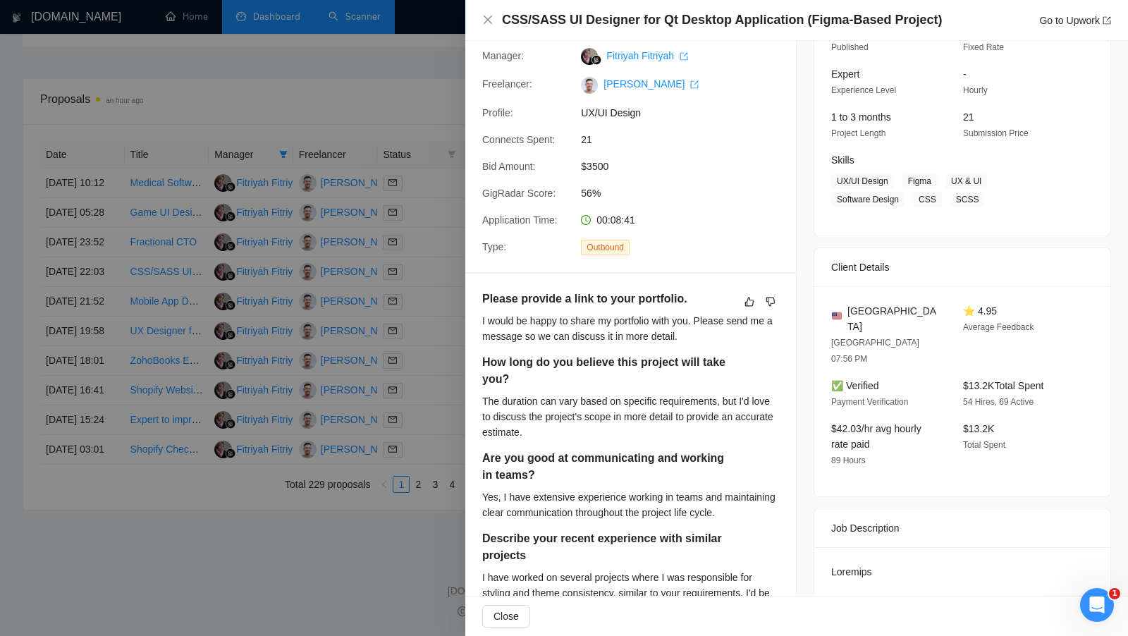
click at [505, 403] on div "The duration can vary based on specific requirements, but I'd love to discuss t…" at bounding box center [630, 416] width 297 height 47
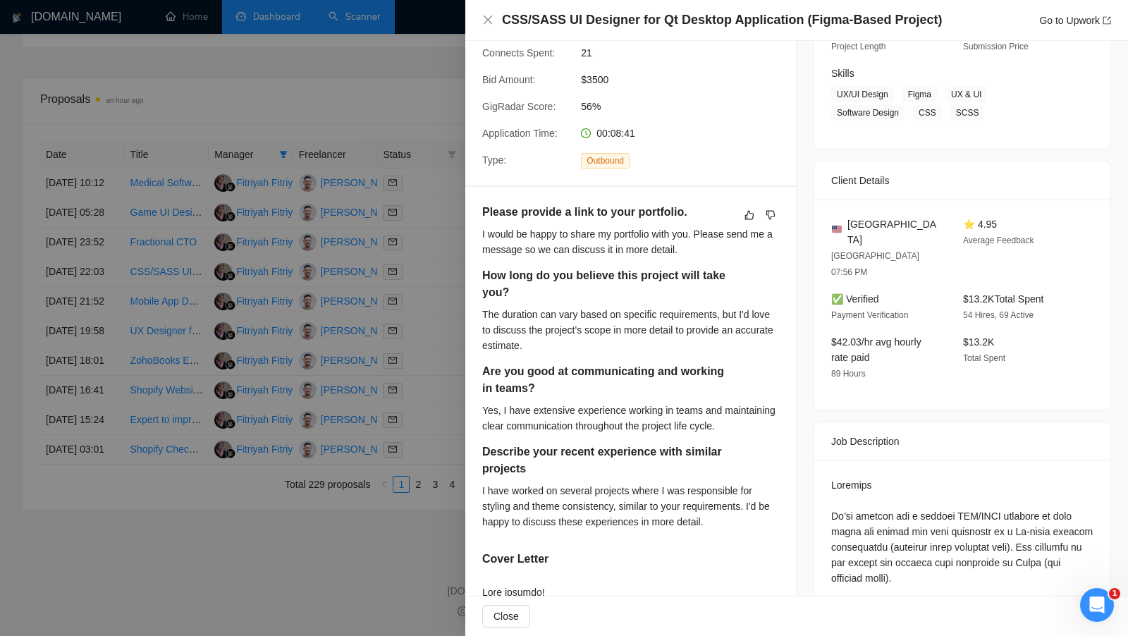
scroll to position [211, 0]
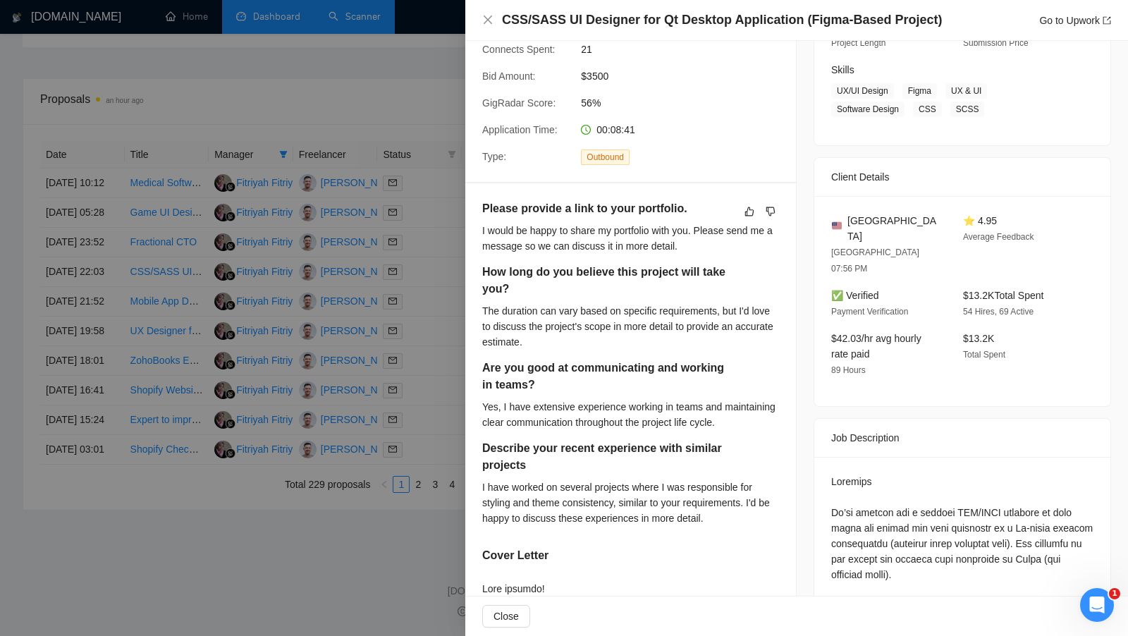
click at [549, 409] on div "Yes, I have extensive experience working in teams and maintaining clear communi…" at bounding box center [630, 414] width 297 height 31
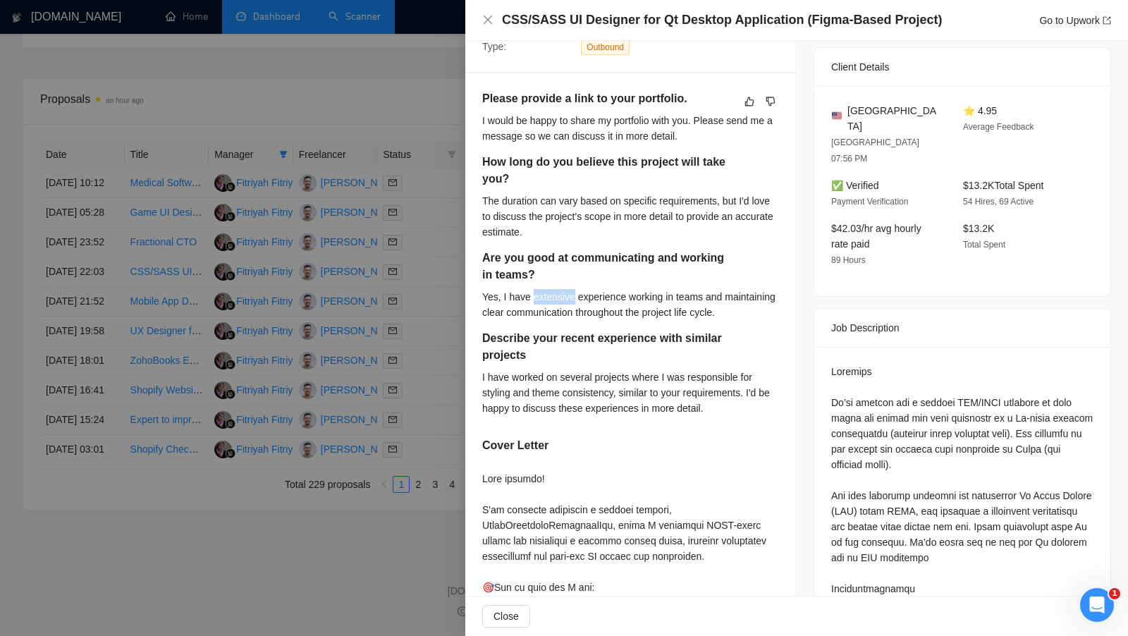
scroll to position [322, 0]
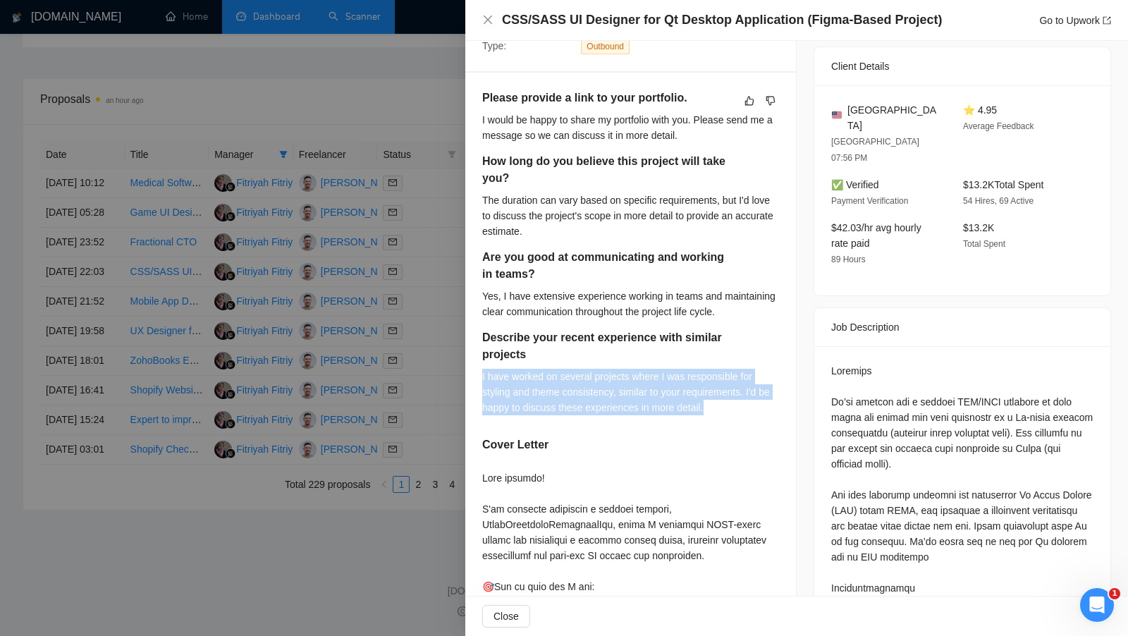
drag, startPoint x: 729, startPoint y: 417, endPoint x: 480, endPoint y: 384, distance: 251.0
click at [480, 384] on div "Please provide a link to your portfolio. I would be happy to share my portfolio…" at bounding box center [630, 531] width 331 height 916
click at [603, 384] on div "I have worked on several projects where I was responsible for styling and theme…" at bounding box center [630, 392] width 297 height 47
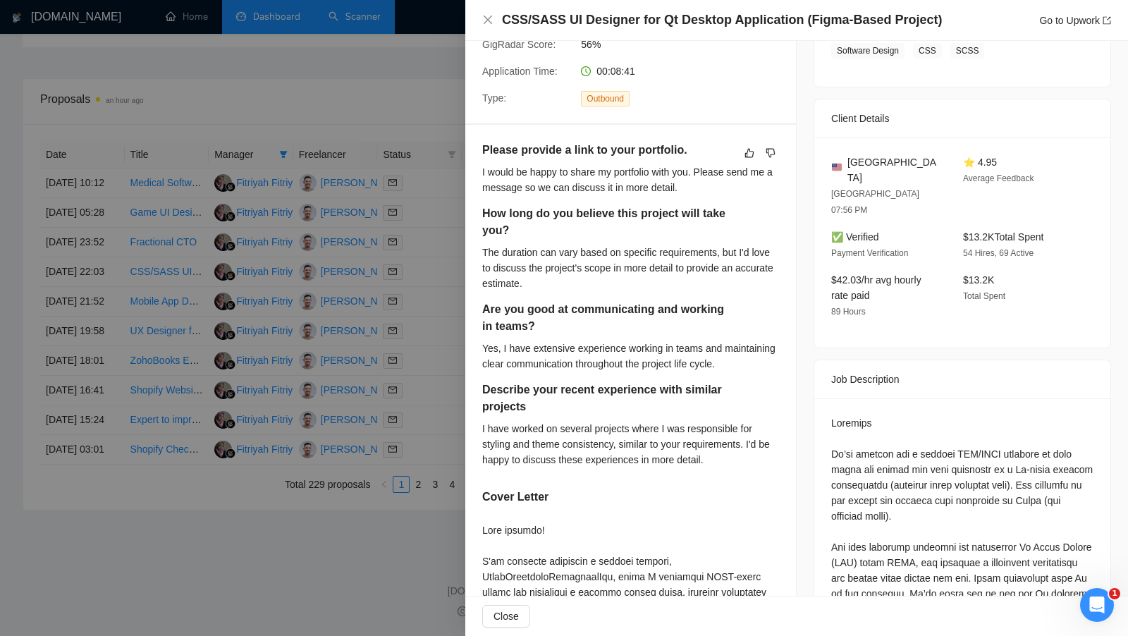
scroll to position [265, 0]
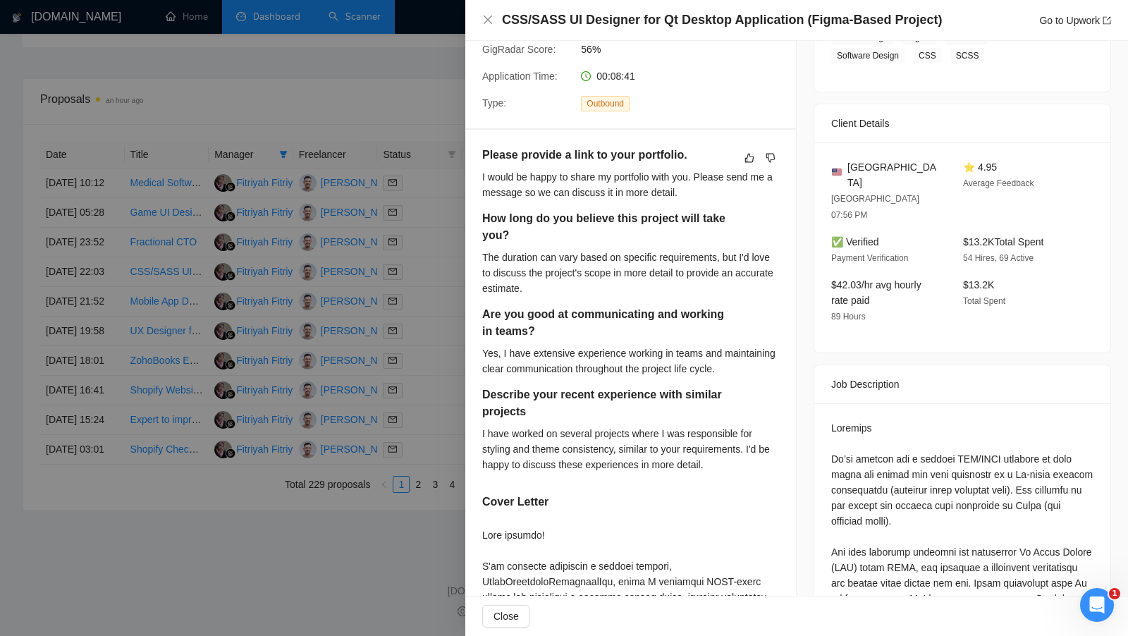
click at [437, 270] on div at bounding box center [564, 318] width 1128 height 636
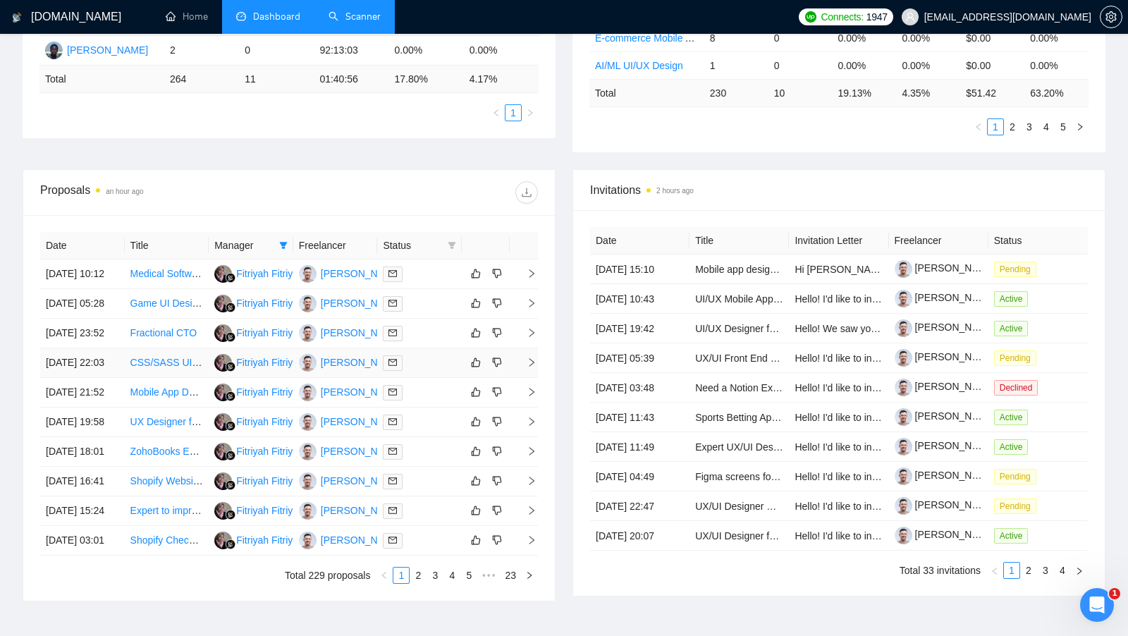
scroll to position [390, 0]
click at [364, 19] on link "Scanner" at bounding box center [354, 17] width 52 height 12
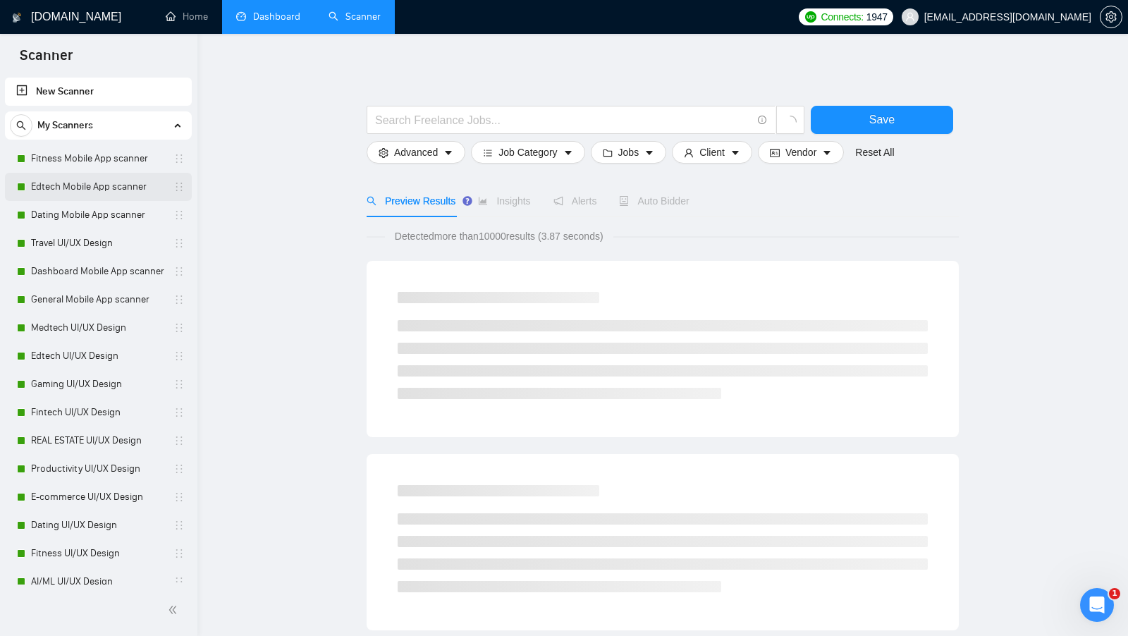
click at [126, 175] on link "Edtech Mobile App scanner" at bounding box center [98, 187] width 134 height 28
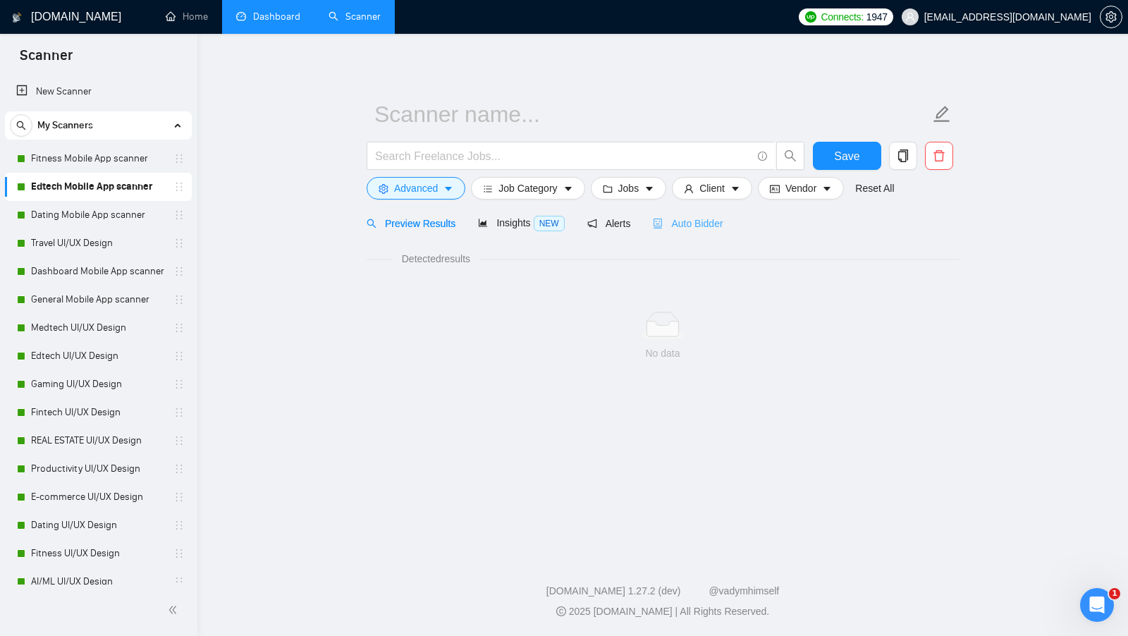
click at [689, 233] on div "Auto Bidder" at bounding box center [688, 223] width 70 height 33
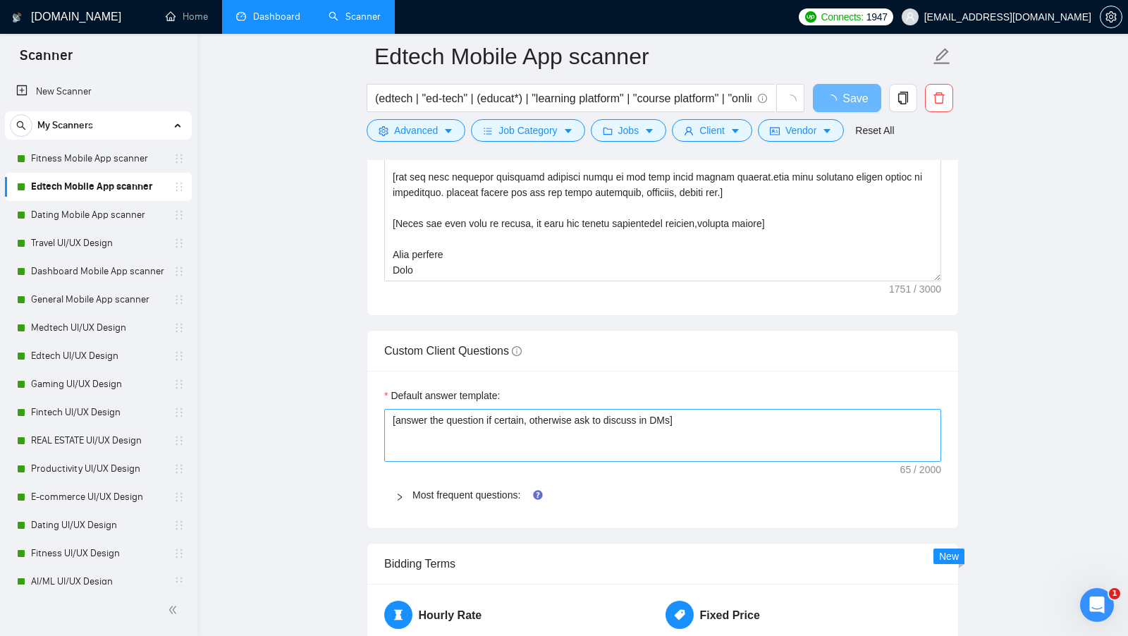
scroll to position [2139, 0]
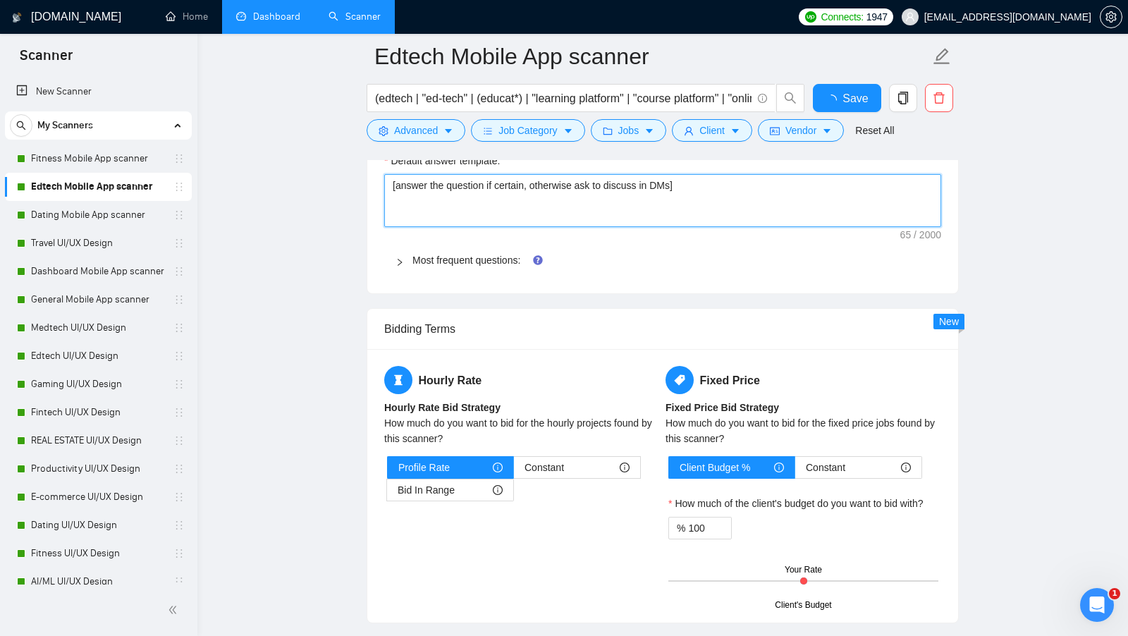
click at [460, 190] on textarea "[answer the question if certain, otherwise ask to discuss in DMs]" at bounding box center [662, 200] width 557 height 53
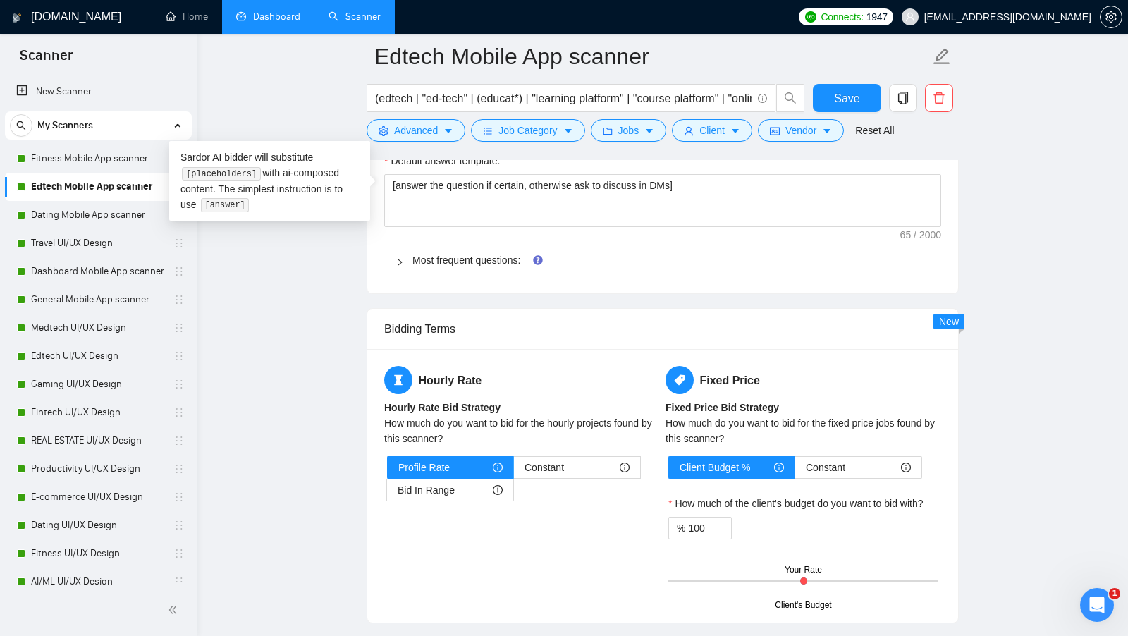
click at [455, 260] on div "Most frequent questions:" at bounding box center [662, 260] width 557 height 32
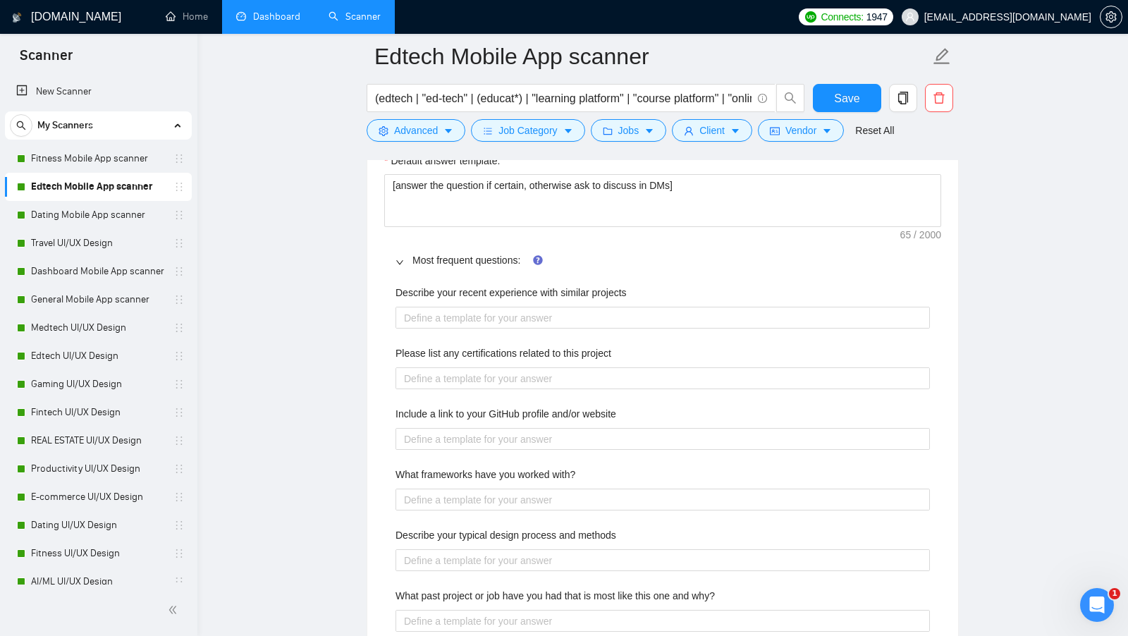
drag, startPoint x: 401, startPoint y: 292, endPoint x: 621, endPoint y: 292, distance: 219.9
click at [621, 292] on div "Describe your recent experience with similar projects" at bounding box center [662, 295] width 534 height 21
click at [598, 307] on projects "Describe your recent experience with similar projects" at bounding box center [662, 318] width 534 height 22
type projects "["
type projects "[]"
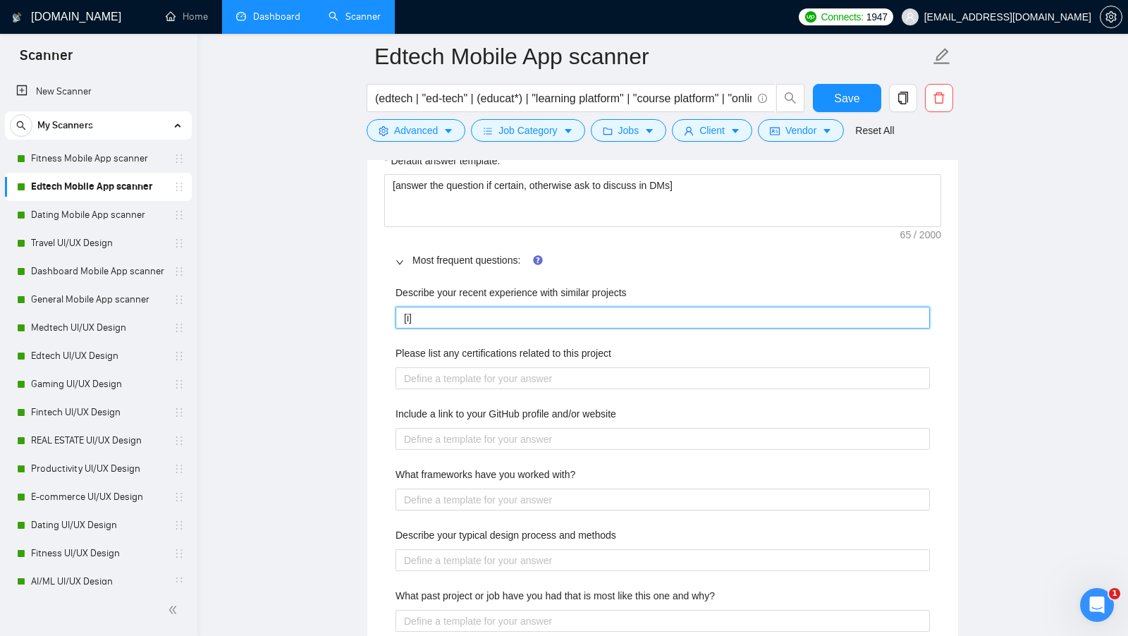
type projects "[if]"
type projects "[if ]"
type projects "[if t]"
type projects "[if th]"
type projects "[if thi]"
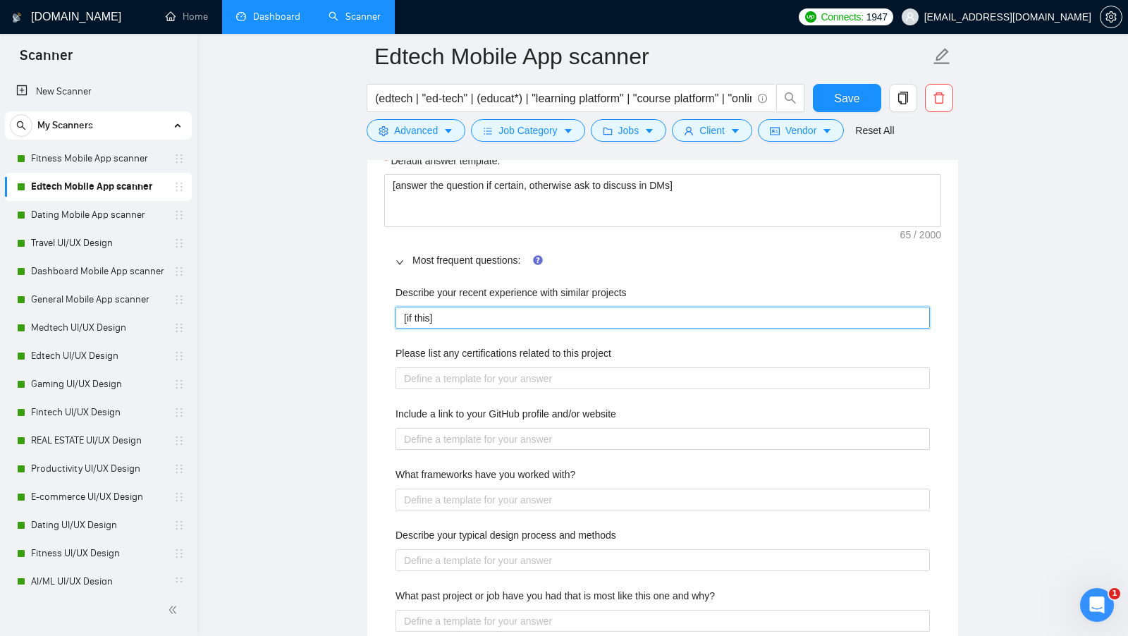
type projects "[if this ]"
type projects "[if this c]"
type projects "[if this cl]"
type projects "[if this cli]"
type projects "[if this clie]"
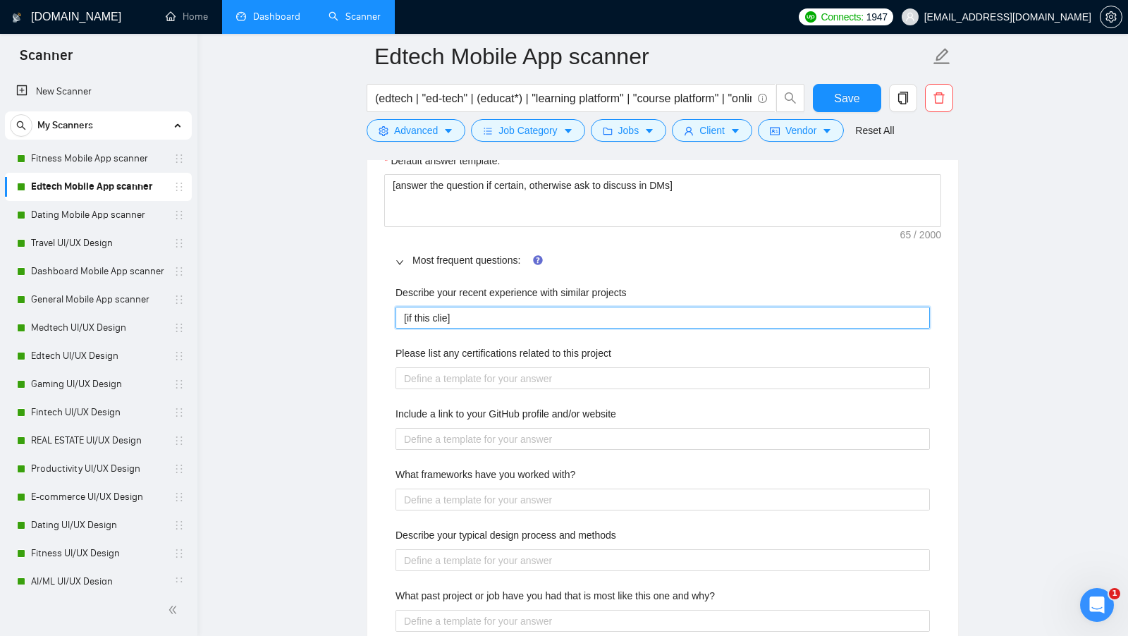
type projects "[if this clien]"
type projects "[if this client ]"
type projects "[if this client f]"
type projects "[if this client fo]"
type projects "[if this client f]"
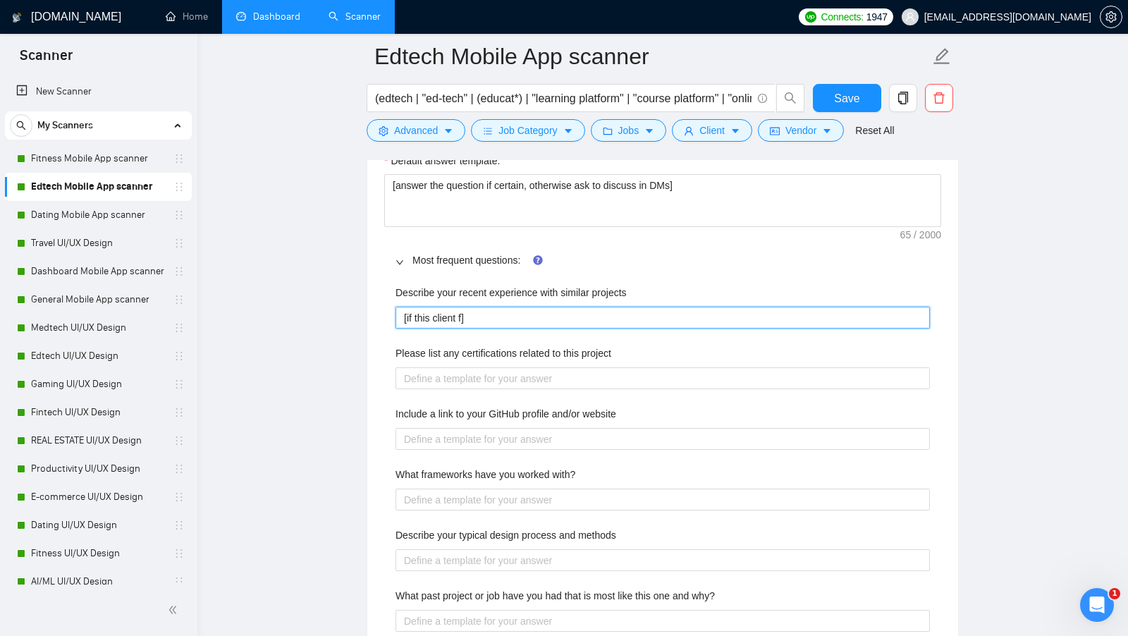
type projects "[if this client fr]"
type projects "[if this client fro]"
type projects "[if this client from]"
type projects "[if this client from ]"
drag, startPoint x: 640, startPoint y: 306, endPoint x: 362, endPoint y: 302, distance: 278.4
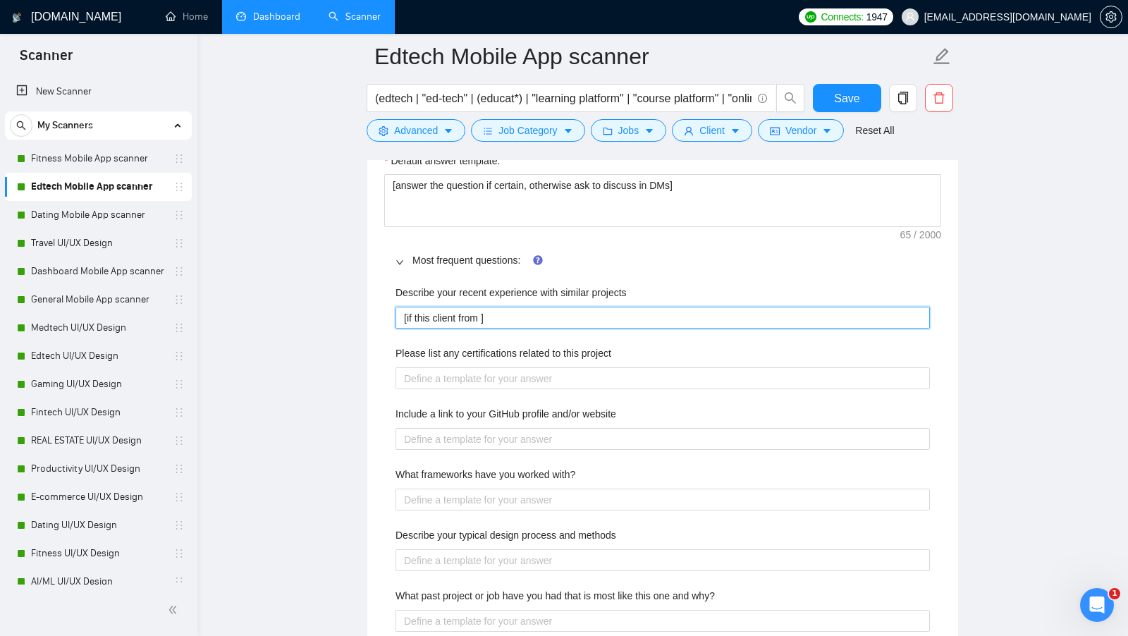
click at [362, 303] on main "Edtech Mobile App scanner (edtech | "ed-tech" | (educat*) | "learning platform"…" at bounding box center [662, 275] width 885 height 4717
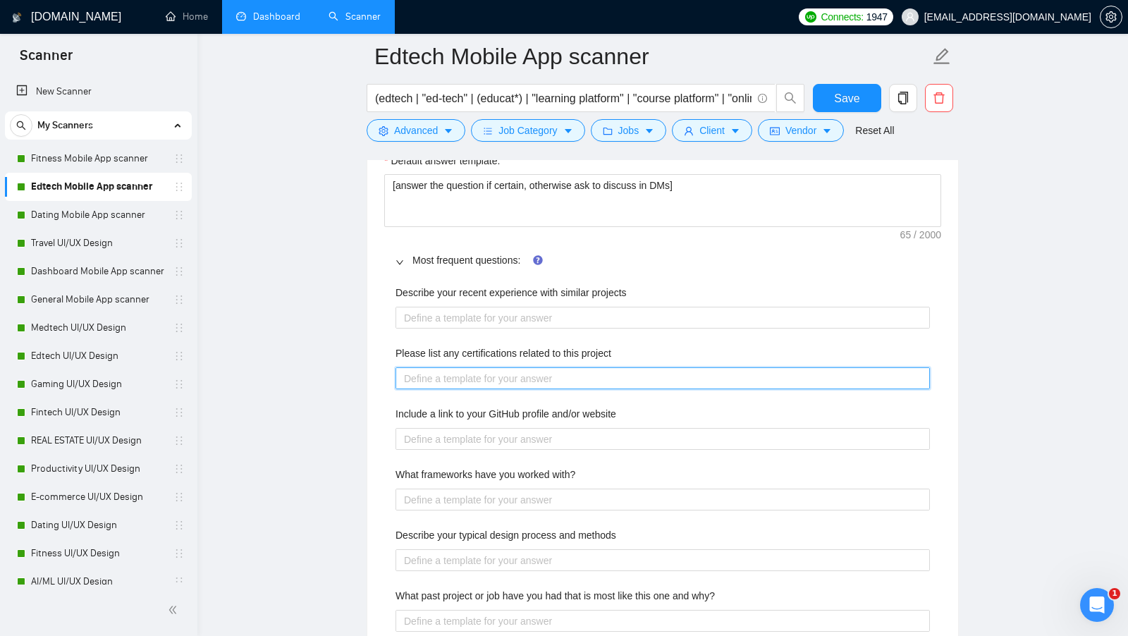
click at [544, 370] on project "Please list any certifications related to this project" at bounding box center [662, 378] width 534 height 22
type project "["
type project "[]"
type project "[l]"
type project "[li]"
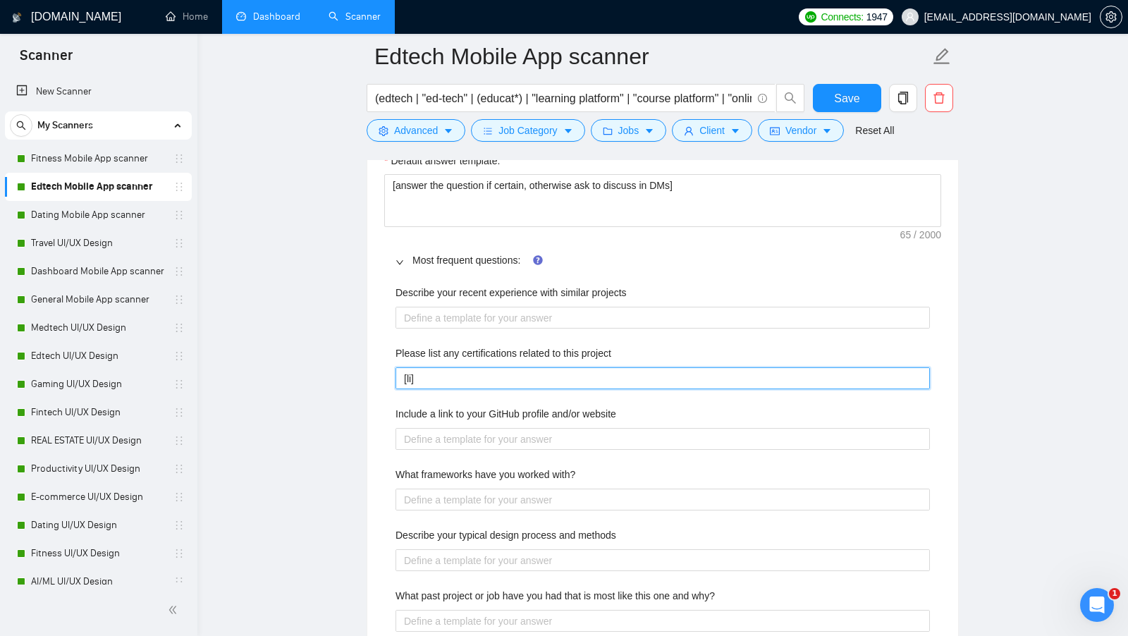
type project "[lis]"
type project "[list]"
type project "[list ]"
type project "[list a]"
type project "[list al]"
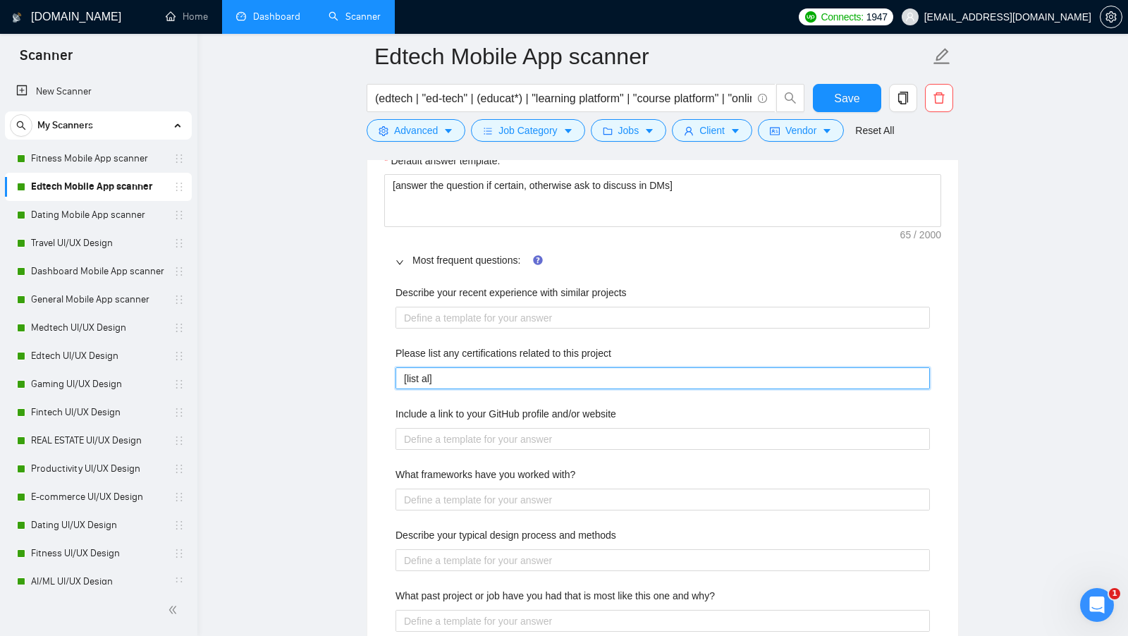
type project "[list all]"
type project "[list all ]"
type project "[list all th]"
type project "[list all the ]"
type project "[list all the d]"
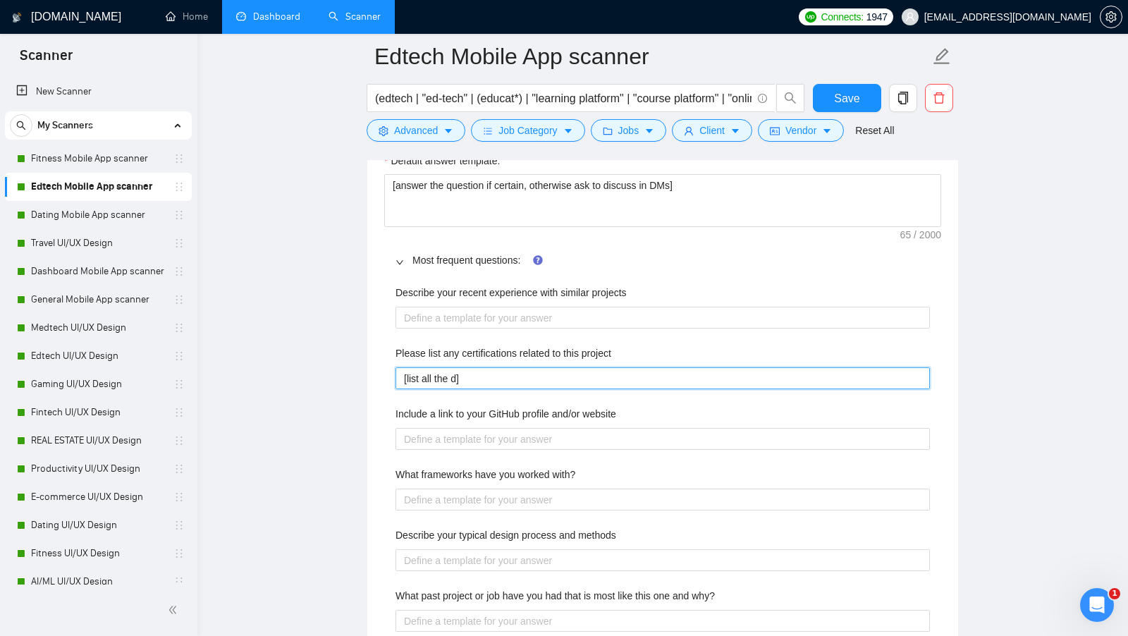
type project "[list all the ]"
click at [529, 368] on project "[list all the ]" at bounding box center [662, 378] width 534 height 22
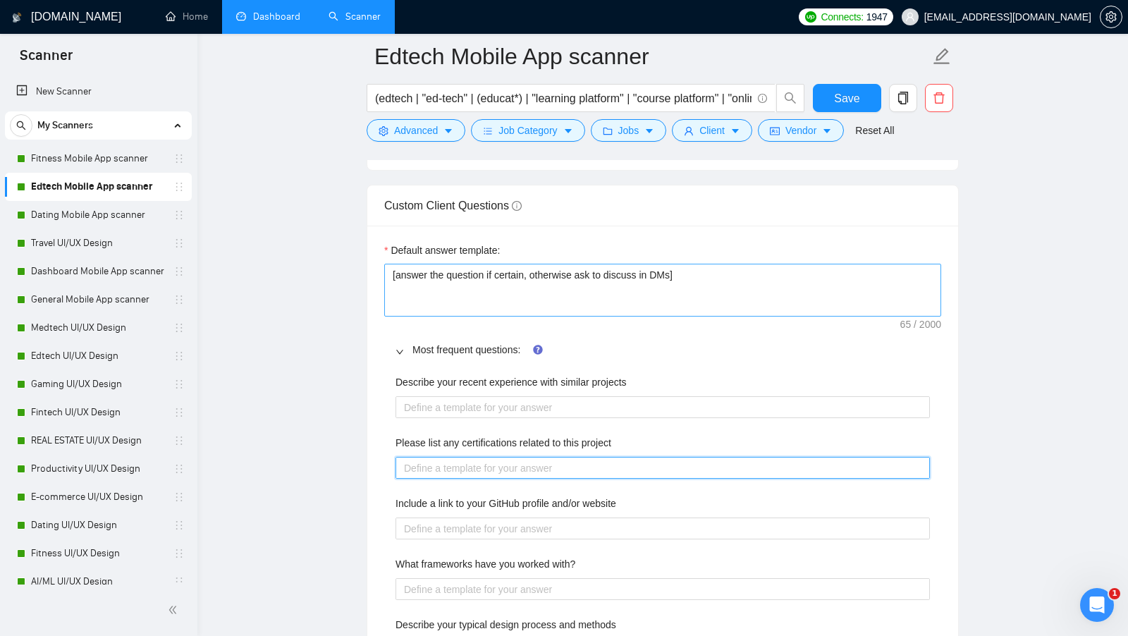
scroll to position [2051, 0]
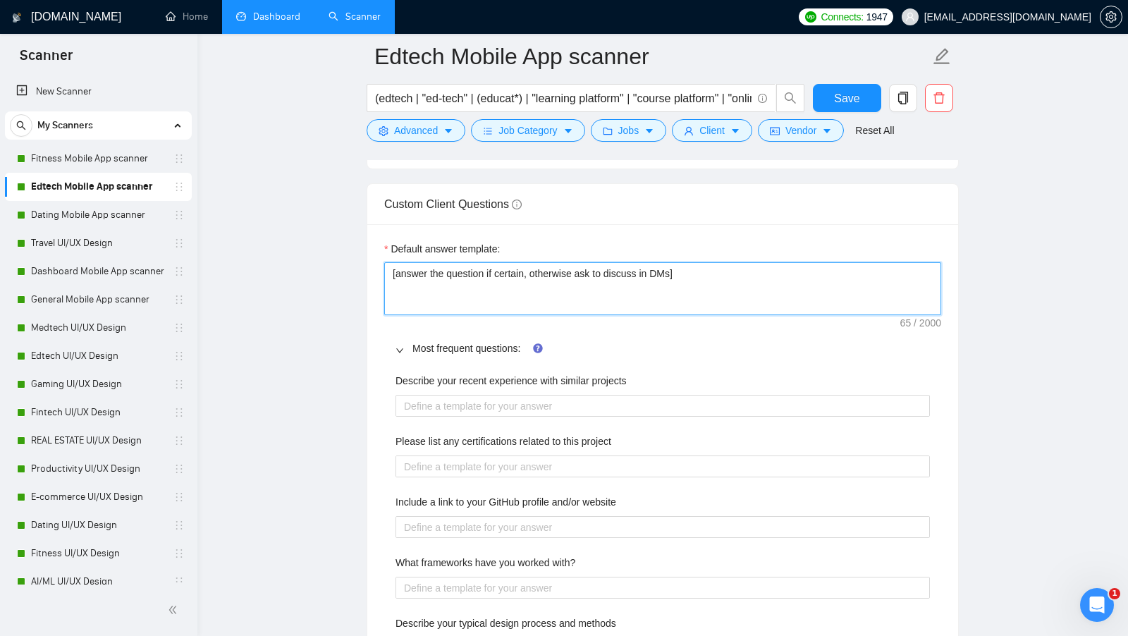
click at [469, 269] on textarea "[answer the question if certain, otherwise ask to discuss in DMs]" at bounding box center [662, 288] width 557 height 53
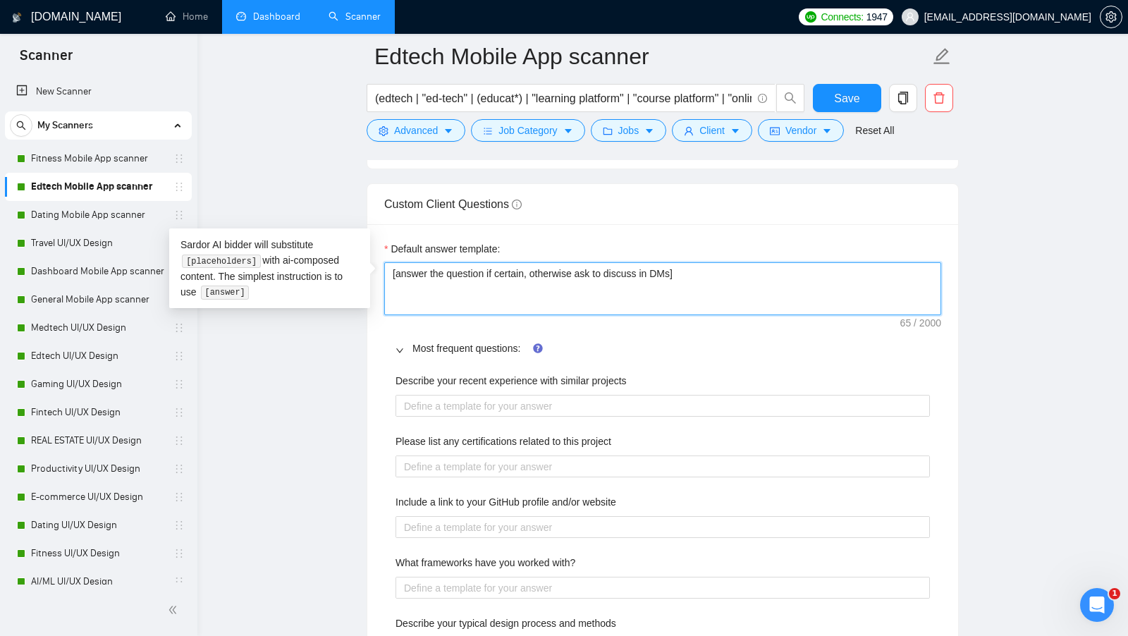
click at [469, 269] on textarea "[answer the question if certain, otherwise ask to discuss in DMs]" at bounding box center [662, 288] width 557 height 53
click at [636, 269] on textarea "[answer the question if certain, otherwise ask to discuss in DMs]" at bounding box center [662, 288] width 557 height 53
click at [680, 298] on textarea "[answer the question if certain, otherwise ask to discuss in DMs]" at bounding box center [662, 288] width 557 height 53
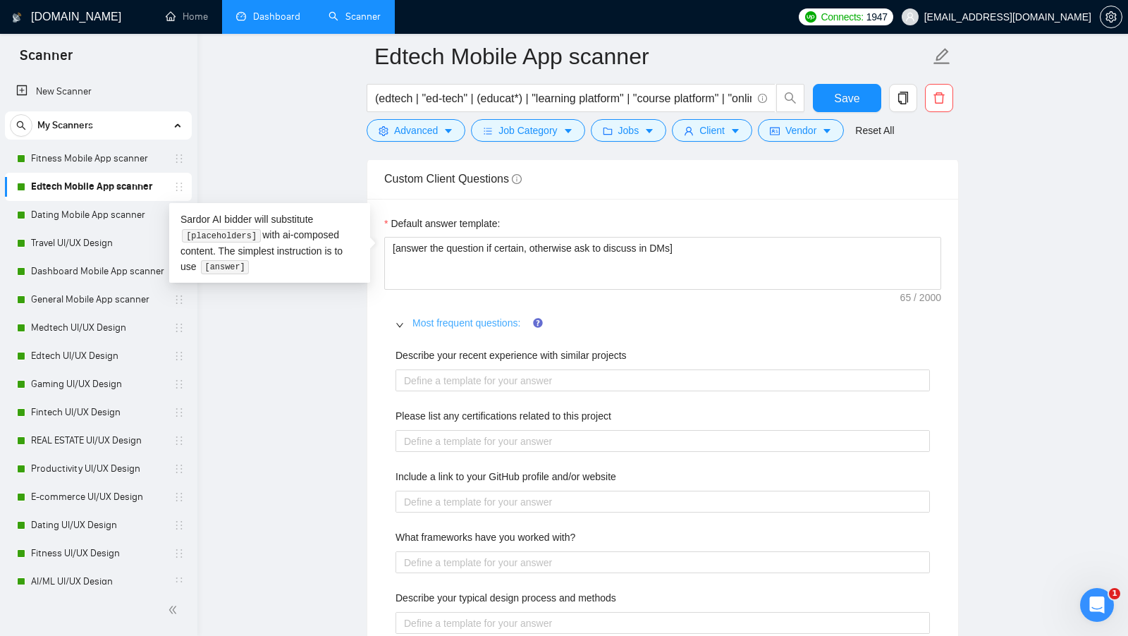
click at [446, 317] on link "Most frequent questions:" at bounding box center [466, 322] width 108 height 11
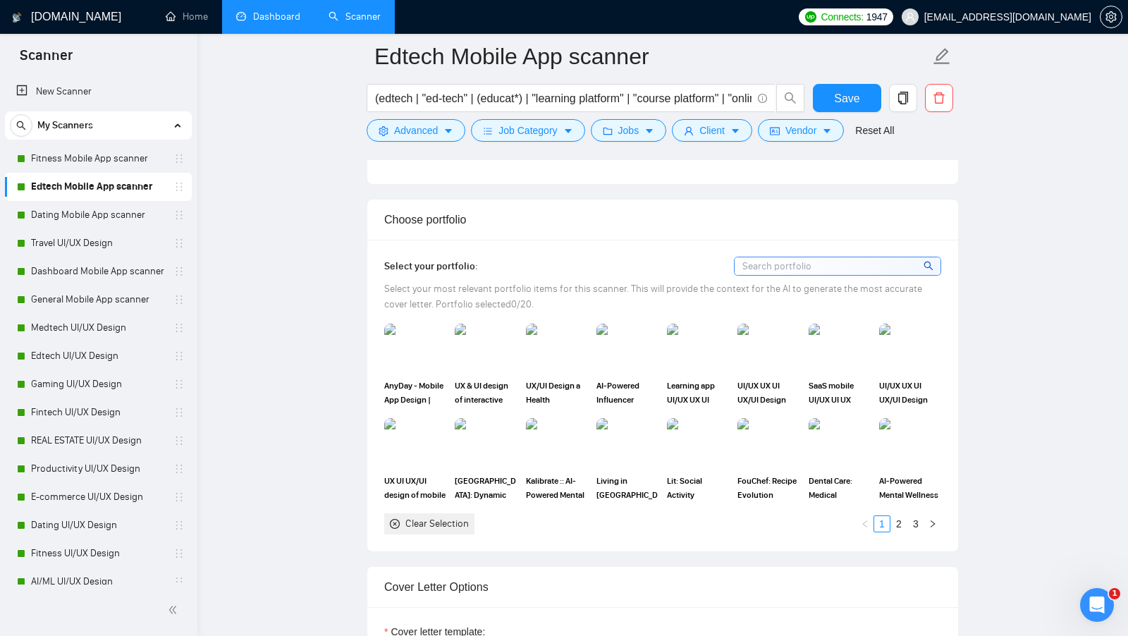
scroll to position [1059, 0]
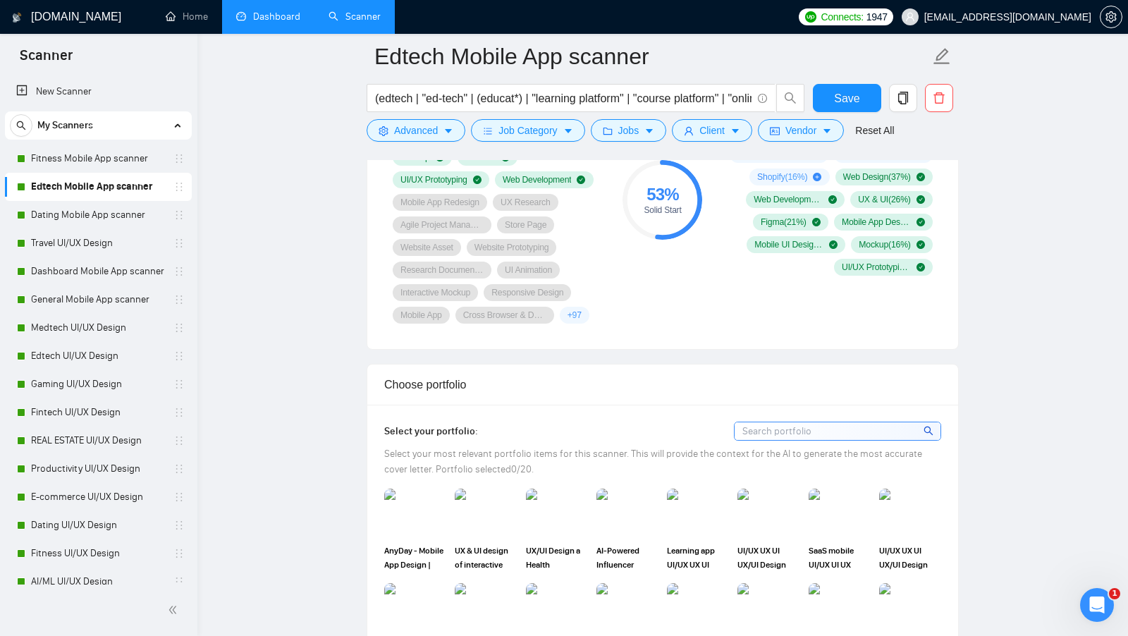
click at [274, 23] on link "Dashboard" at bounding box center [268, 17] width 64 height 12
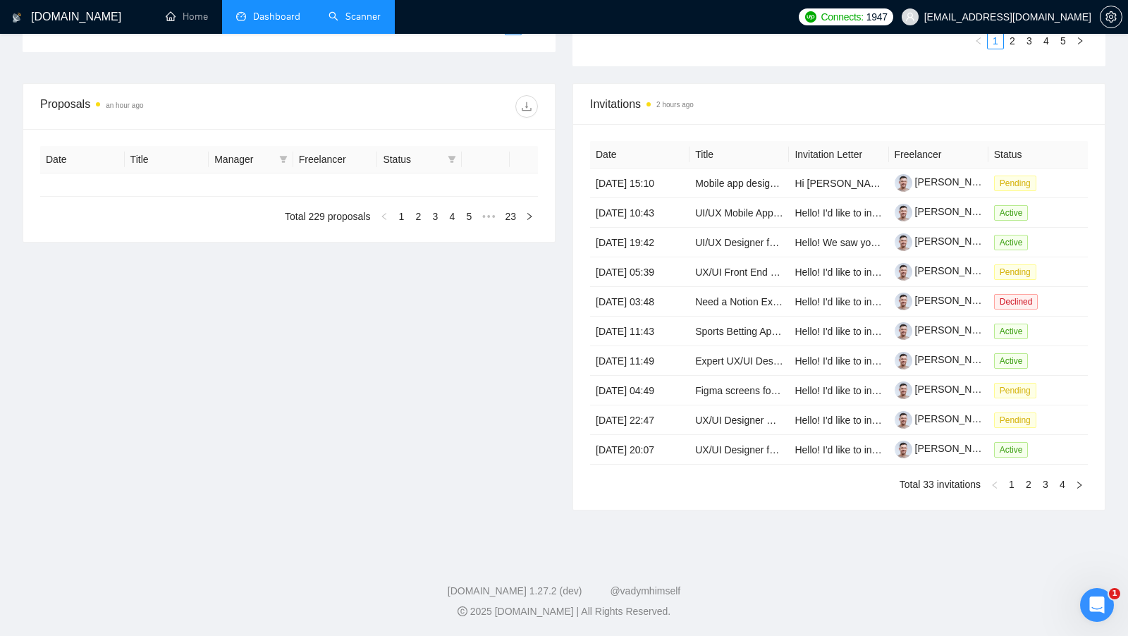
type input "2025-09-15"
type input "2025-10-15"
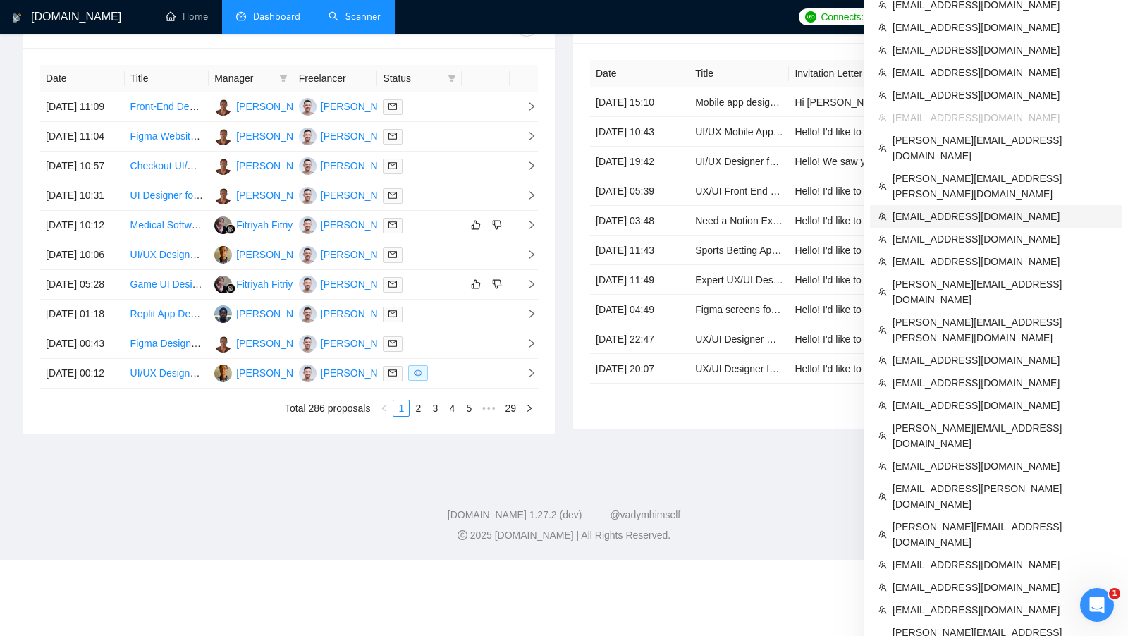
scroll to position [539, 0]
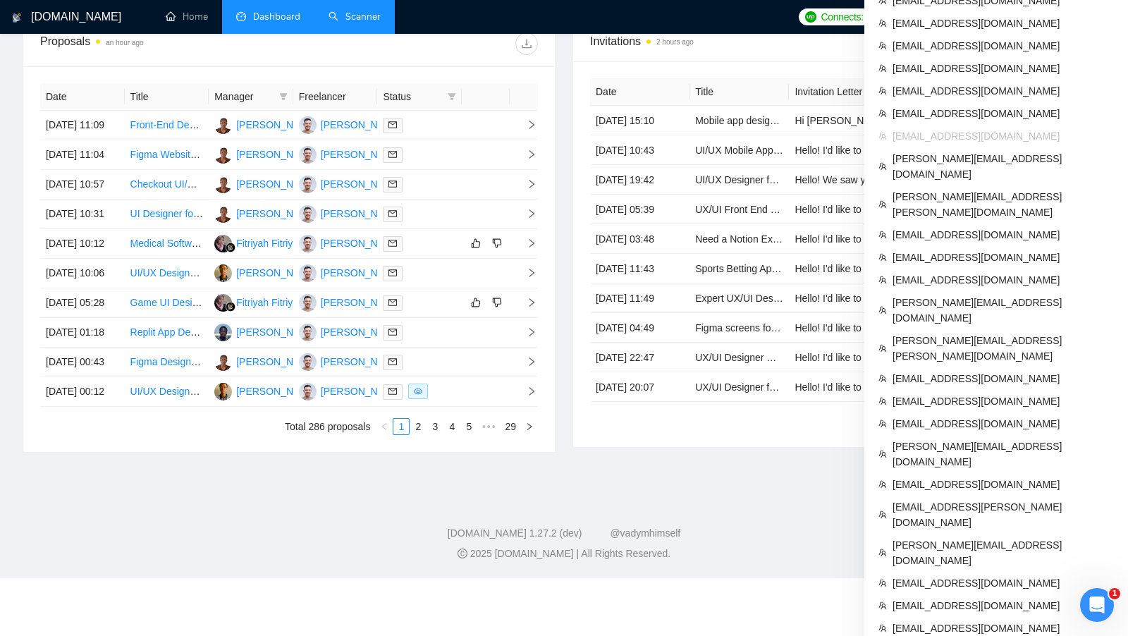
click at [928, 128] on span "ceo@grona.tech" at bounding box center [1002, 136] width 221 height 16
copy ul "ceo@grona.tech"
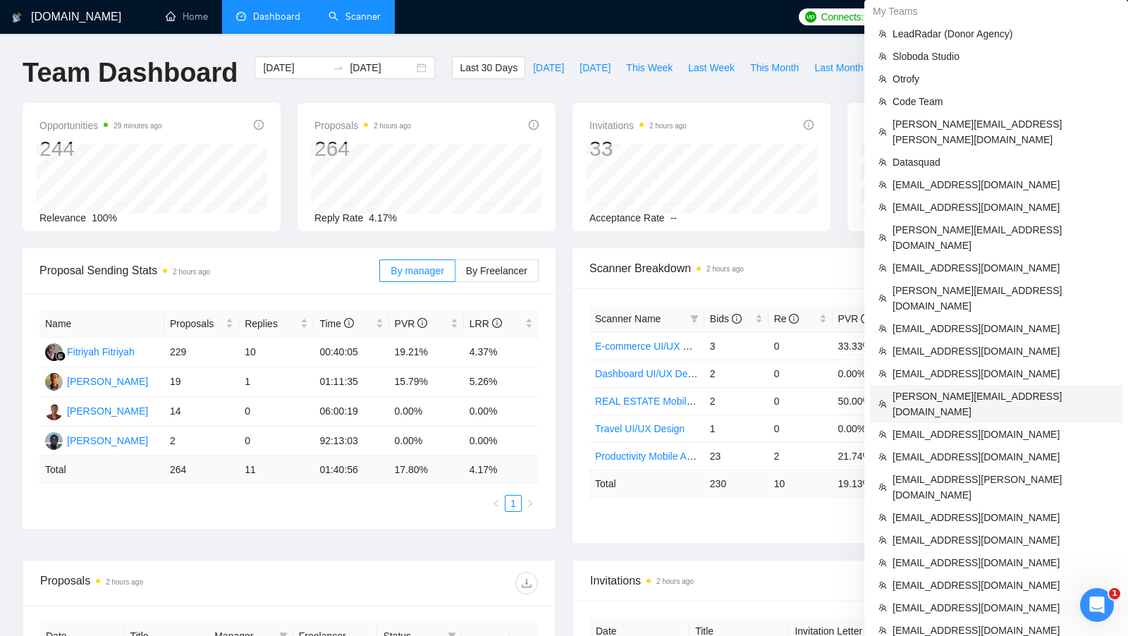
scroll to position [257, 0]
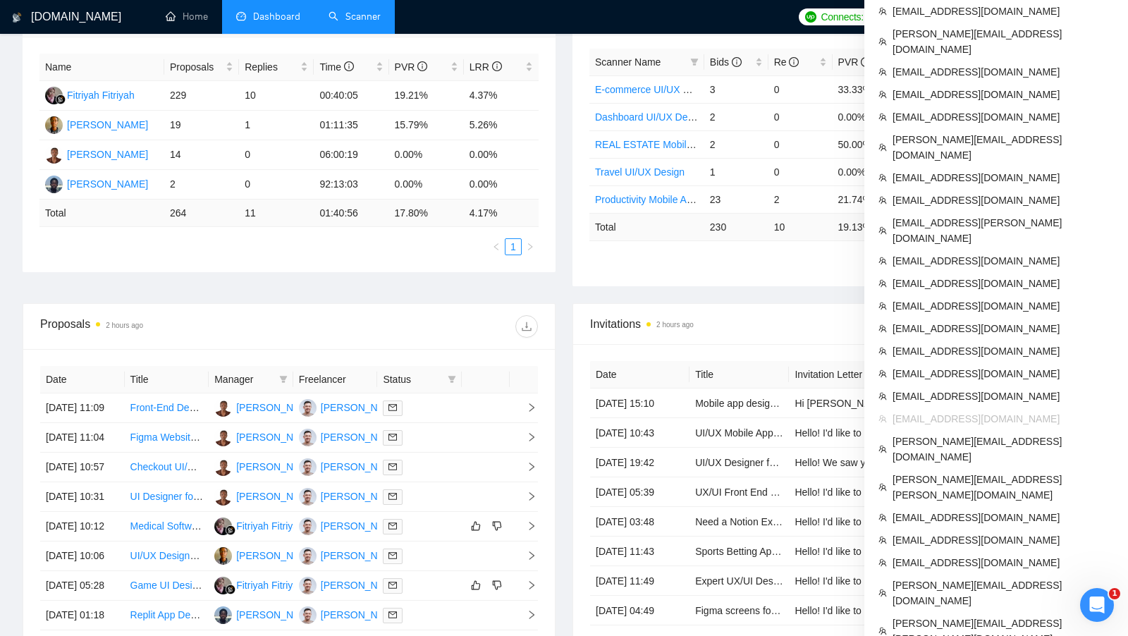
click at [955, 411] on span "ceo@grona.tech" at bounding box center [1002, 419] width 221 height 16
click at [954, 411] on span "ceo@grona.tech" at bounding box center [1002, 419] width 221 height 16
copy ul "ceo@grona.tech"
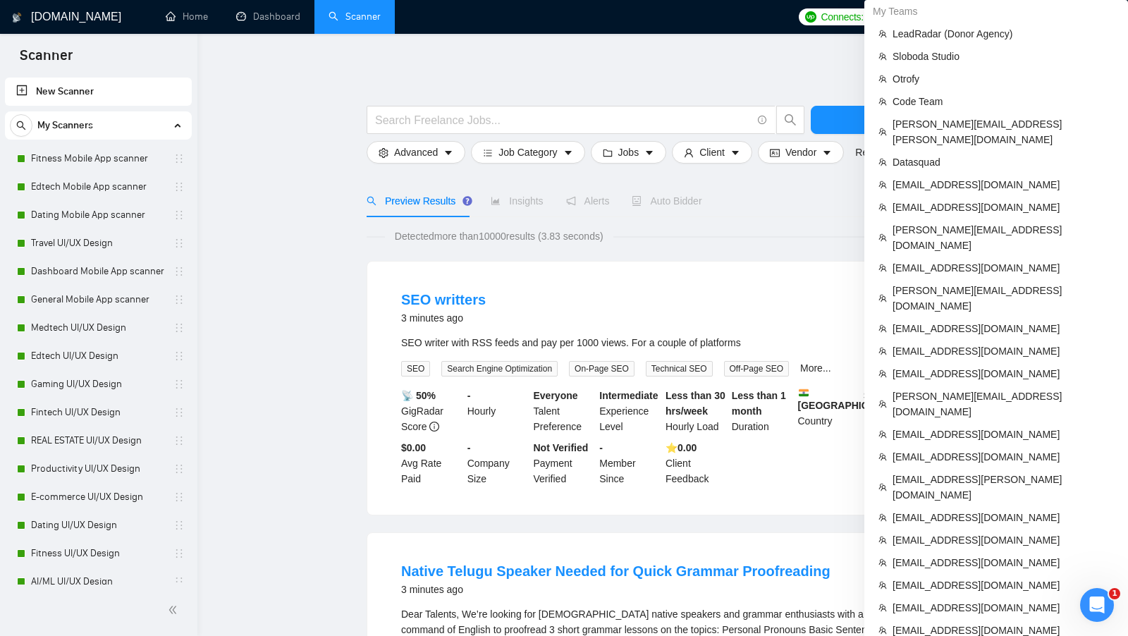
scroll to position [595, 0]
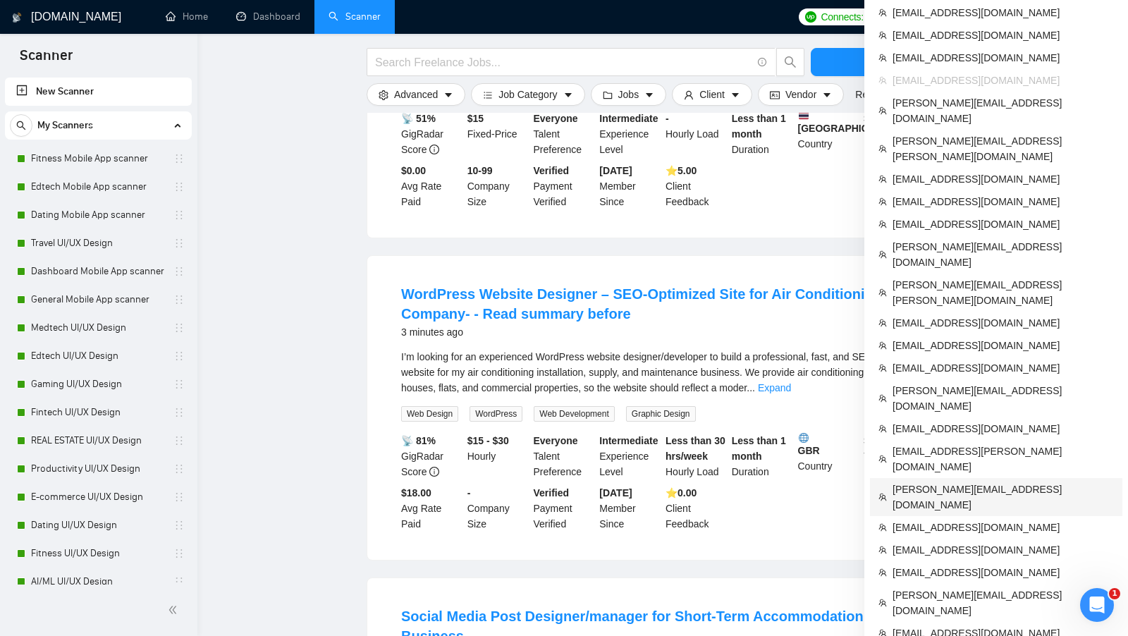
click at [971, 481] on span "isaac@recruitcloud.io" at bounding box center [1002, 496] width 221 height 31
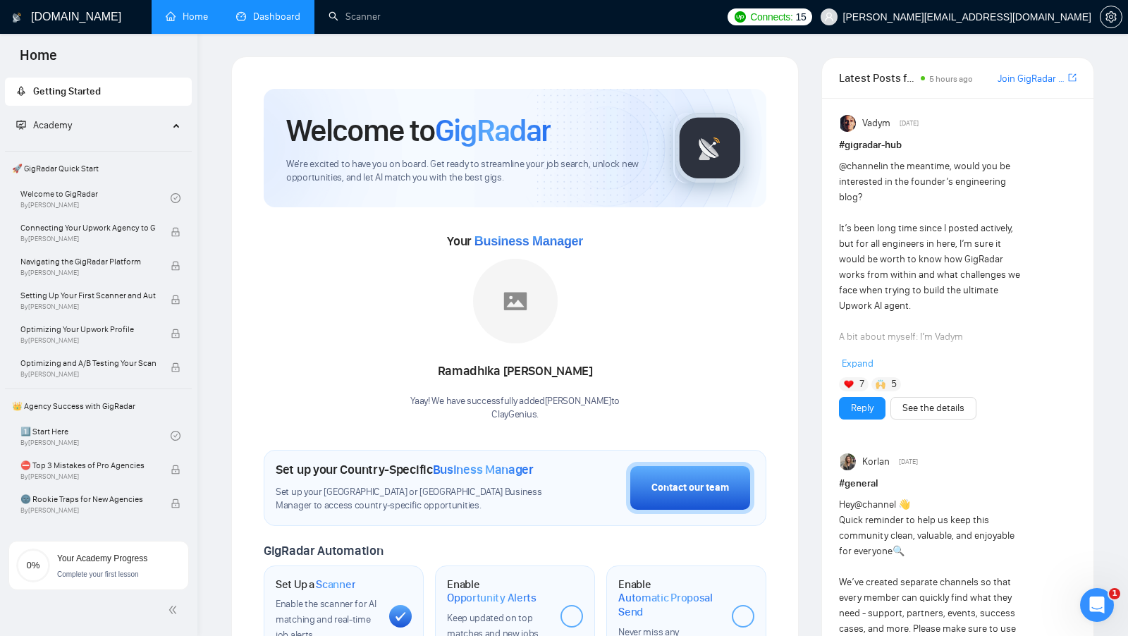
click at [281, 11] on link "Dashboard" at bounding box center [268, 17] width 64 height 12
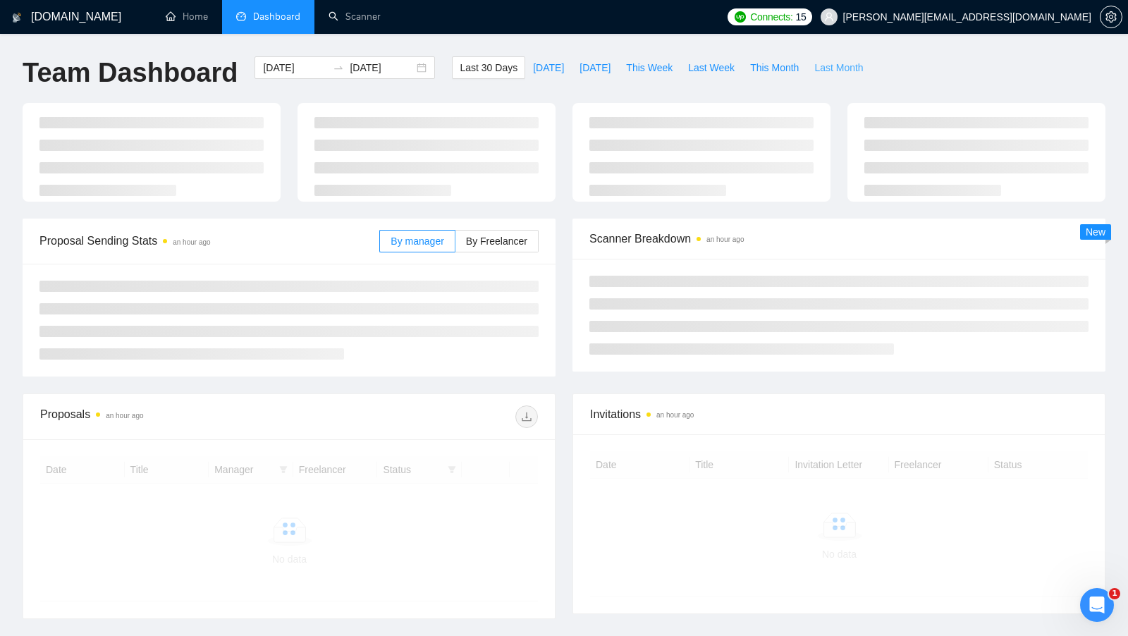
click at [830, 75] on button "Last Month" at bounding box center [838, 67] width 64 height 23
type input "2025-09-01"
type input "2025-09-30"
click at [833, 72] on span "Last Month" at bounding box center [838, 68] width 49 height 16
click at [787, 73] on span "This Month" at bounding box center [774, 68] width 49 height 16
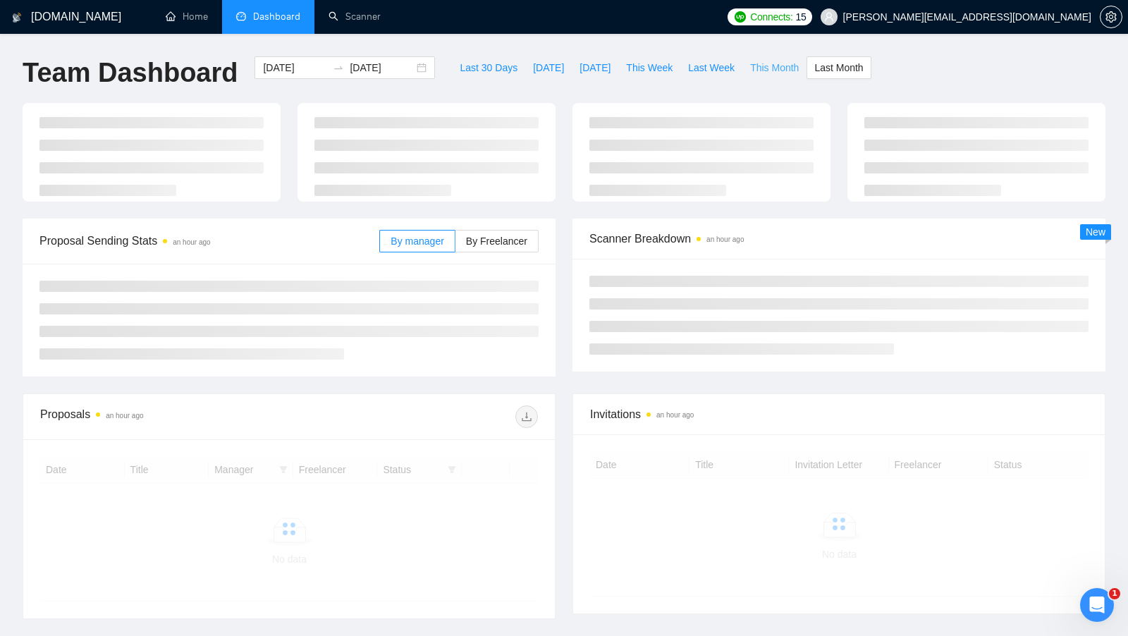
type input "2025-10-01"
type input "2025-10-31"
click at [854, 73] on span "Last Month" at bounding box center [838, 68] width 49 height 16
type input "2025-09-01"
type input "2025-09-30"
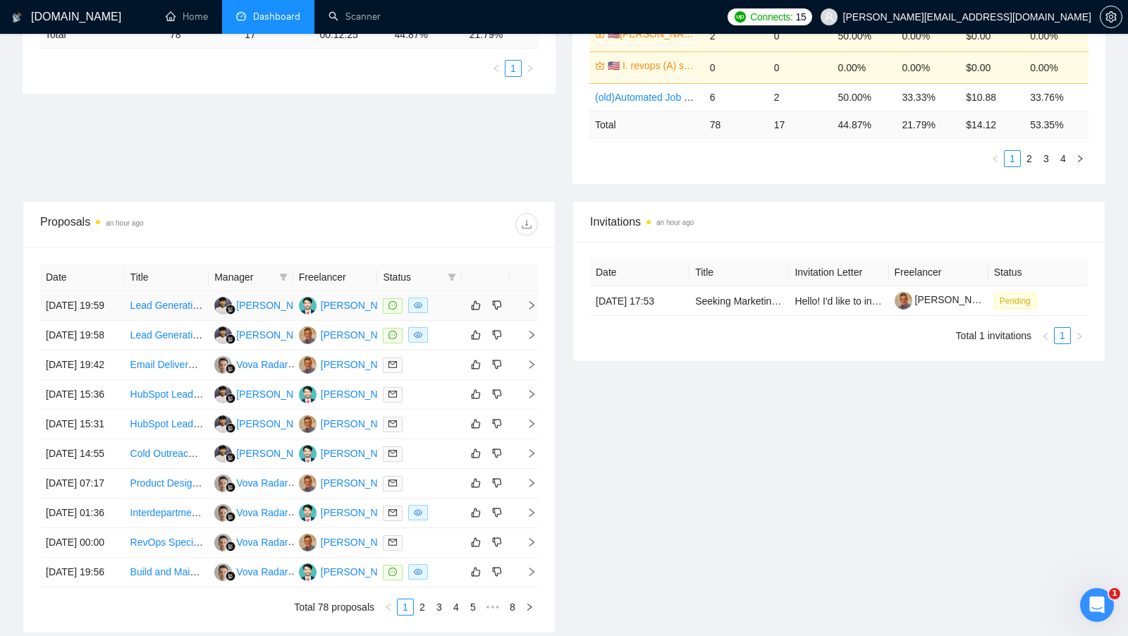
scroll to position [376, 0]
click at [430, 372] on div at bounding box center [419, 364] width 73 height 16
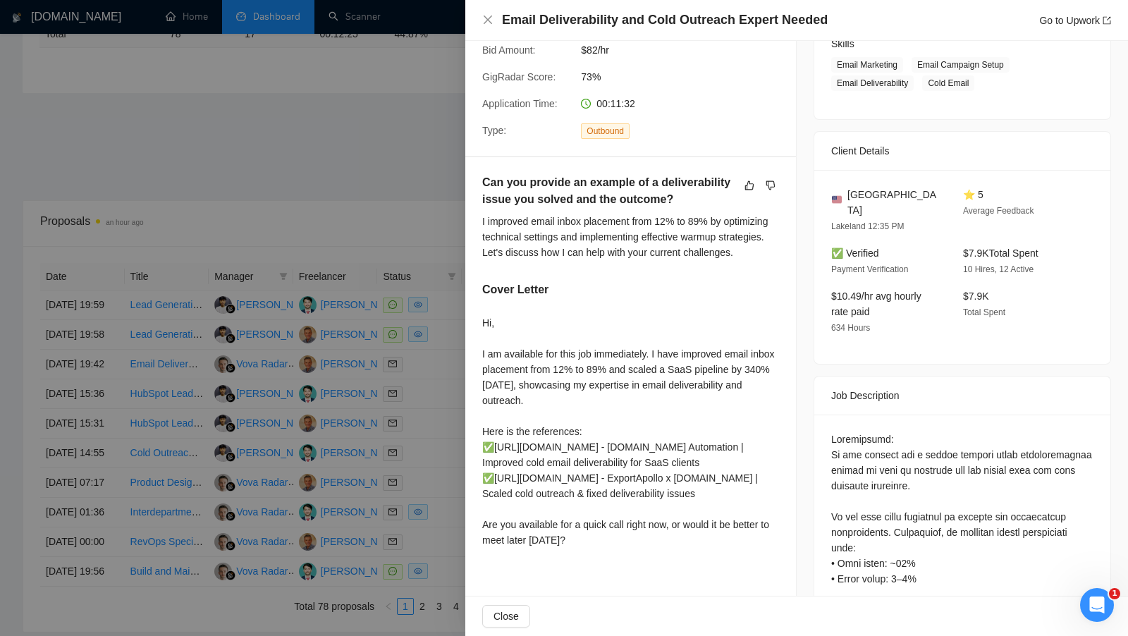
scroll to position [294, 0]
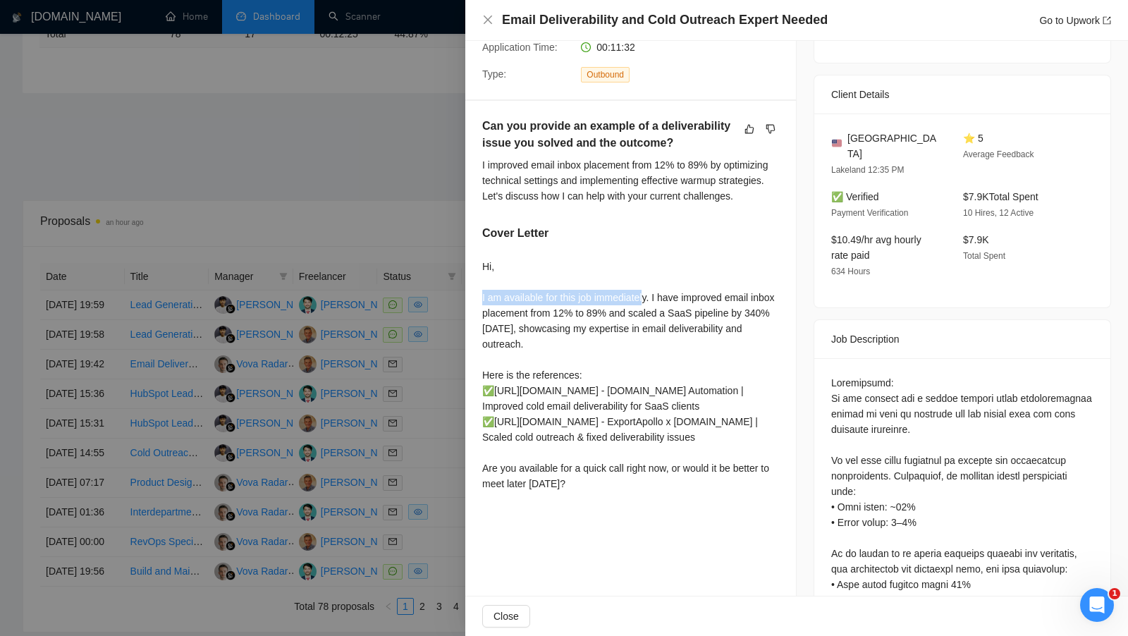
drag, startPoint x: 482, startPoint y: 312, endPoint x: 646, endPoint y: 311, distance: 164.2
click at [646, 310] on div "Hi, I am available for this job immediately. I have improved email inbox placem…" at bounding box center [630, 375] width 297 height 233
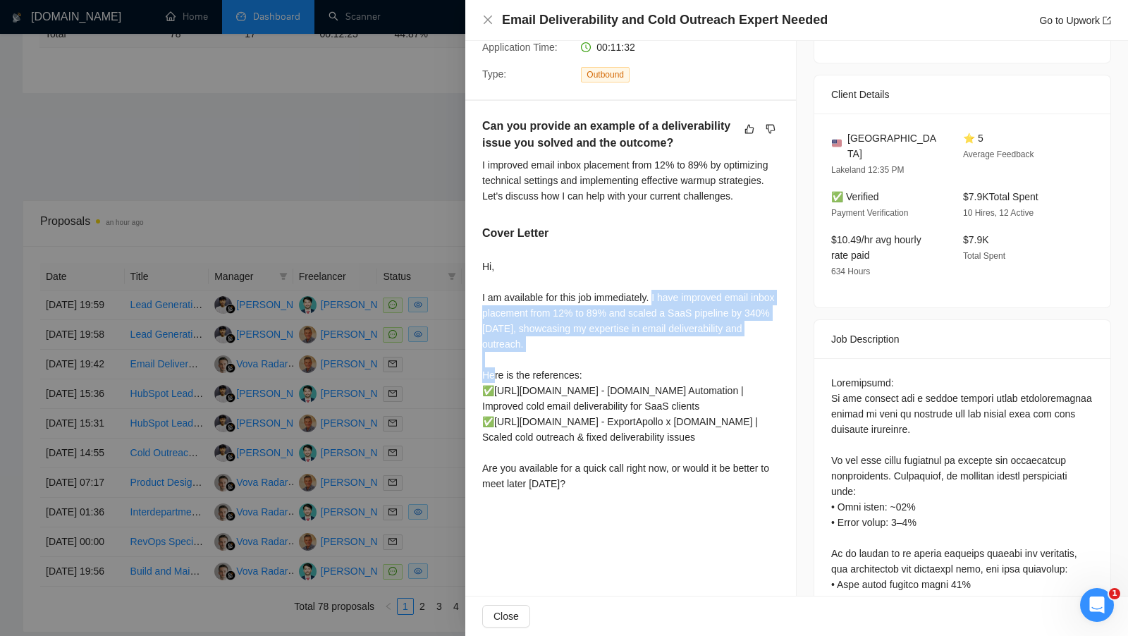
drag, startPoint x: 656, startPoint y: 309, endPoint x: 677, endPoint y: 351, distance: 46.3
click at [677, 352] on div "Hi, I am available for this job immediately. I have improved email inbox placem…" at bounding box center [630, 375] width 297 height 233
click at [604, 362] on div "Hi, I am available for this job immediately. I have improved email inbox placem…" at bounding box center [630, 375] width 297 height 233
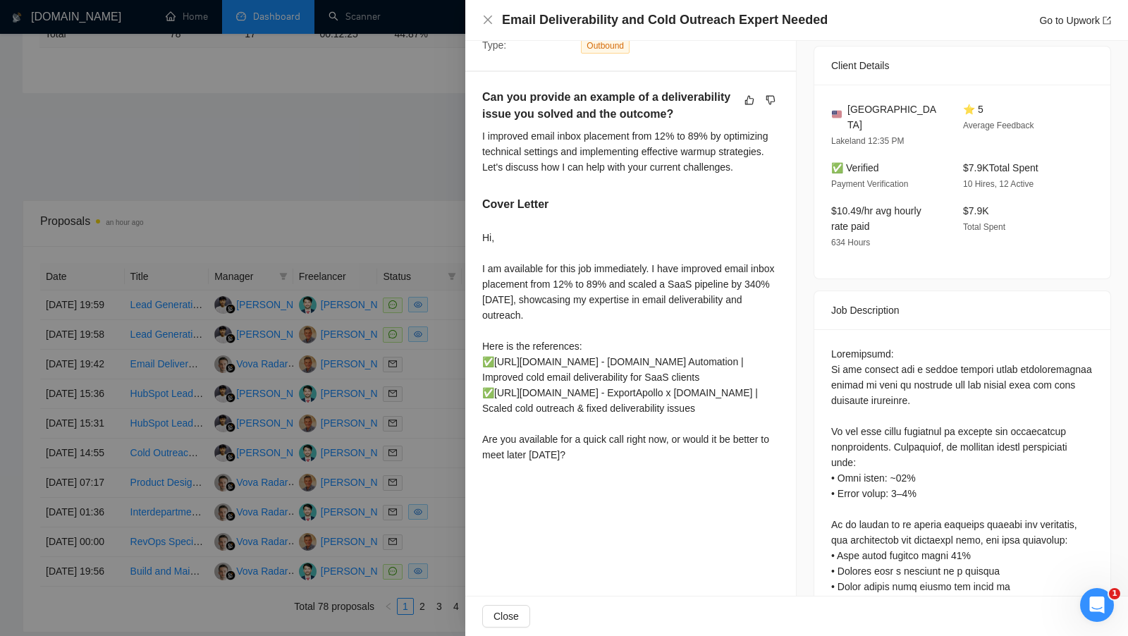
scroll to position [325, 0]
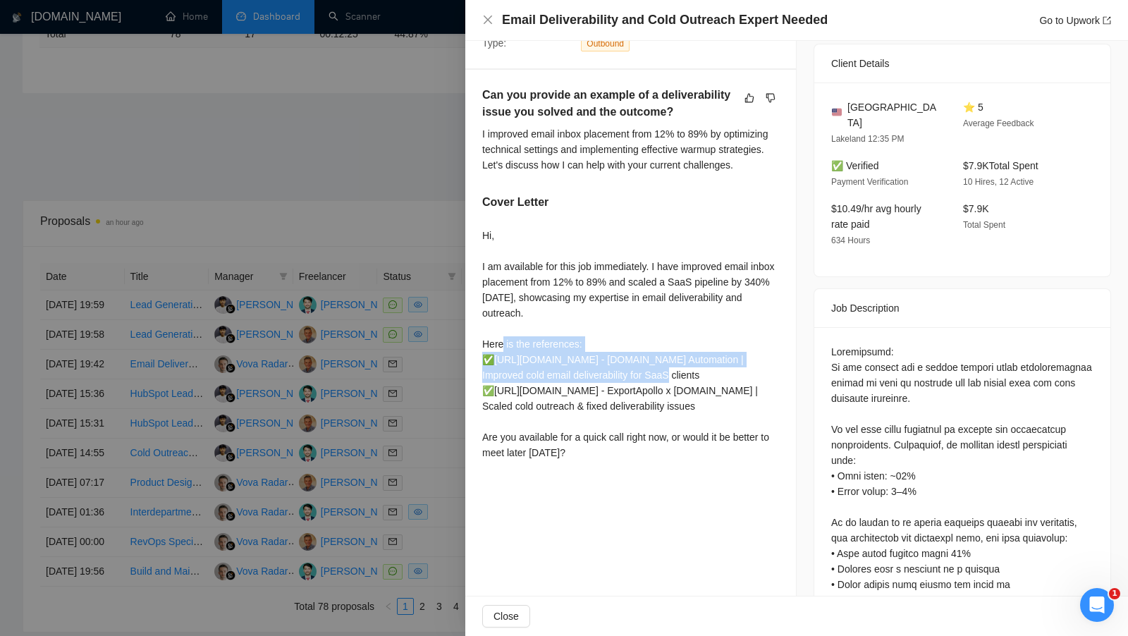
drag, startPoint x: 485, startPoint y: 358, endPoint x: 664, endPoint y: 391, distance: 182.1
click at [664, 390] on div "Hi, I am available for this job immediately. I have improved email inbox placem…" at bounding box center [630, 344] width 297 height 233
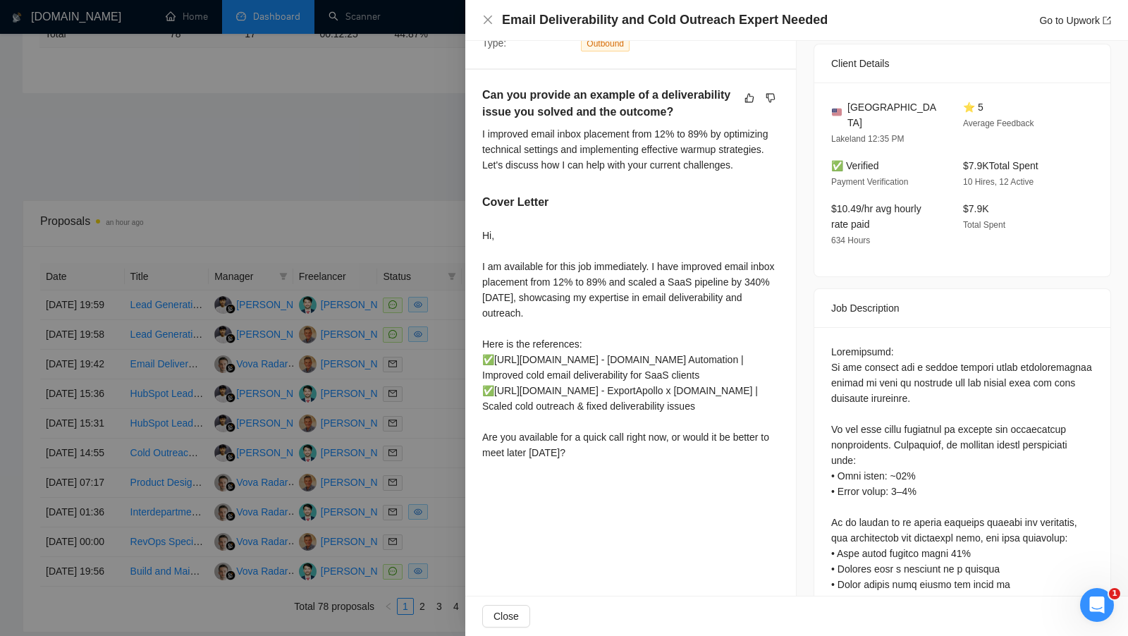
click at [672, 404] on div "Hi, I am available for this job immediately. I have improved email inbox placem…" at bounding box center [630, 344] width 297 height 233
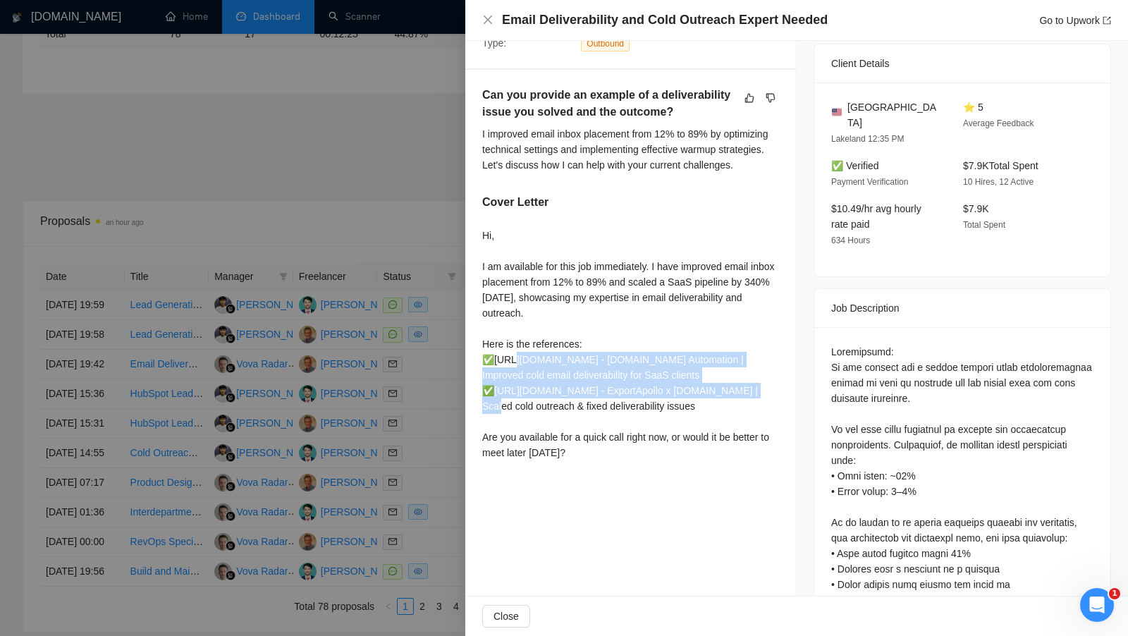
drag, startPoint x: 672, startPoint y: 404, endPoint x: 494, endPoint y: 374, distance: 180.2
click at [494, 374] on div "Hi, I am available for this job immediately. I have improved email inbox placem…" at bounding box center [630, 344] width 297 height 233
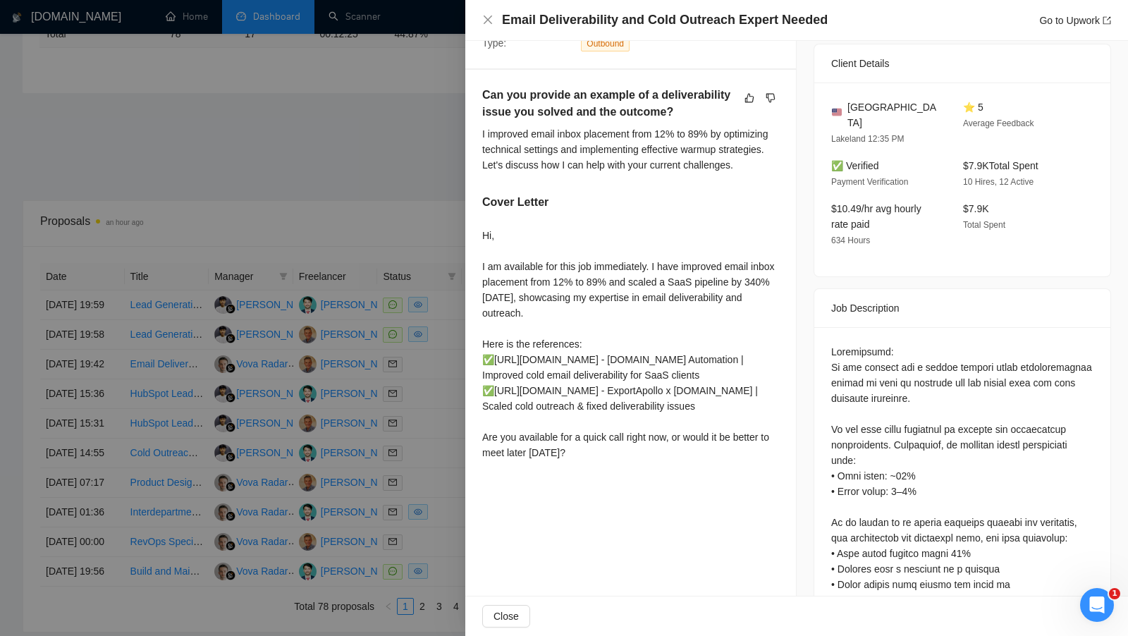
click at [385, 317] on div at bounding box center [564, 318] width 1128 height 636
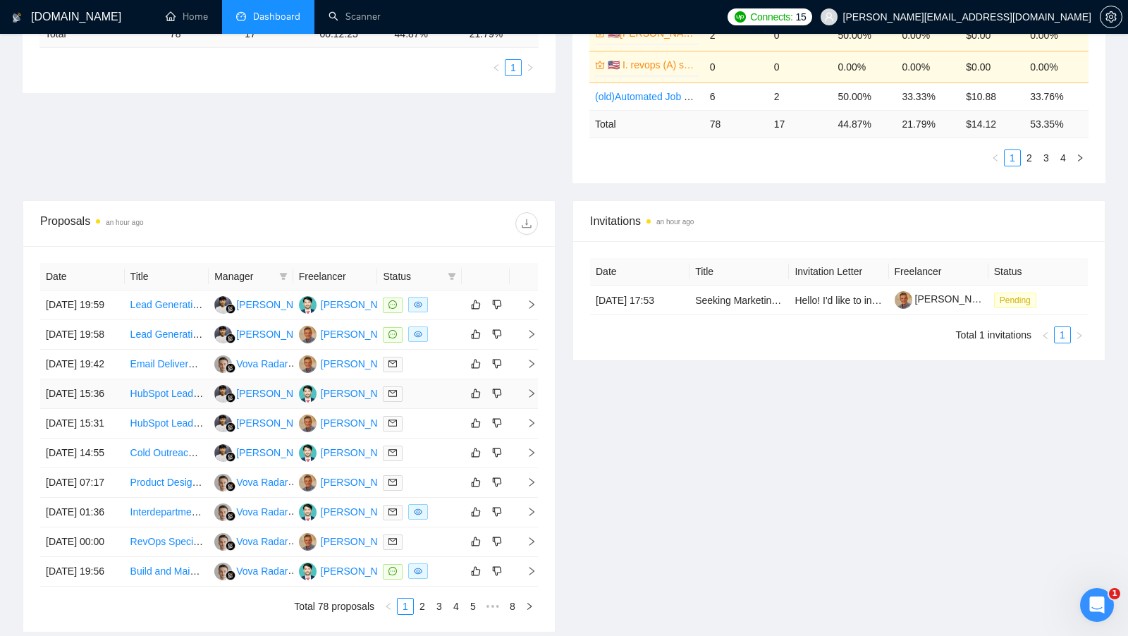
click at [433, 402] on div at bounding box center [419, 394] width 73 height 16
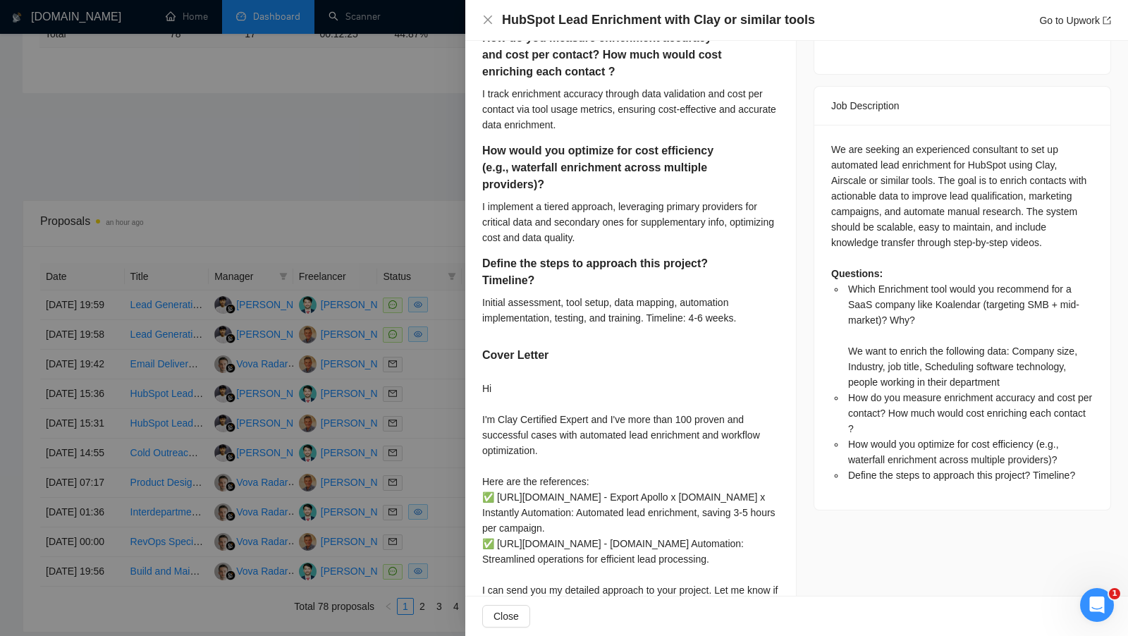
scroll to position [550, 0]
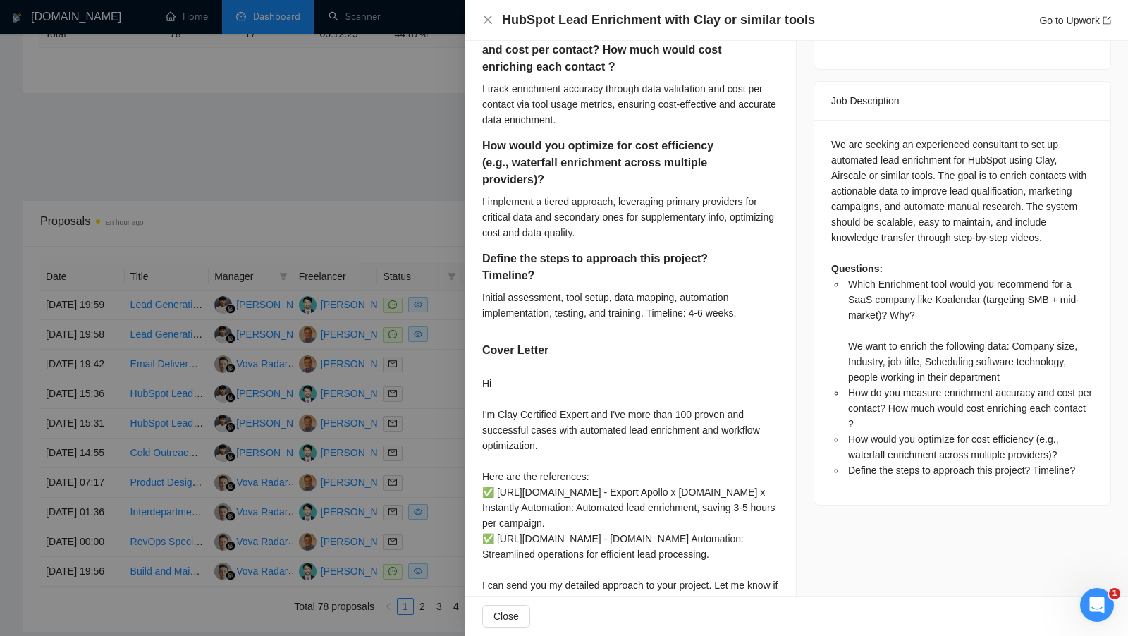
click at [449, 448] on div at bounding box center [564, 318] width 1128 height 636
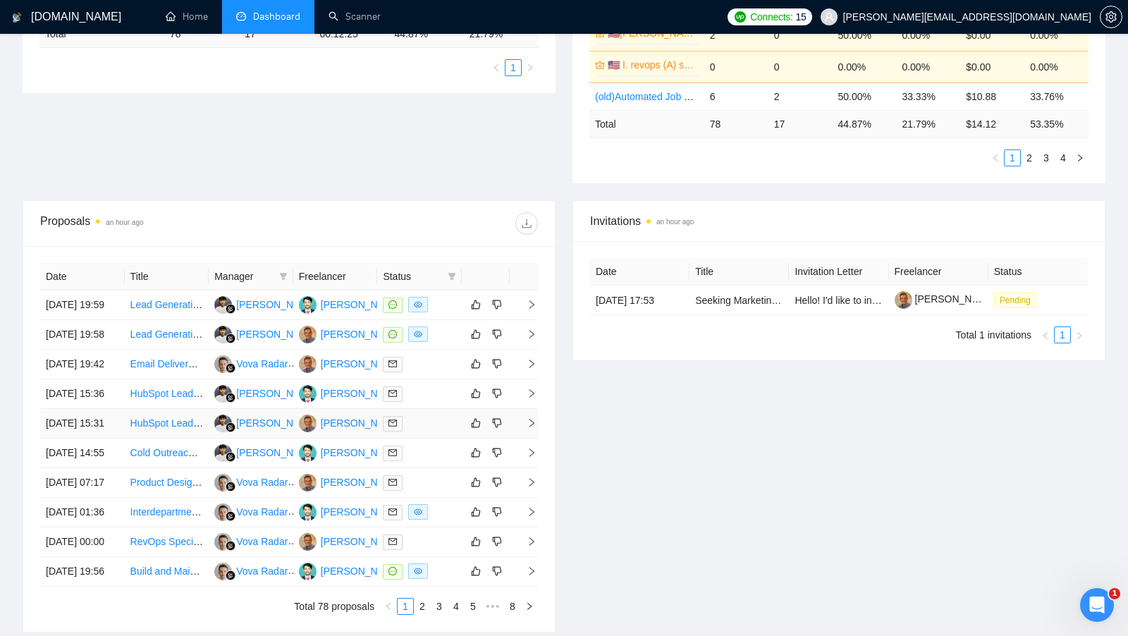
click at [437, 431] on div at bounding box center [419, 423] width 73 height 16
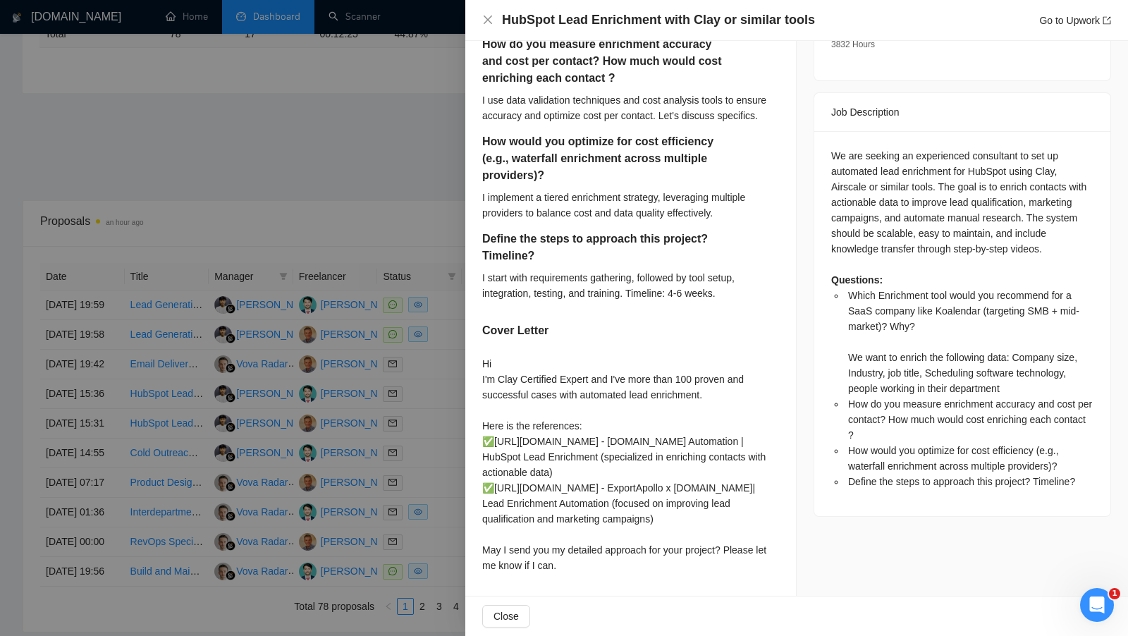
scroll to position [566, 0]
click at [424, 507] on div at bounding box center [564, 318] width 1128 height 636
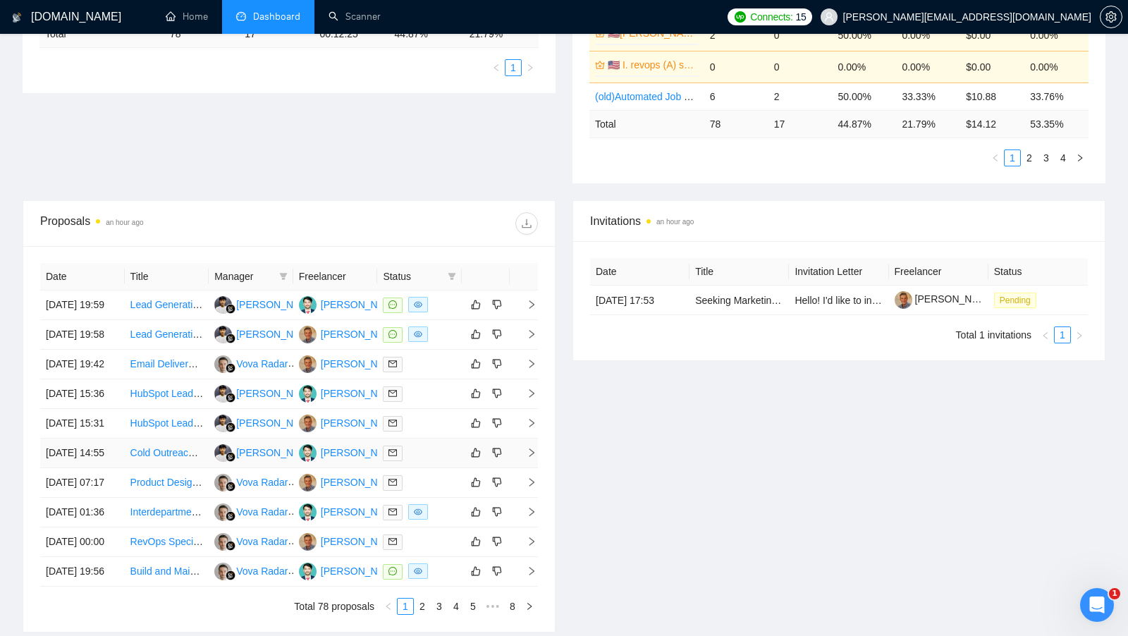
click at [424, 461] on div at bounding box center [419, 453] width 73 height 16
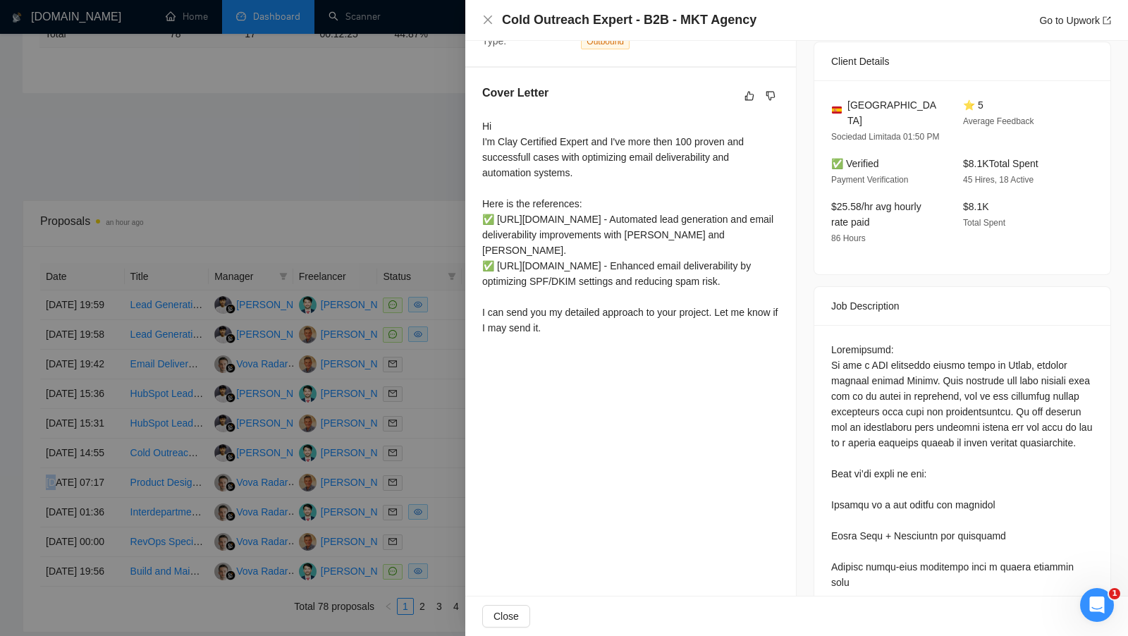
scroll to position [321, 0]
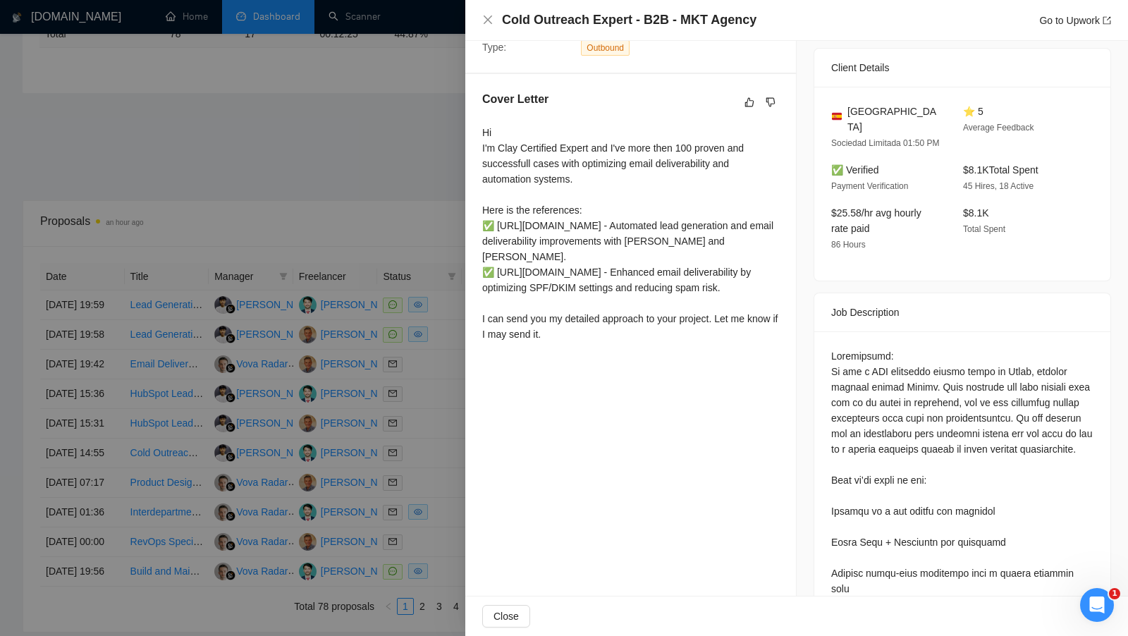
click at [418, 488] on div at bounding box center [564, 318] width 1128 height 636
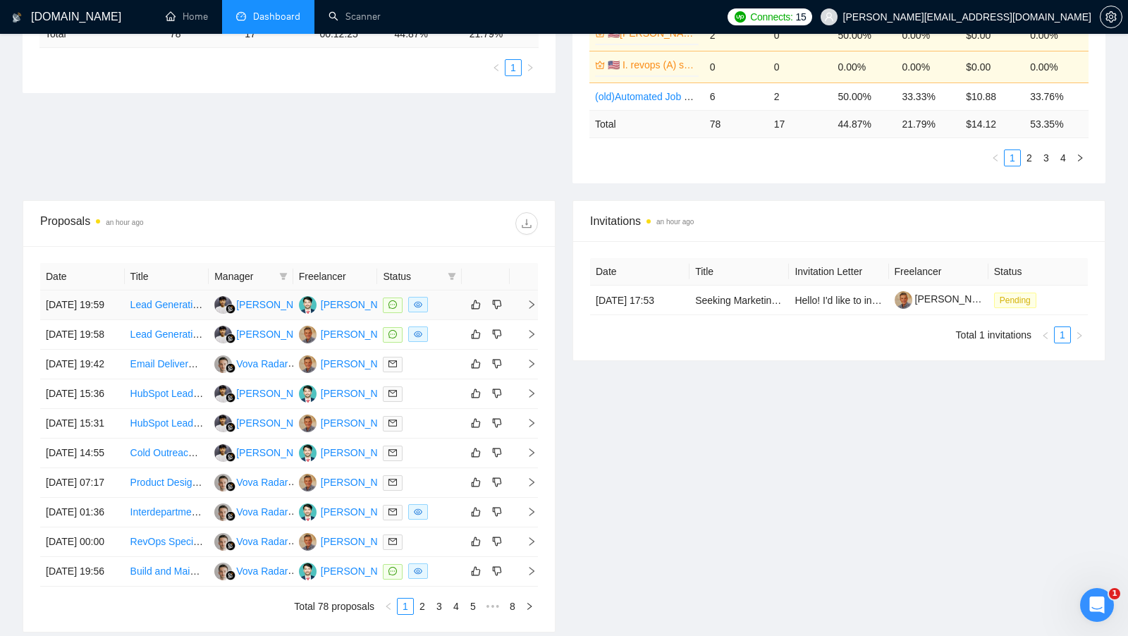
click at [441, 304] on div at bounding box center [419, 305] width 73 height 16
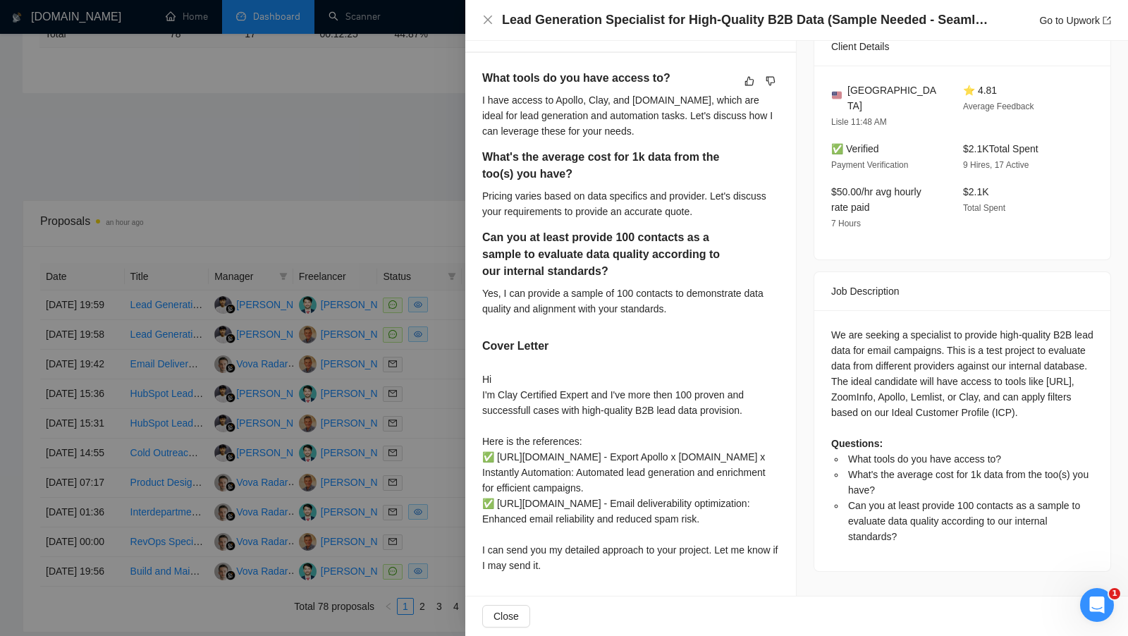
scroll to position [432, 0]
click at [457, 339] on div at bounding box center [564, 318] width 1128 height 636
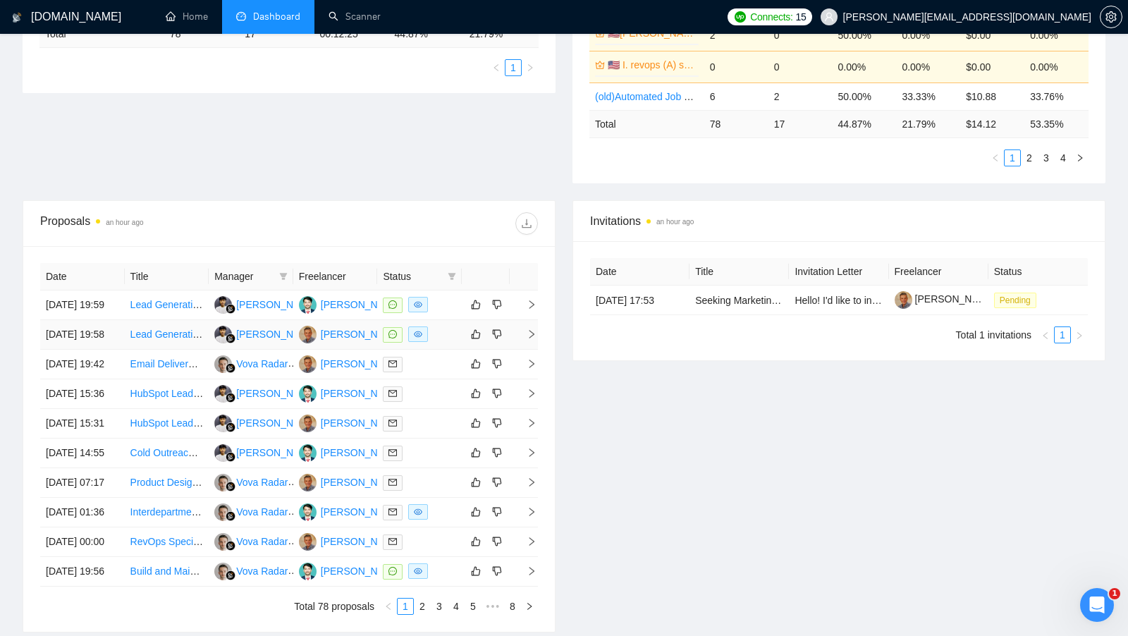
click at [451, 343] on div at bounding box center [419, 334] width 73 height 16
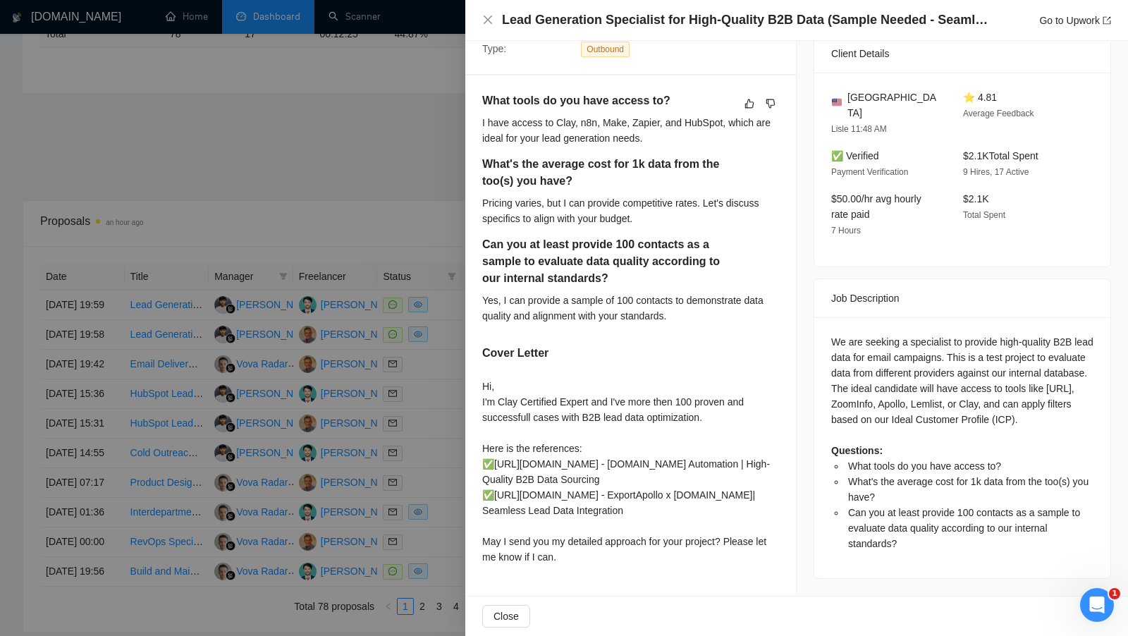
scroll to position [355, 0]
click at [447, 389] on div at bounding box center [564, 318] width 1128 height 636
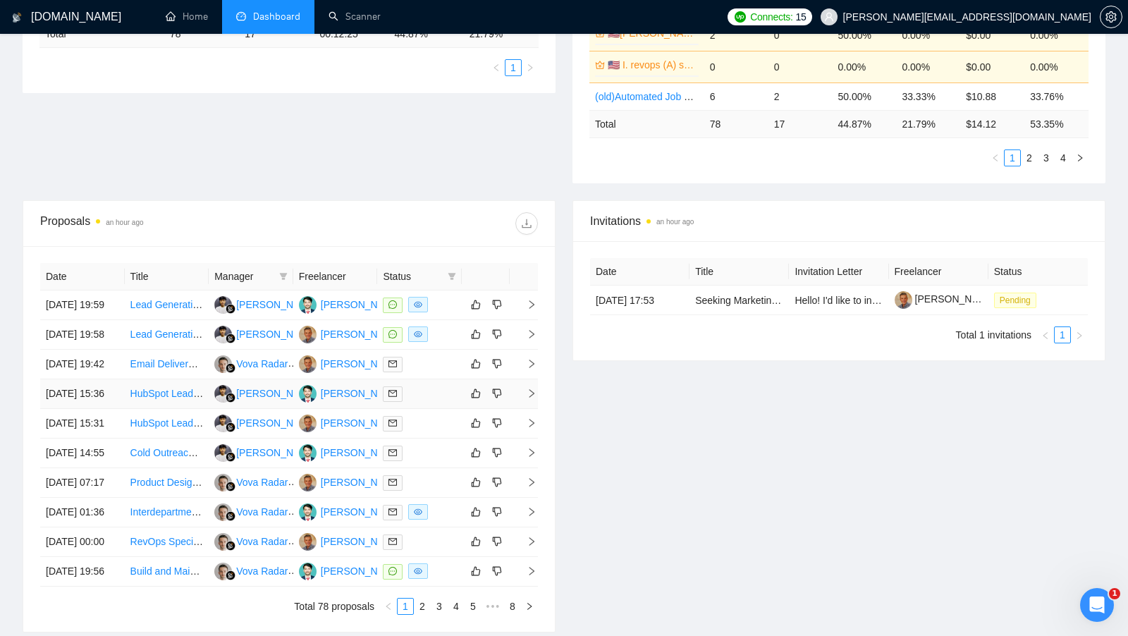
scroll to position [600, 0]
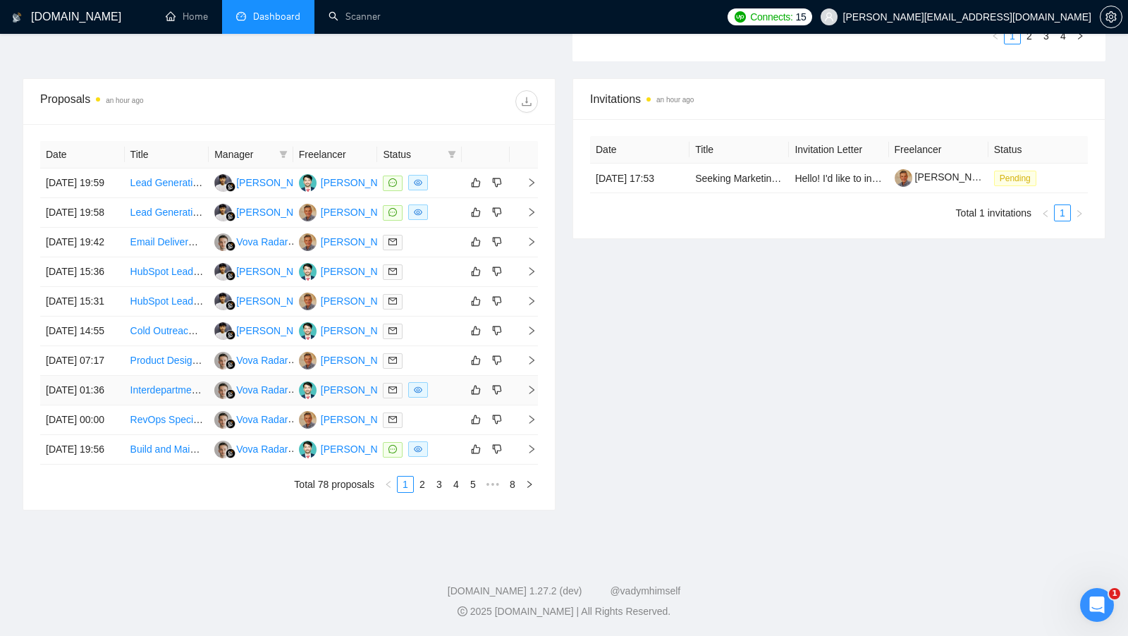
click at [444, 390] on td at bounding box center [419, 391] width 85 height 30
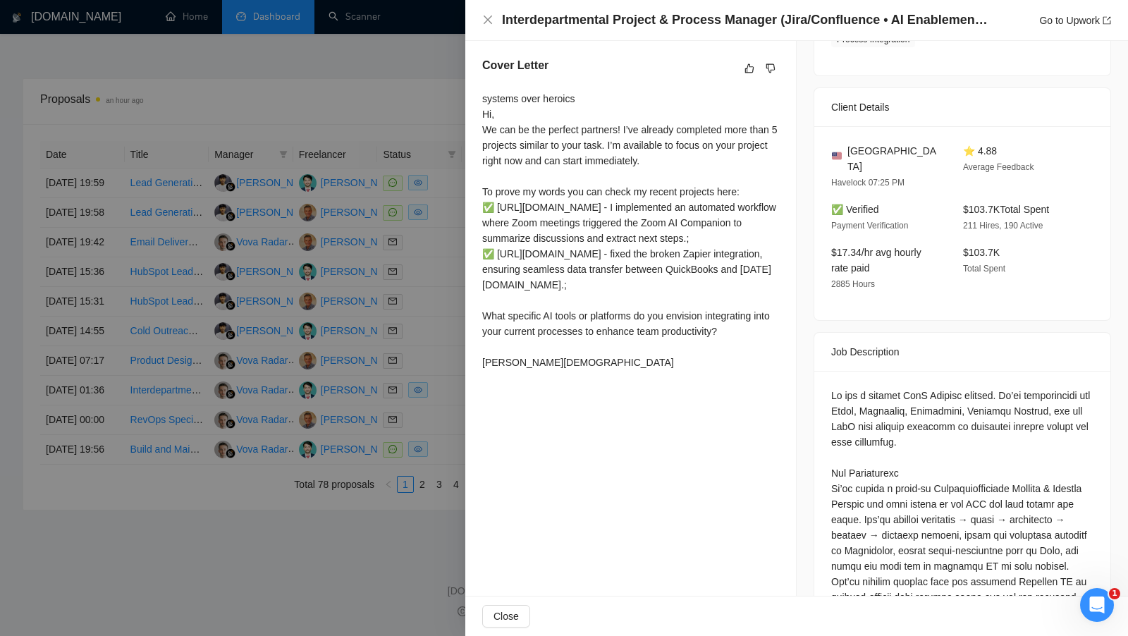
click at [433, 438] on div at bounding box center [564, 318] width 1128 height 636
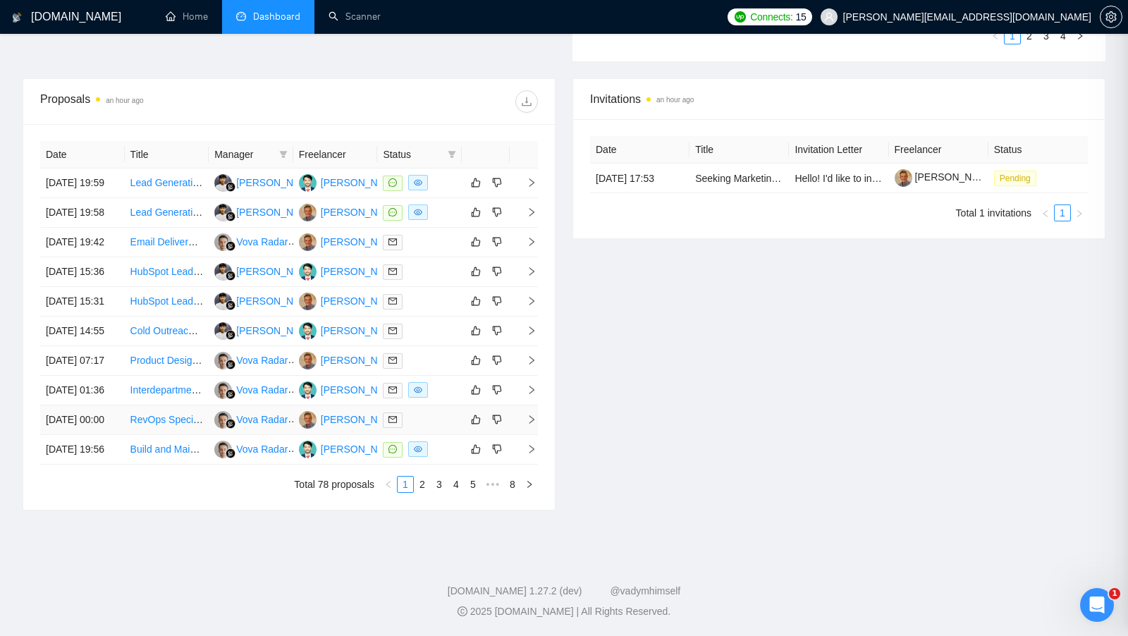
click at [436, 435] on td at bounding box center [419, 420] width 85 height 30
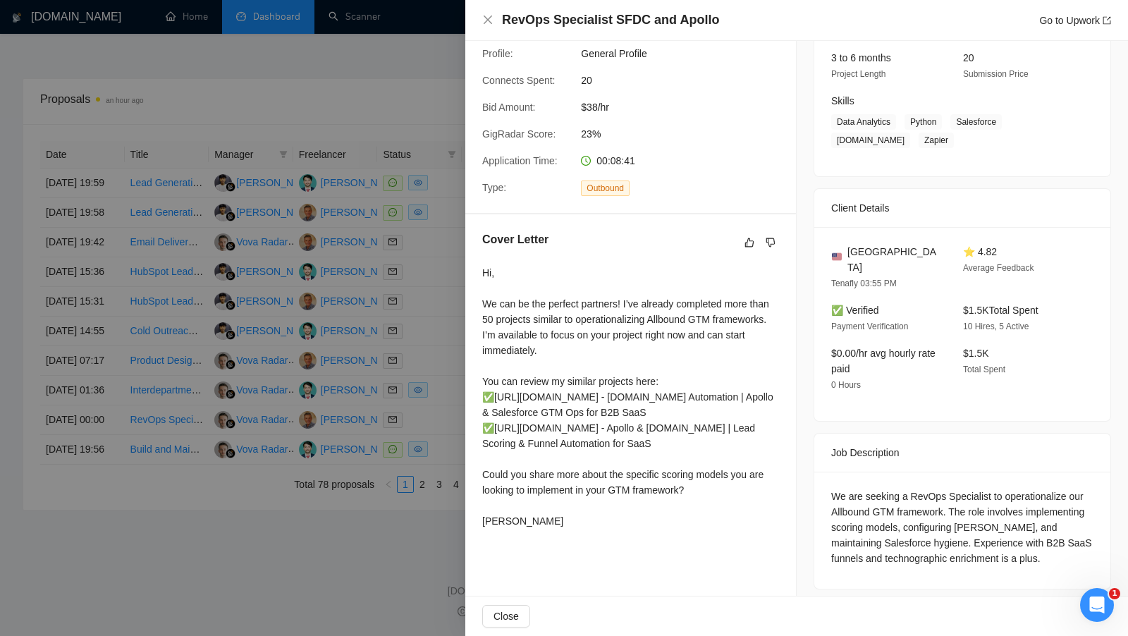
click at [437, 445] on div at bounding box center [564, 318] width 1128 height 636
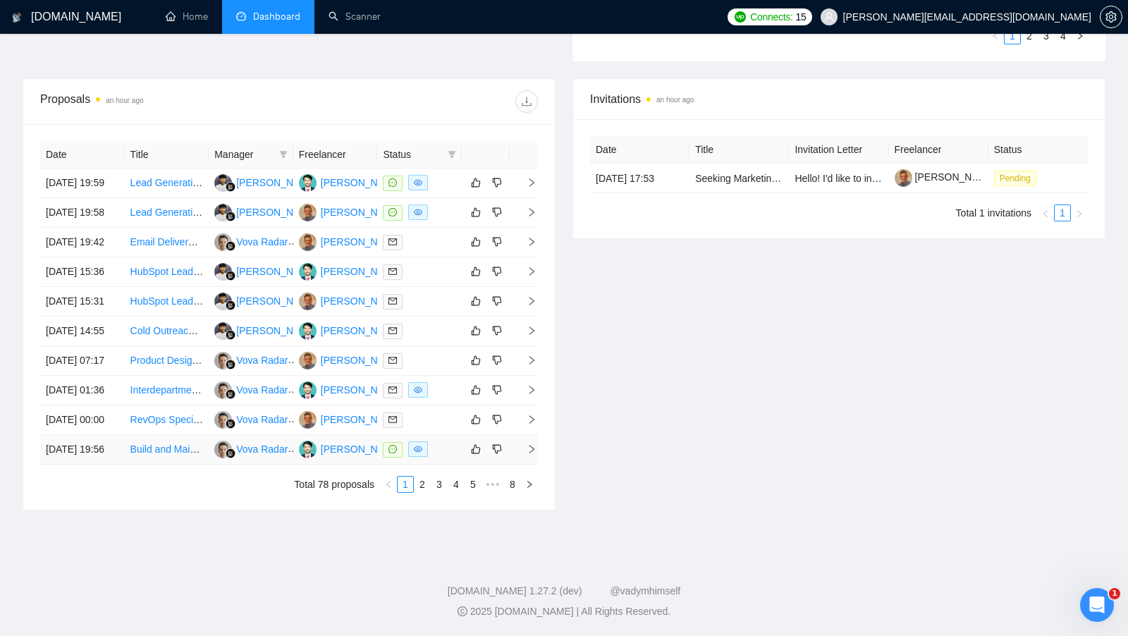
click at [437, 457] on div at bounding box center [419, 449] width 73 height 16
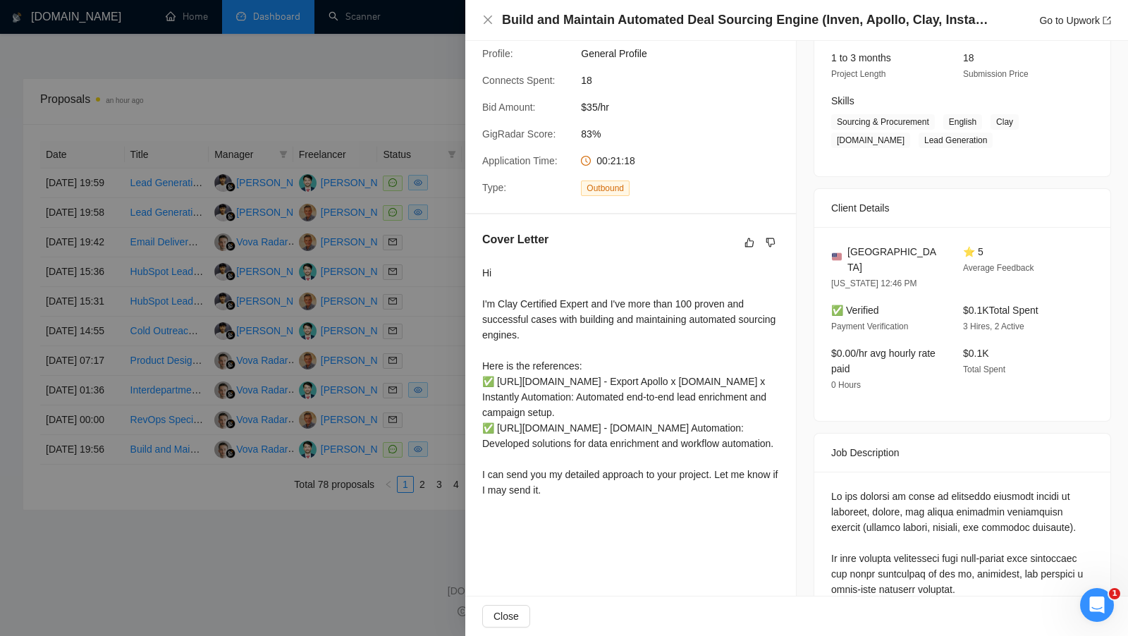
click at [437, 464] on div at bounding box center [564, 318] width 1128 height 636
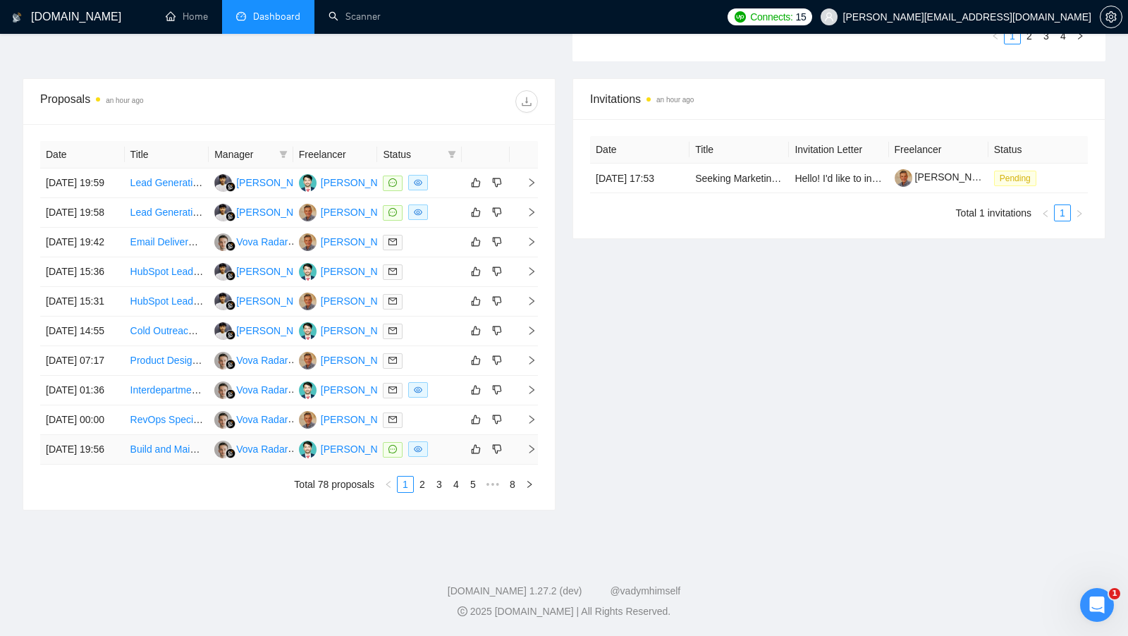
scroll to position [385, 0]
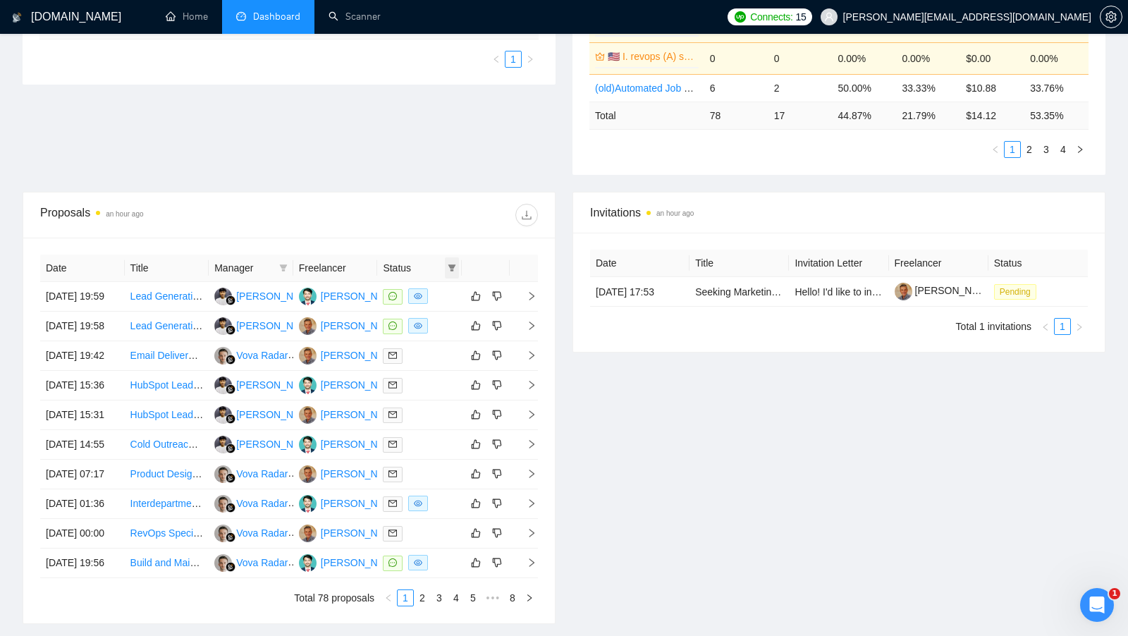
click at [450, 265] on icon "filter" at bounding box center [452, 268] width 8 height 8
click at [394, 288] on span "Chat" at bounding box center [406, 290] width 27 height 11
checkbox input "true"
click at [464, 206] on div at bounding box center [413, 215] width 249 height 23
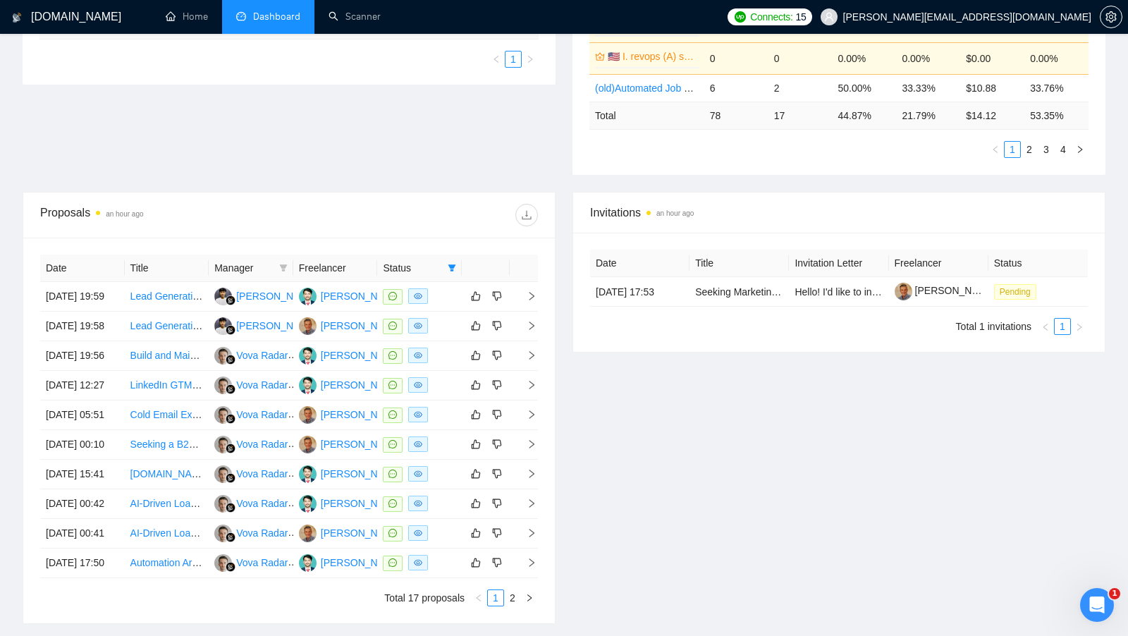
scroll to position [410, 0]
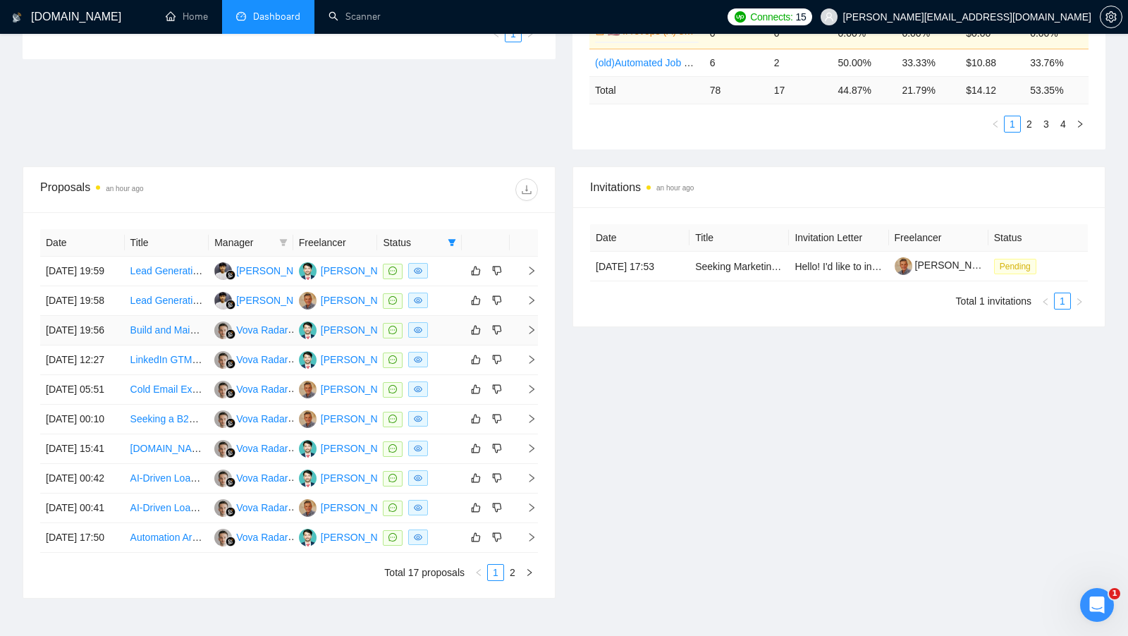
click at [458, 345] on td at bounding box center [419, 331] width 85 height 30
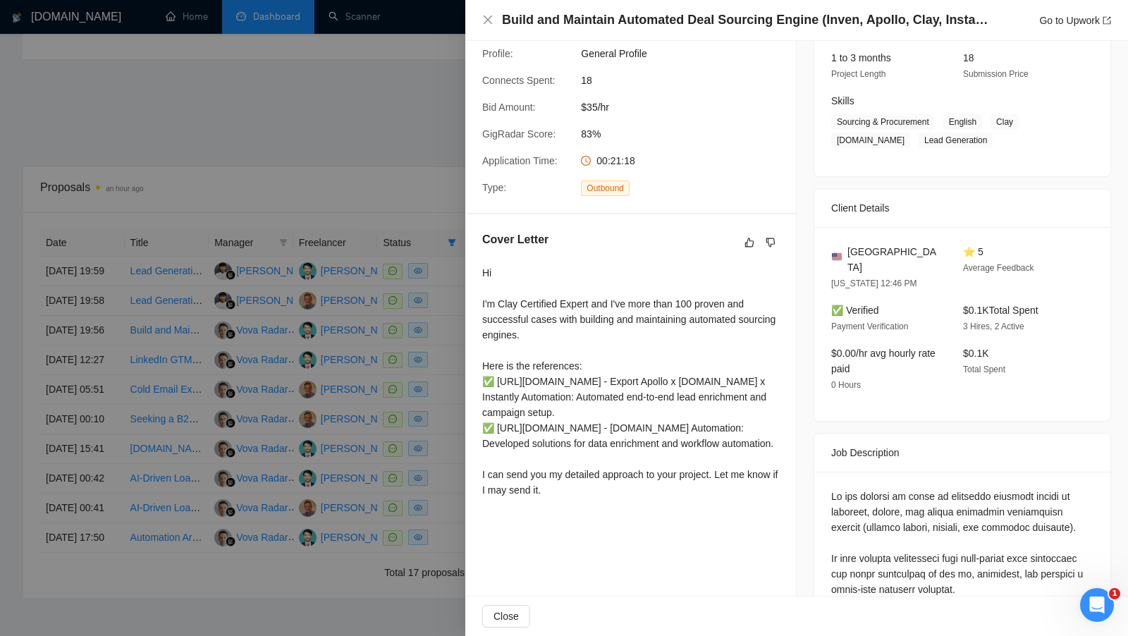
click at [442, 412] on div at bounding box center [564, 318] width 1128 height 636
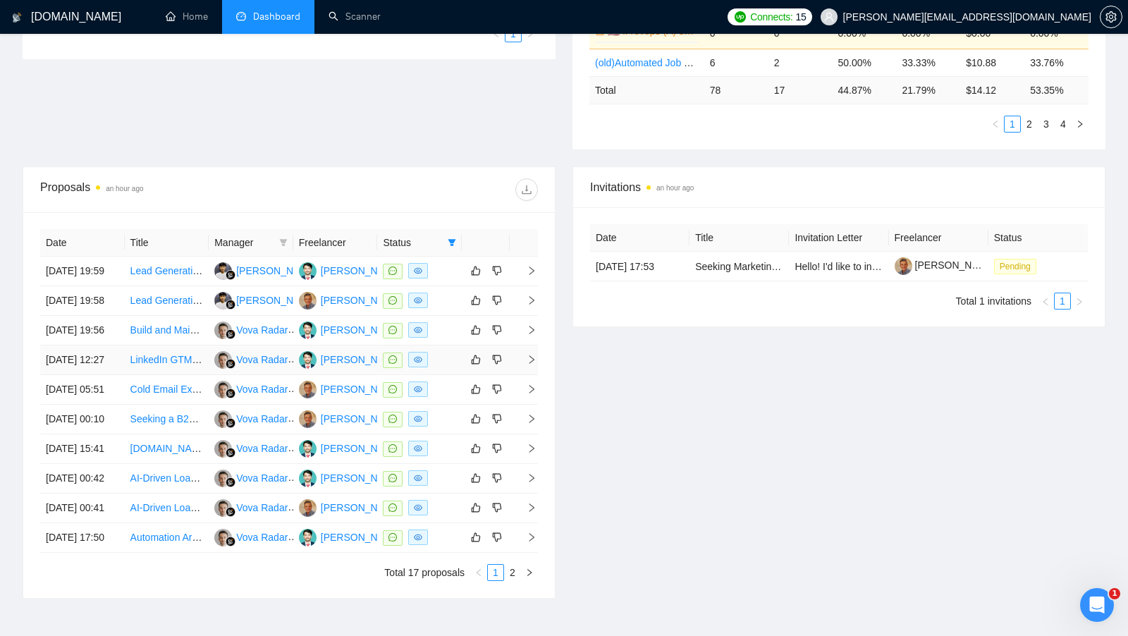
click at [442, 375] on td at bounding box center [419, 360] width 85 height 30
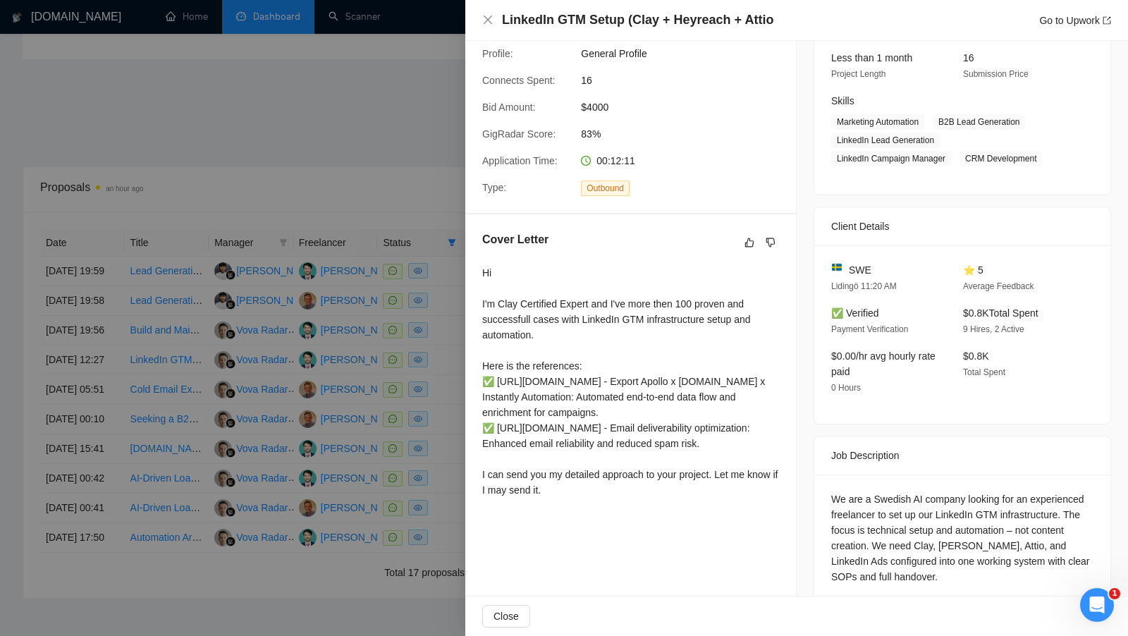
click at [442, 427] on div at bounding box center [564, 318] width 1128 height 636
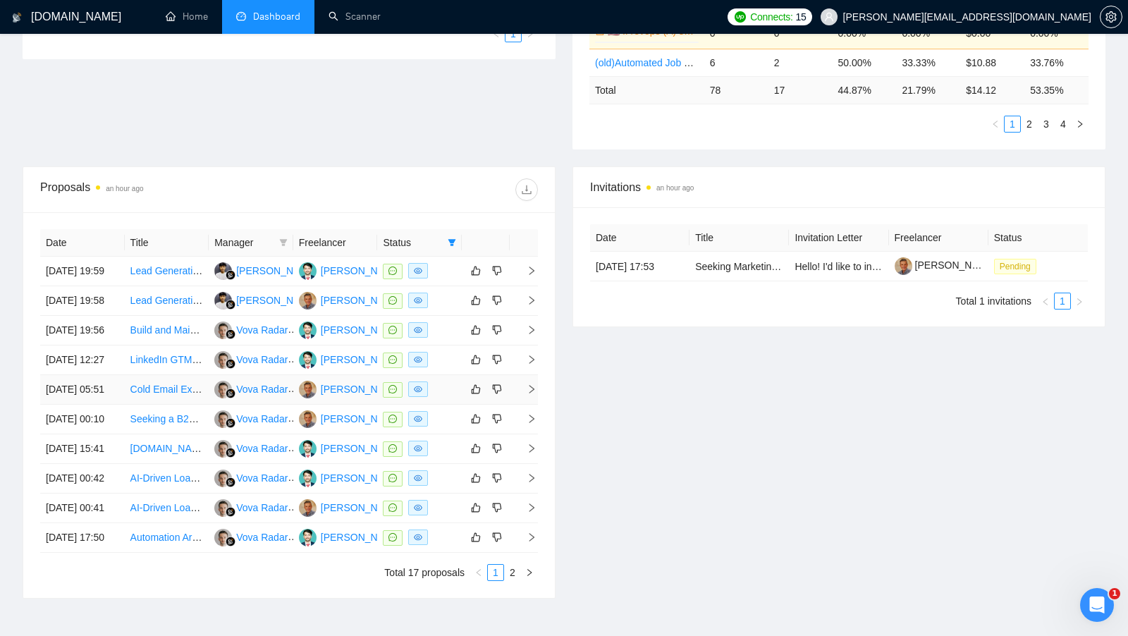
click at [442, 405] on td at bounding box center [419, 390] width 85 height 30
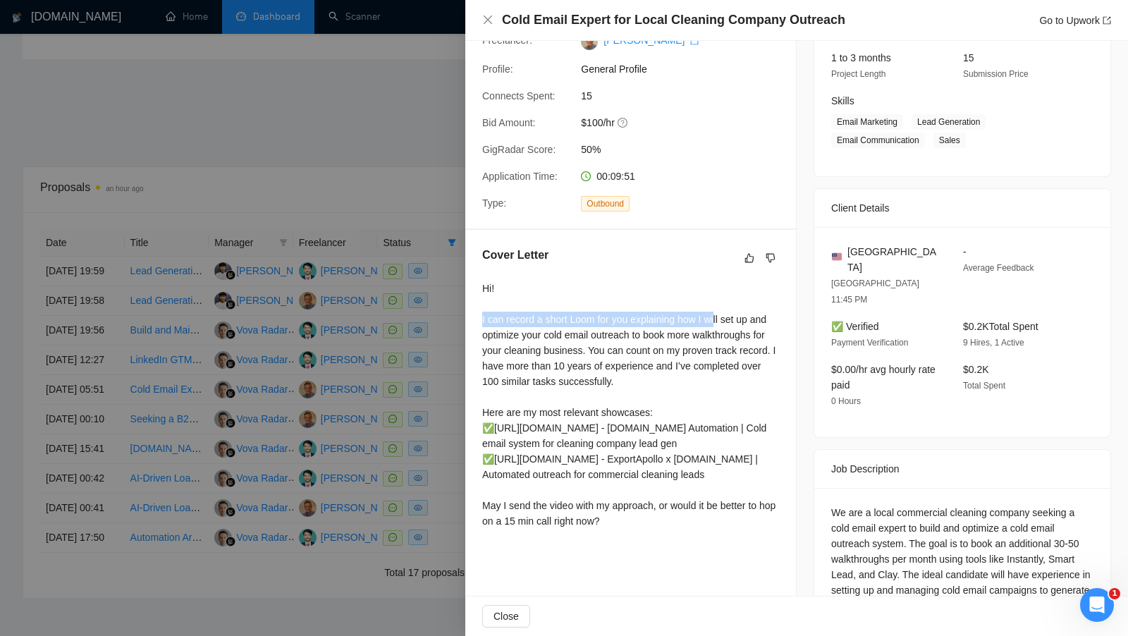
drag, startPoint x: 477, startPoint y: 298, endPoint x: 721, endPoint y: 296, distance: 243.9
click at [721, 296] on div "Cover Letter Hi! I can record a short Loom for you explaining how I will set up…" at bounding box center [630, 390] width 331 height 321
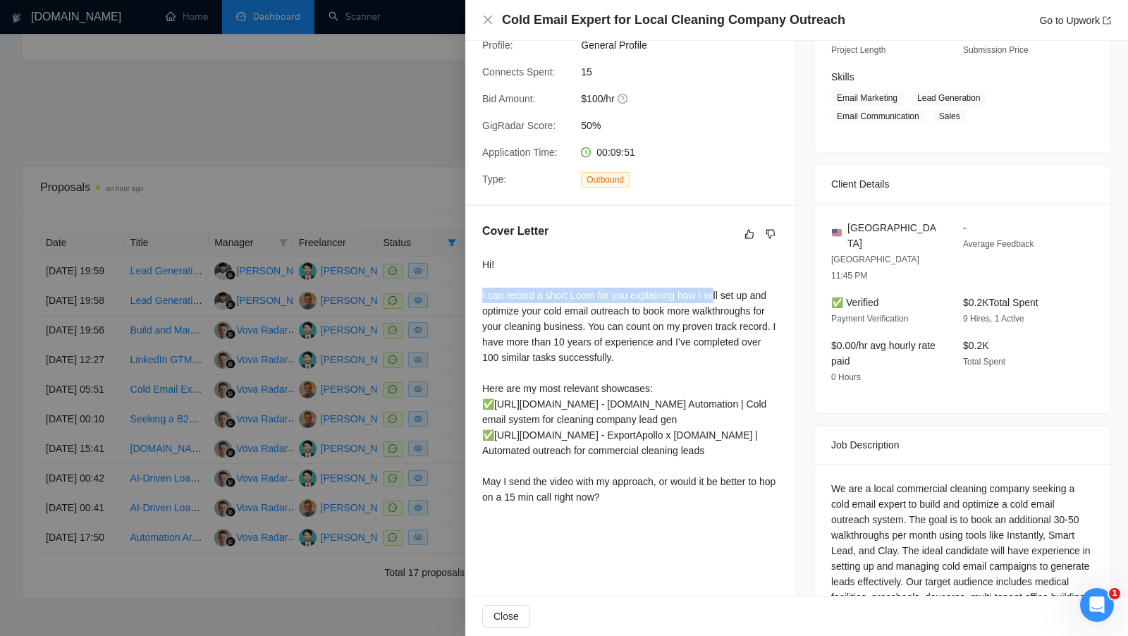
drag, startPoint x: 483, startPoint y: 493, endPoint x: 662, endPoint y: 514, distance: 179.5
click at [662, 505] on div "Hi! I can record a short Loom for you explaining how I will set up and optimize…" at bounding box center [630, 381] width 297 height 248
drag, startPoint x: 481, startPoint y: 281, endPoint x: 665, endPoint y: 301, distance: 184.4
click at [665, 301] on div "Hi! I can record a short Loom for you explaining how I will set up and optimize…" at bounding box center [630, 381] width 297 height 248
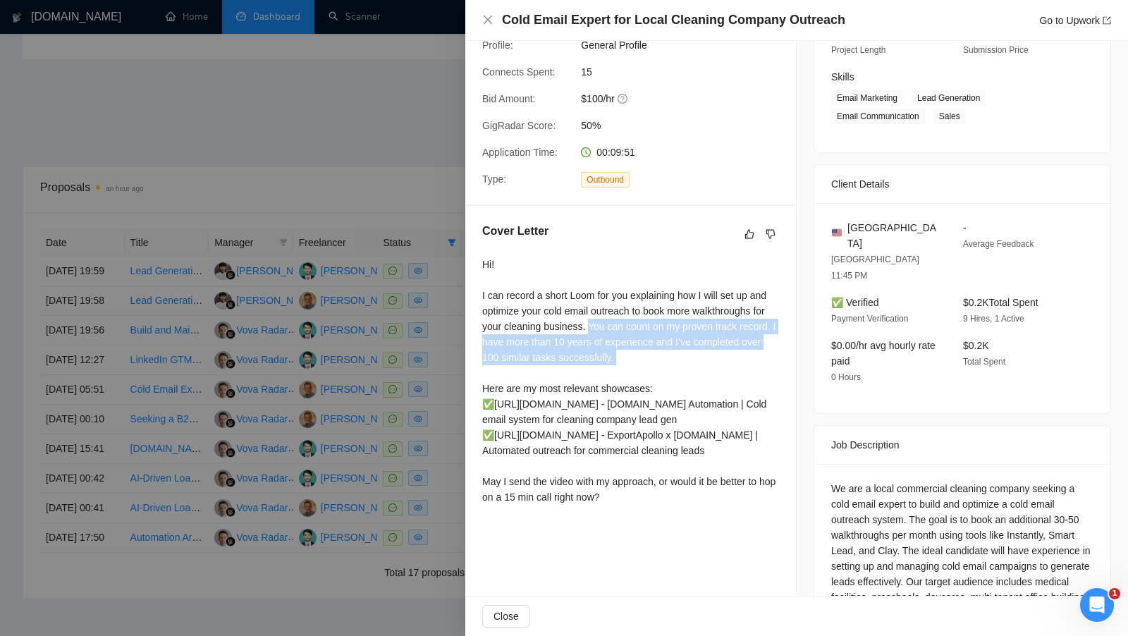
drag, startPoint x: 593, startPoint y: 311, endPoint x: 722, endPoint y: 354, distance: 135.3
click at [722, 354] on div "Hi! I can record a short Loom for you explaining how I will set up and optimize…" at bounding box center [630, 381] width 297 height 248
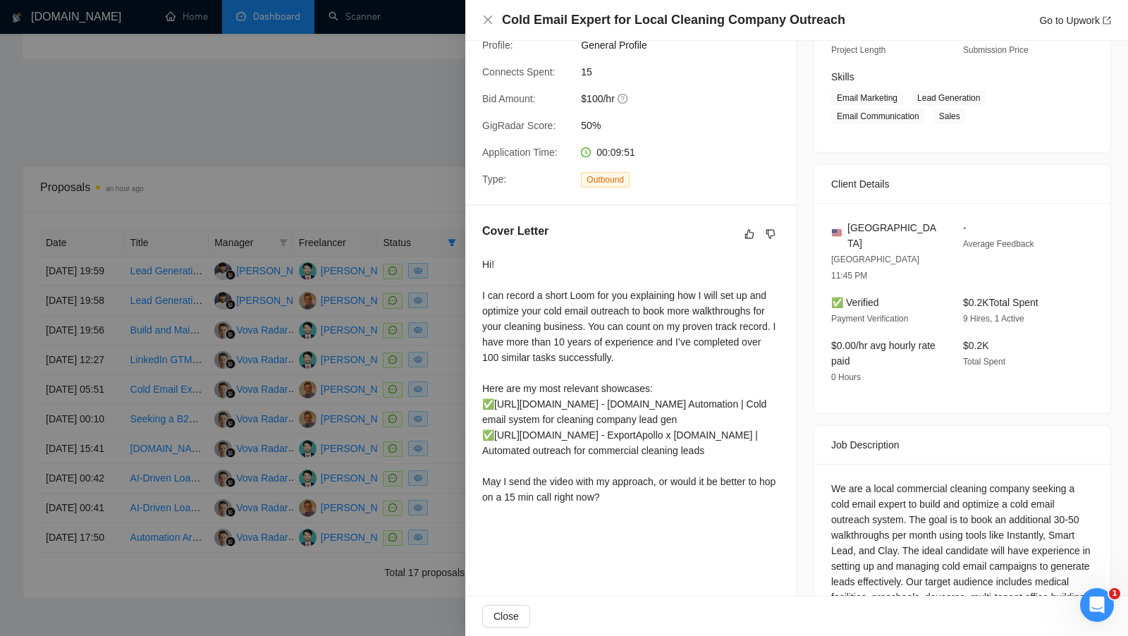
drag, startPoint x: 486, startPoint y: 376, endPoint x: 690, endPoint y: 434, distance: 212.6
click at [690, 434] on div "Hi! I can record a short Loom for you explaining how I will set up and optimize…" at bounding box center [630, 381] width 297 height 248
drag, startPoint x: 629, startPoint y: 507, endPoint x: 490, endPoint y: 493, distance: 139.5
click at [490, 493] on div "Hi! I can record a short Loom for you explaining how I will set up and optimize…" at bounding box center [630, 381] width 297 height 248
drag, startPoint x: 481, startPoint y: 281, endPoint x: 592, endPoint y: 281, distance: 110.7
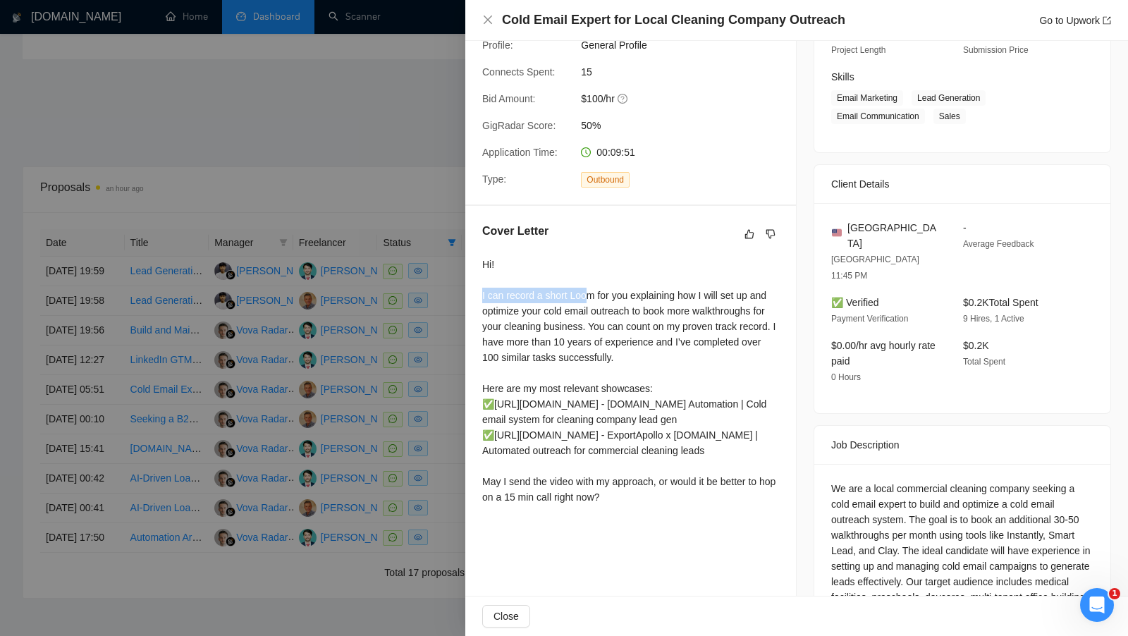
click at [592, 281] on div "Hi! I can record a short Loom for you explaining how I will set up and optimize…" at bounding box center [630, 381] width 297 height 248
click at [438, 281] on div at bounding box center [564, 318] width 1128 height 636
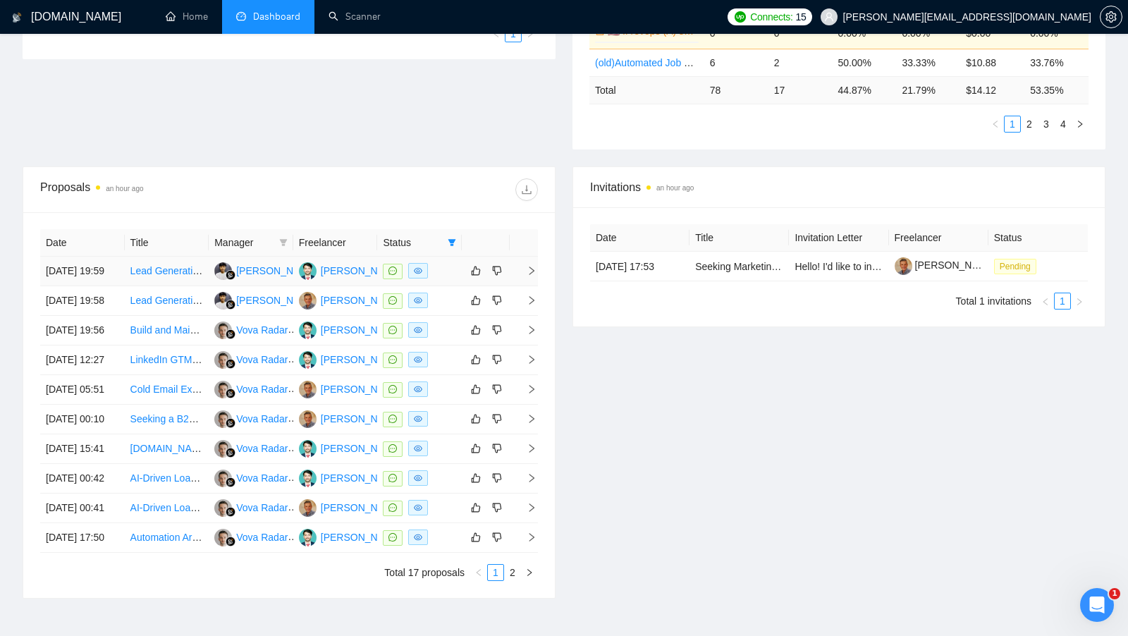
click at [438, 279] on div at bounding box center [419, 271] width 73 height 16
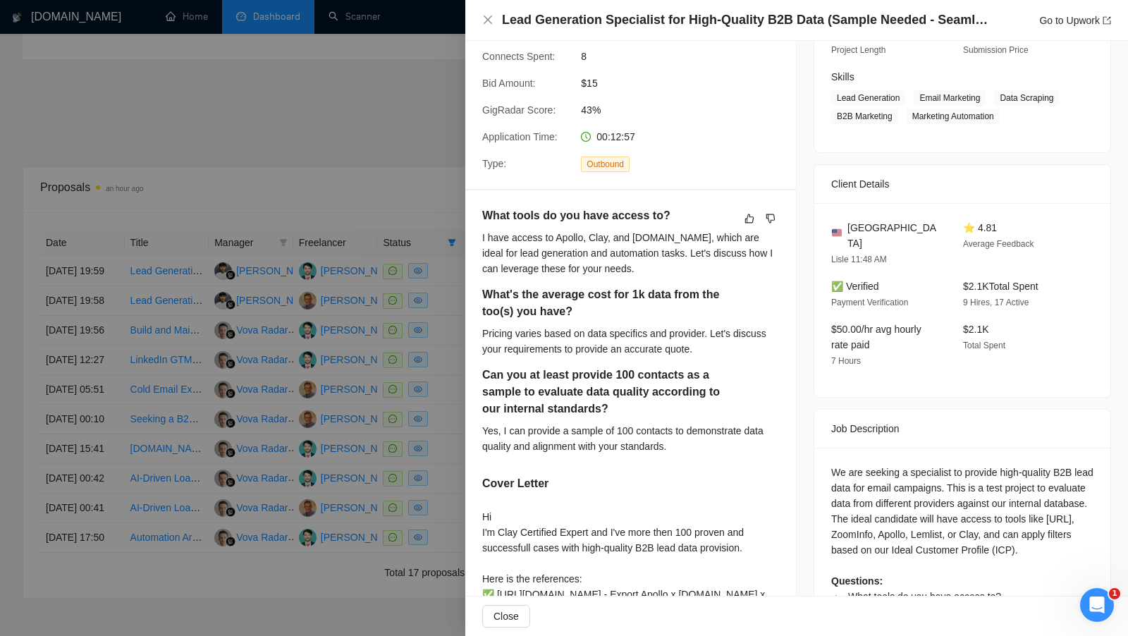
scroll to position [383, 0]
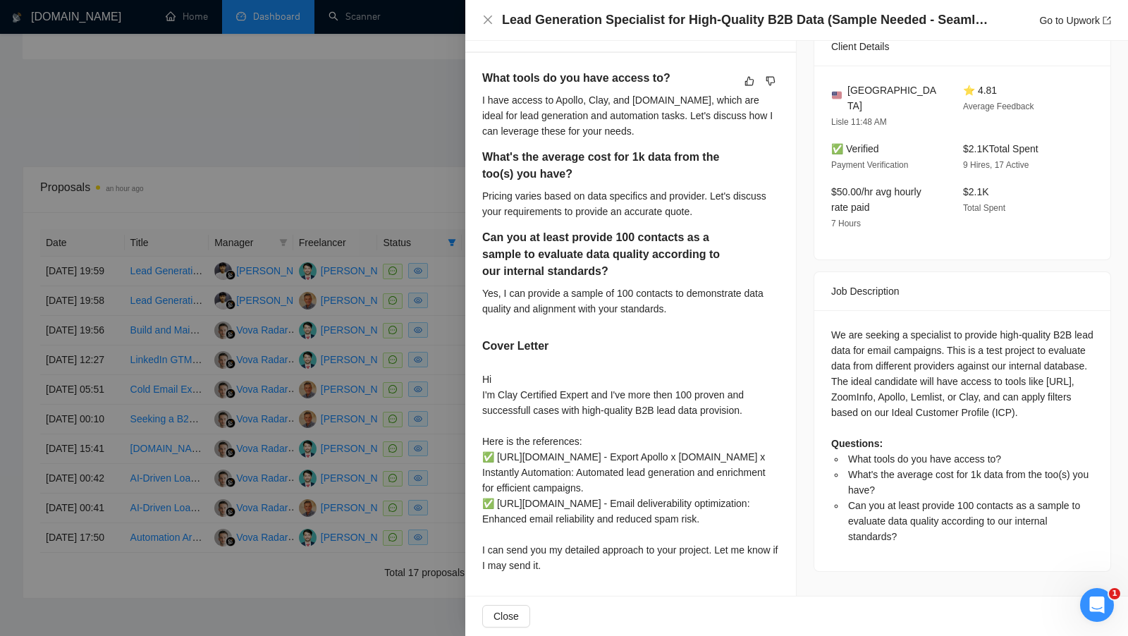
click at [439, 355] on div at bounding box center [564, 318] width 1128 height 636
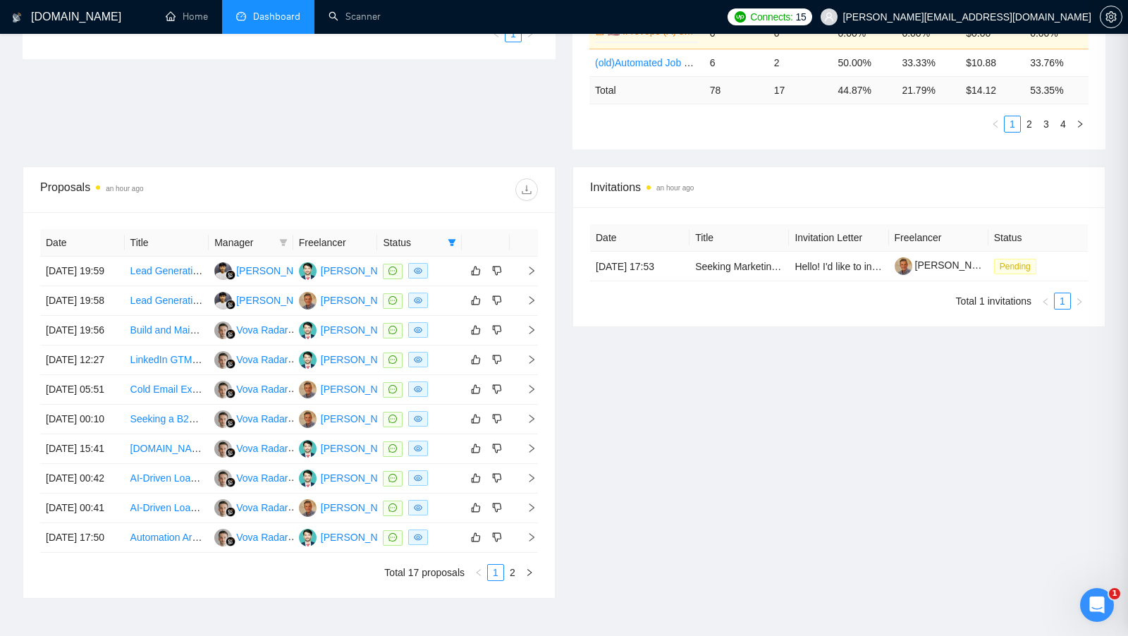
click at [438, 309] on div at bounding box center [419, 300] width 73 height 16
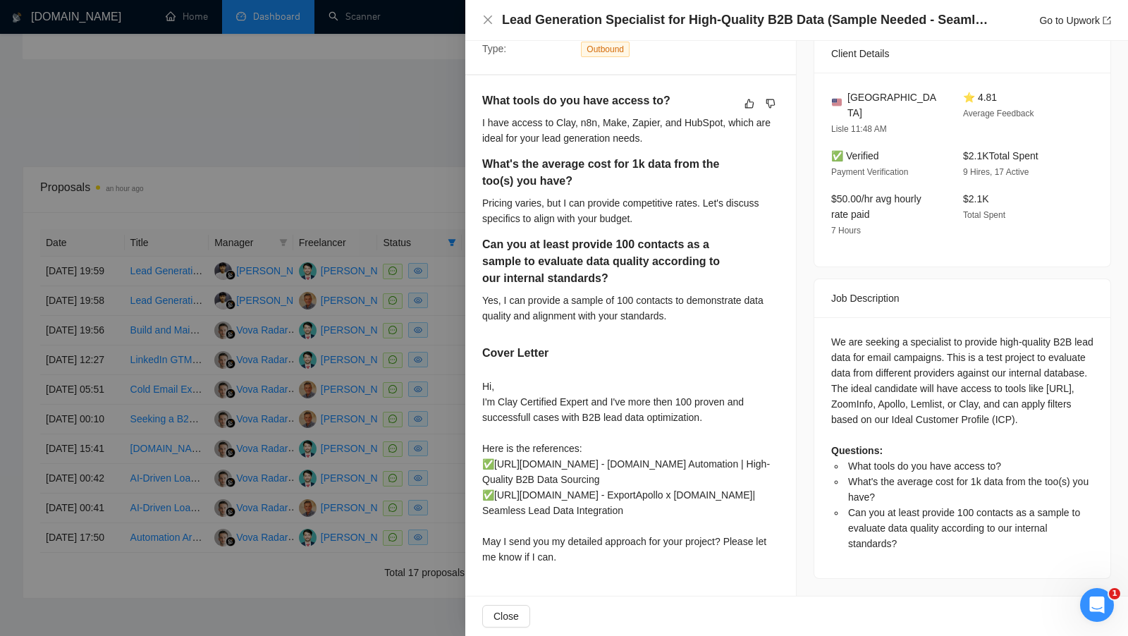
click at [435, 396] on div at bounding box center [564, 318] width 1128 height 636
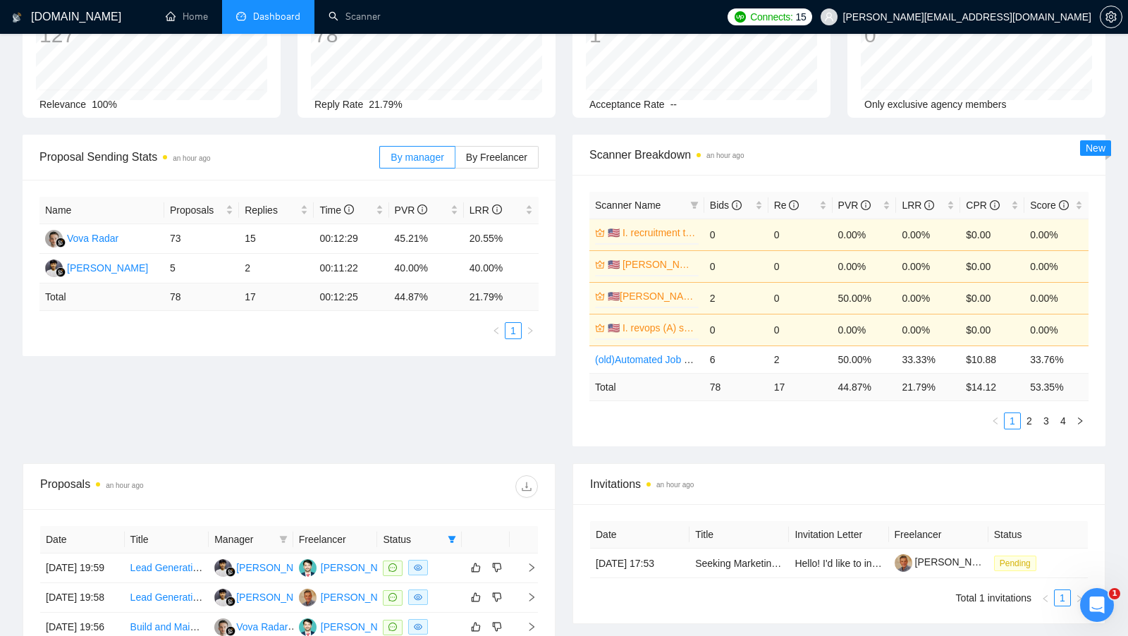
scroll to position [140, 0]
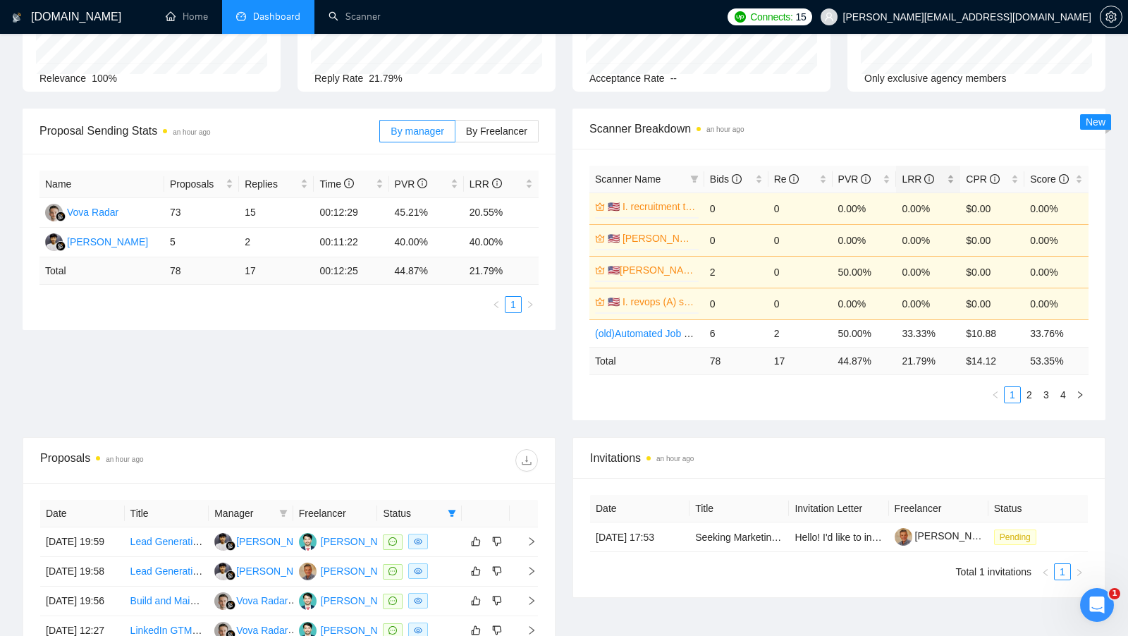
click at [951, 176] on div "LRR" at bounding box center [927, 179] width 53 height 16
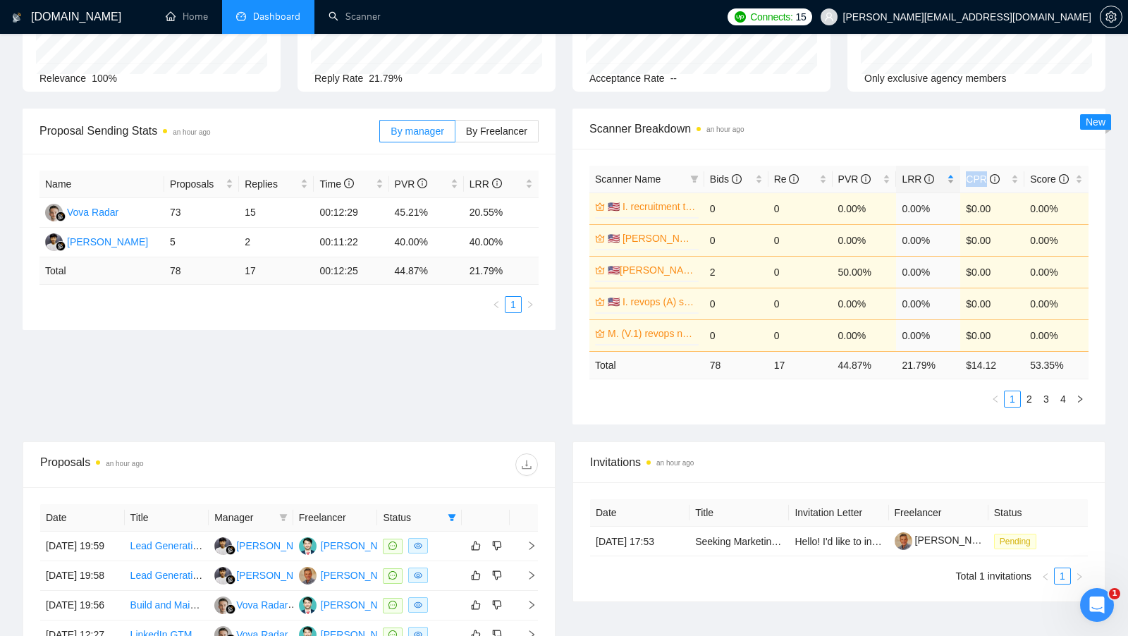
click at [951, 176] on div "LRR" at bounding box center [927, 179] width 53 height 16
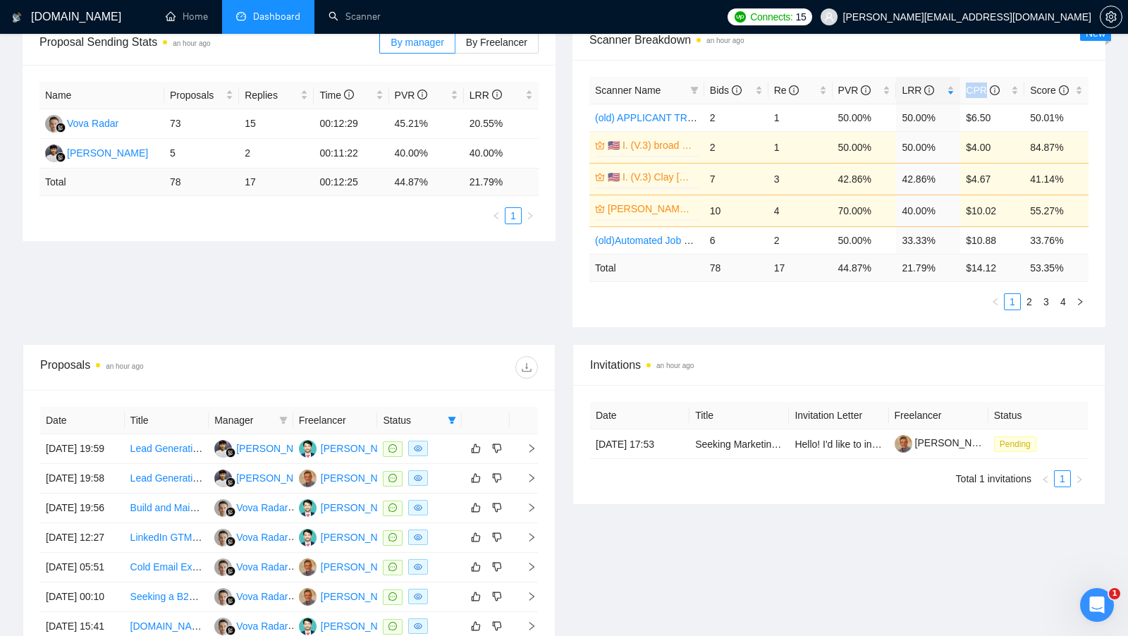
scroll to position [290, 0]
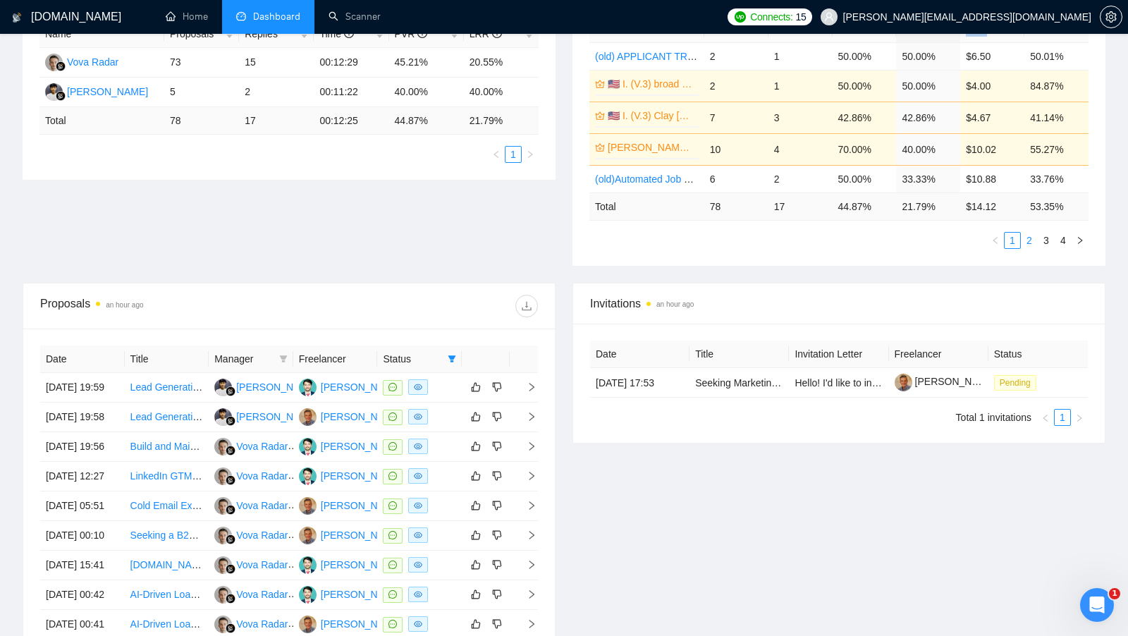
click at [1021, 236] on link "2" at bounding box center [1029, 241] width 16 height 16
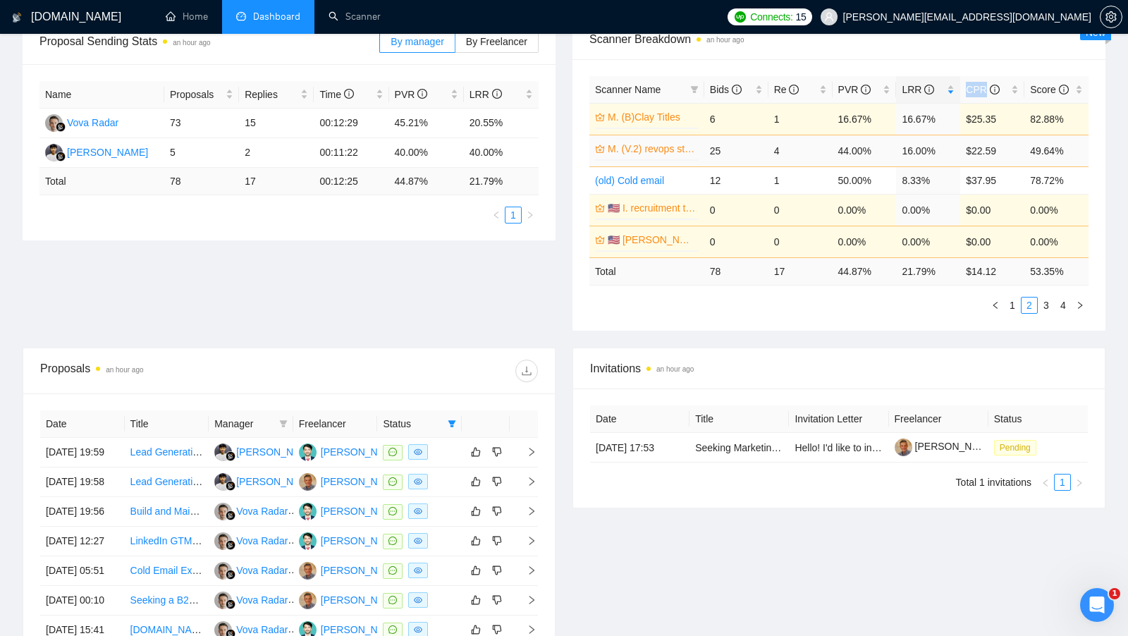
scroll to position [228, 0]
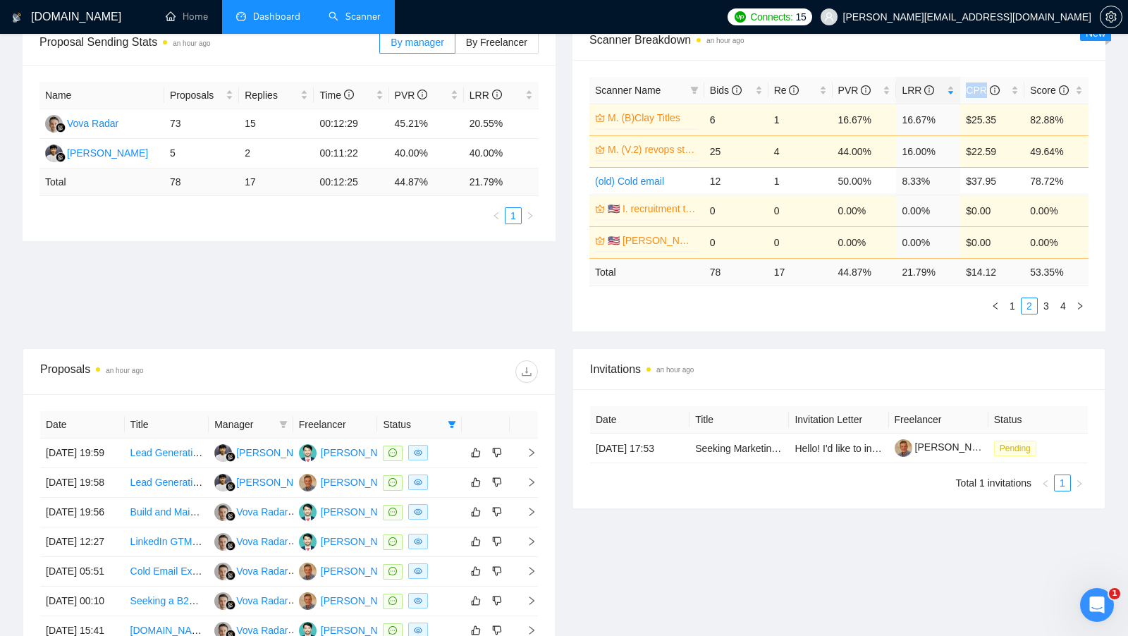
click at [357, 23] on link "Scanner" at bounding box center [354, 17] width 52 height 12
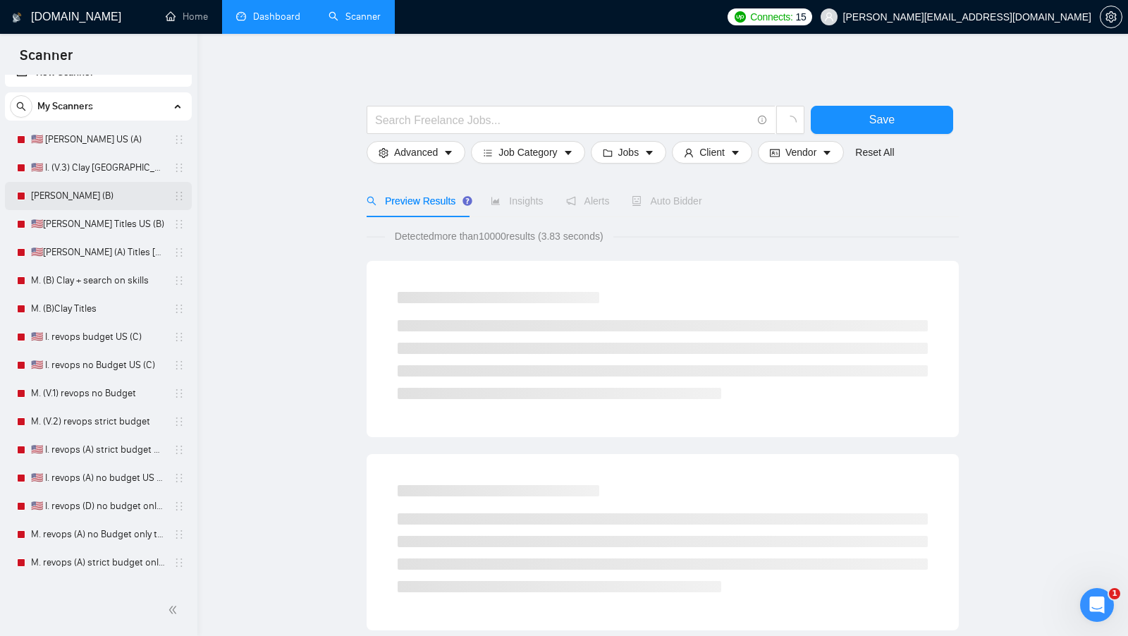
scroll to position [4, 0]
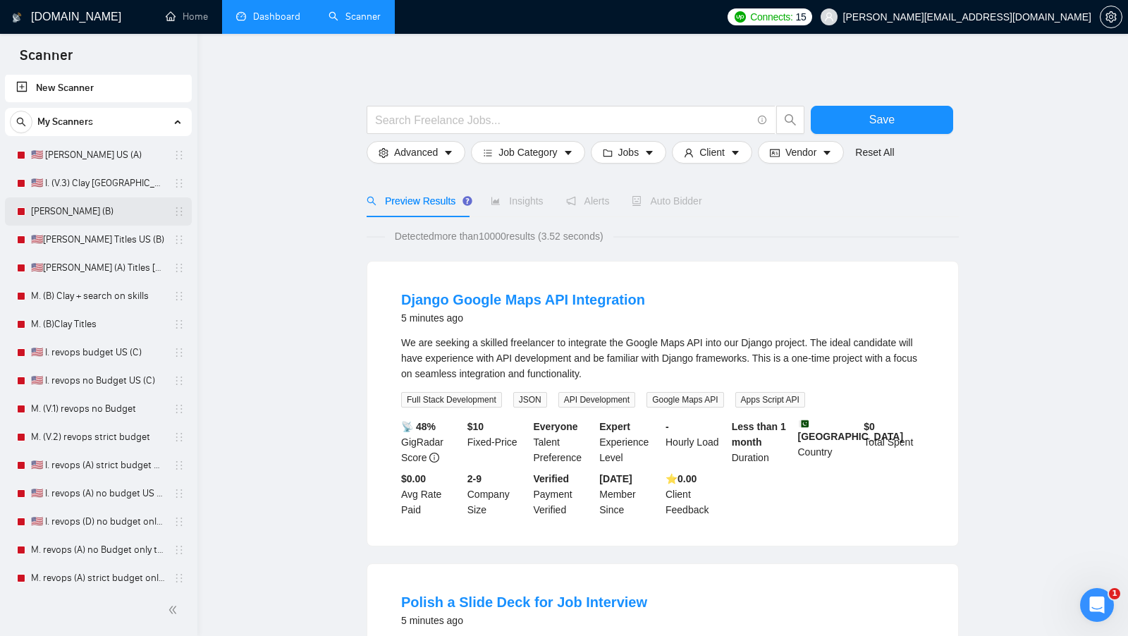
click at [100, 206] on link "M. Clay (B)" at bounding box center [98, 211] width 134 height 28
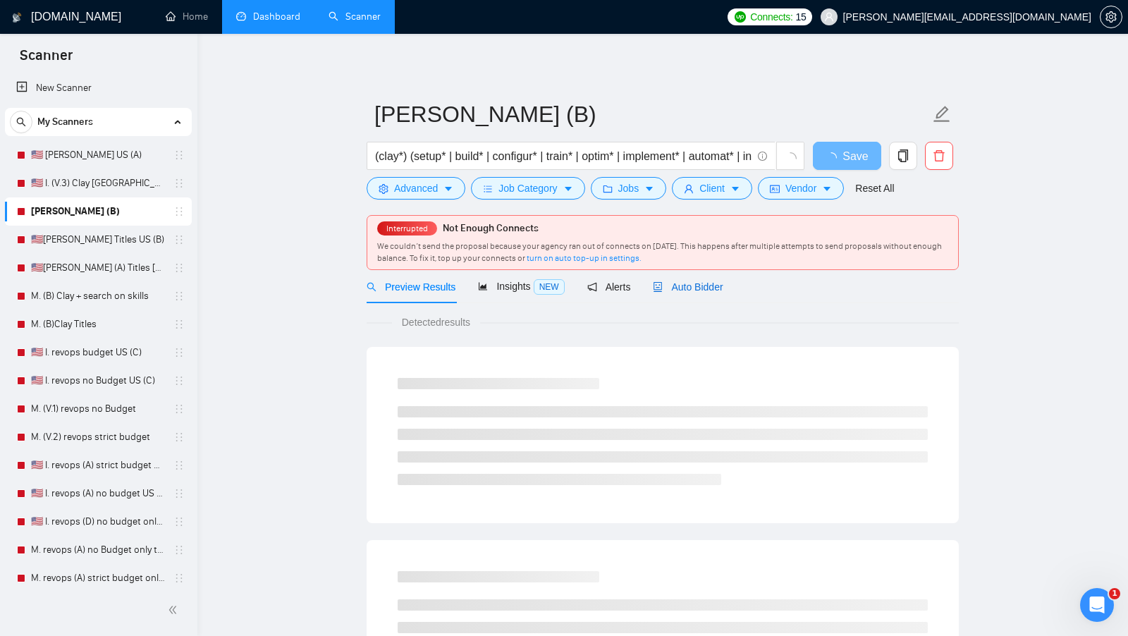
click at [692, 285] on span "Auto Bidder" at bounding box center [688, 286] width 70 height 11
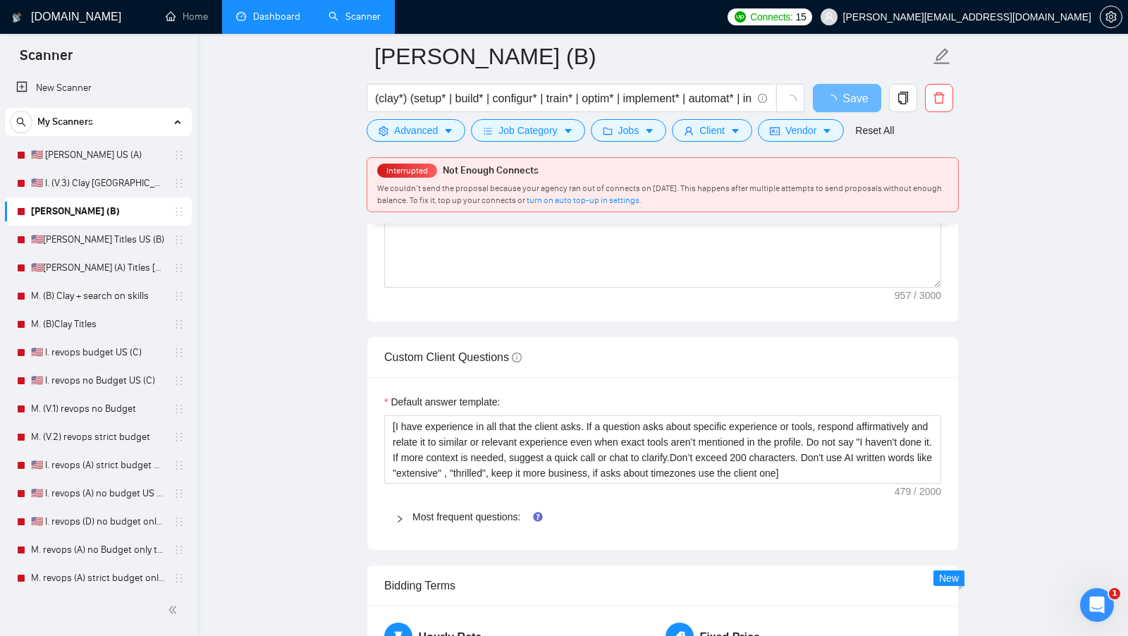
scroll to position [2060, 0]
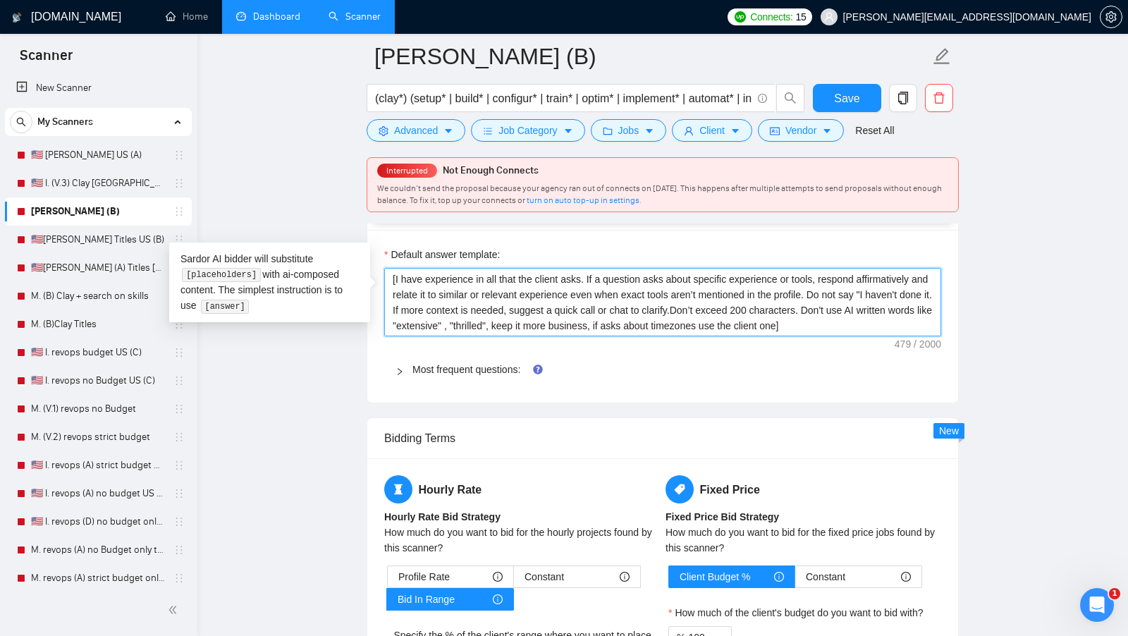
drag, startPoint x: 590, startPoint y: 269, endPoint x: 287, endPoint y: 260, distance: 303.2
click at [588, 268] on textarea "[I have experience in all that the client asks. If a question asks about specif…" at bounding box center [662, 302] width 557 height 68
drag, startPoint x: 588, startPoint y: 266, endPoint x: 515, endPoint y: 282, distance: 74.4
click at [515, 282] on textarea "[I have experience in all that the client asks. If a question asks about specif…" at bounding box center [662, 302] width 557 height 68
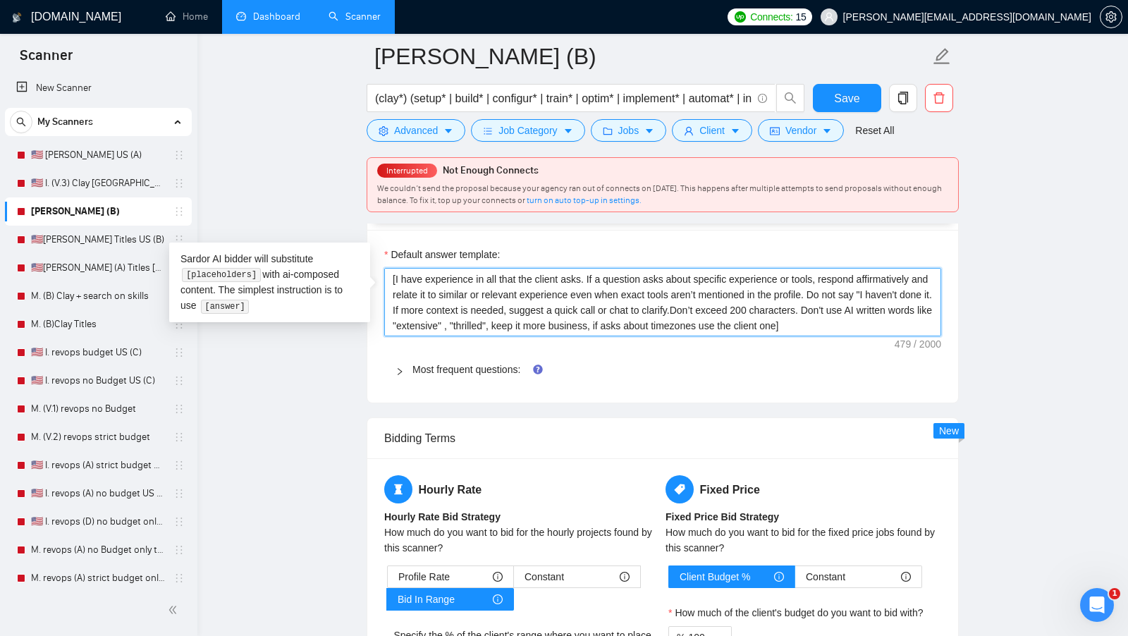
click at [517, 282] on textarea "[I have experience in all that the client asks. If a question asks about specif…" at bounding box center [662, 302] width 557 height 68
drag, startPoint x: 839, startPoint y: 289, endPoint x: 459, endPoint y: 303, distance: 380.9
click at [459, 303] on textarea "[I have experience in all that the client asks. If a question asks about specif…" at bounding box center [662, 302] width 557 height 68
click at [474, 303] on textarea "[I have experience in all that the client asks. If a question asks about specif…" at bounding box center [662, 302] width 557 height 68
drag, startPoint x: 469, startPoint y: 303, endPoint x: 713, endPoint y: 304, distance: 244.6
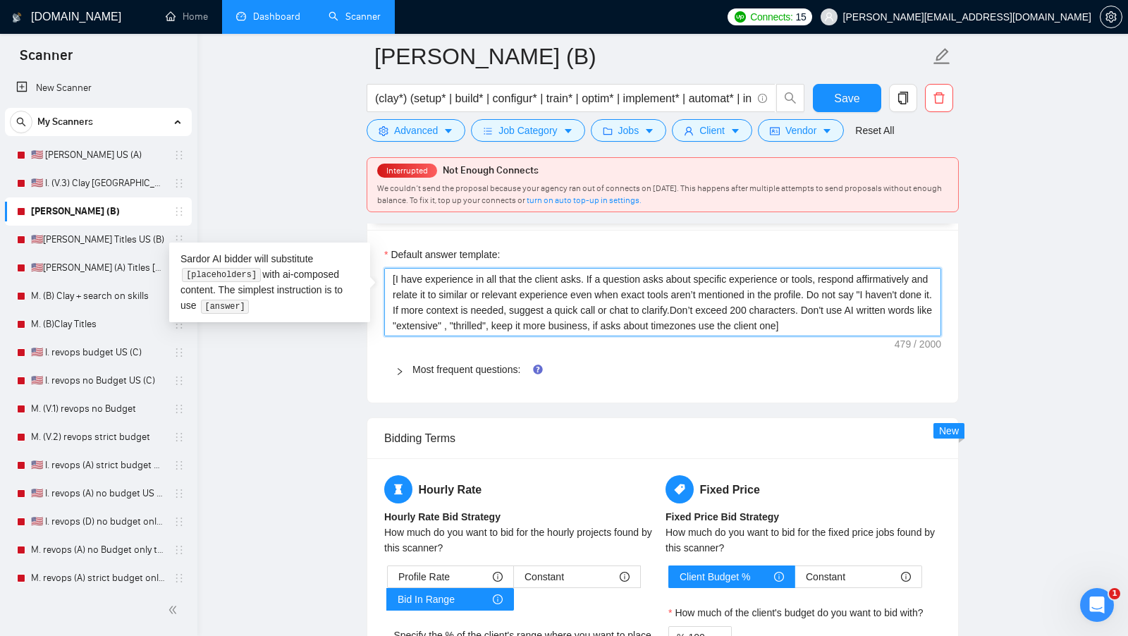
click at [714, 303] on textarea "[I have experience in all that the client asks. If a question asks about specif…" at bounding box center [662, 302] width 557 height 68
drag, startPoint x: 759, startPoint y: 301, endPoint x: 887, endPoint y: 304, distance: 127.6
click at [887, 303] on textarea "[I have experience in all that the client asks. If a question asks about specif…" at bounding box center [662, 302] width 557 height 68
click at [891, 301] on textarea "[I have experience in all that the client asks. If a question asks about specif…" at bounding box center [662, 302] width 557 height 68
click at [916, 315] on textarea "[I have experience in all that the client asks. If a question asks about specif…" at bounding box center [662, 302] width 557 height 68
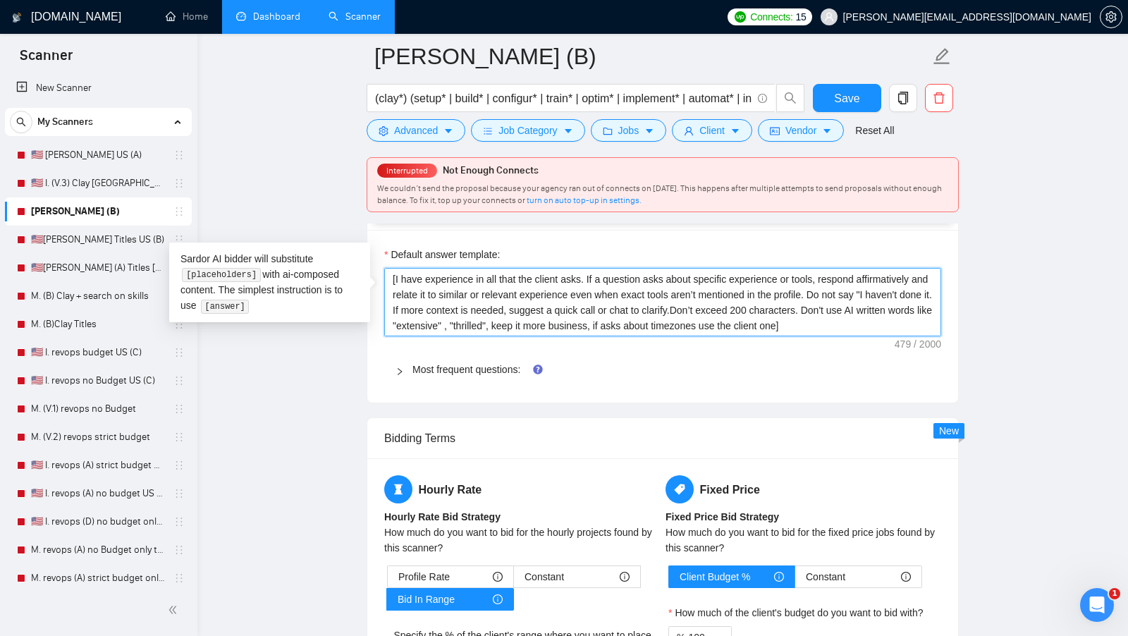
drag, startPoint x: 891, startPoint y: 300, endPoint x: 606, endPoint y: 314, distance: 285.1
click at [606, 314] on textarea "[I have experience in all that the client asks. If a question asks about specif…" at bounding box center [662, 302] width 557 height 68
drag, startPoint x: 715, startPoint y: 316, endPoint x: 912, endPoint y: 319, distance: 197.4
click at [912, 319] on textarea "[I have experience in all that the client asks. If a question asks about specif…" at bounding box center [662, 302] width 557 height 68
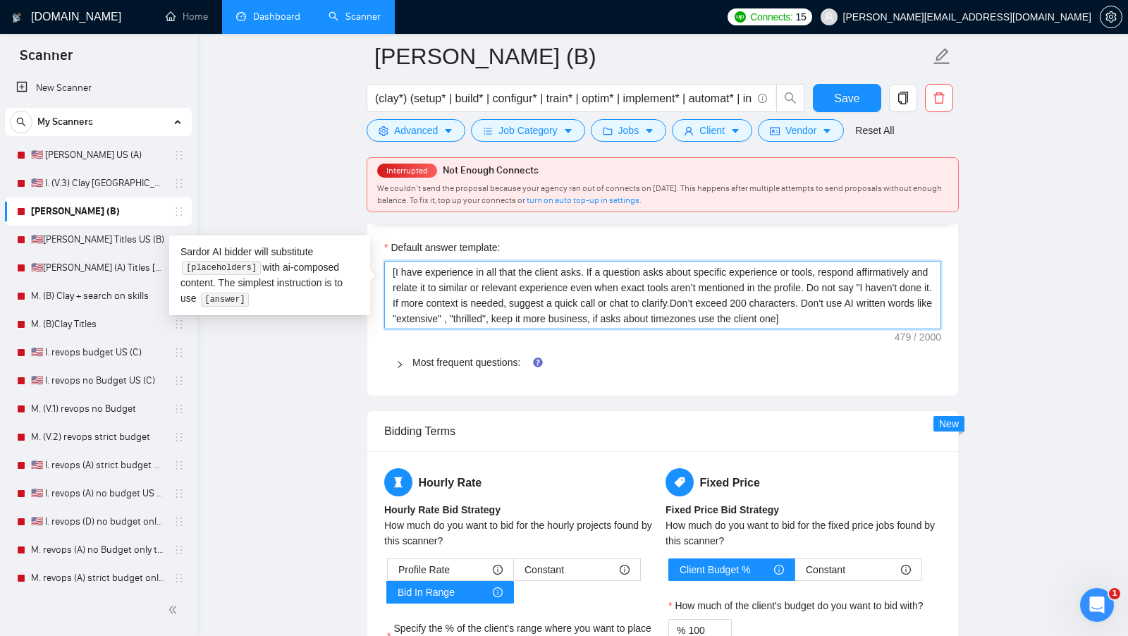
scroll to position [2066, 0]
click at [911, 309] on textarea "[I have experience in all that the client asks. If a question asks about specif…" at bounding box center [662, 295] width 557 height 68
drag, startPoint x: 904, startPoint y: 310, endPoint x: 720, endPoint y: 314, distance: 184.0
click at [720, 314] on textarea "[I have experience in all that the client asks. If a question asks about specif…" at bounding box center [662, 295] width 557 height 68
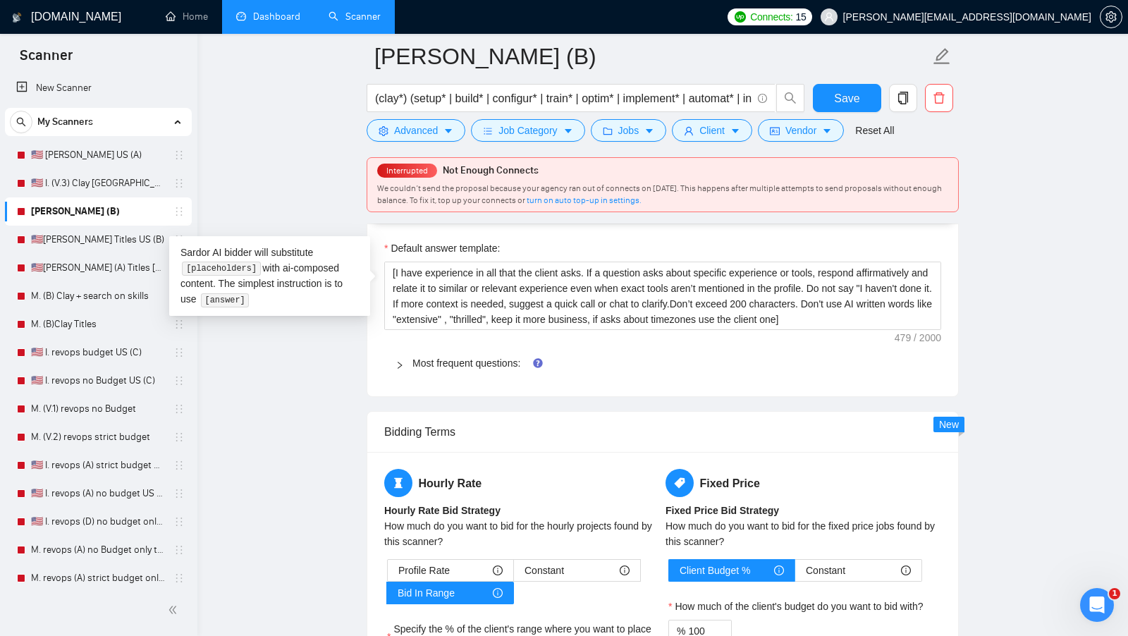
click at [942, 307] on div "Default answer template: [I have experience in all that the client asks. If a q…" at bounding box center [662, 309] width 591 height 173
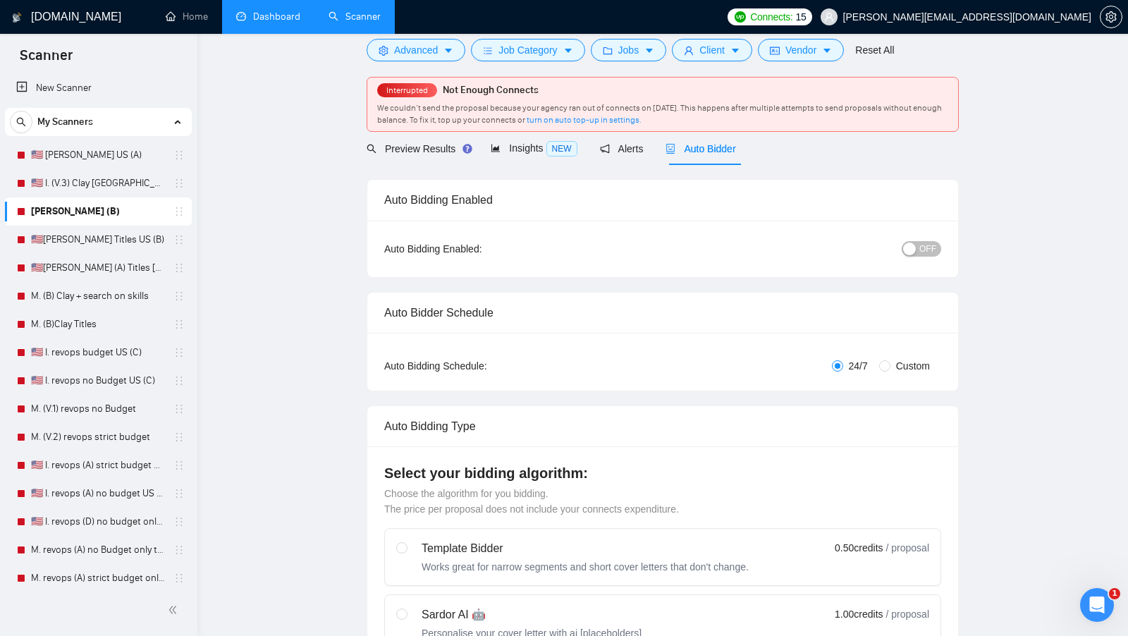
scroll to position [0, 0]
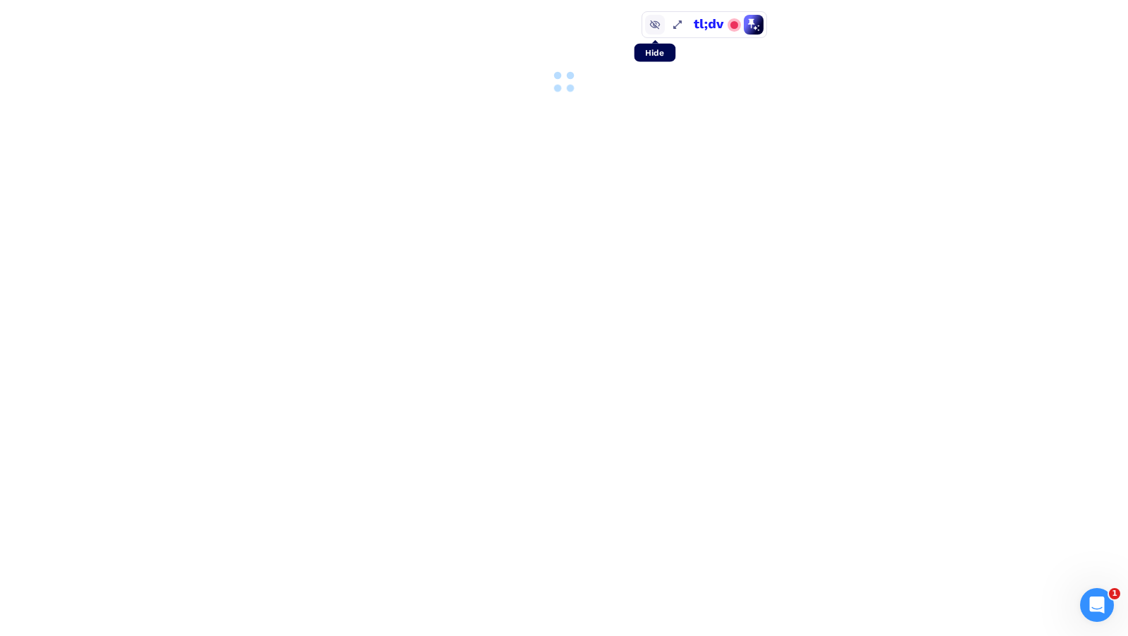
click at [656, 25] on icon at bounding box center [654, 24] width 11 height 11
